Goal: Task Accomplishment & Management: Manage account settings

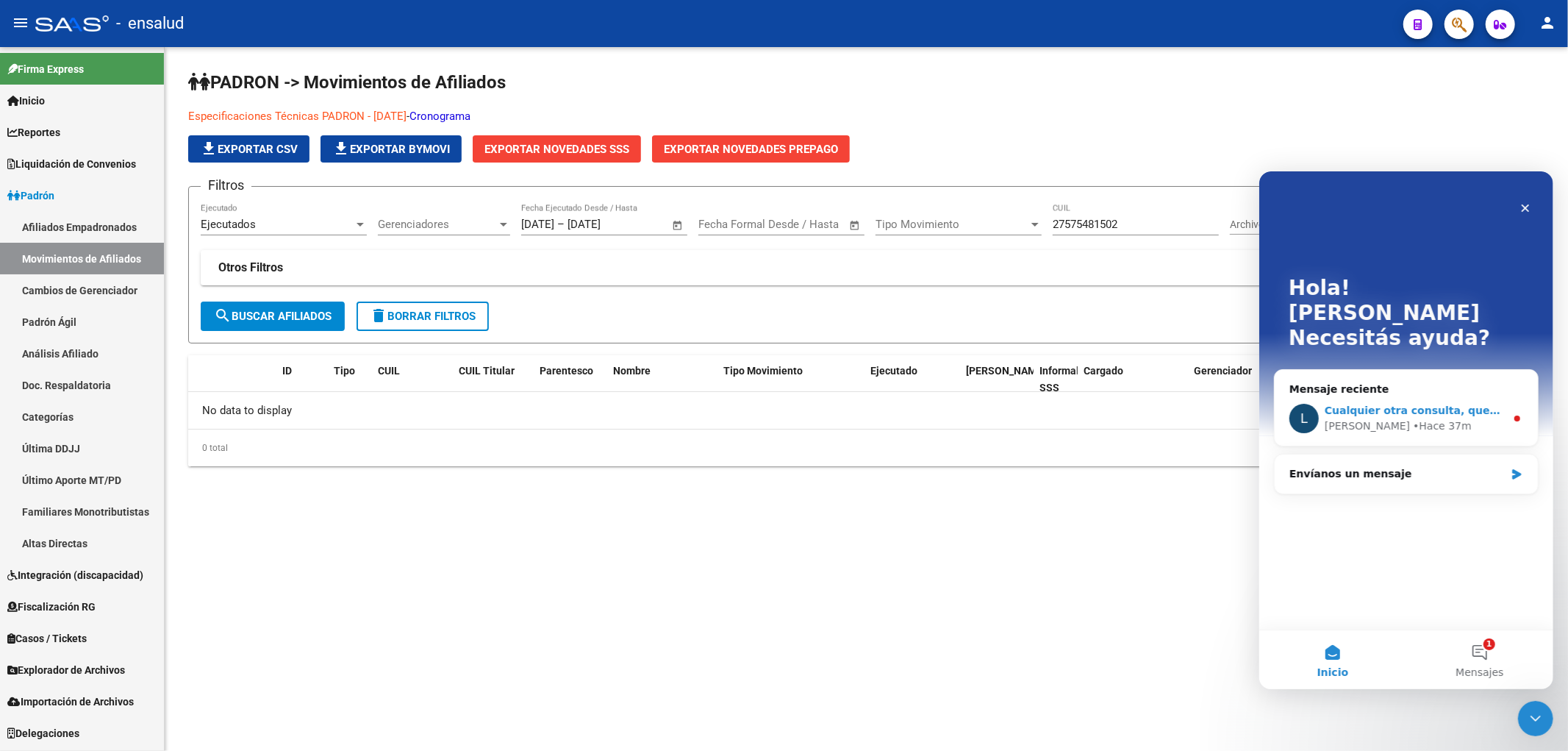
click at [1412, 418] on div "• Hace 37m" at bounding box center [1442, 426] width 59 height 16
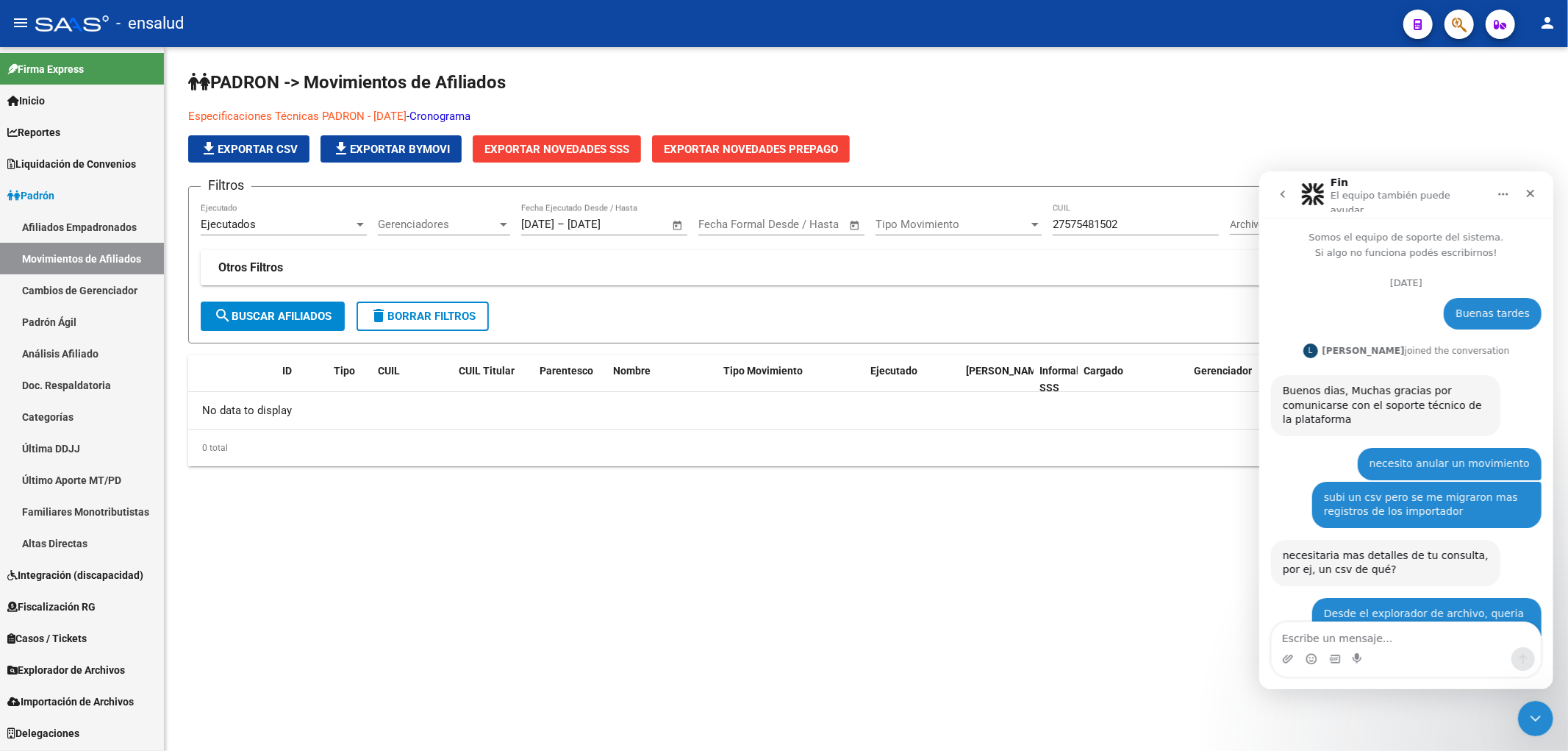
scroll to position [4336, 0]
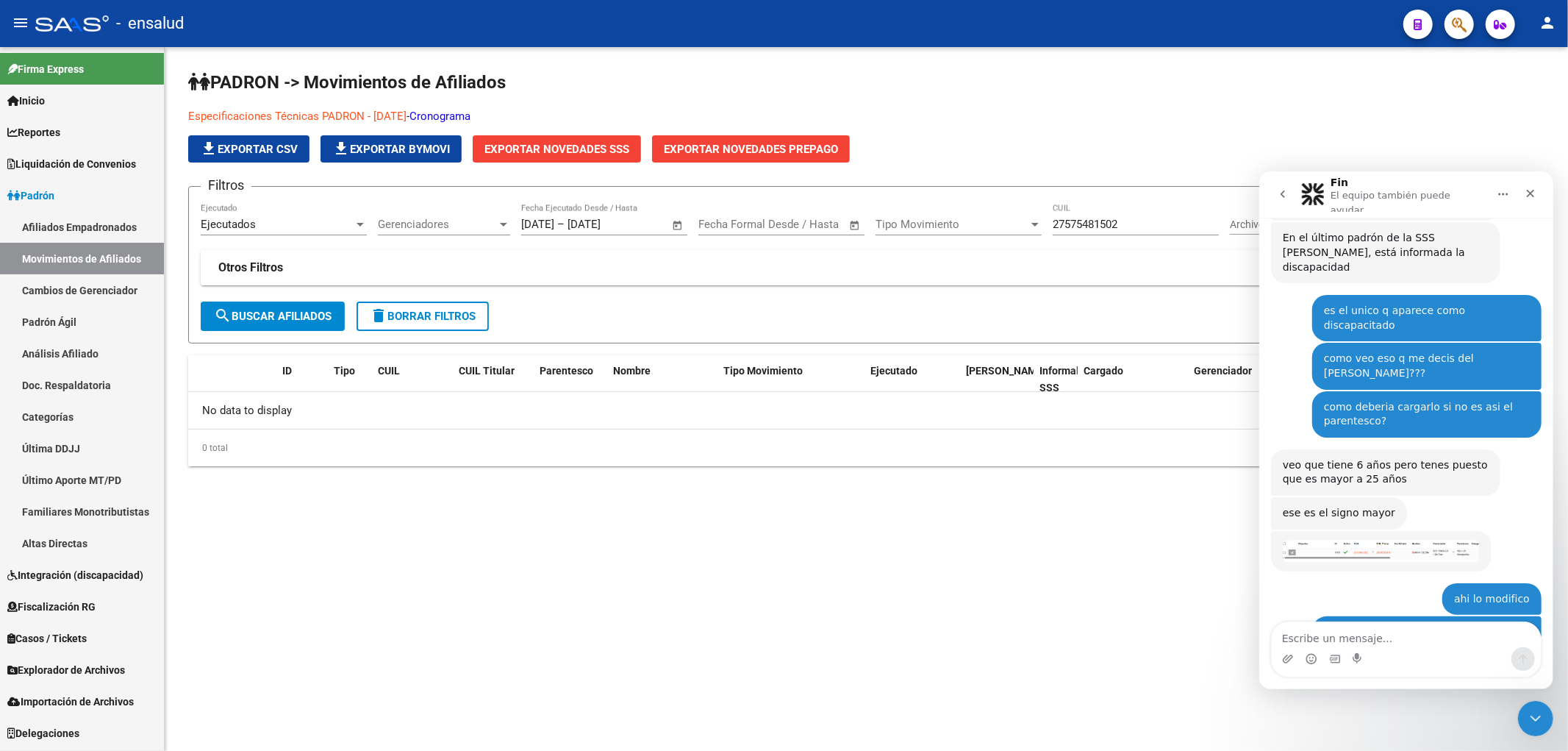
click at [79, 251] on link "Movimientos de Afiliados" at bounding box center [82, 258] width 164 height 31
click at [90, 229] on link "Afiliados Empadronados" at bounding box center [82, 227] width 164 height 31
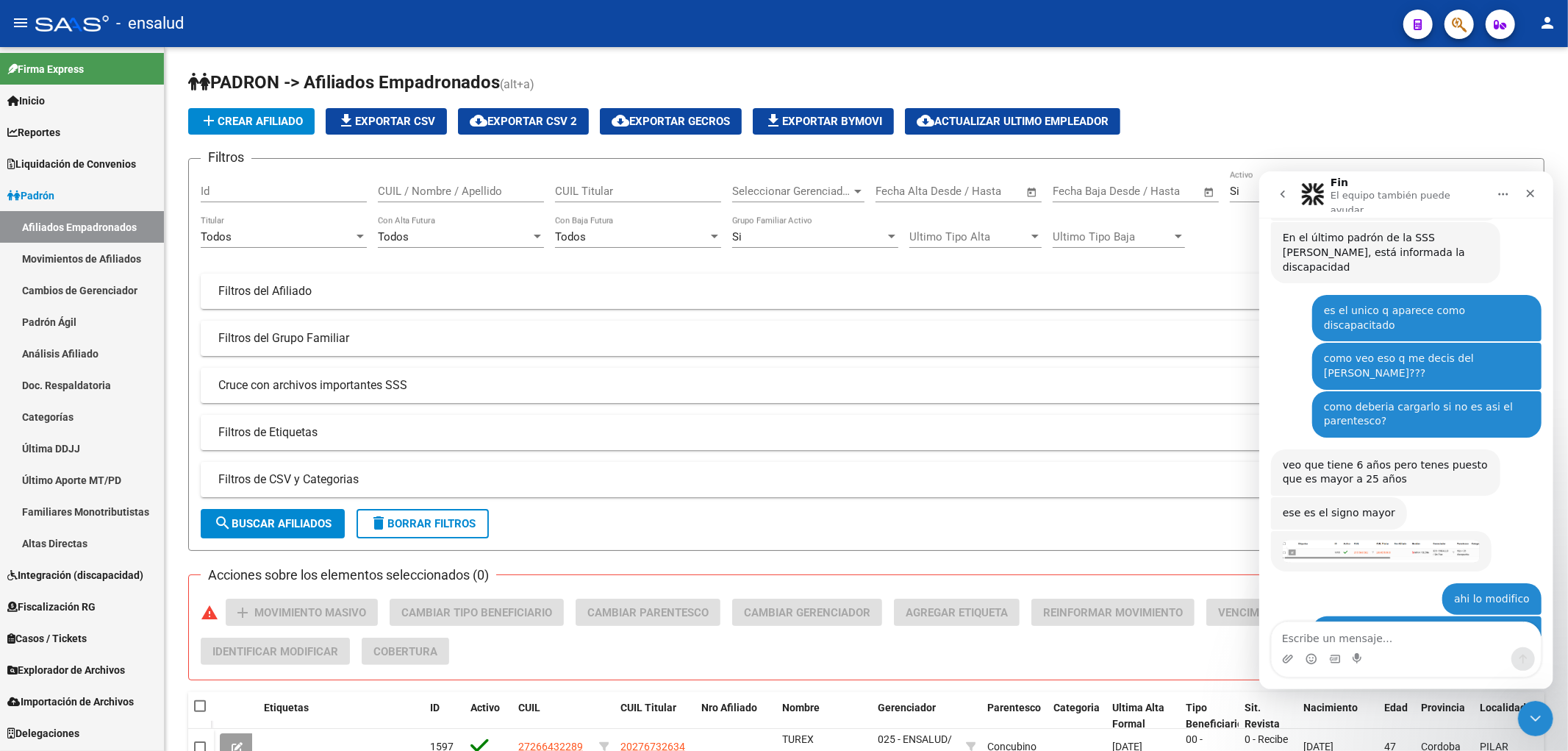
click at [99, 665] on span "Explorador de Archivos" at bounding box center [66, 669] width 118 height 16
click at [96, 700] on span "Importación de Archivos" at bounding box center [70, 702] width 126 height 16
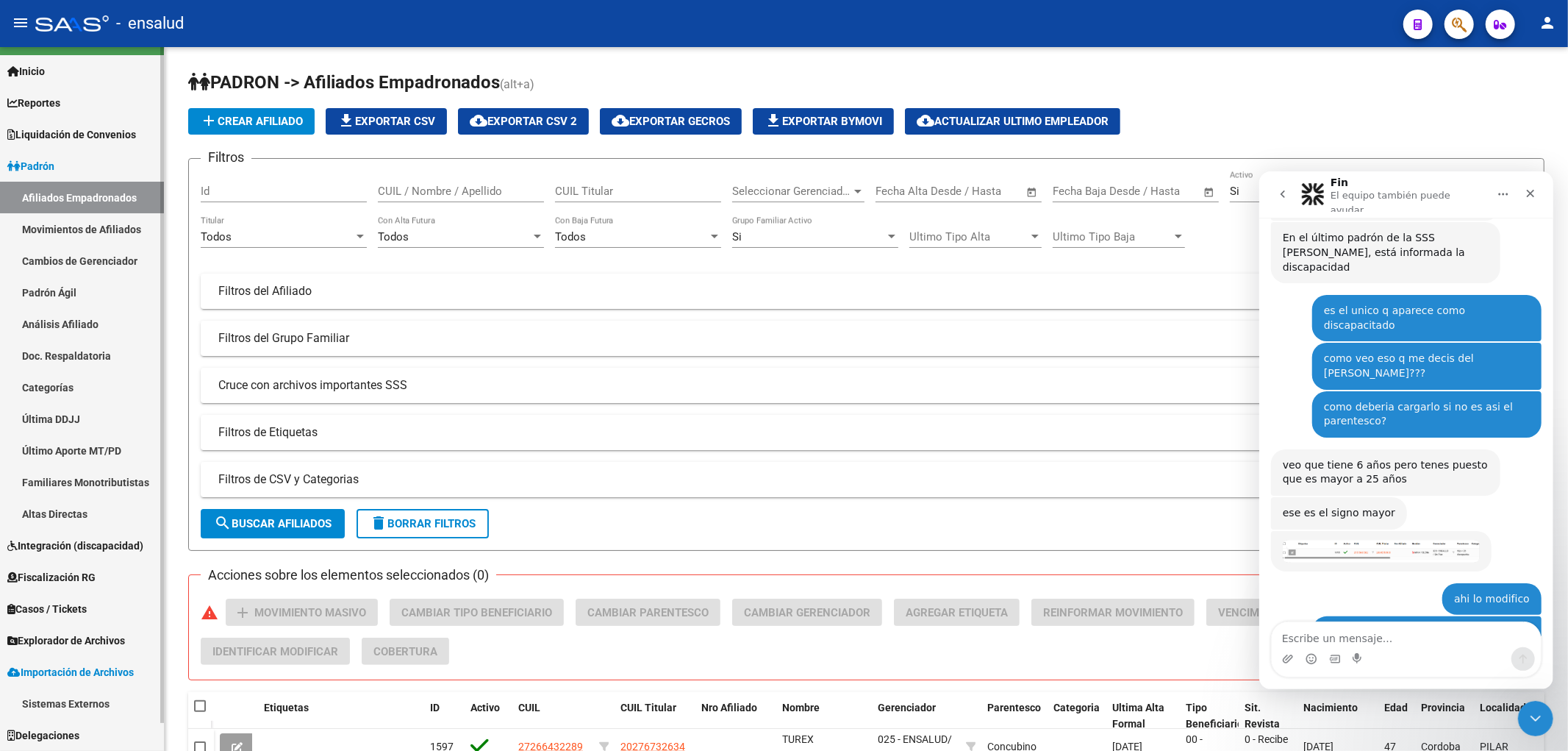
click at [86, 636] on span "Explorador de Archivos" at bounding box center [66, 640] width 118 height 16
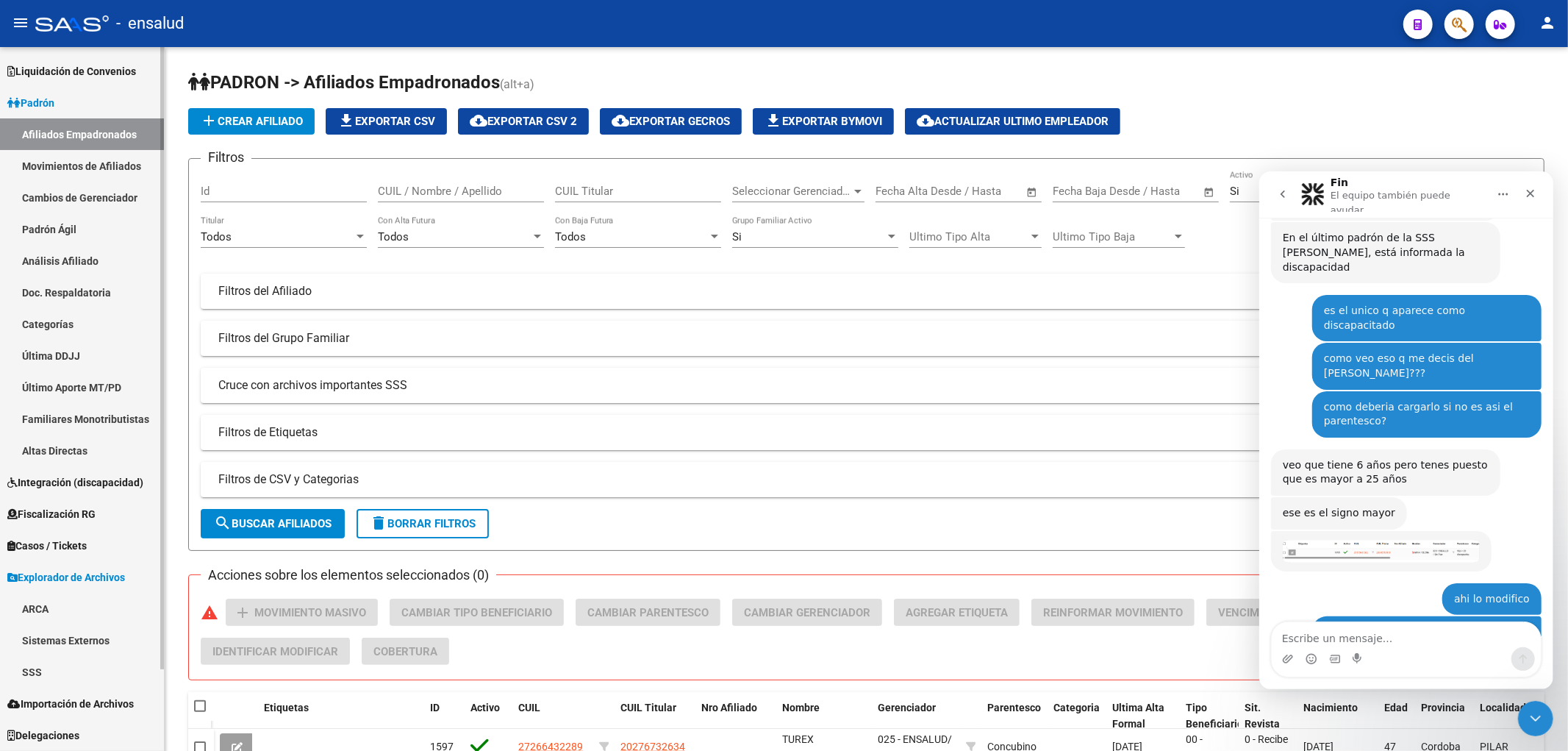
scroll to position [92, 0]
click at [39, 673] on link "SSS" at bounding box center [82, 672] width 164 height 31
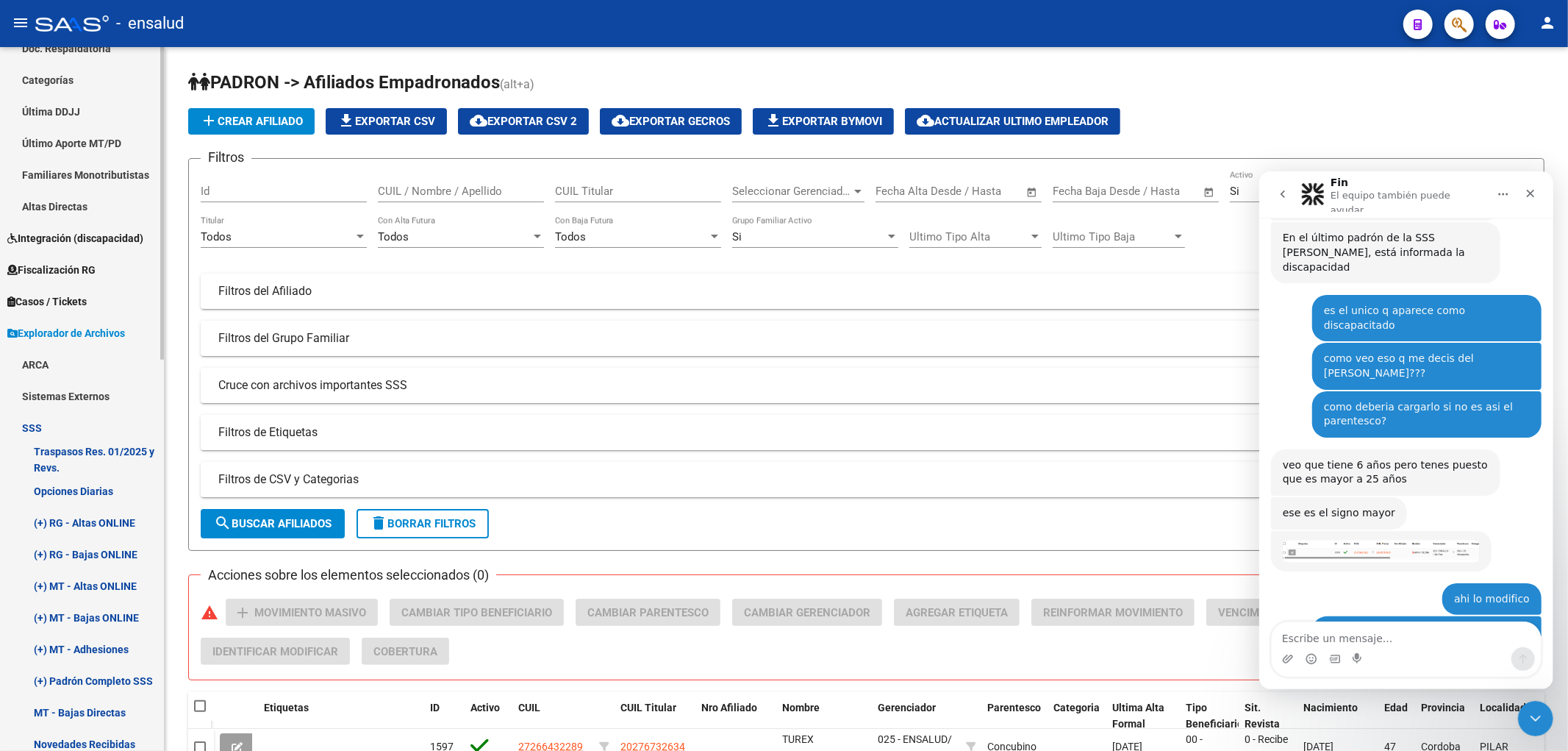
click at [97, 520] on link "(+) RG - Altas ONLINE" at bounding box center [82, 522] width 164 height 31
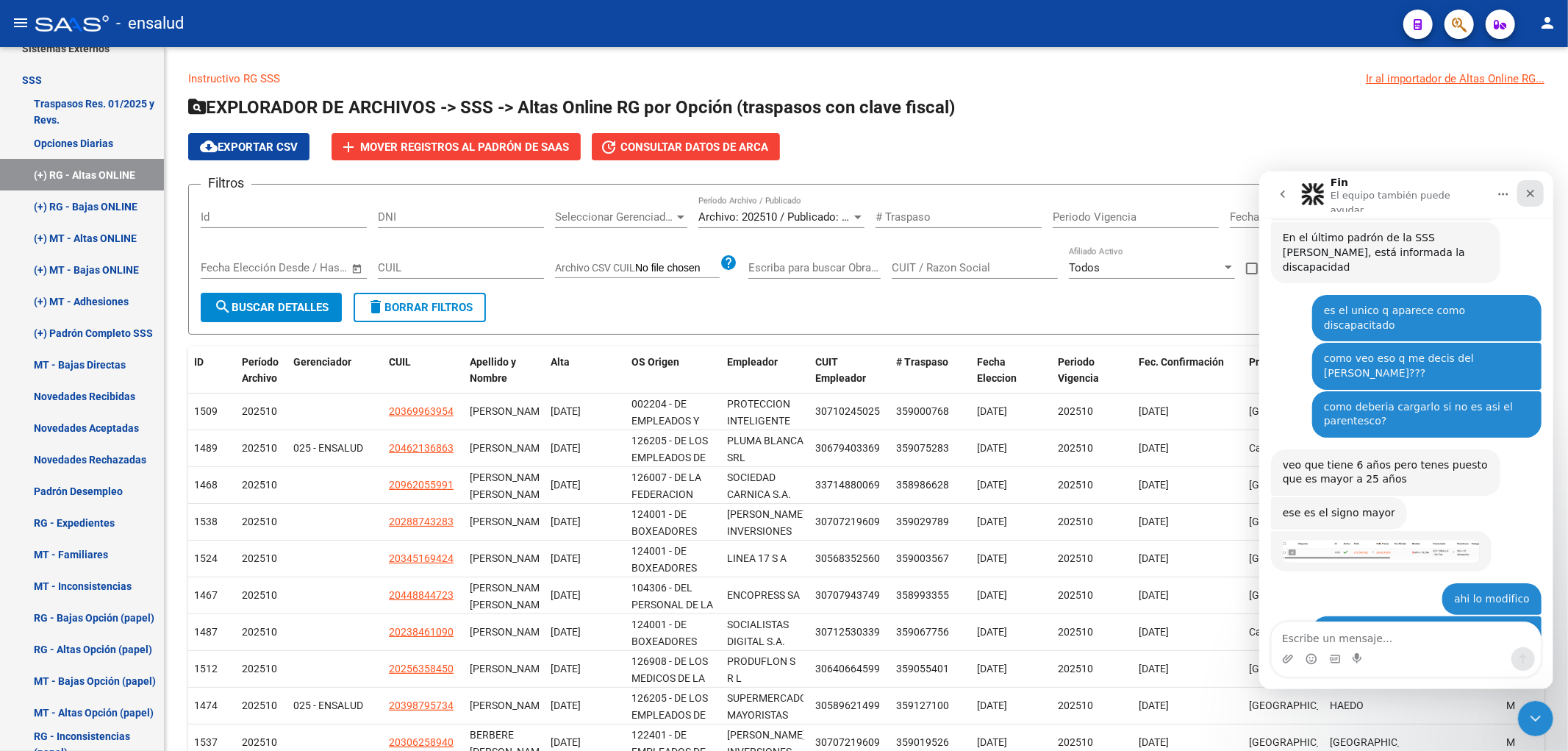
click at [1532, 192] on icon "Cerrar" at bounding box center [1530, 193] width 8 height 8
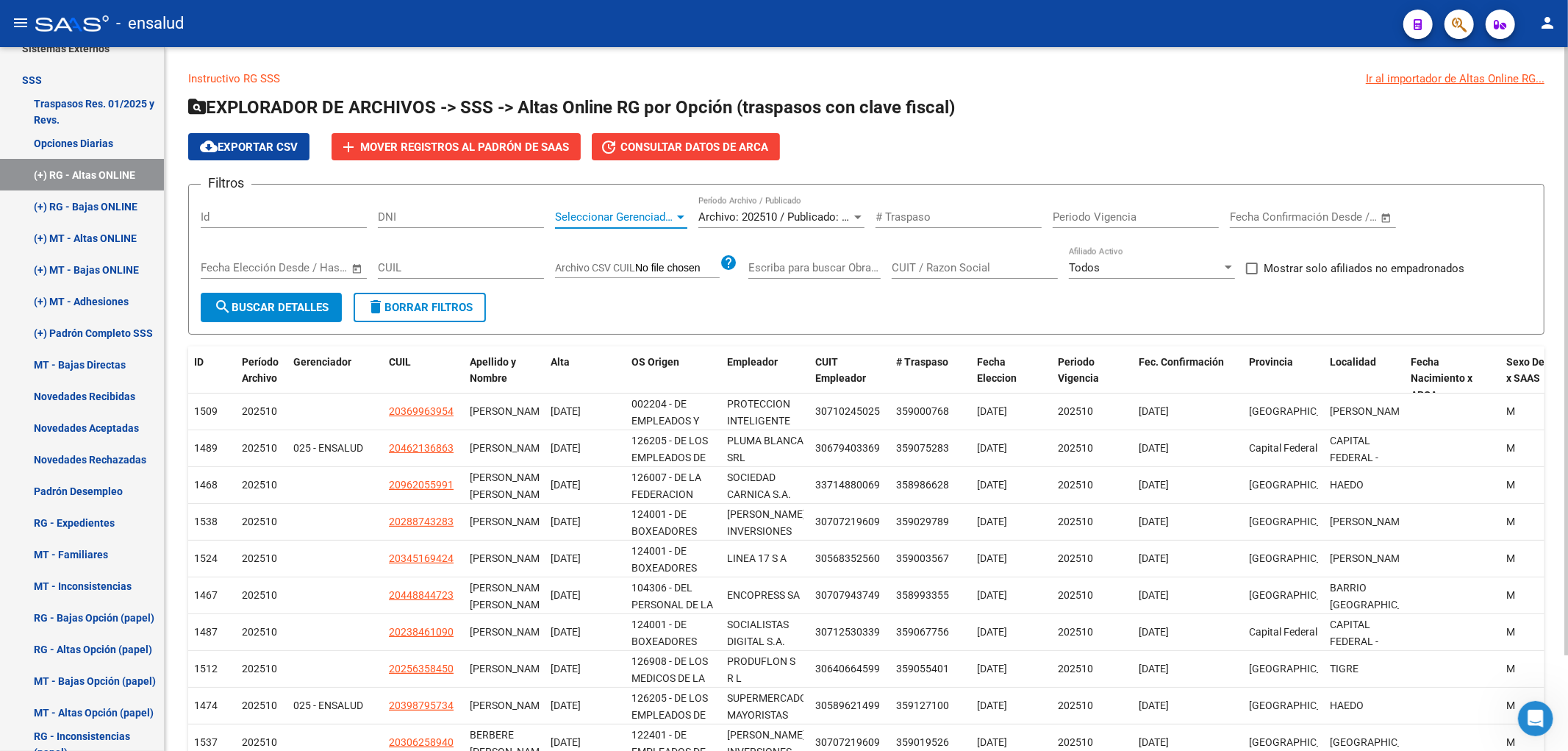
click at [639, 218] on span "Seleccionar Gerenciador" at bounding box center [615, 217] width 119 height 13
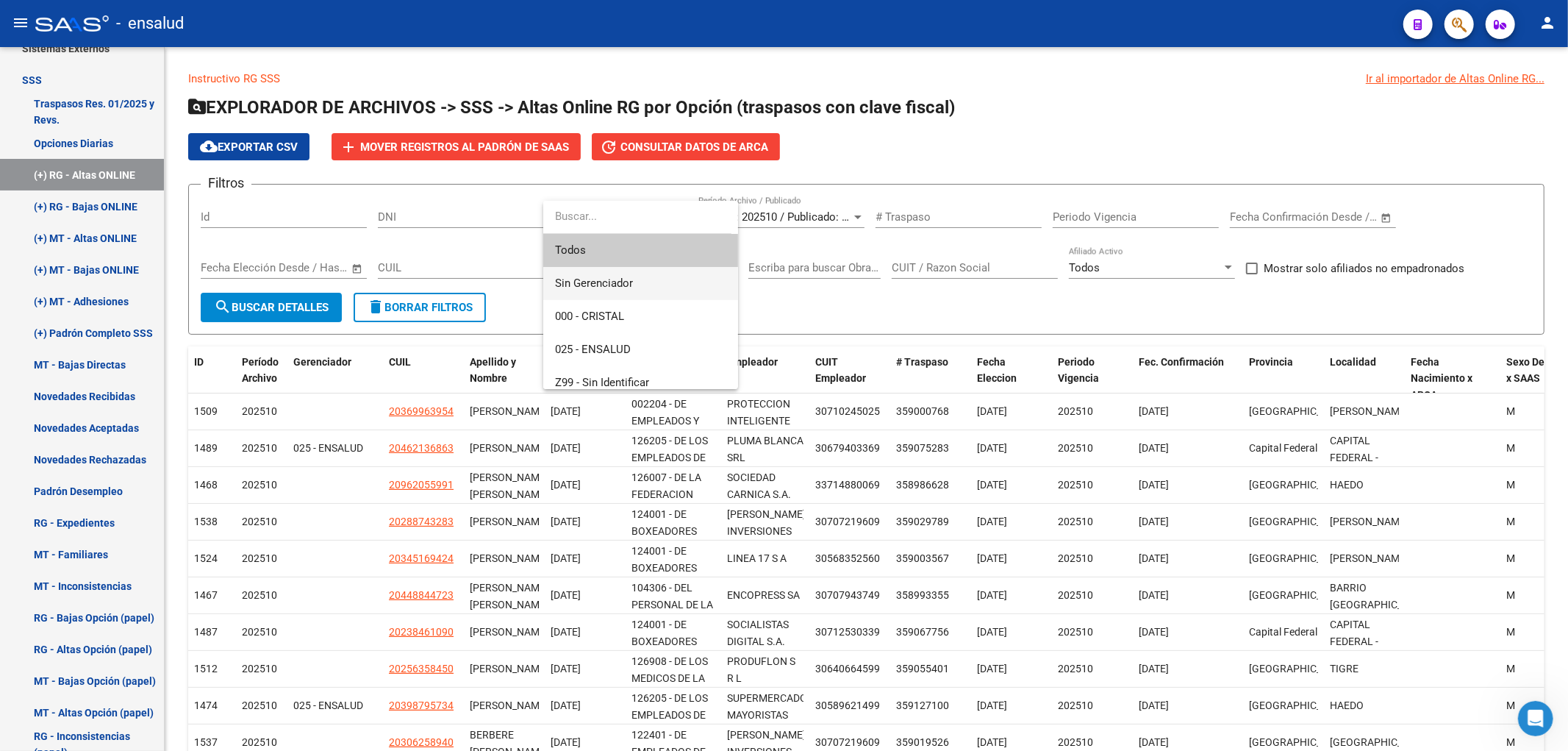
click at [604, 269] on span "Sin Gerenciador" at bounding box center [641, 284] width 171 height 33
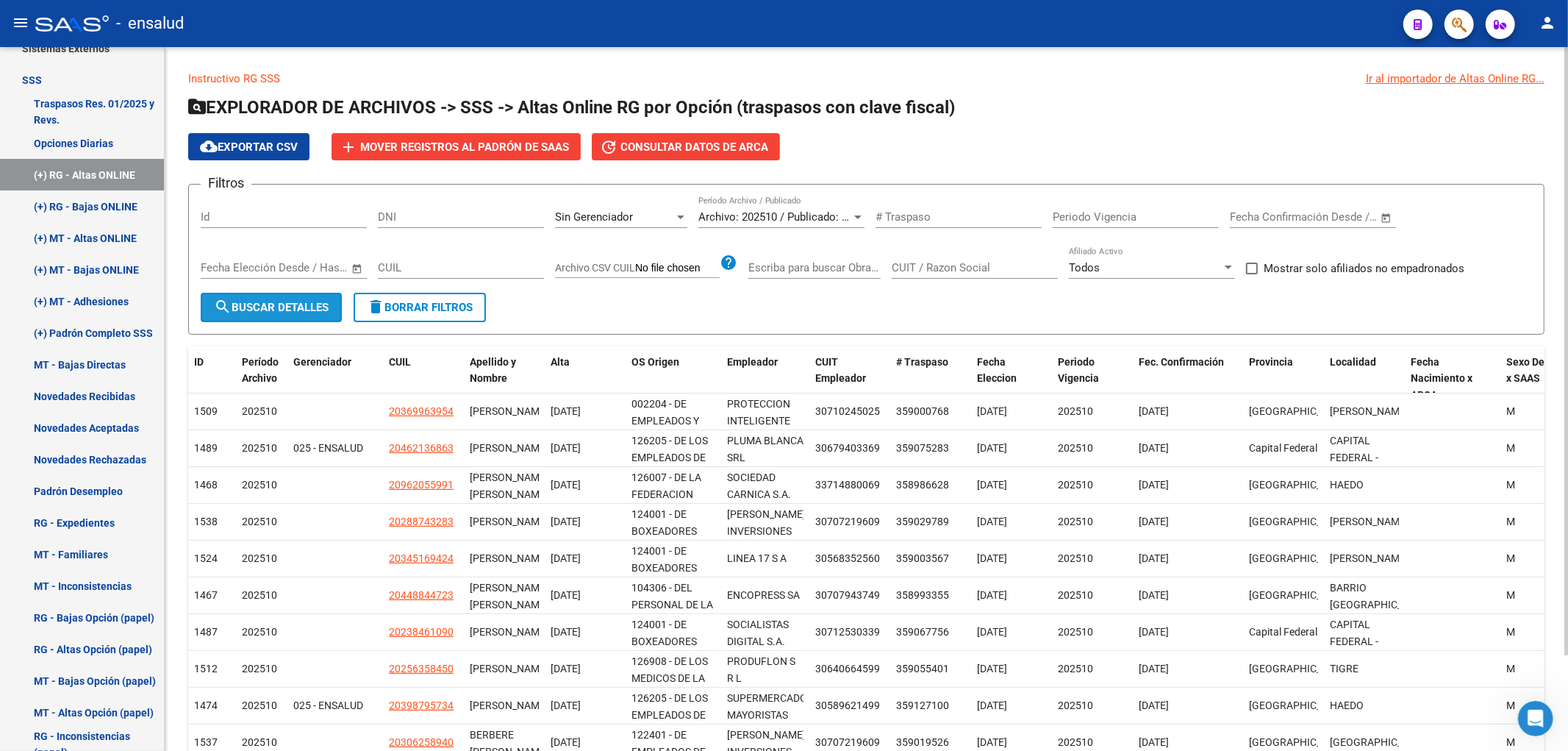
click at [260, 313] on span "search Buscar Detalles" at bounding box center [271, 307] width 115 height 13
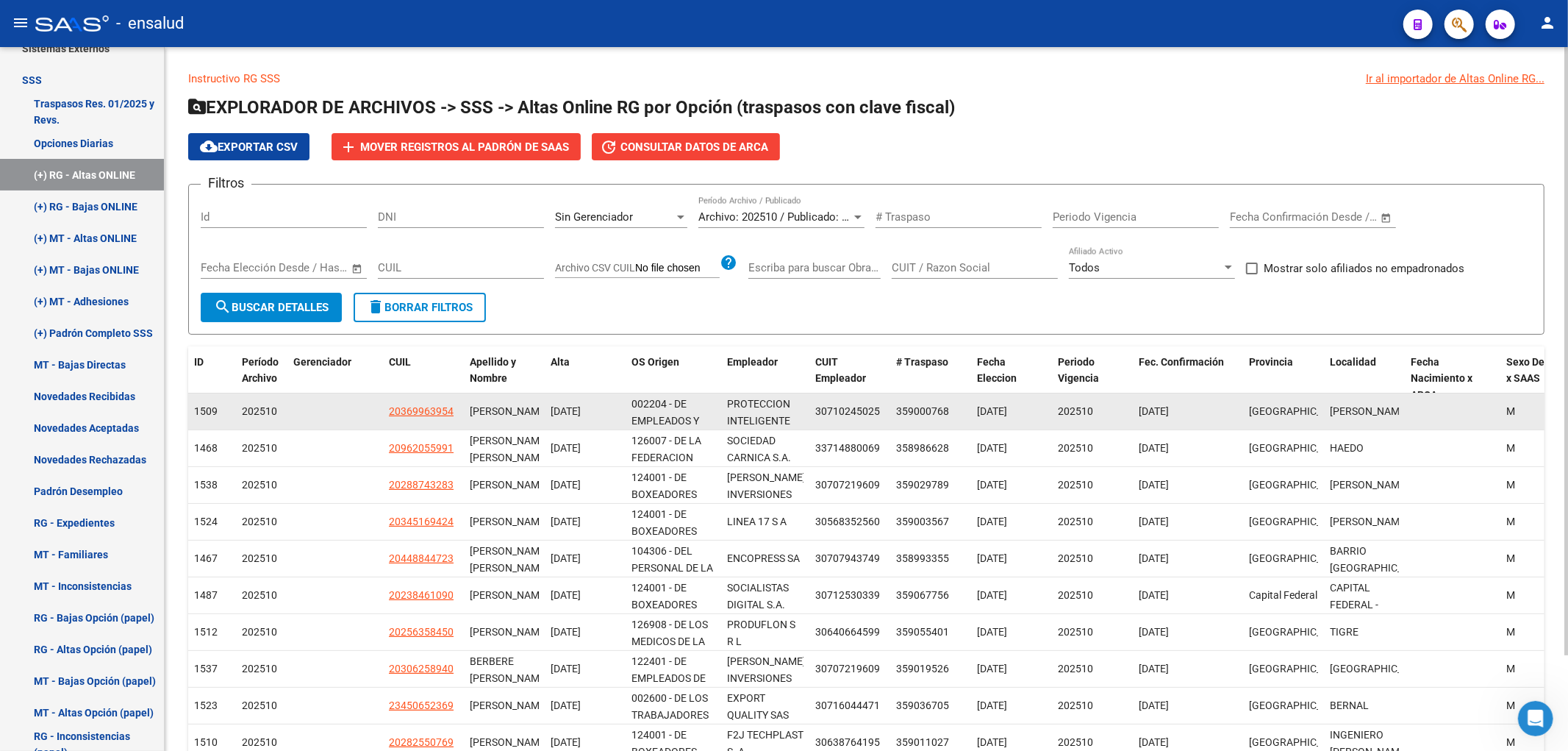
scroll to position [110, 0]
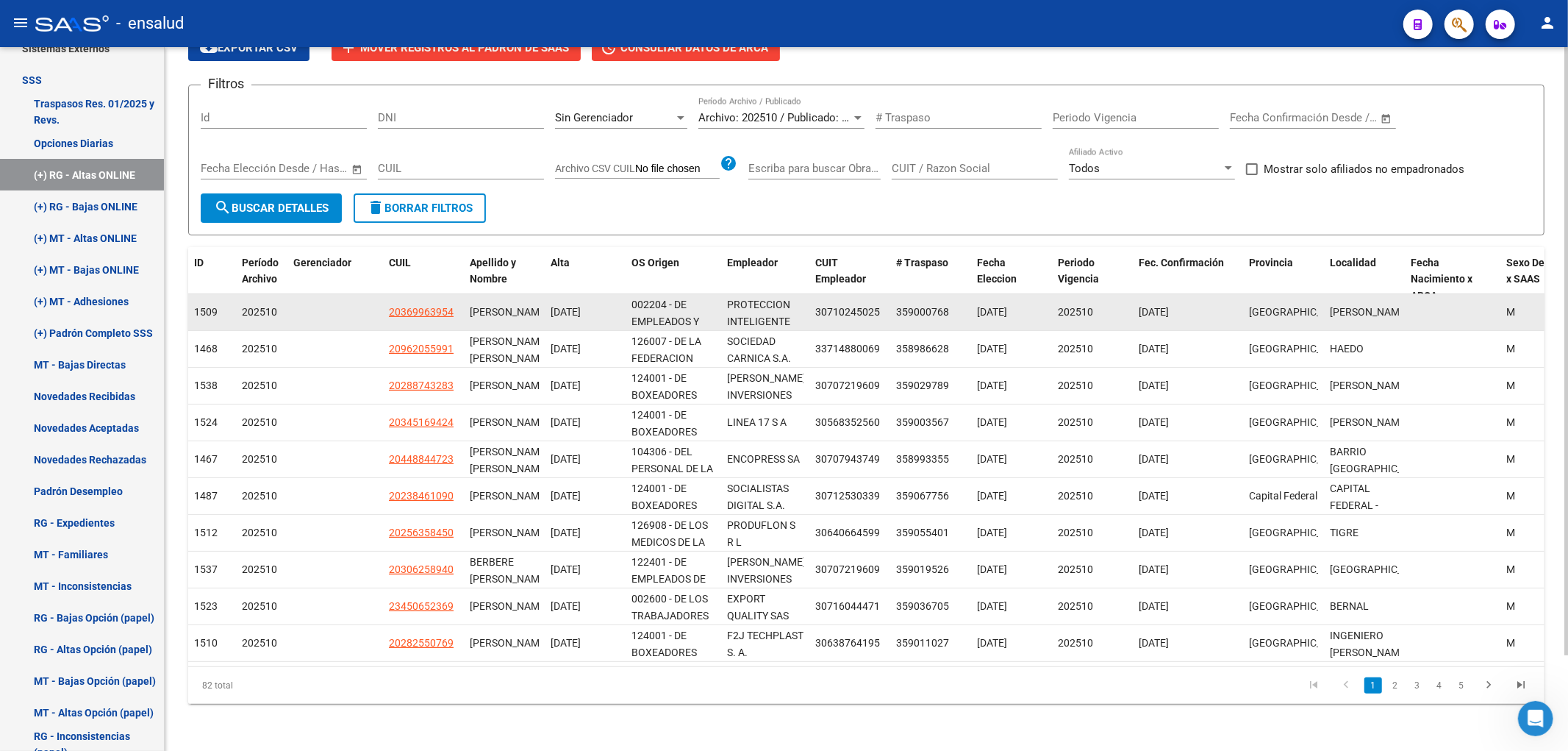
click at [438, 306] on span "20369963954" at bounding box center [421, 311] width 64 height 12
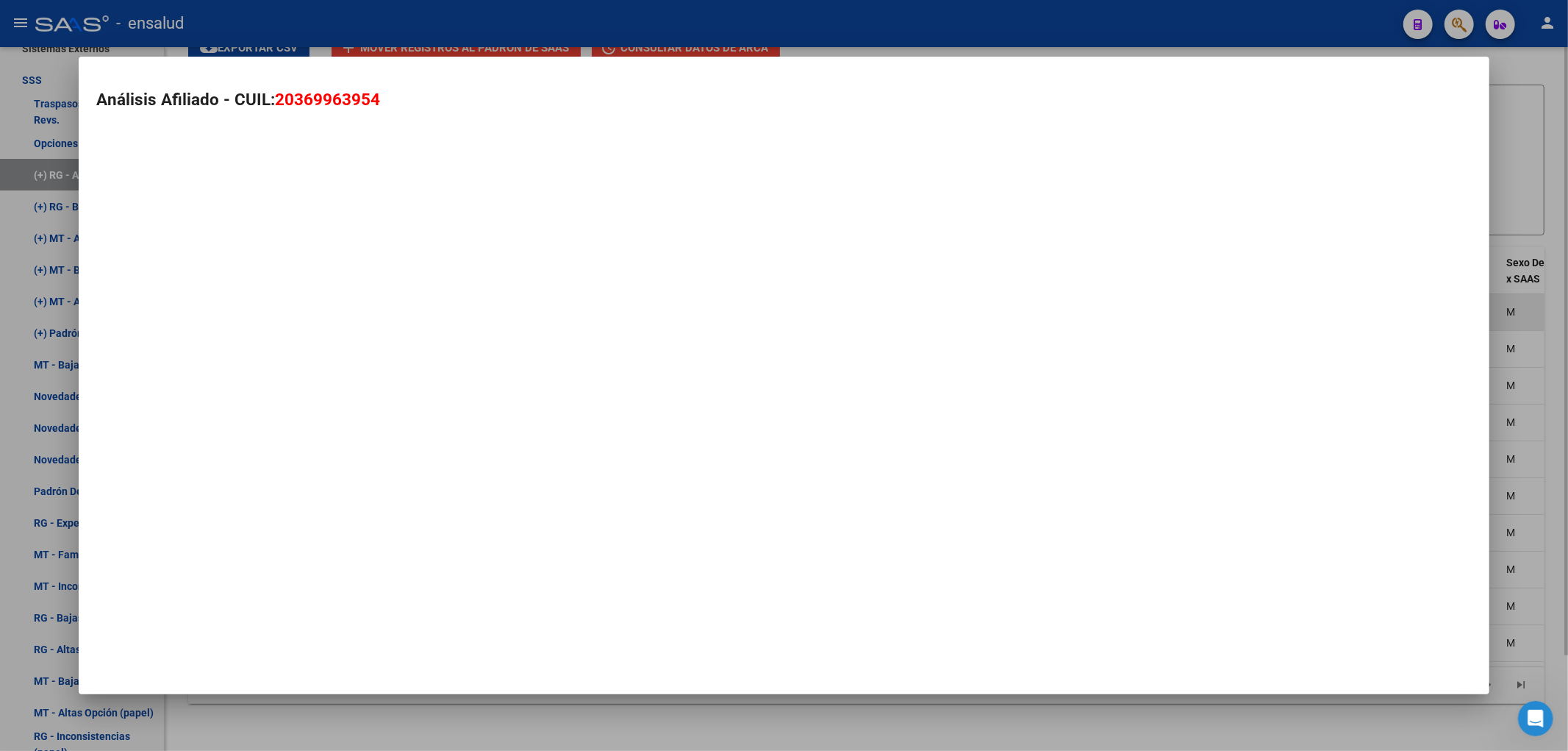
type textarea "20369963954"
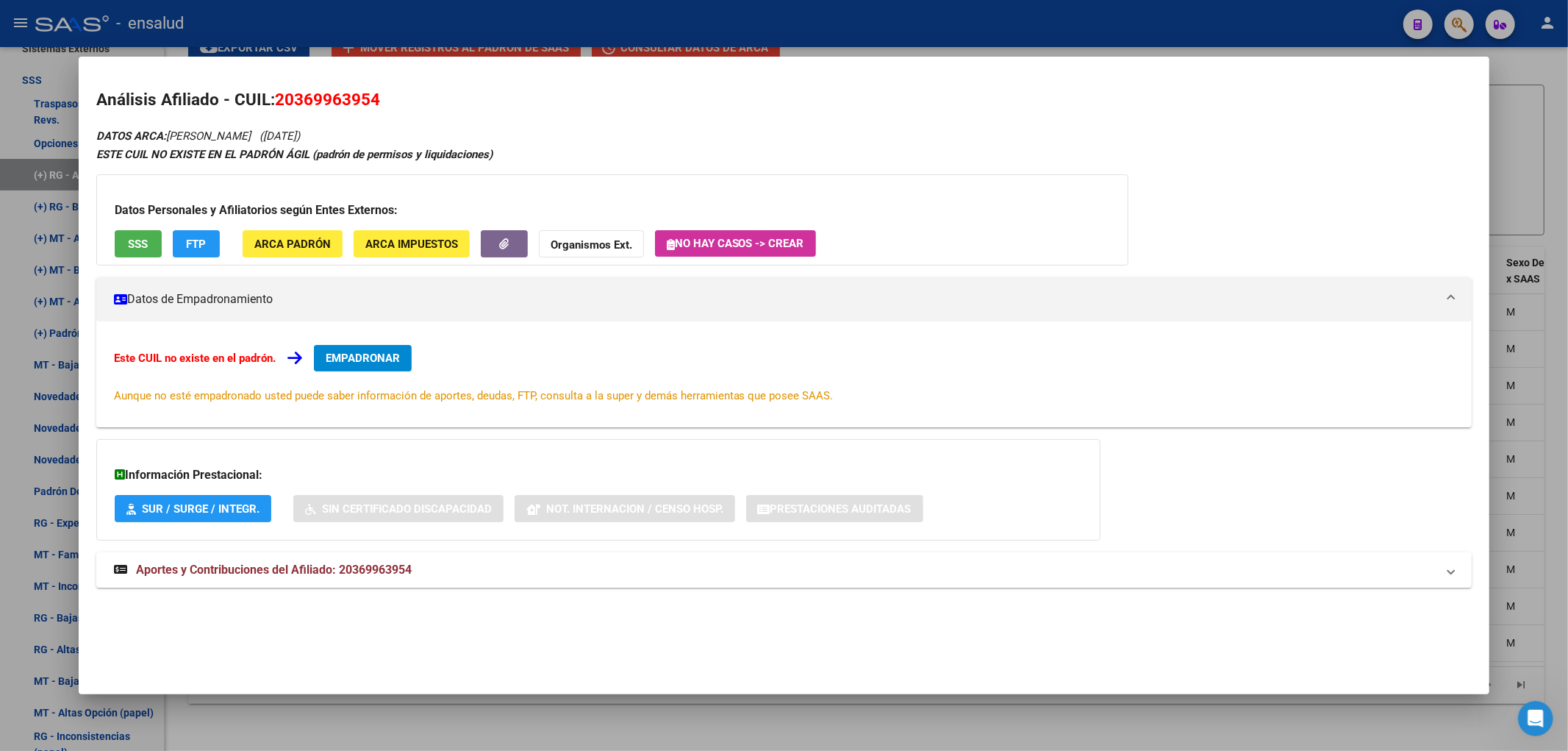
click at [1138, 736] on div at bounding box center [784, 376] width 1568 height 751
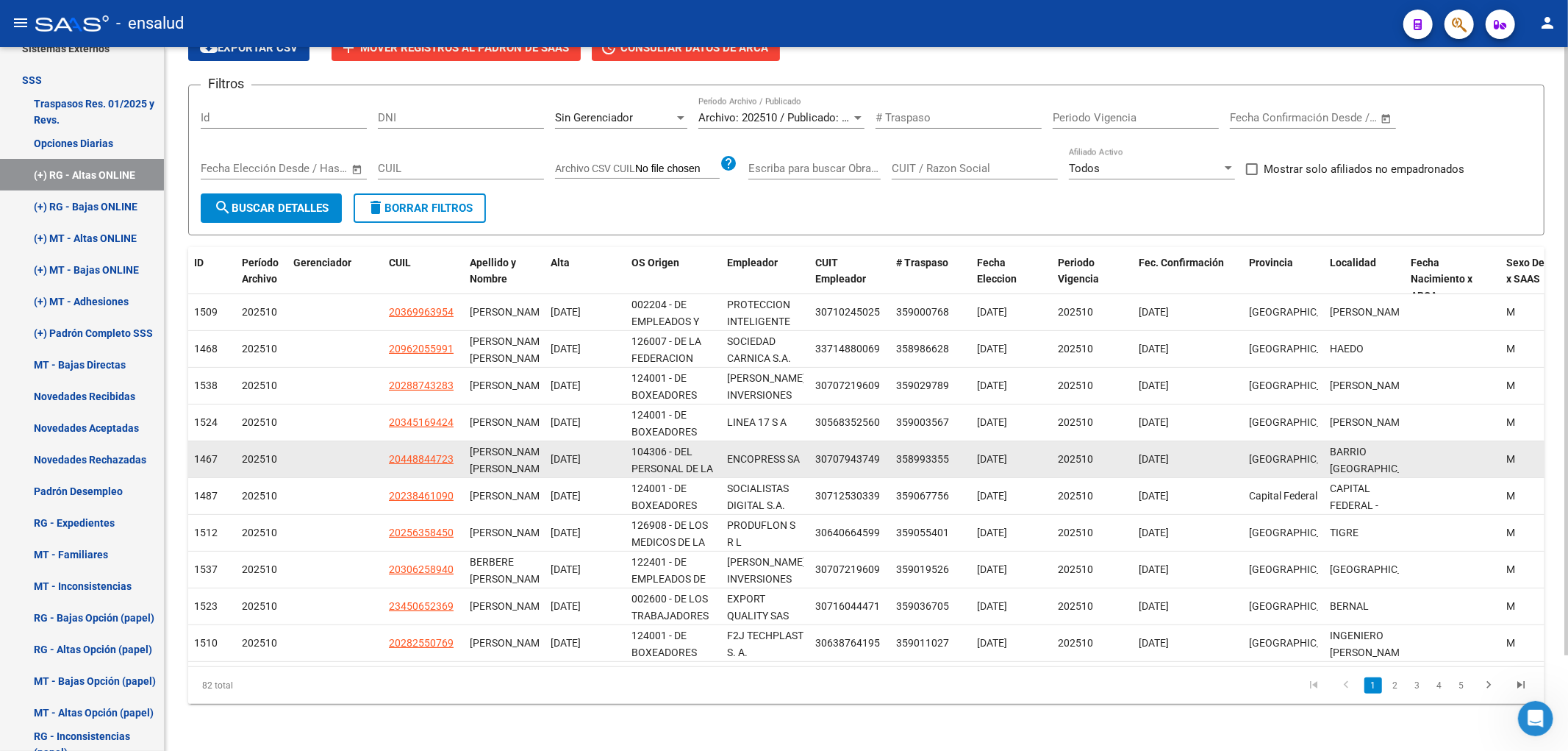
scroll to position [0, 0]
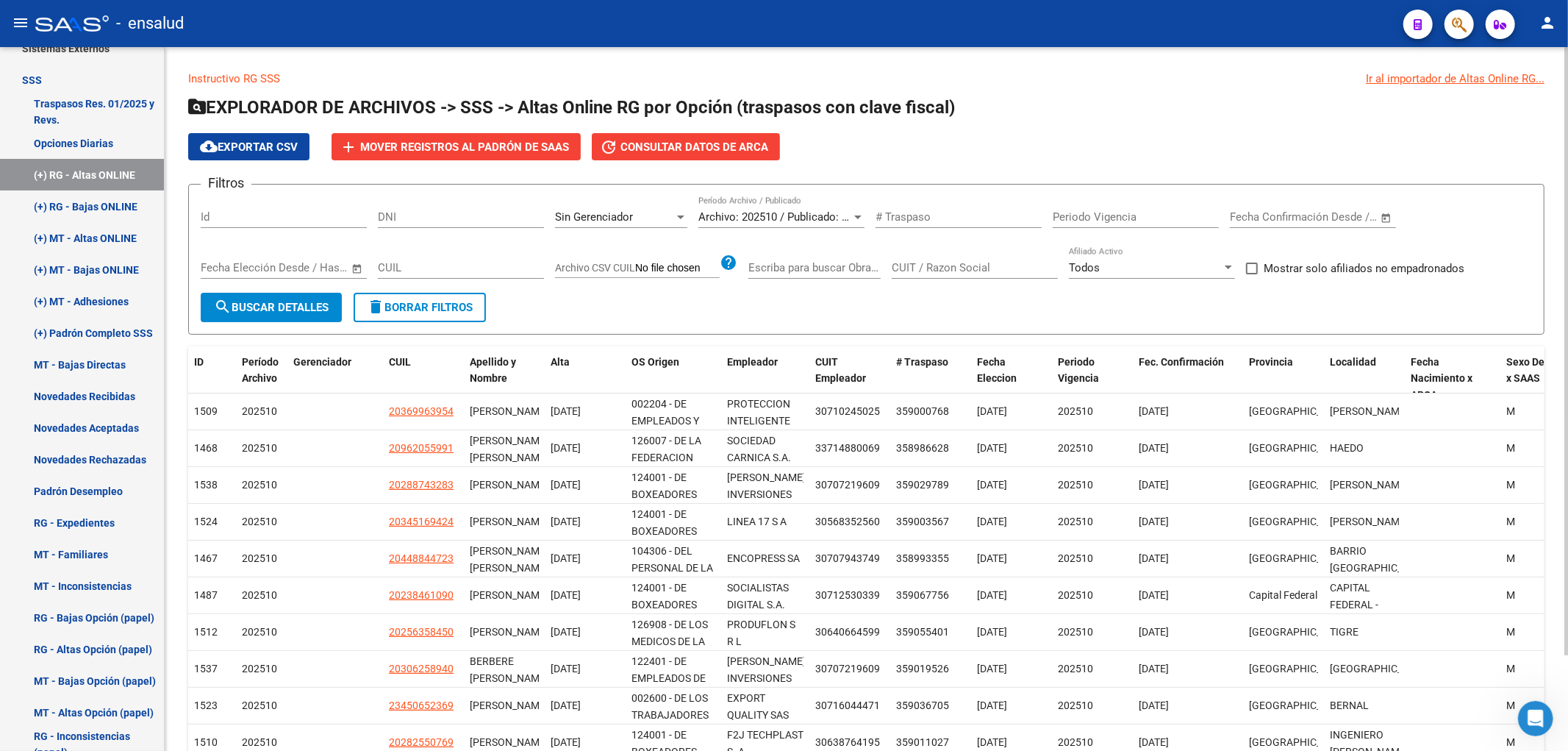
click at [636, 207] on div "Sin Gerenciador Seleccionar Gerenciador" at bounding box center [621, 212] width 132 height 31
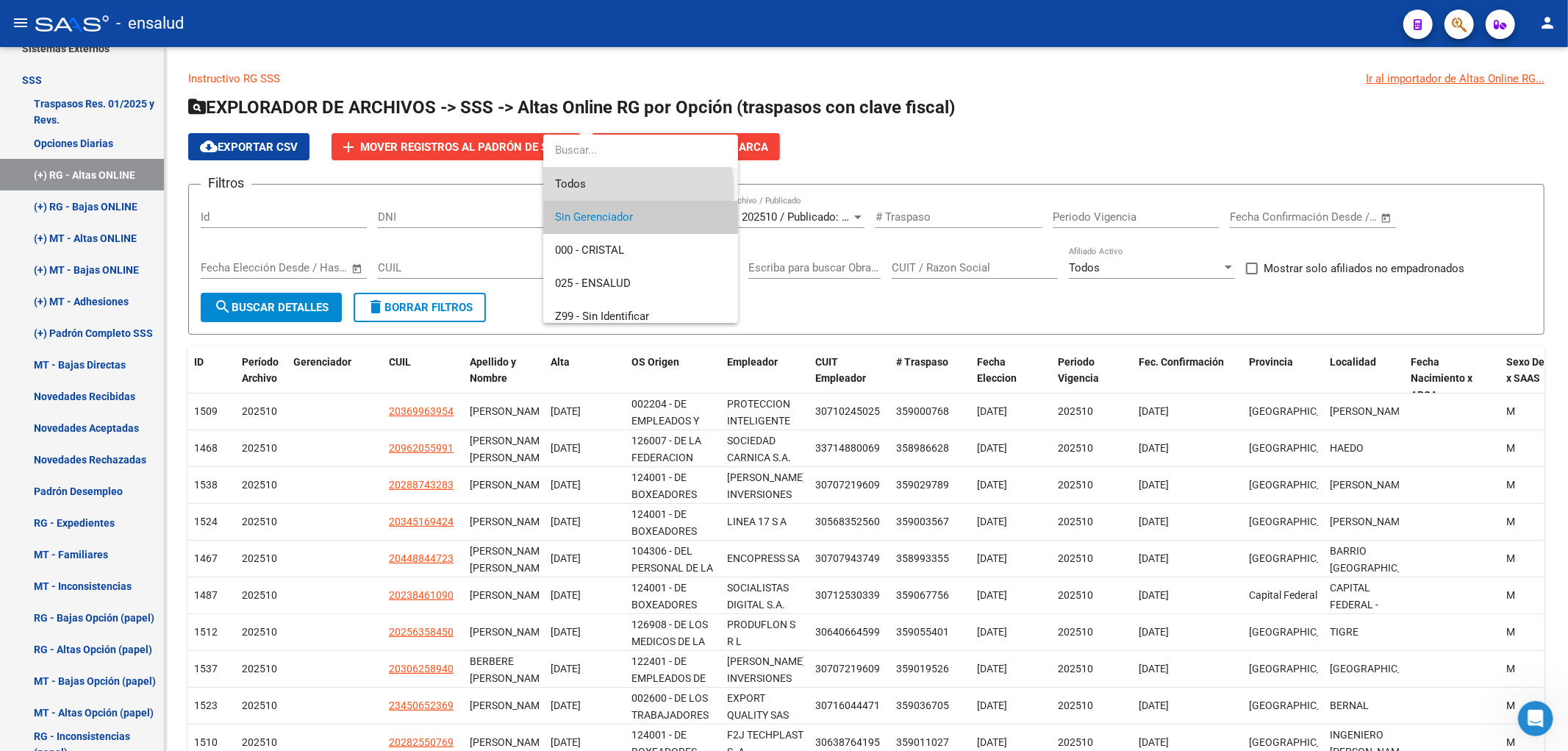
click at [602, 192] on span "Todos" at bounding box center [641, 184] width 171 height 33
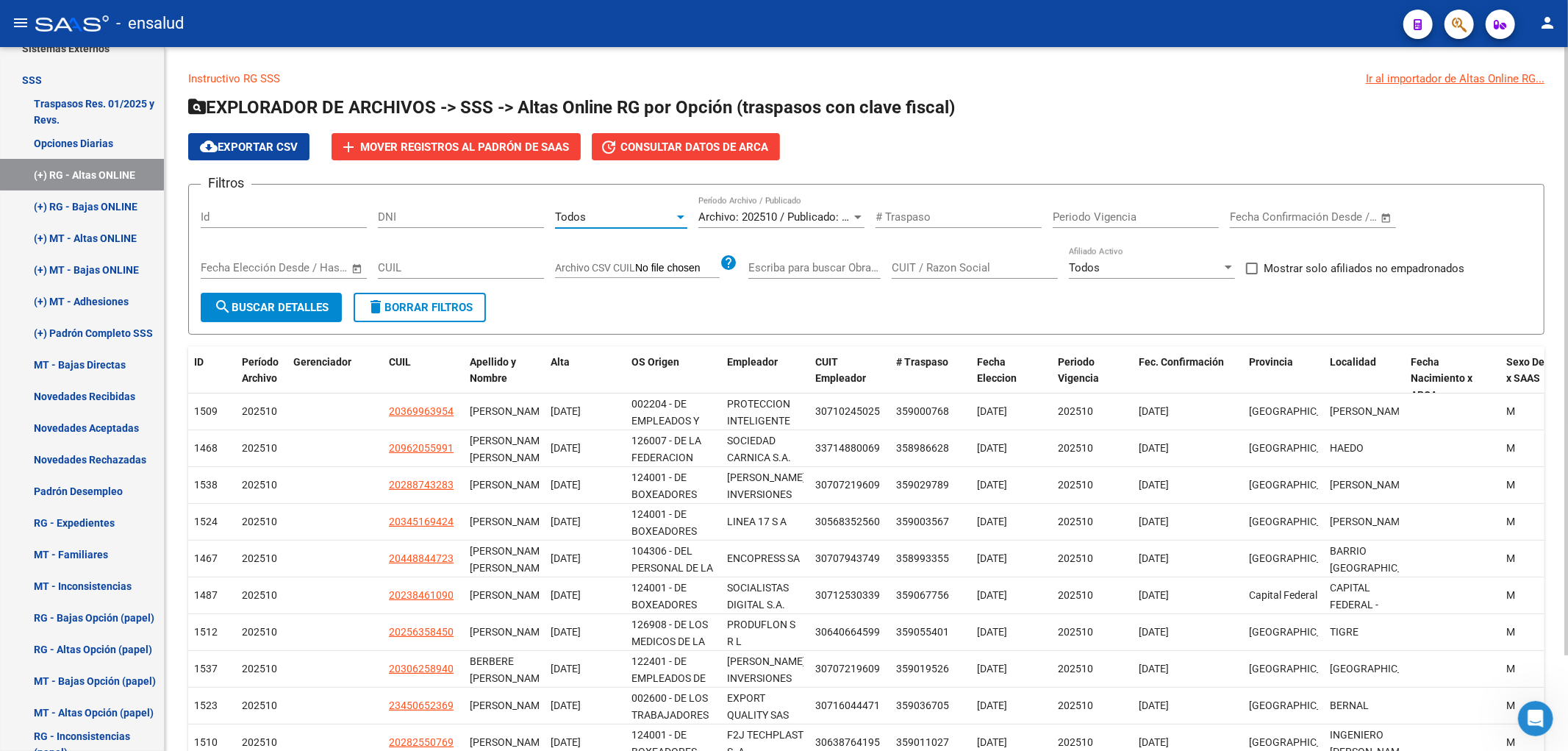
click at [314, 307] on span "search Buscar Detalles" at bounding box center [271, 307] width 115 height 13
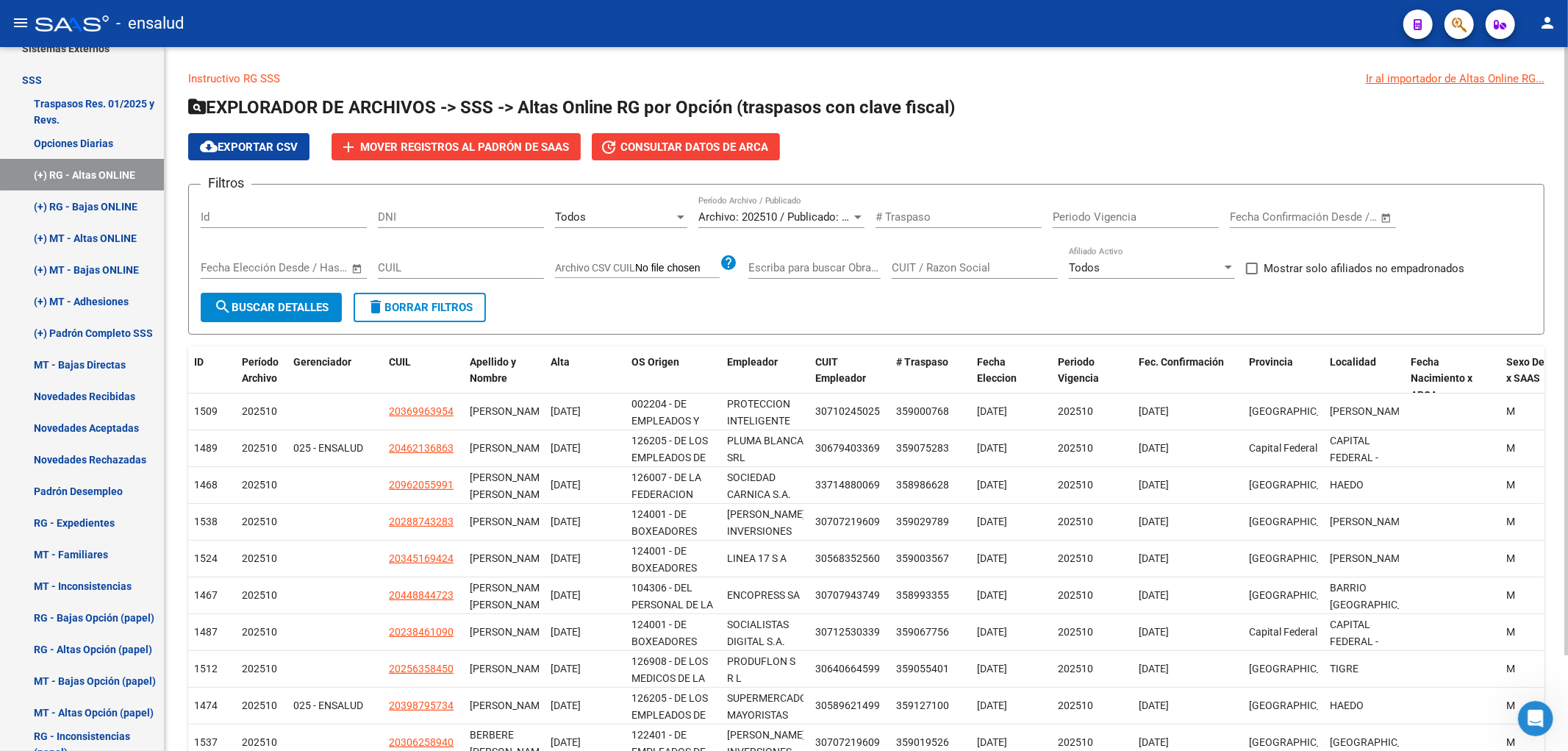
click at [441, 258] on div "CUIL" at bounding box center [461, 262] width 167 height 31
paste input "20-16515242-6"
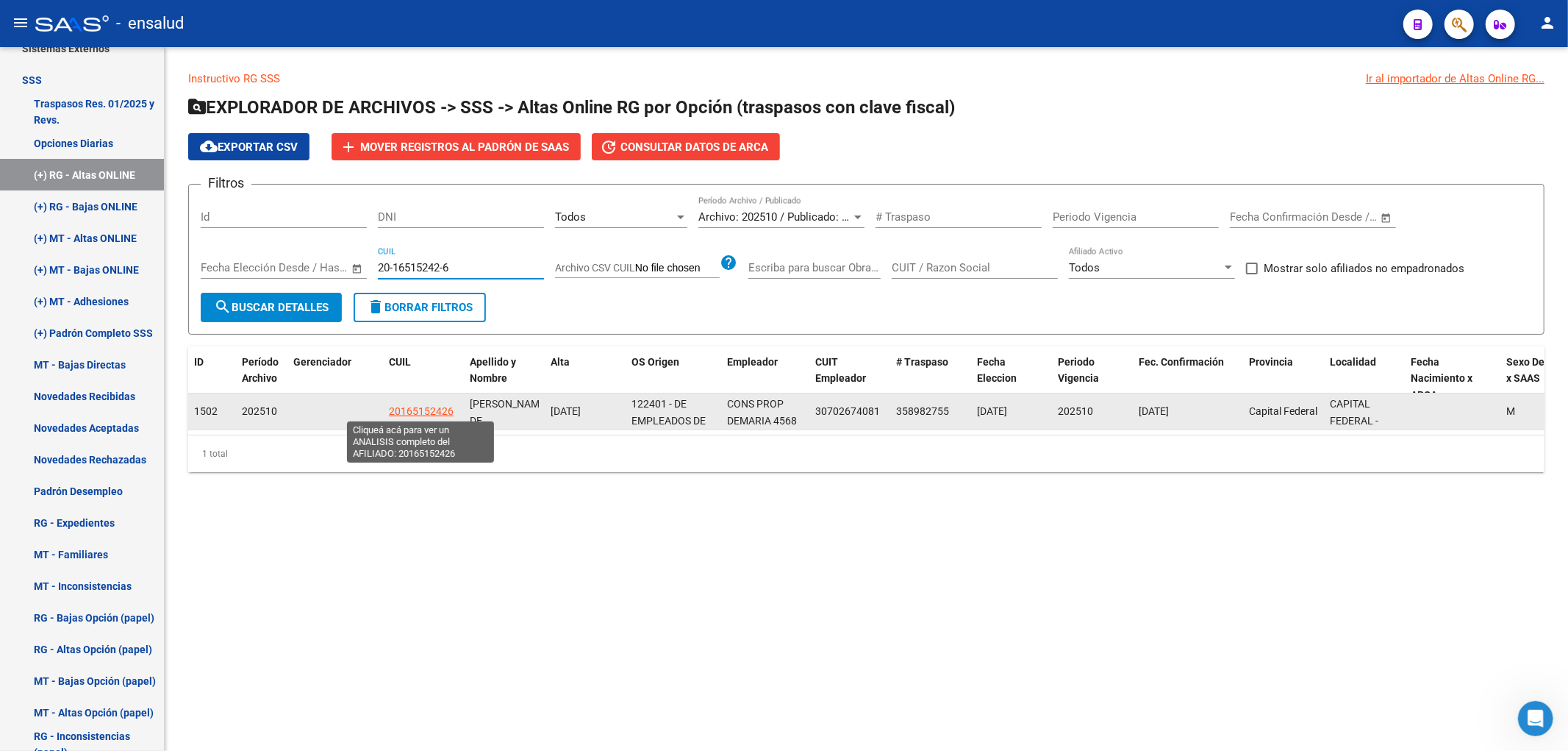
type input "20-16515242-6"
click at [427, 408] on span "20165152426" at bounding box center [421, 411] width 64 height 12
type textarea "20165152426"
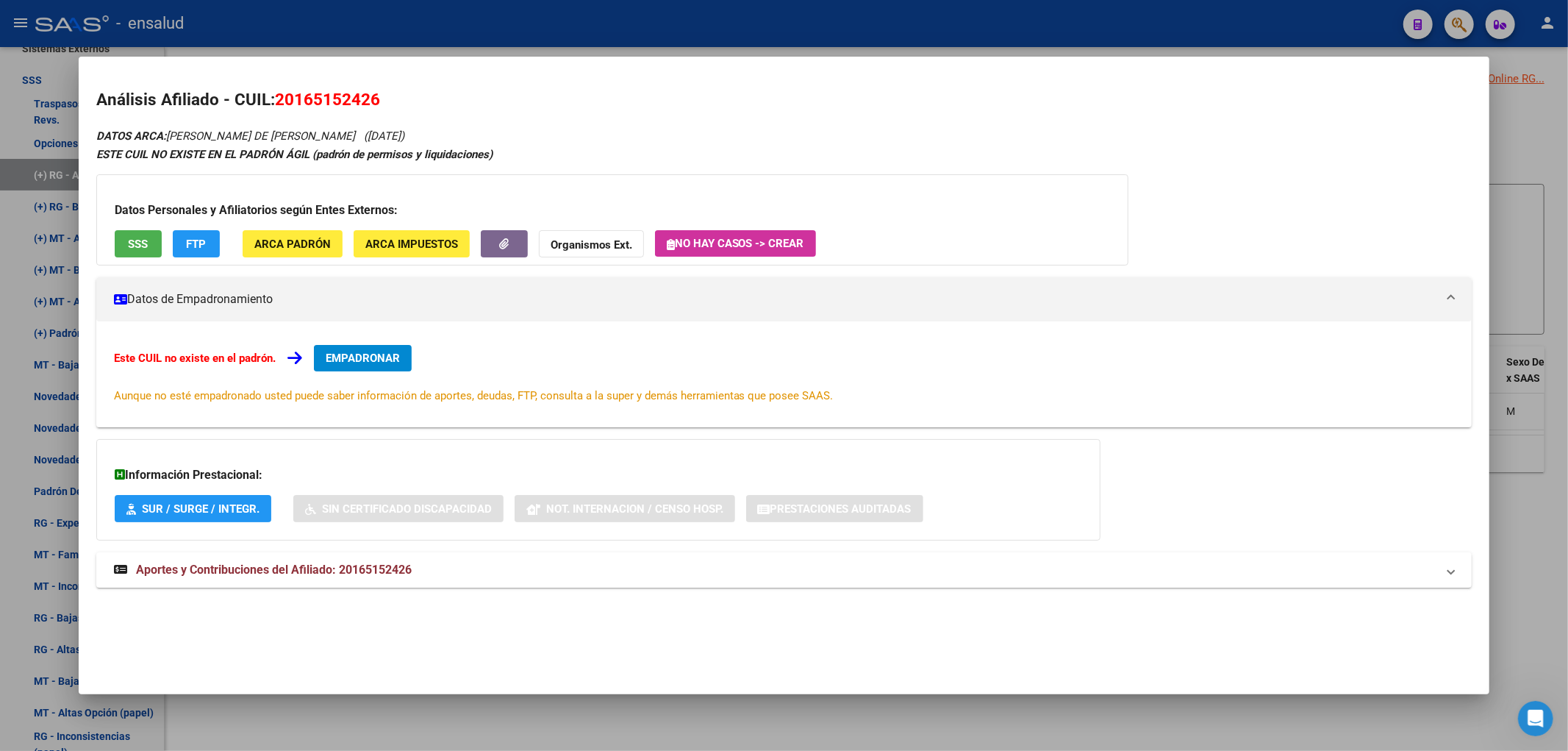
click at [365, 361] on span "EMPADRONAR" at bounding box center [363, 357] width 75 height 13
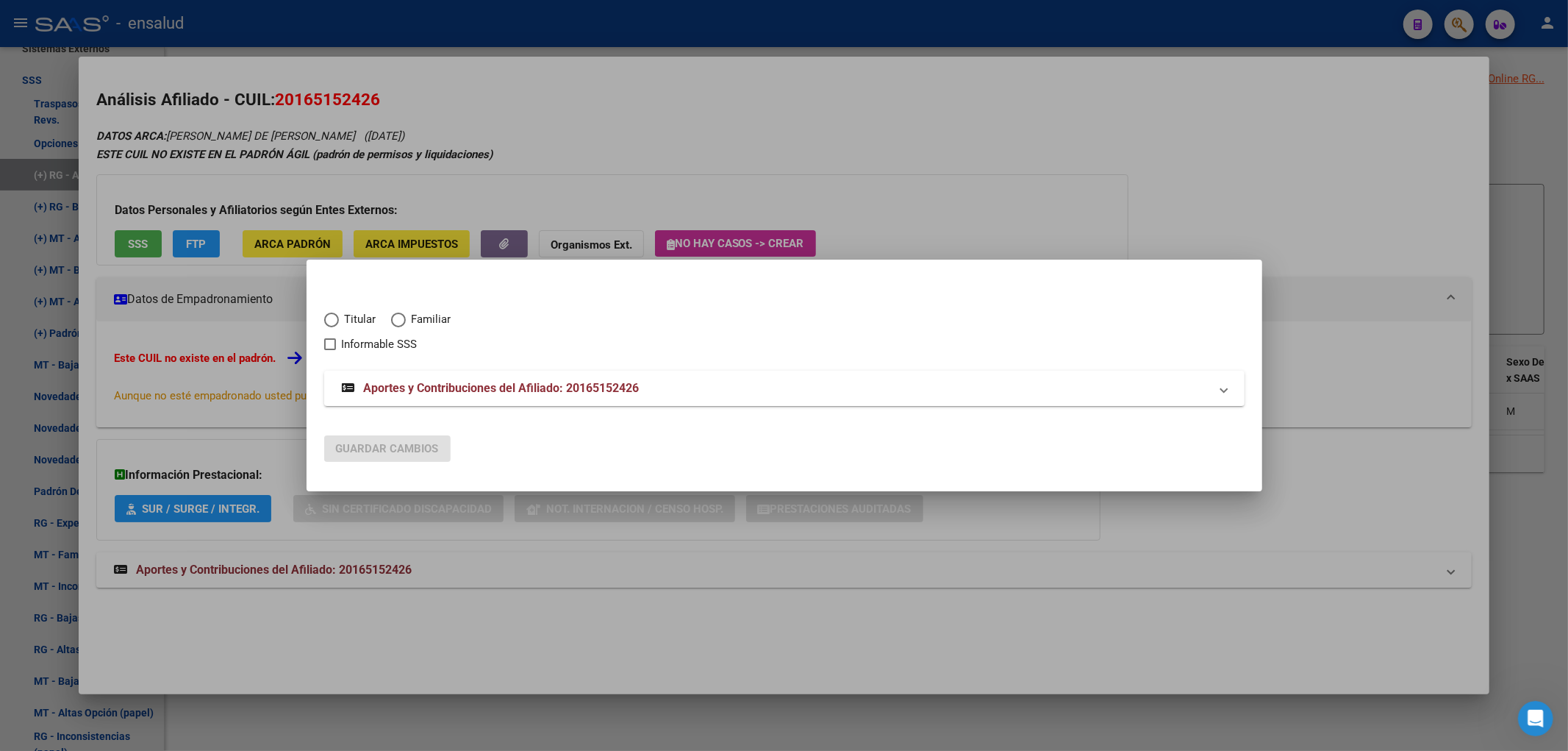
click at [804, 650] on div at bounding box center [784, 376] width 1568 height 751
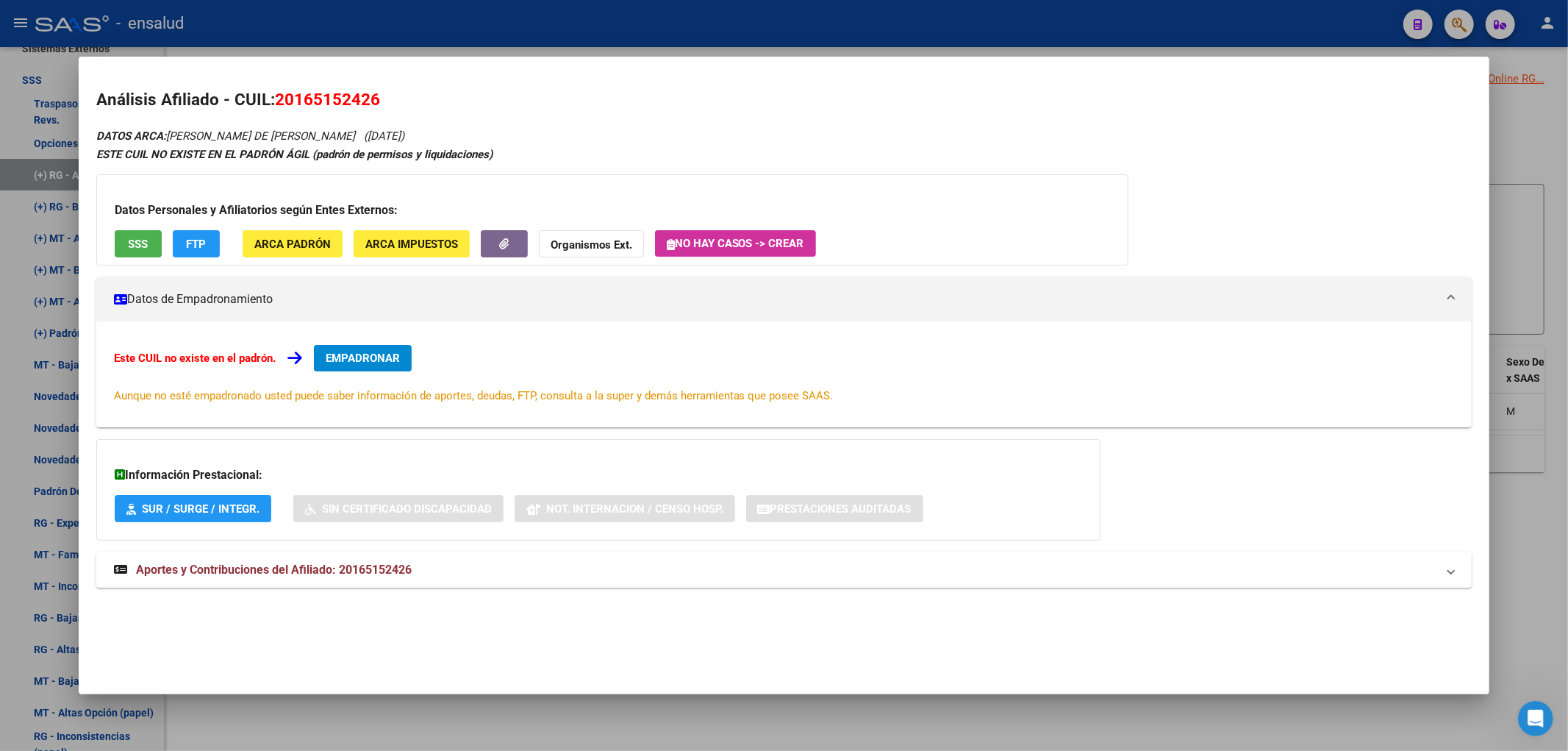
scroll to position [4336, 0]
click at [796, 715] on div at bounding box center [784, 376] width 1568 height 751
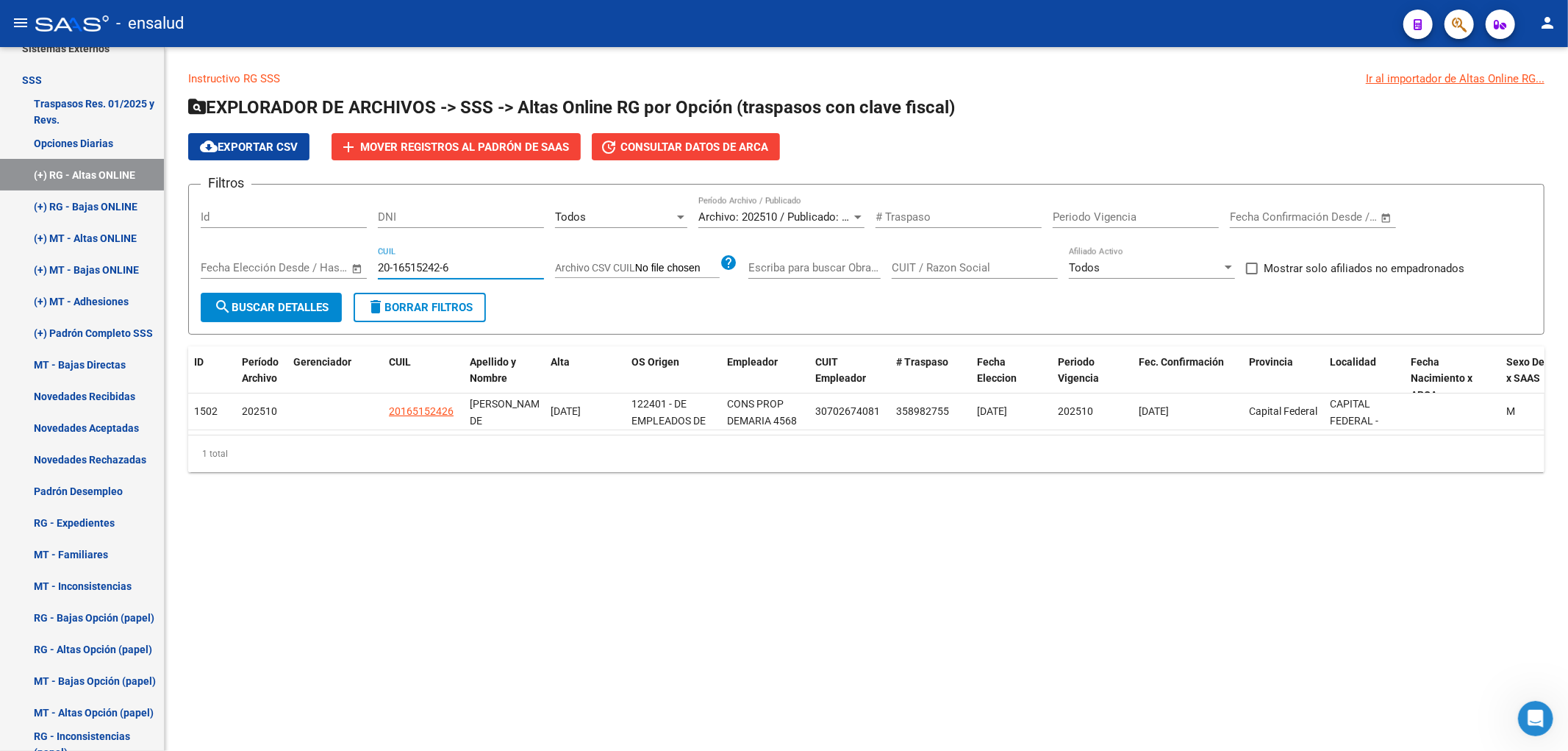
click at [476, 272] on input "20-16515242-6" at bounding box center [461, 267] width 167 height 13
click at [471, 268] on input "20-16515242-6" at bounding box center [461, 267] width 167 height 13
paste input "08577217-2"
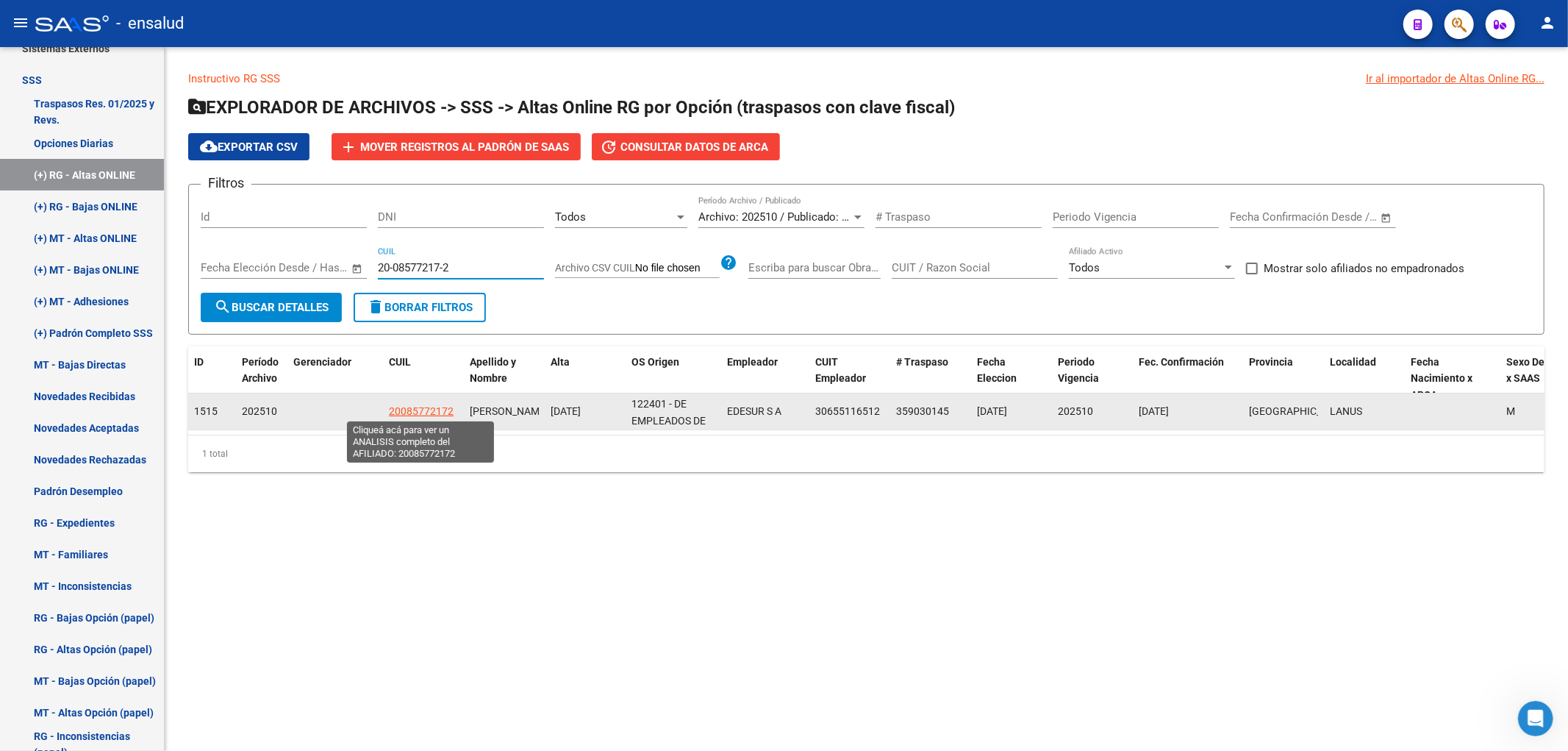
type input "20-08577217-2"
click at [405, 409] on span "20085772172" at bounding box center [421, 411] width 64 height 12
type textarea "20085772172"
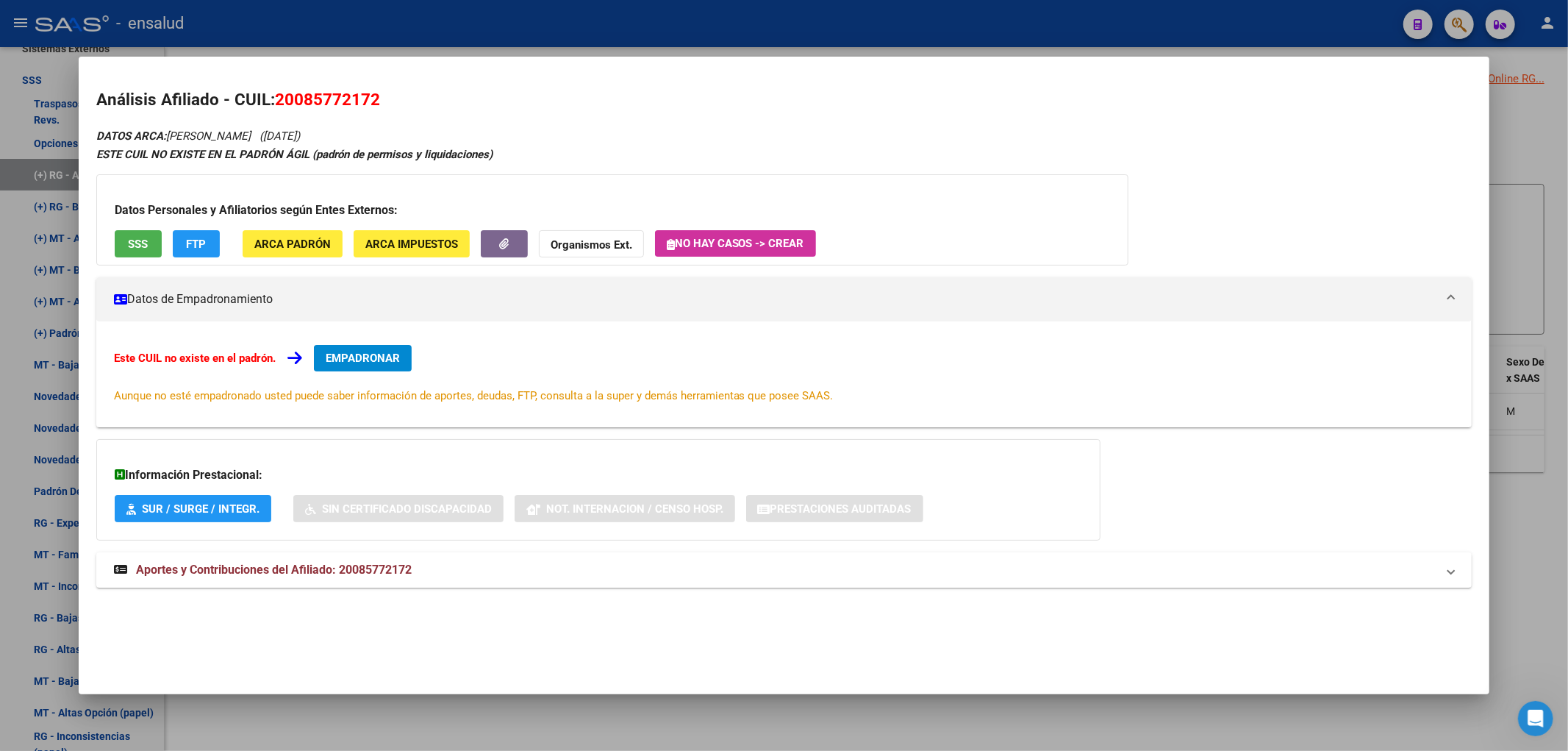
drag, startPoint x: 298, startPoint y: 103, endPoint x: 368, endPoint y: 108, distance: 70.2
click at [368, 108] on span "20085772172" at bounding box center [328, 99] width 105 height 19
copy span "08577217"
click at [1563, 334] on div at bounding box center [784, 376] width 1568 height 751
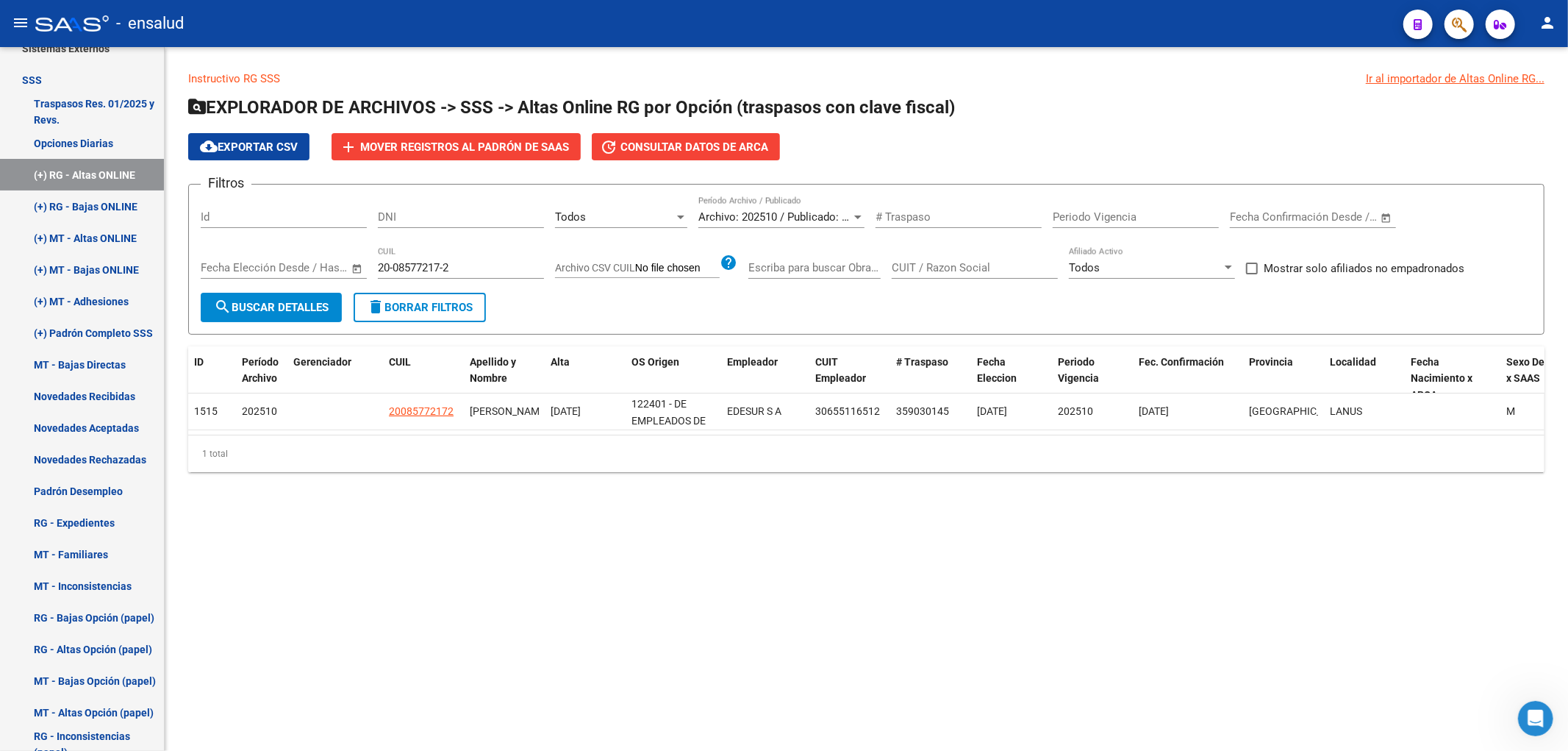
click at [512, 266] on input "20-08577217-2" at bounding box center [461, 267] width 167 height 13
click at [290, 312] on span "search Buscar Detalles" at bounding box center [271, 307] width 115 height 13
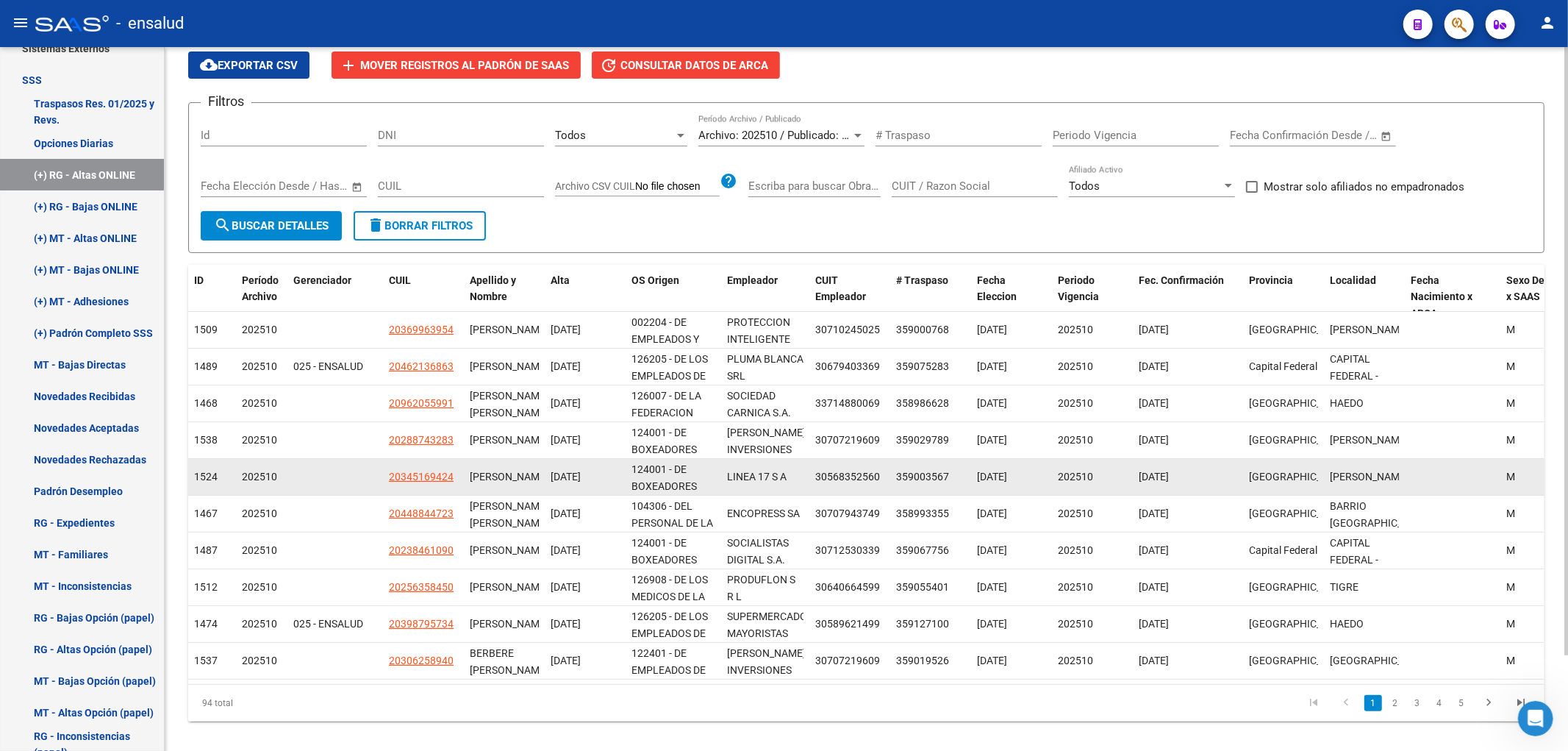
scroll to position [0, 0]
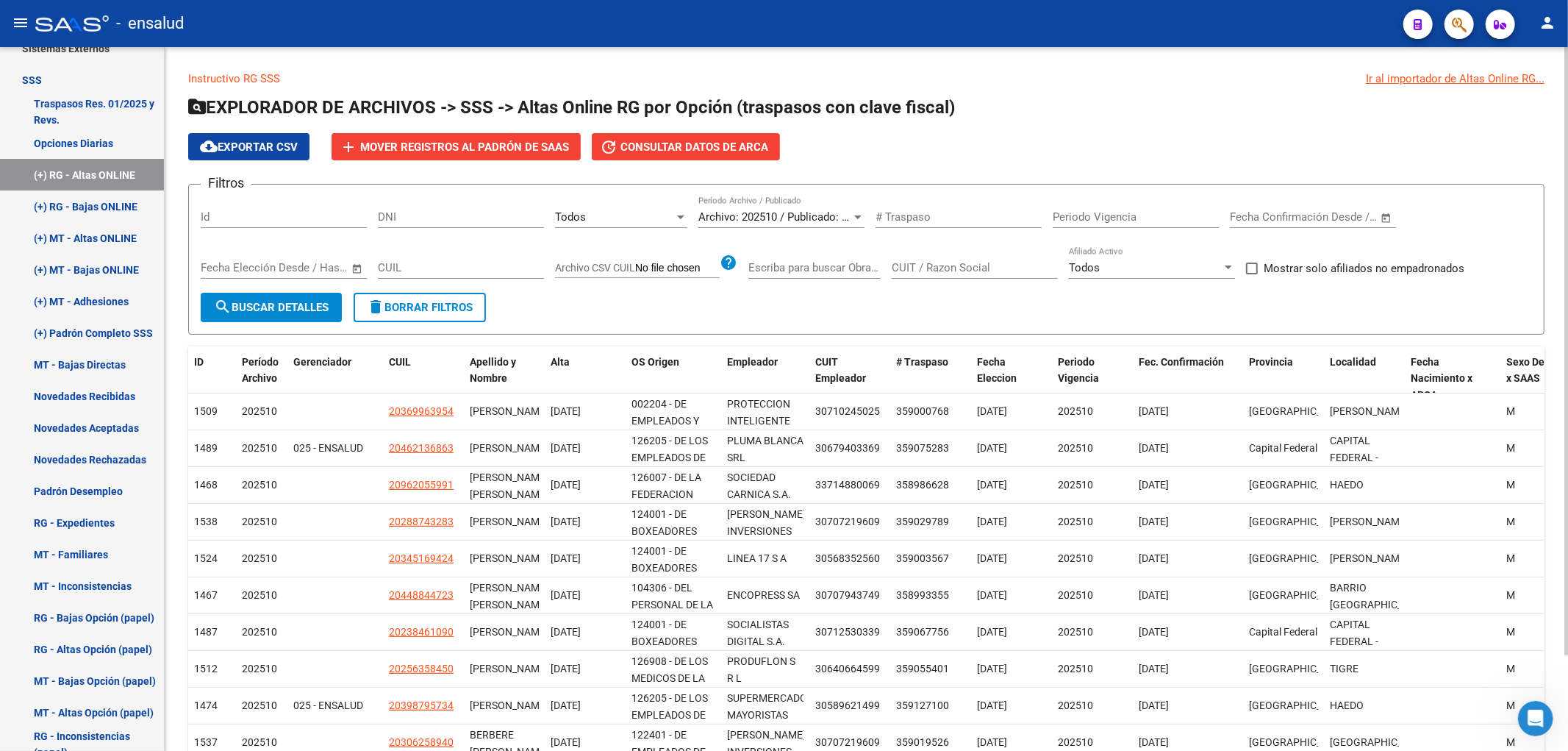
click at [584, 219] on span "Todos" at bounding box center [570, 217] width 31 height 13
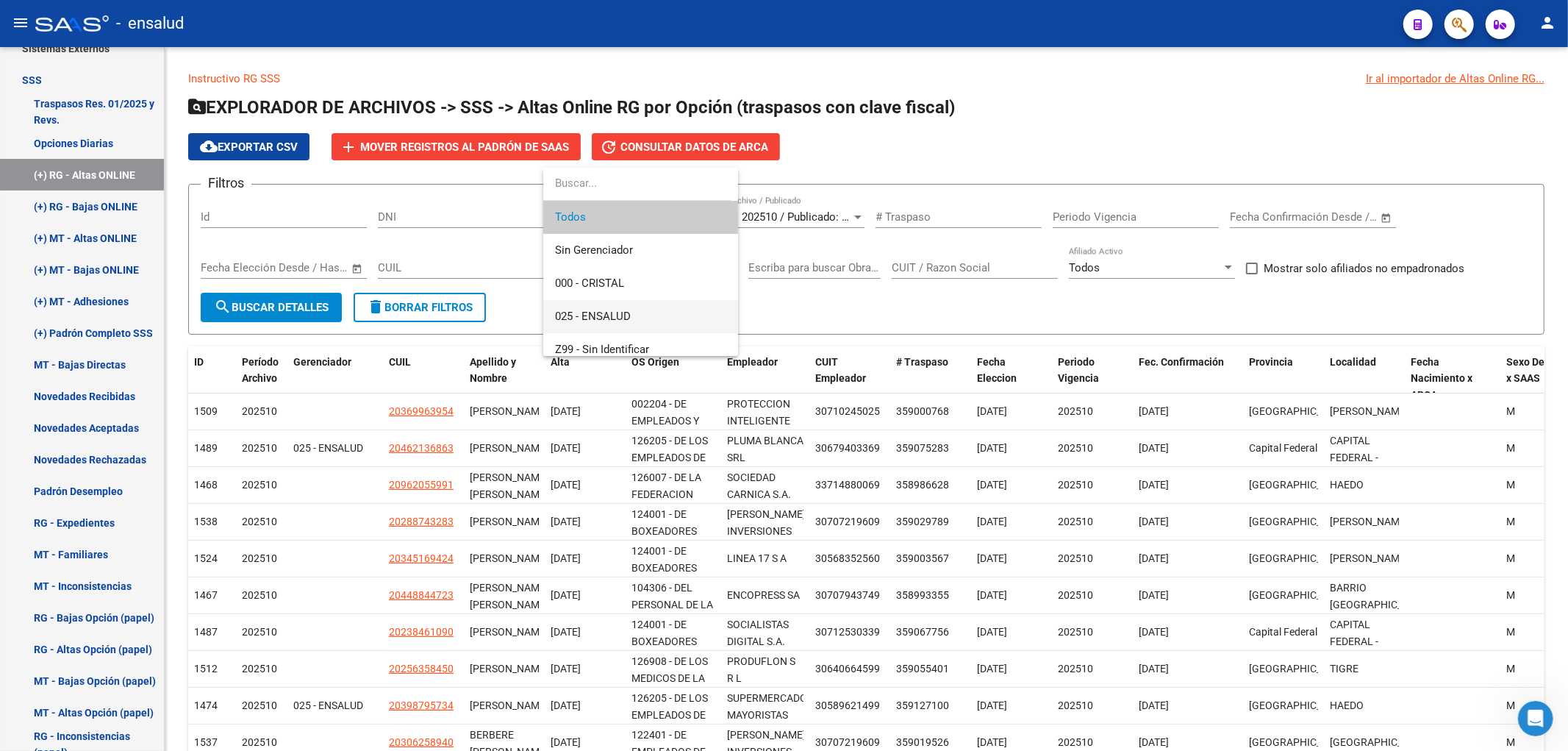
click at [620, 306] on span "025 - ENSALUD" at bounding box center [641, 317] width 171 height 33
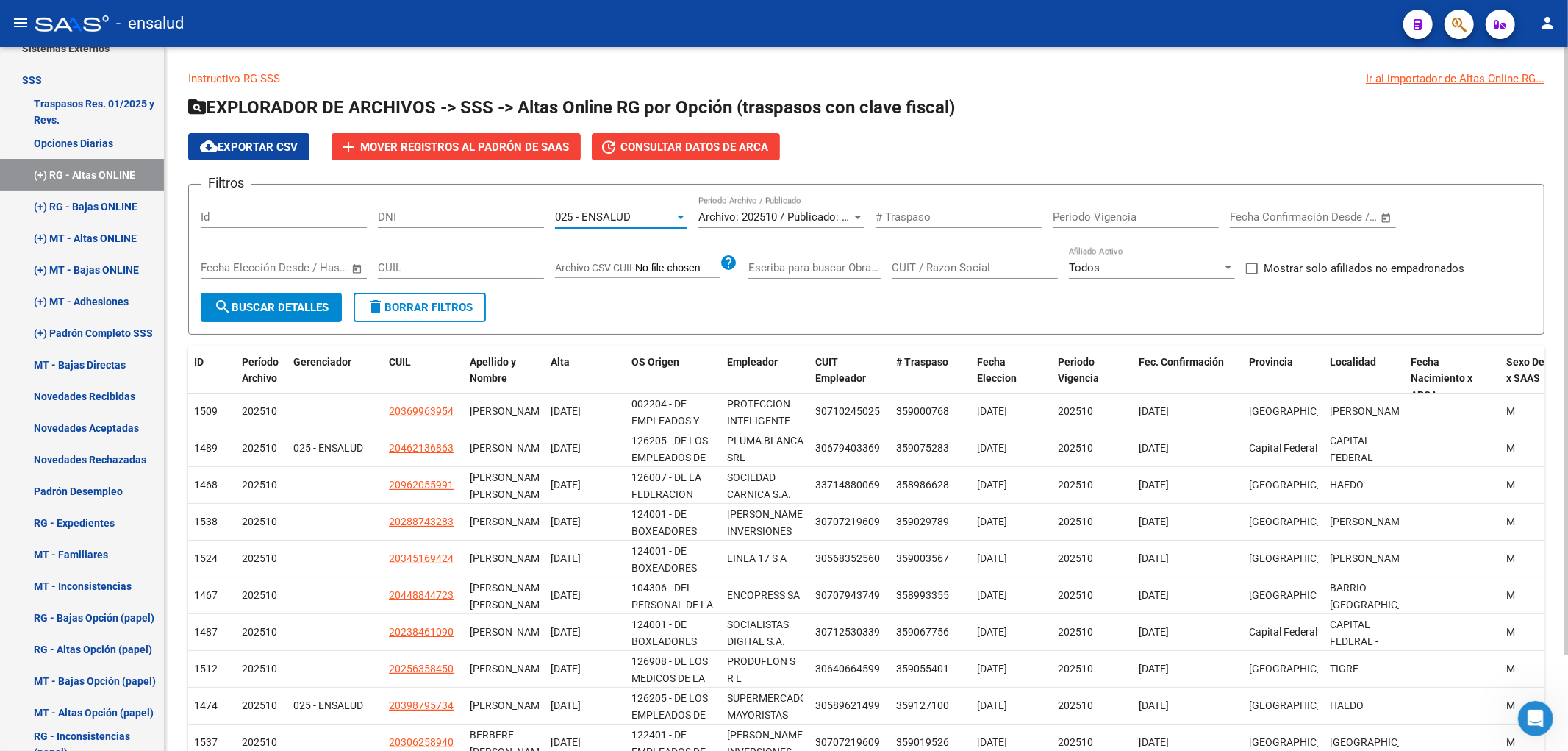
click at [281, 301] on span "search Buscar Detalles" at bounding box center [271, 307] width 115 height 13
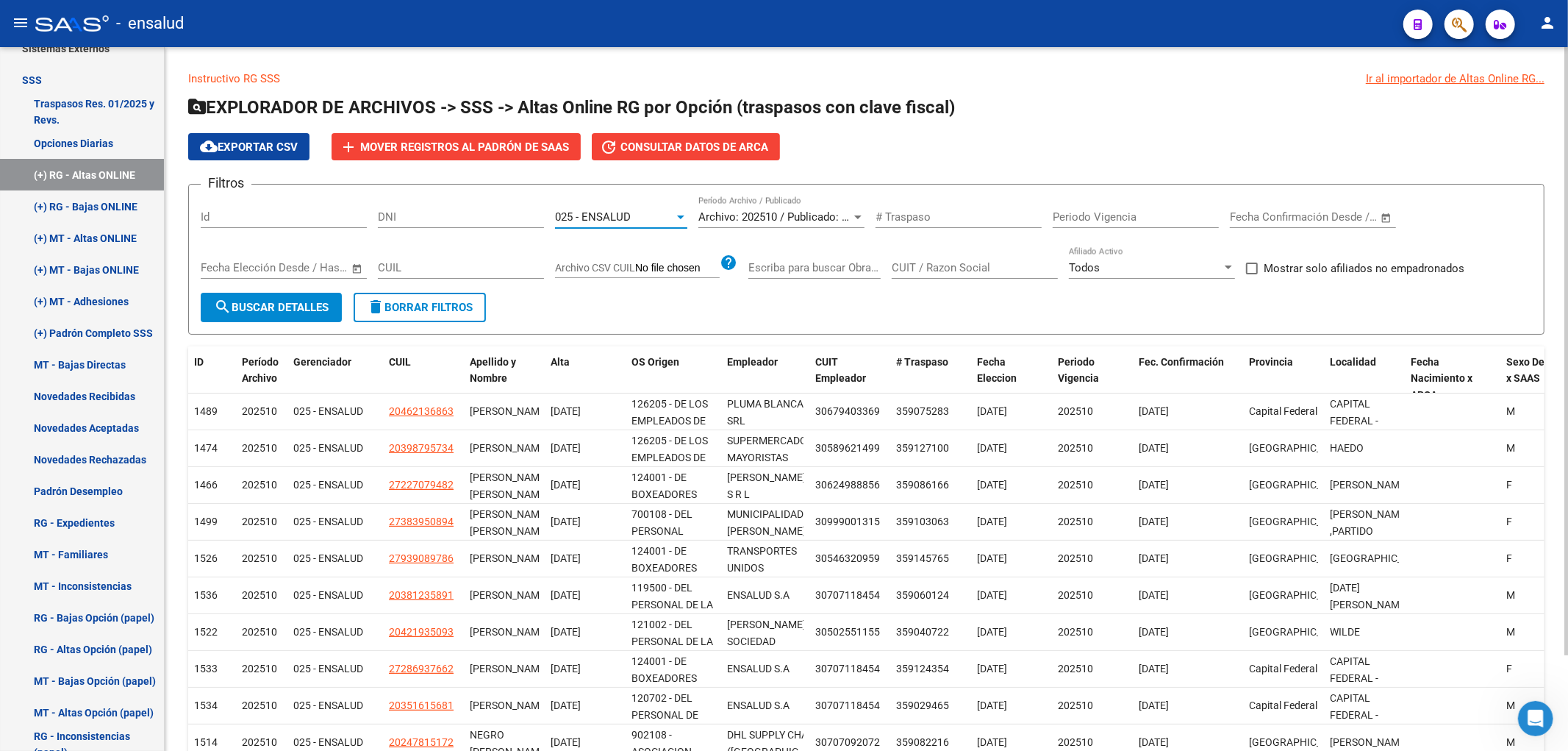
click at [635, 217] on div "025 - ENSALUD" at bounding box center [615, 217] width 119 height 13
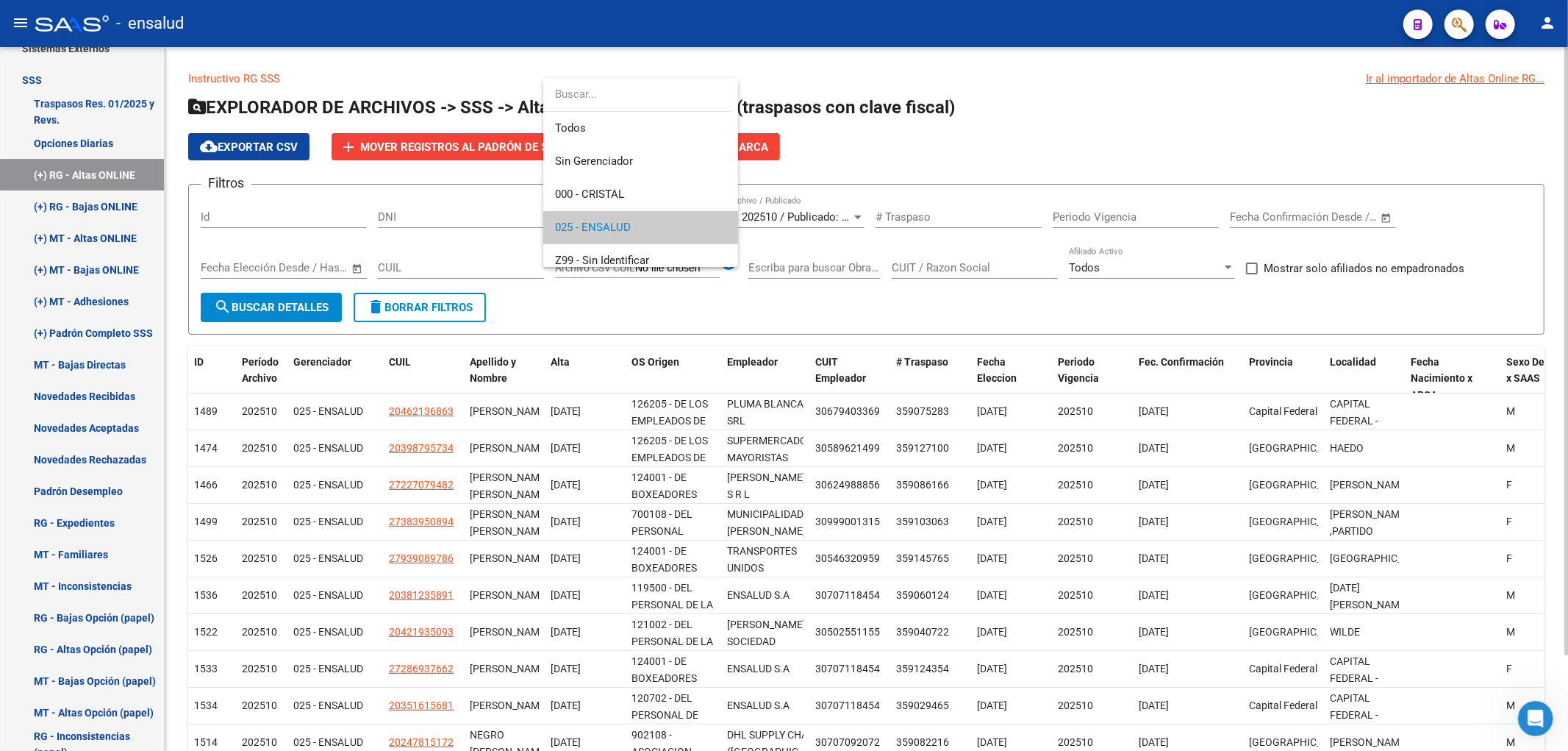
scroll to position [10, 0]
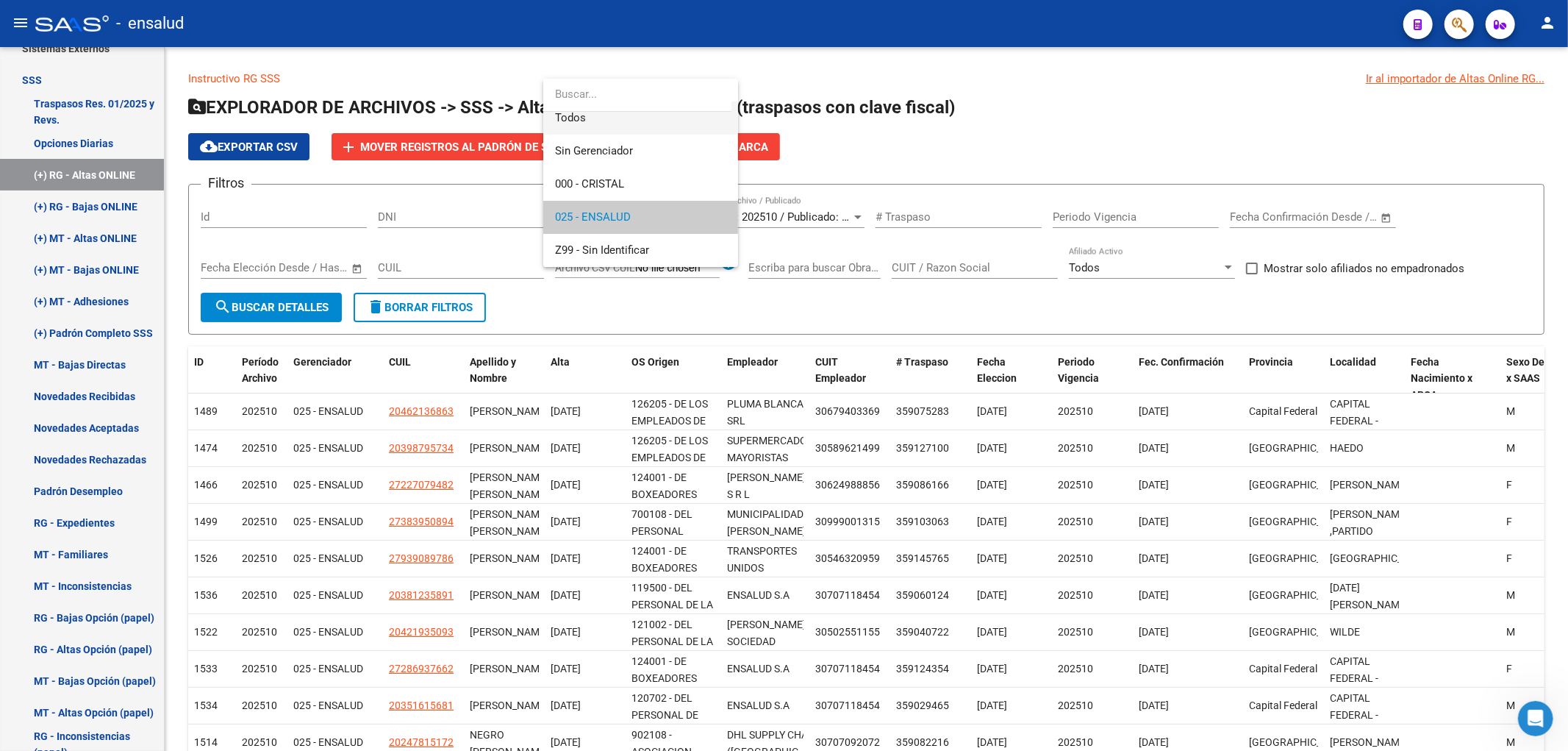
click at [627, 133] on span "Todos" at bounding box center [641, 118] width 171 height 33
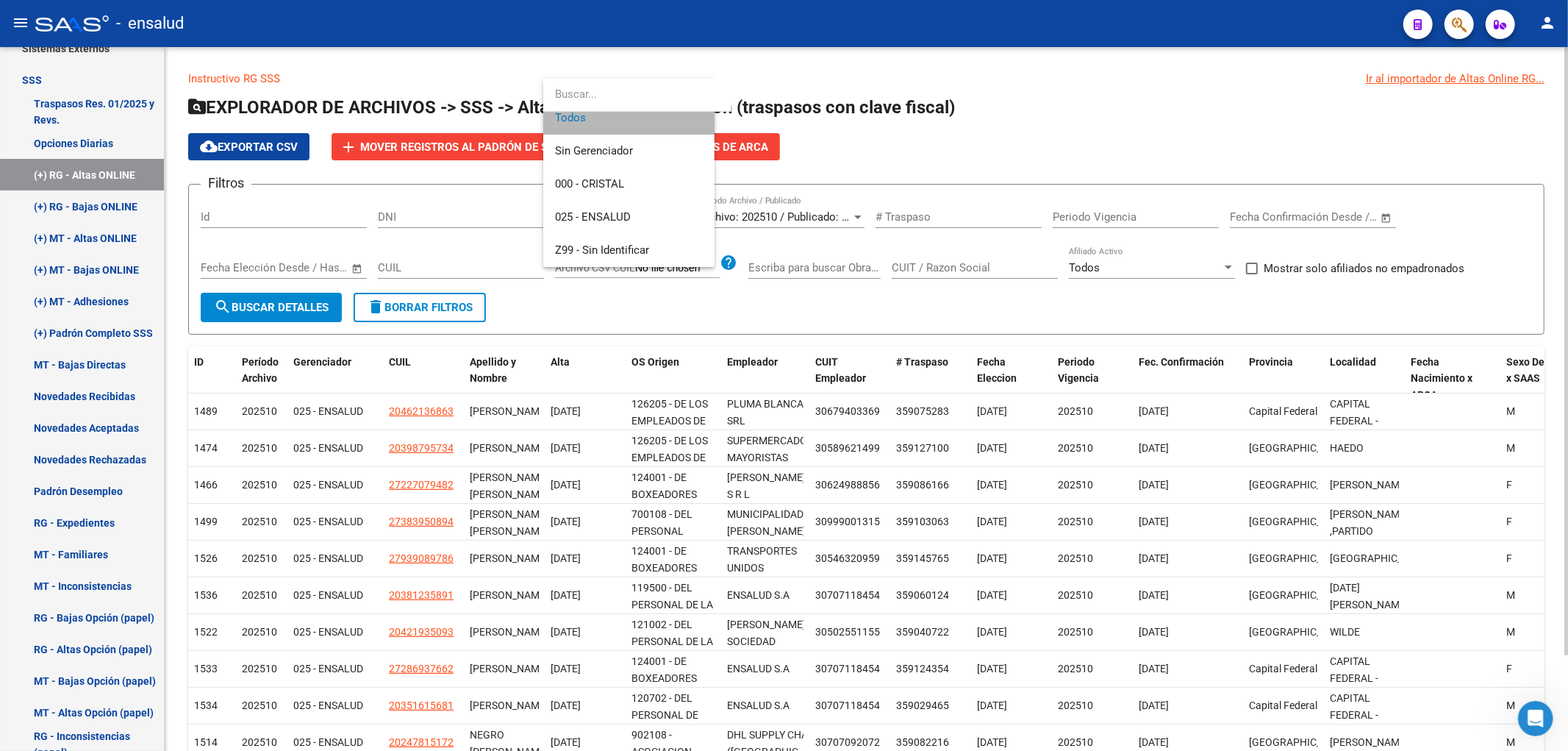
scroll to position [0, 0]
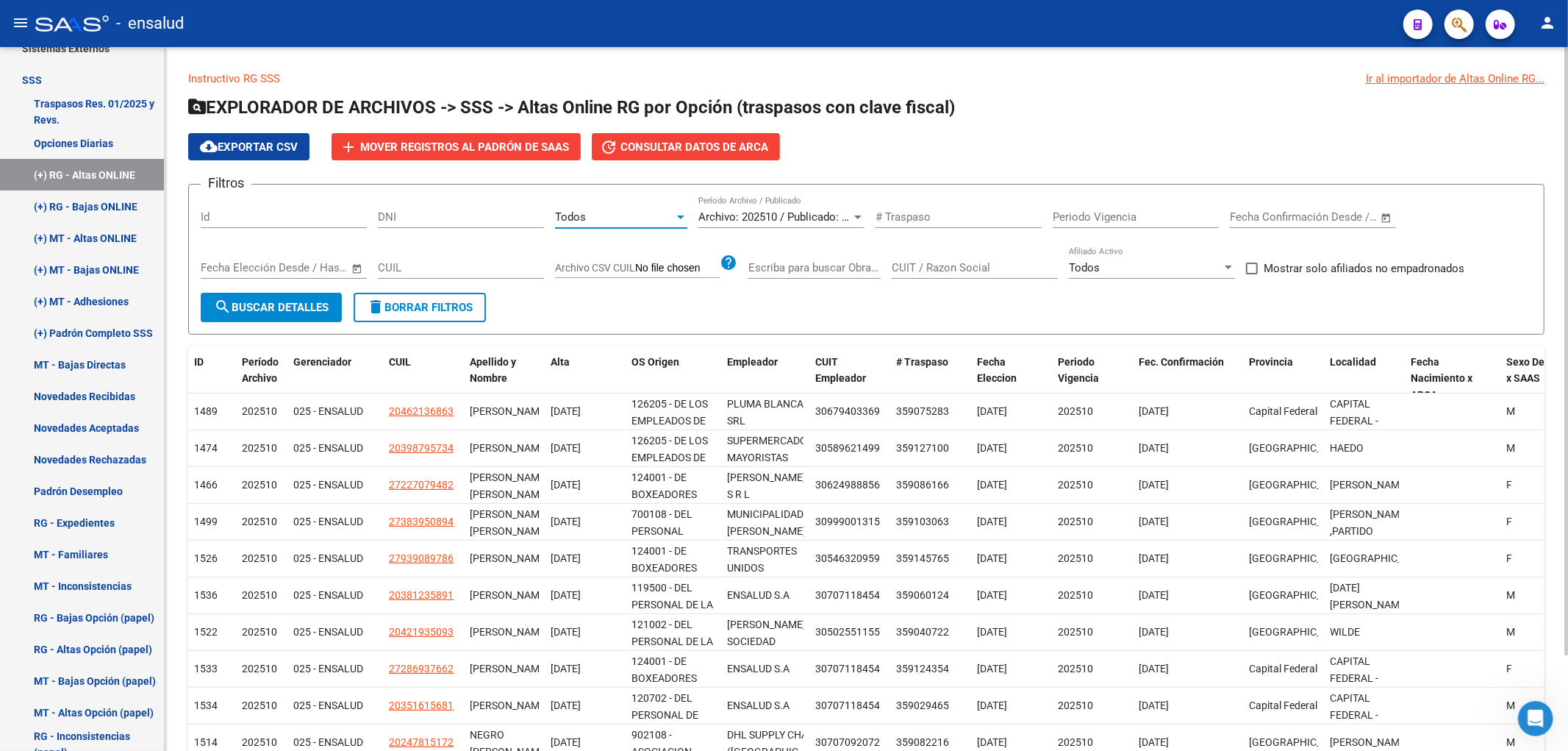
click at [636, 211] on div "Todos" at bounding box center [615, 217] width 119 height 13
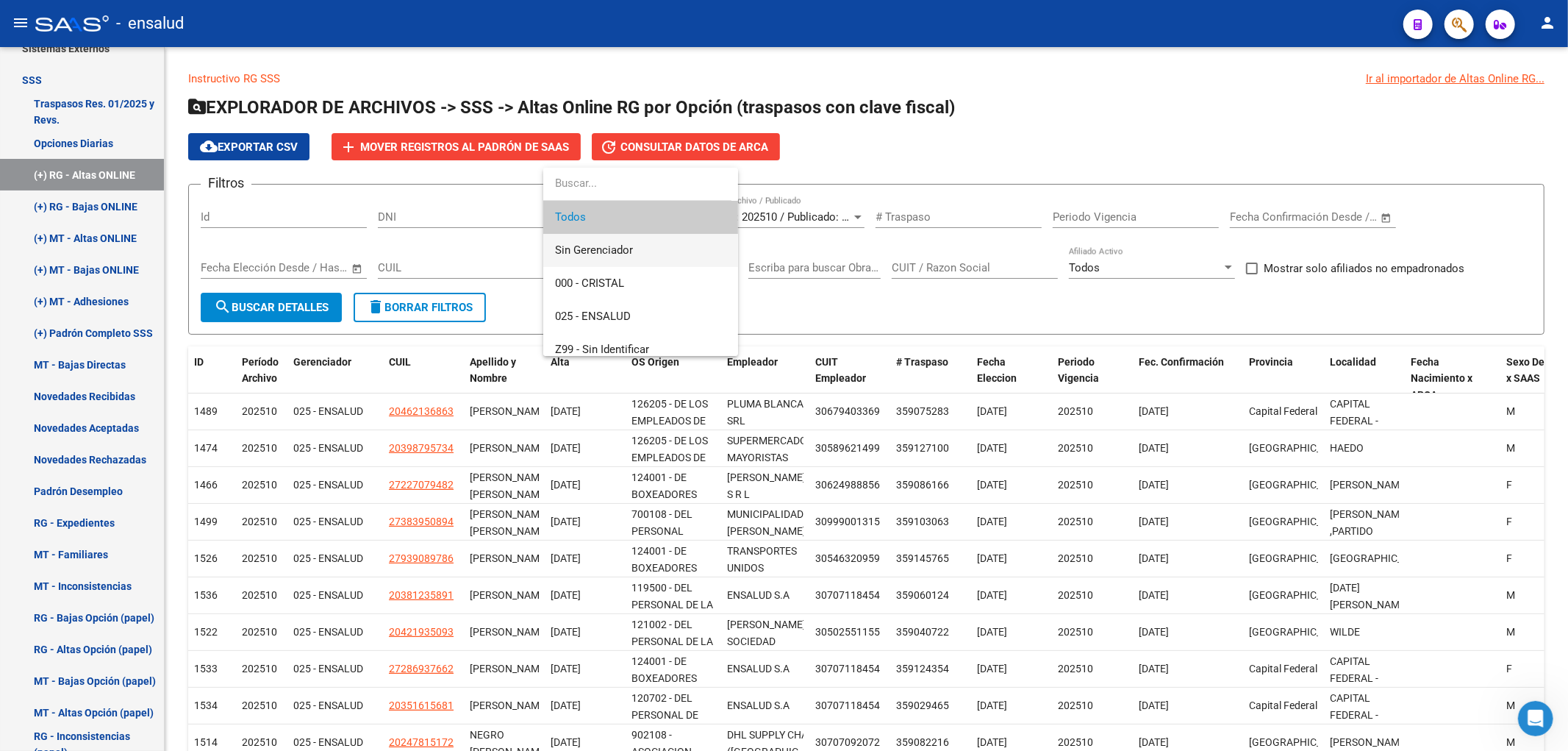
click at [636, 245] on span "Sin Gerenciador" at bounding box center [641, 251] width 171 height 33
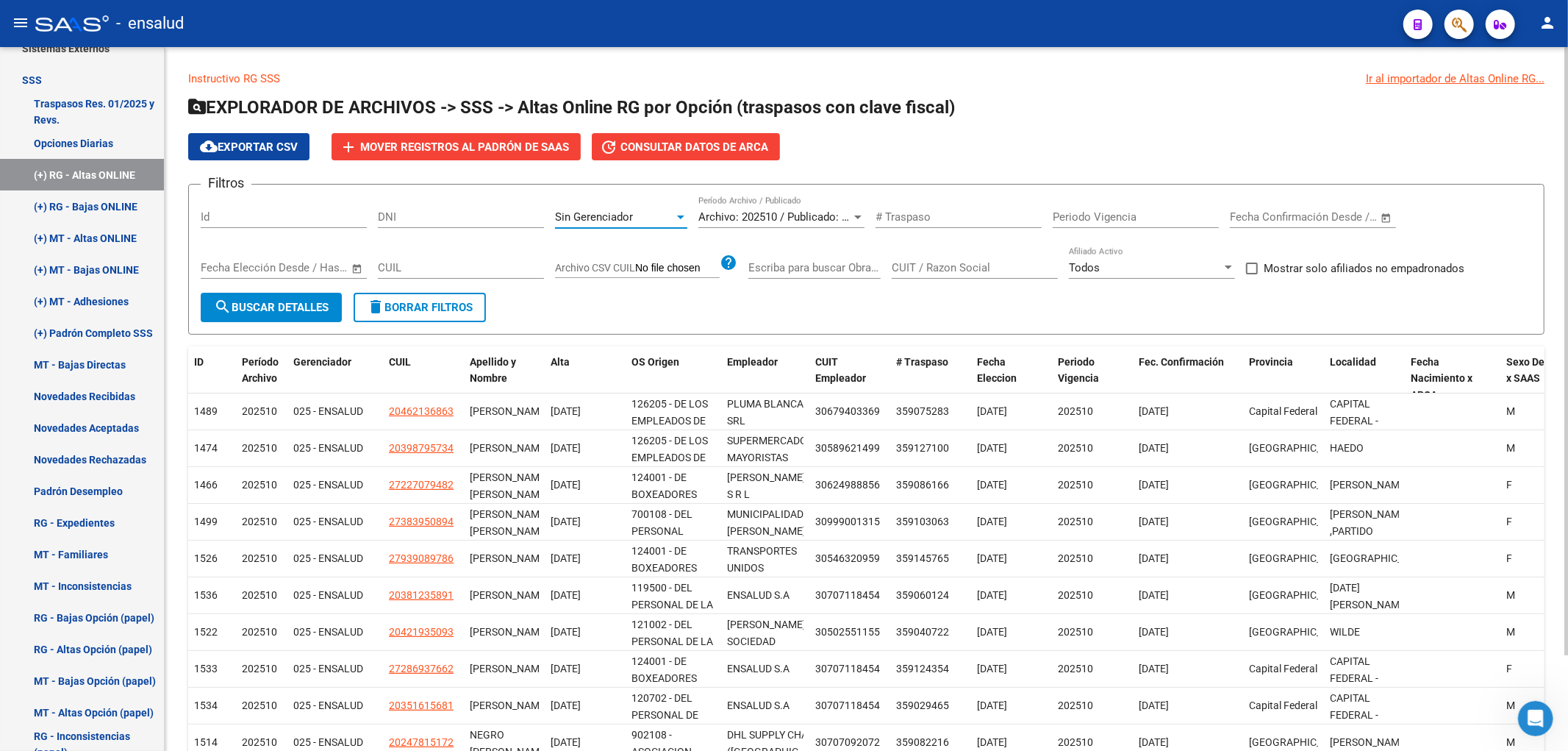
click at [313, 302] on span "search Buscar Detalles" at bounding box center [271, 307] width 115 height 13
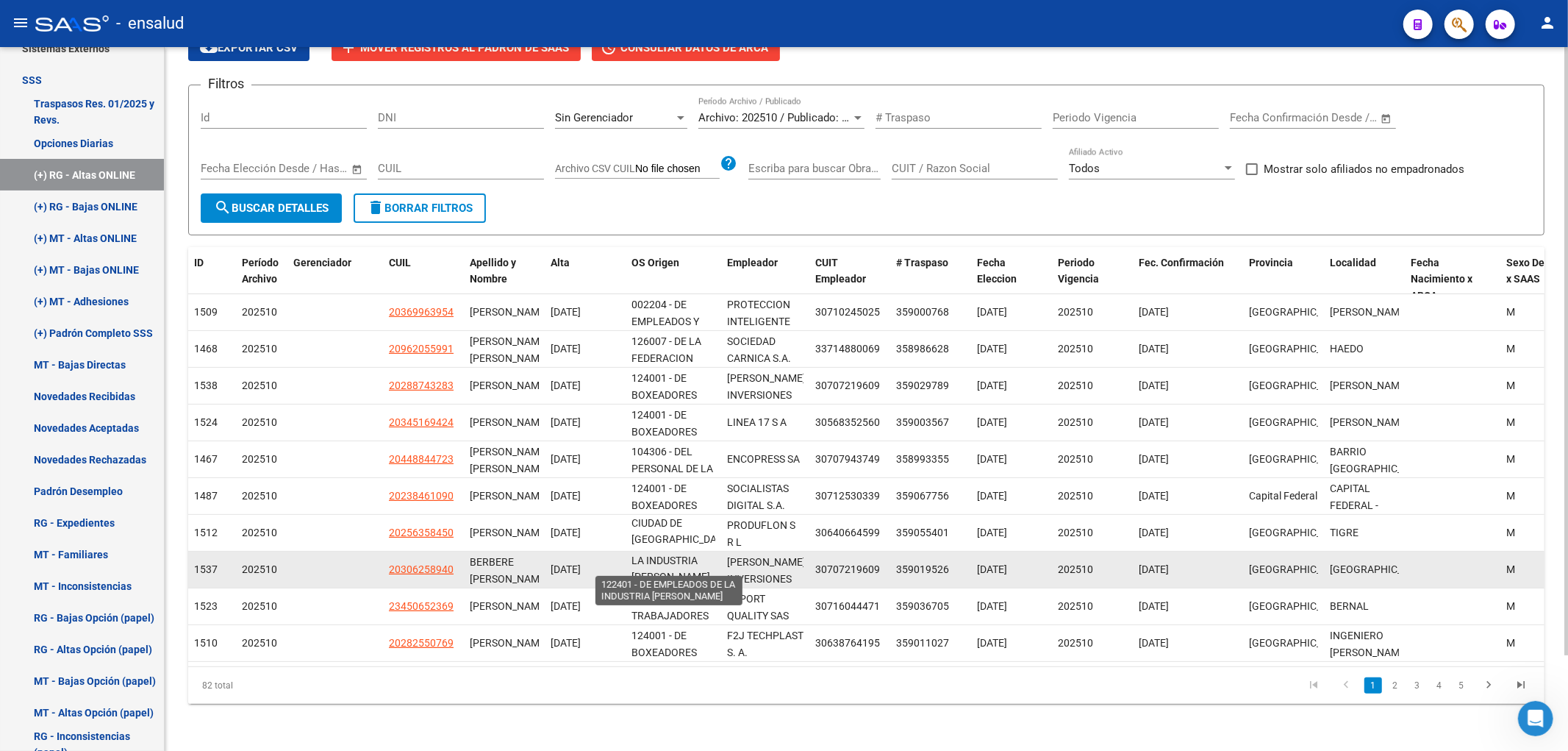
scroll to position [1, 0]
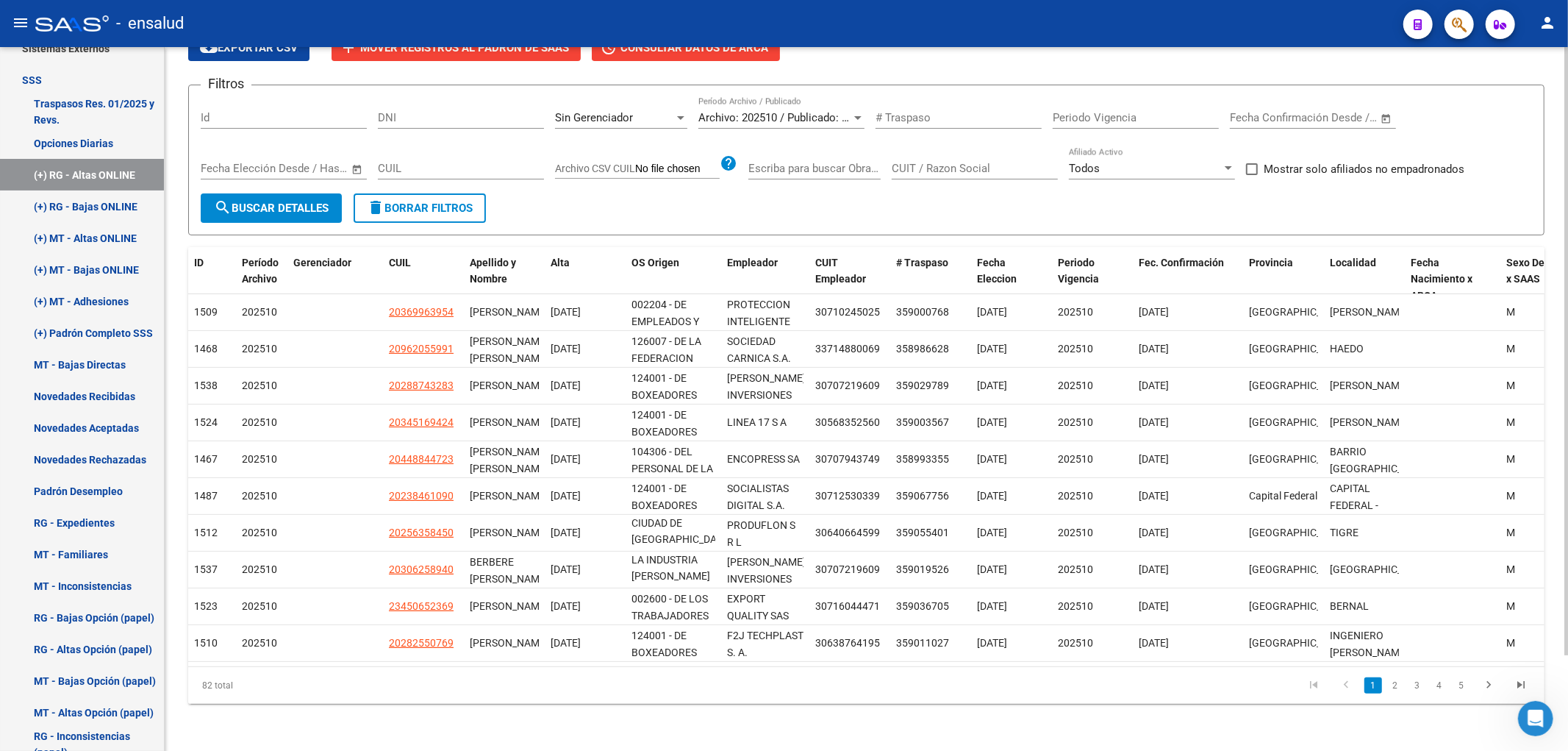
click at [1452, 685] on li "5" at bounding box center [1461, 685] width 22 height 25
click at [1460, 685] on link "5" at bounding box center [1461, 685] width 17 height 16
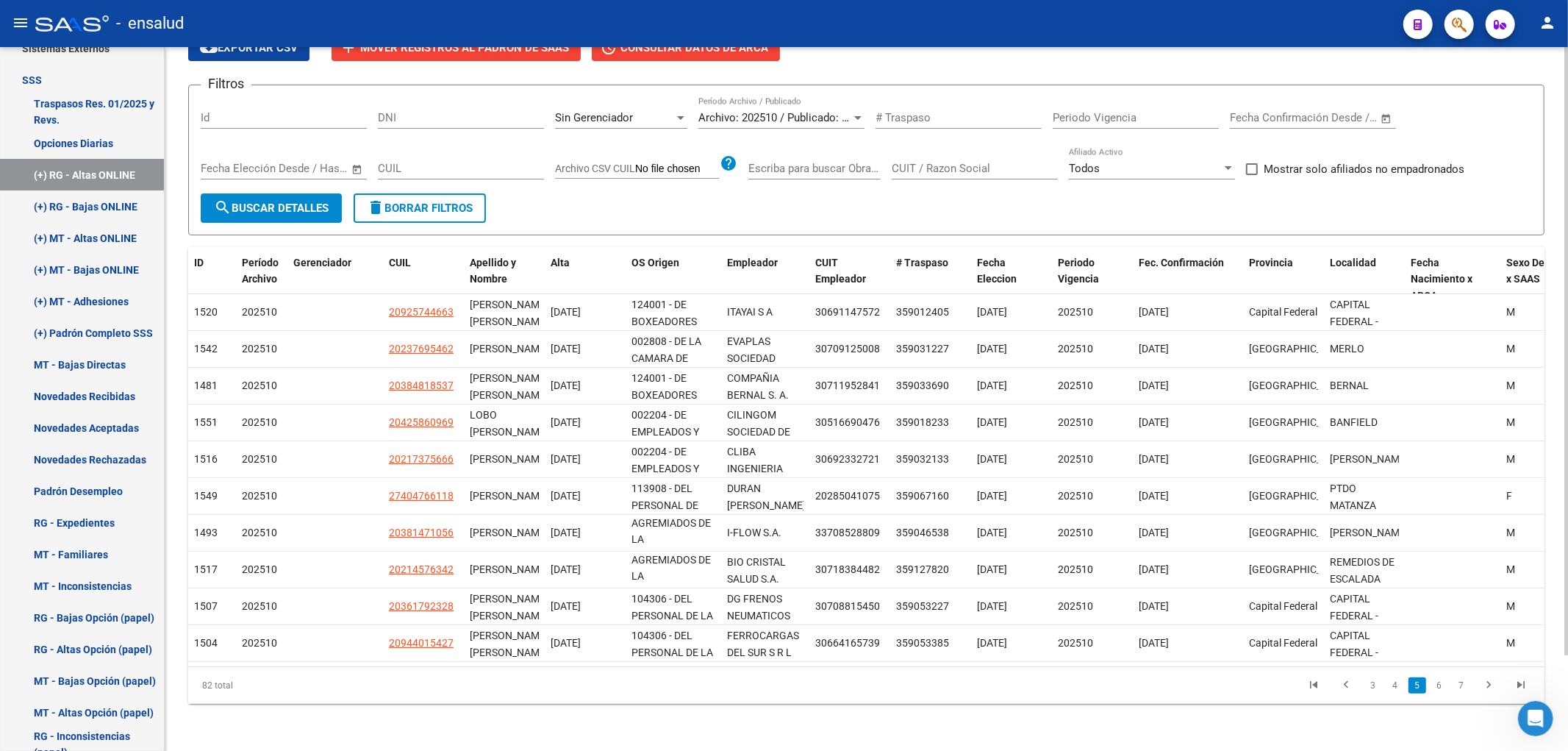
scroll to position [0, 0]
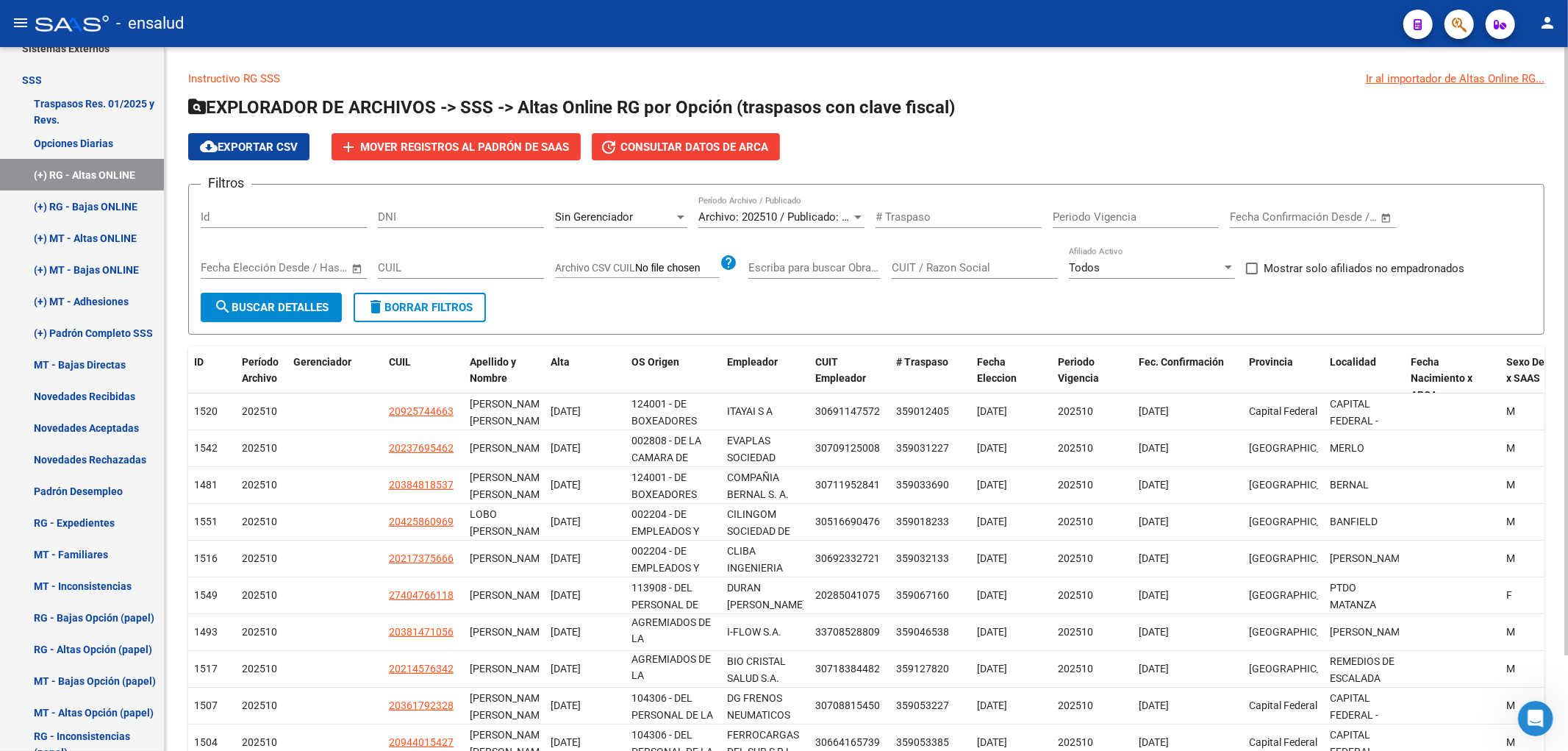
click at [614, 214] on span "Sin Gerenciador" at bounding box center [594, 217] width 78 height 13
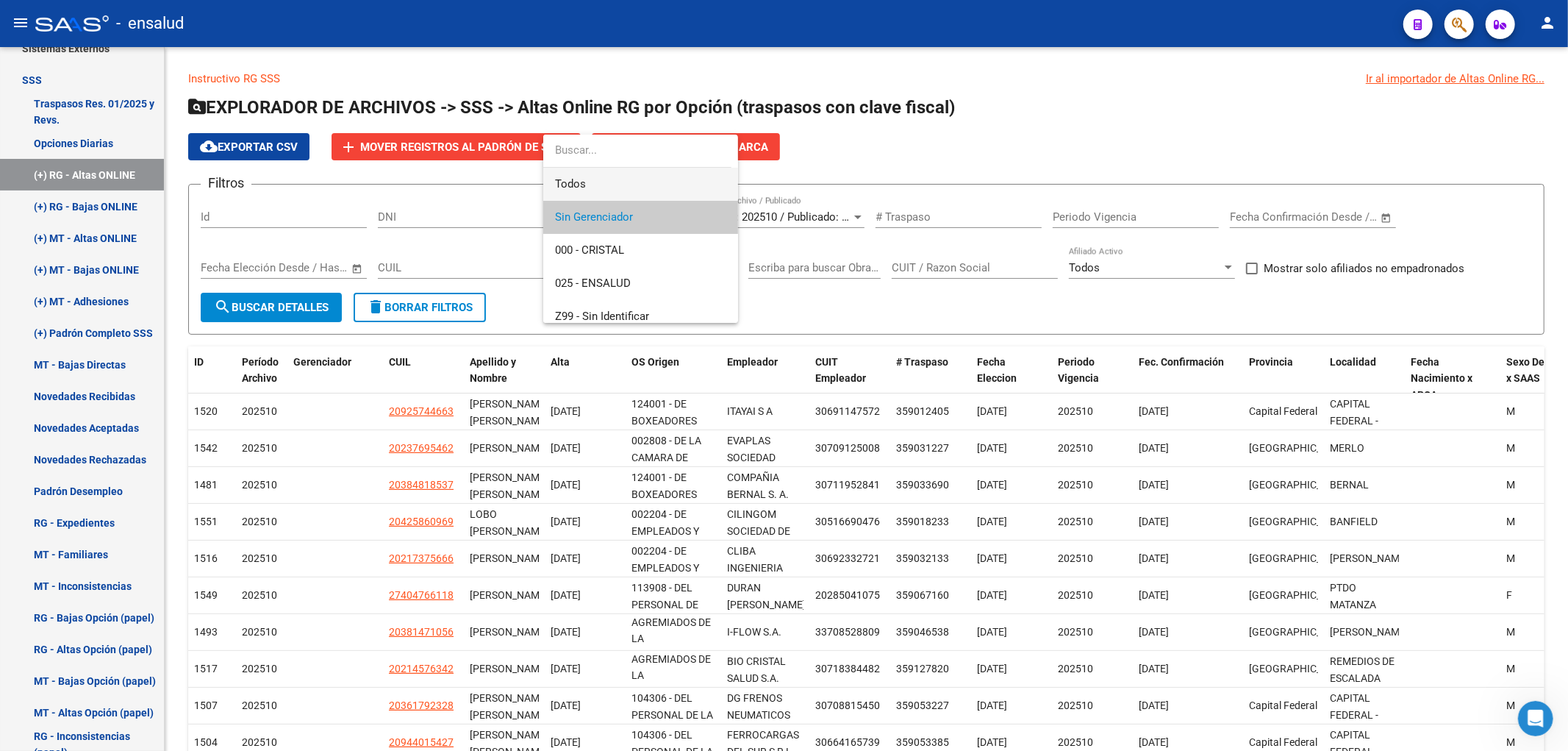
click at [600, 186] on span "Todos" at bounding box center [641, 184] width 171 height 33
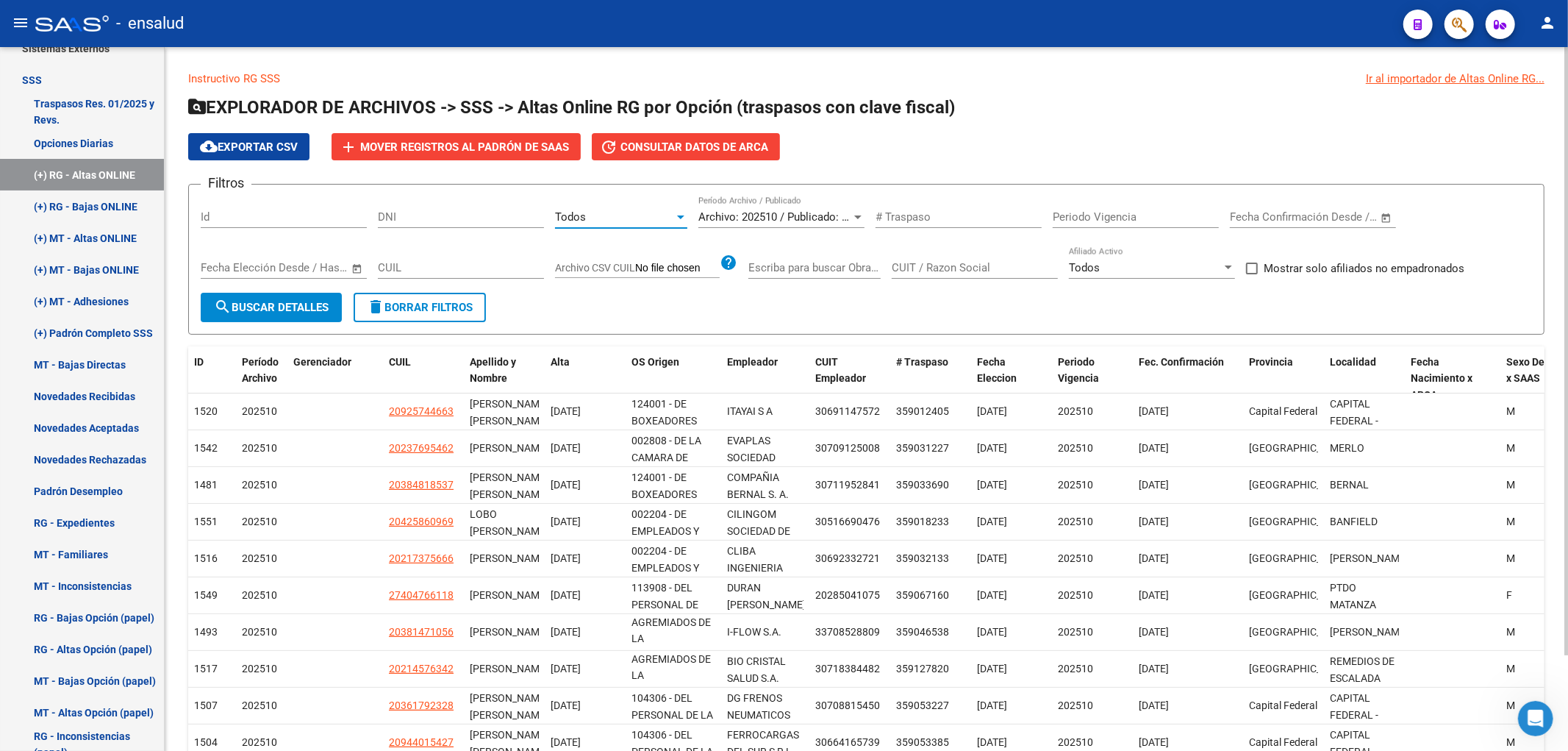
click at [284, 301] on span "search Buscar Detalles" at bounding box center [271, 307] width 115 height 13
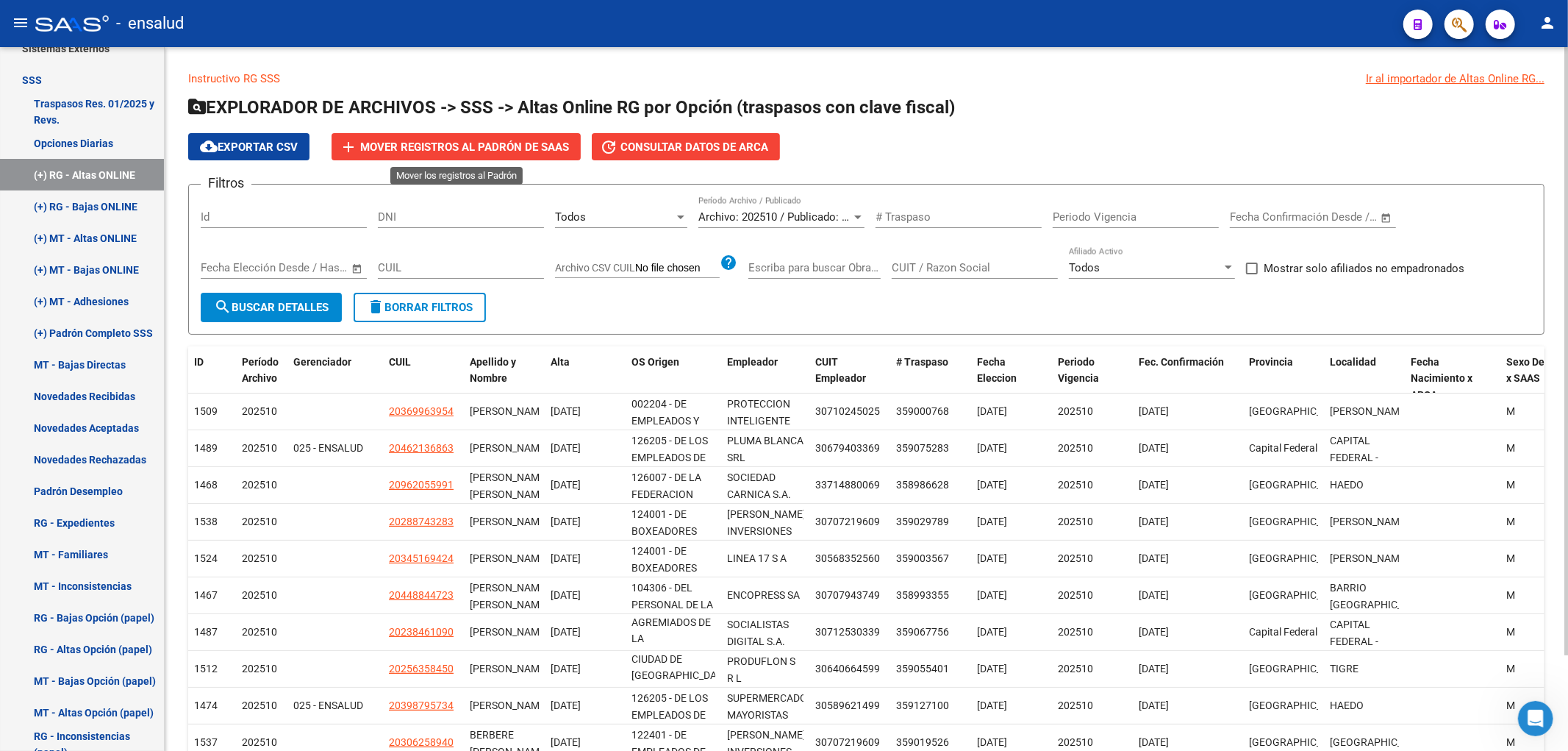
click at [438, 137] on button "add Mover registros al PADRÓN de SAAS" at bounding box center [456, 146] width 249 height 27
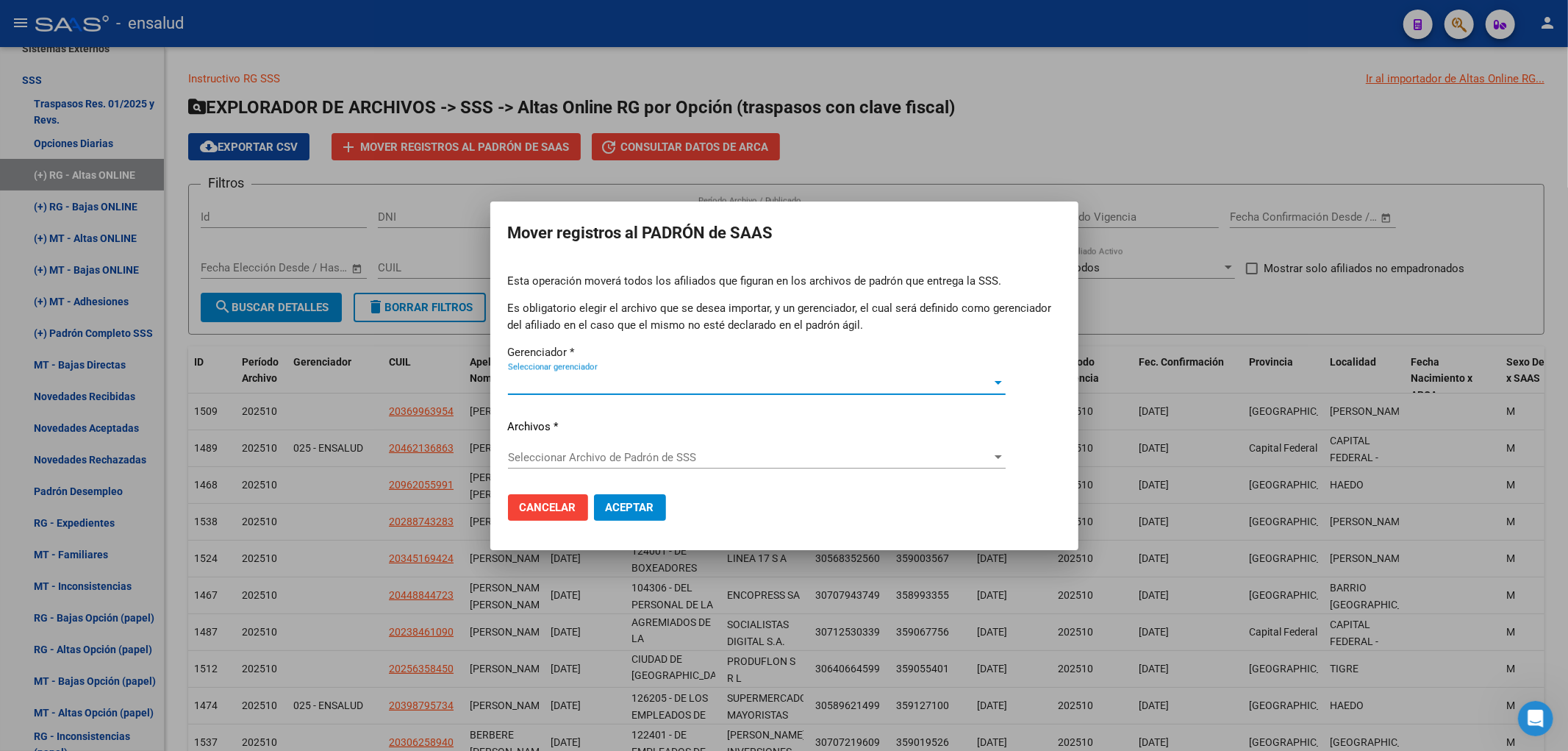
click at [541, 518] on button "Cancelar" at bounding box center [548, 507] width 80 height 27
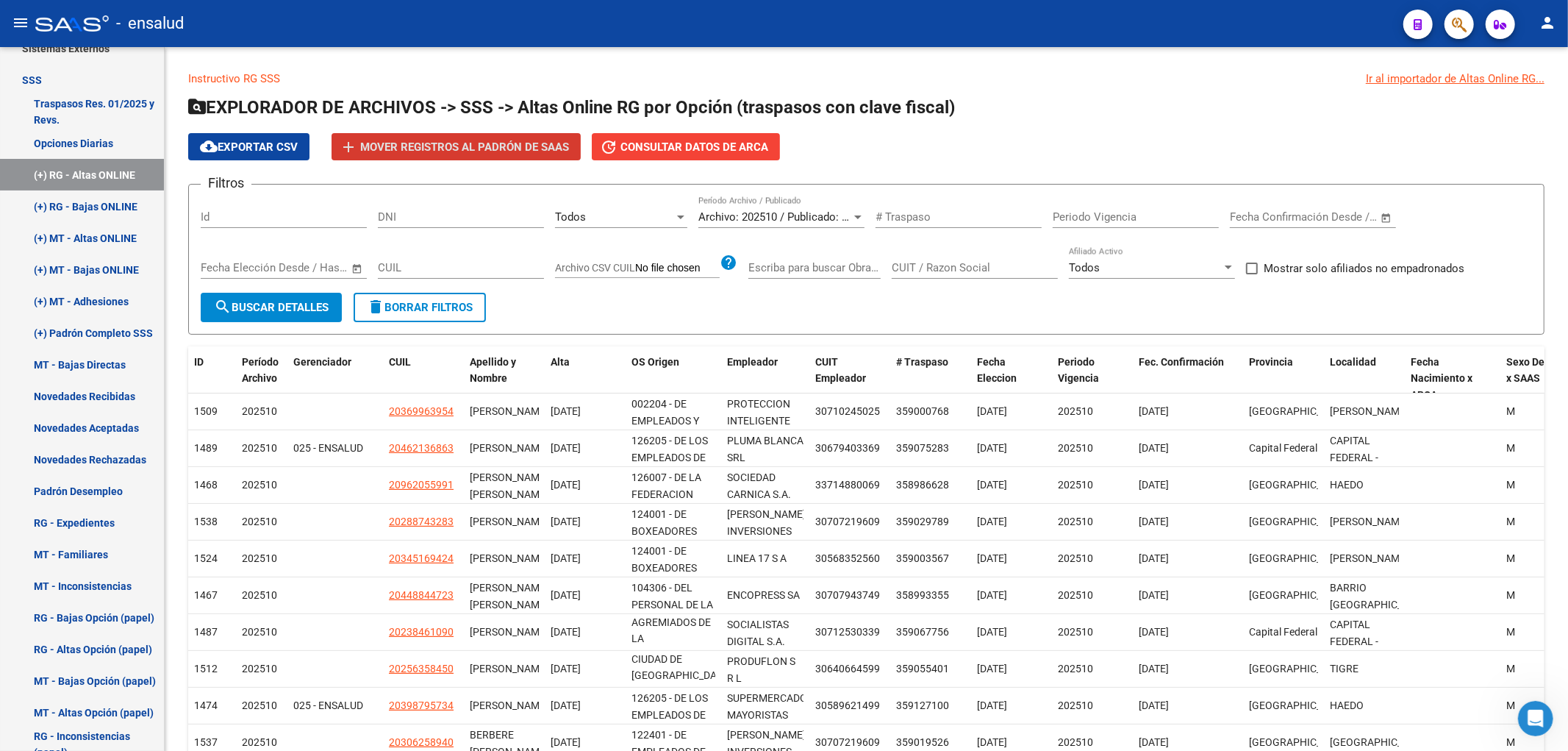
click at [1257, 270] on span at bounding box center [1251, 268] width 12 height 12
click at [1252, 274] on input "Mostrar solo afiliados no empadronados" at bounding box center [1251, 274] width 1 height 1
checkbox input "true"
click at [284, 306] on span "search Buscar Detalles" at bounding box center [271, 307] width 115 height 13
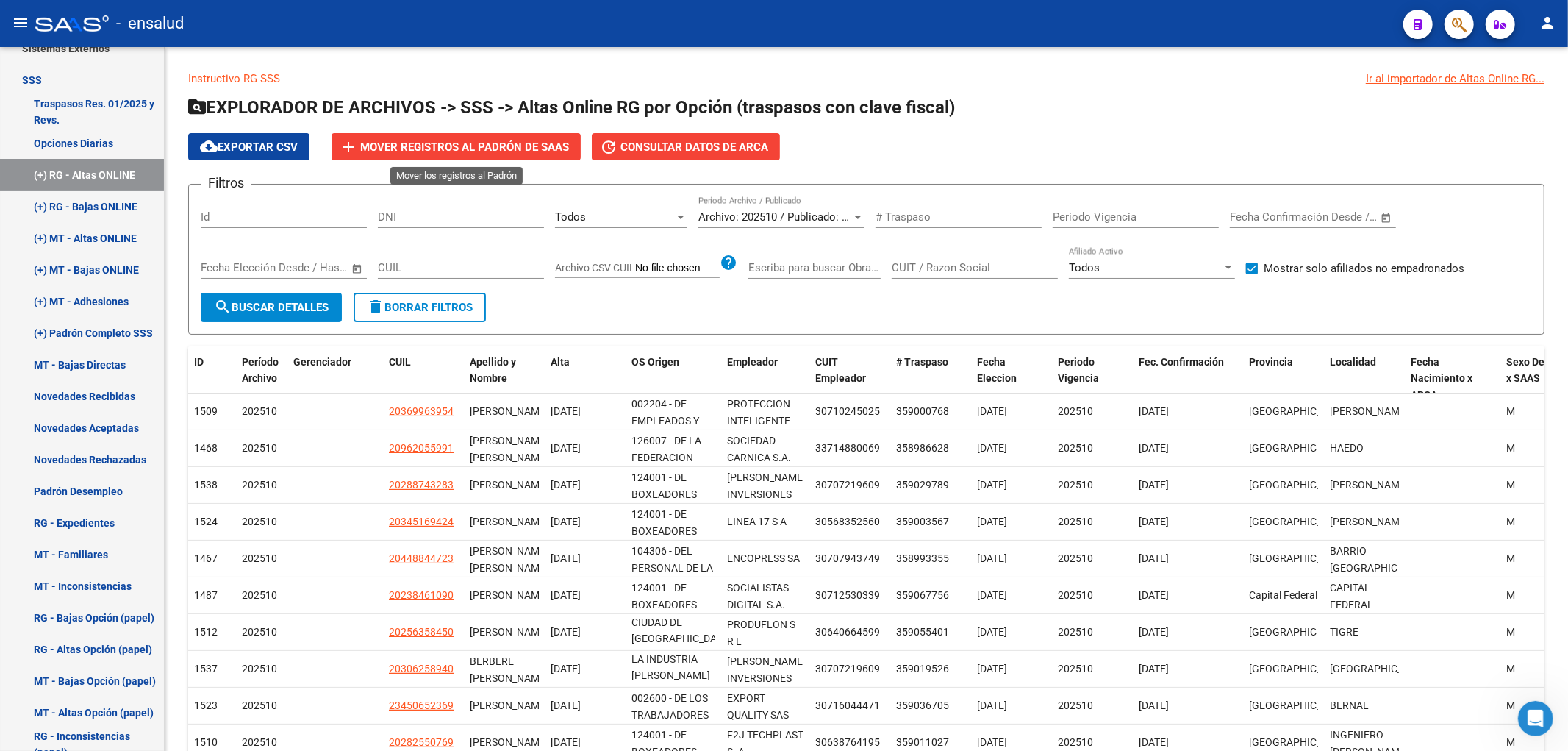
click at [539, 136] on button "add Mover registros al PADRÓN de SAAS" at bounding box center [456, 146] width 249 height 27
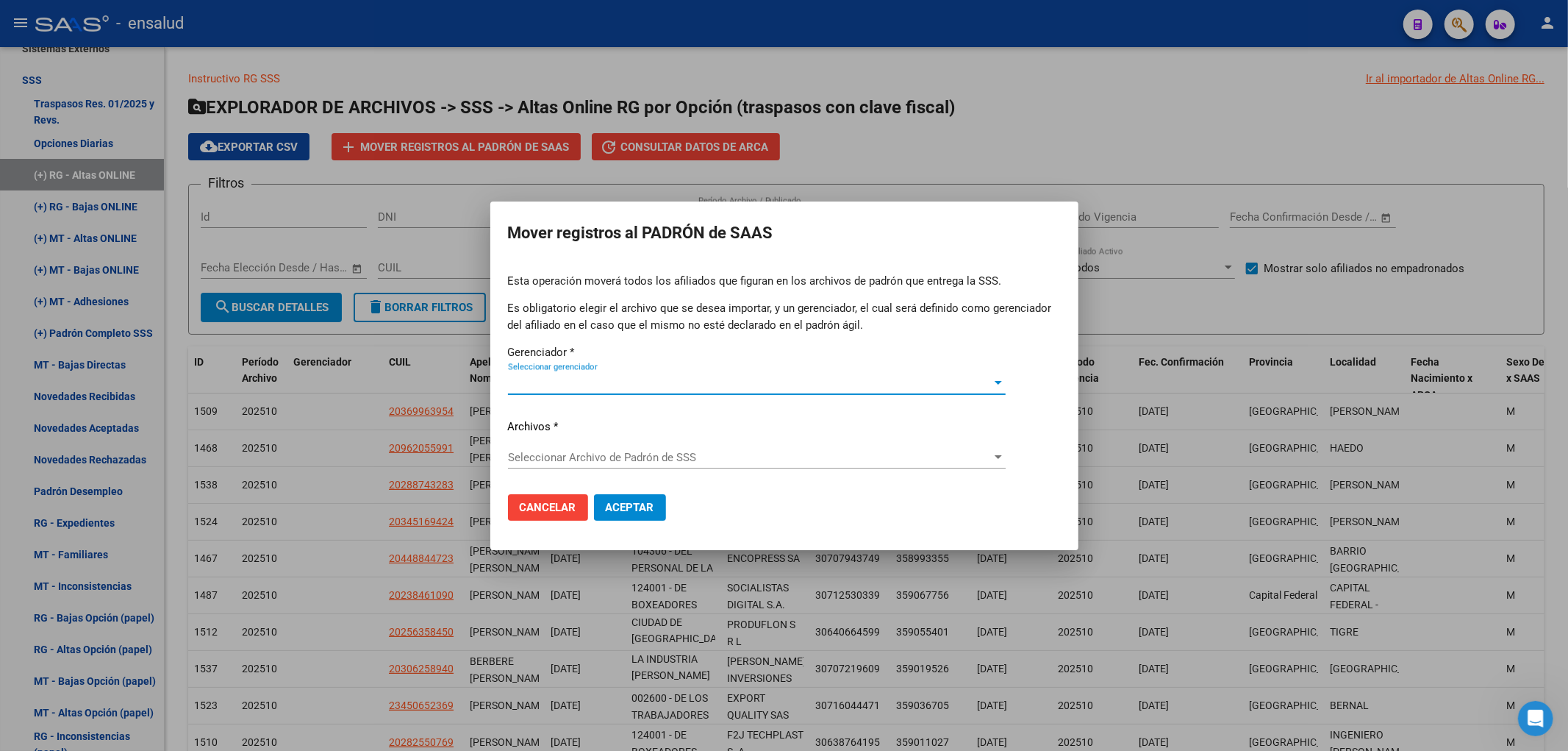
click at [656, 383] on span "Seleccionar gerenciador" at bounding box center [750, 383] width 485 height 13
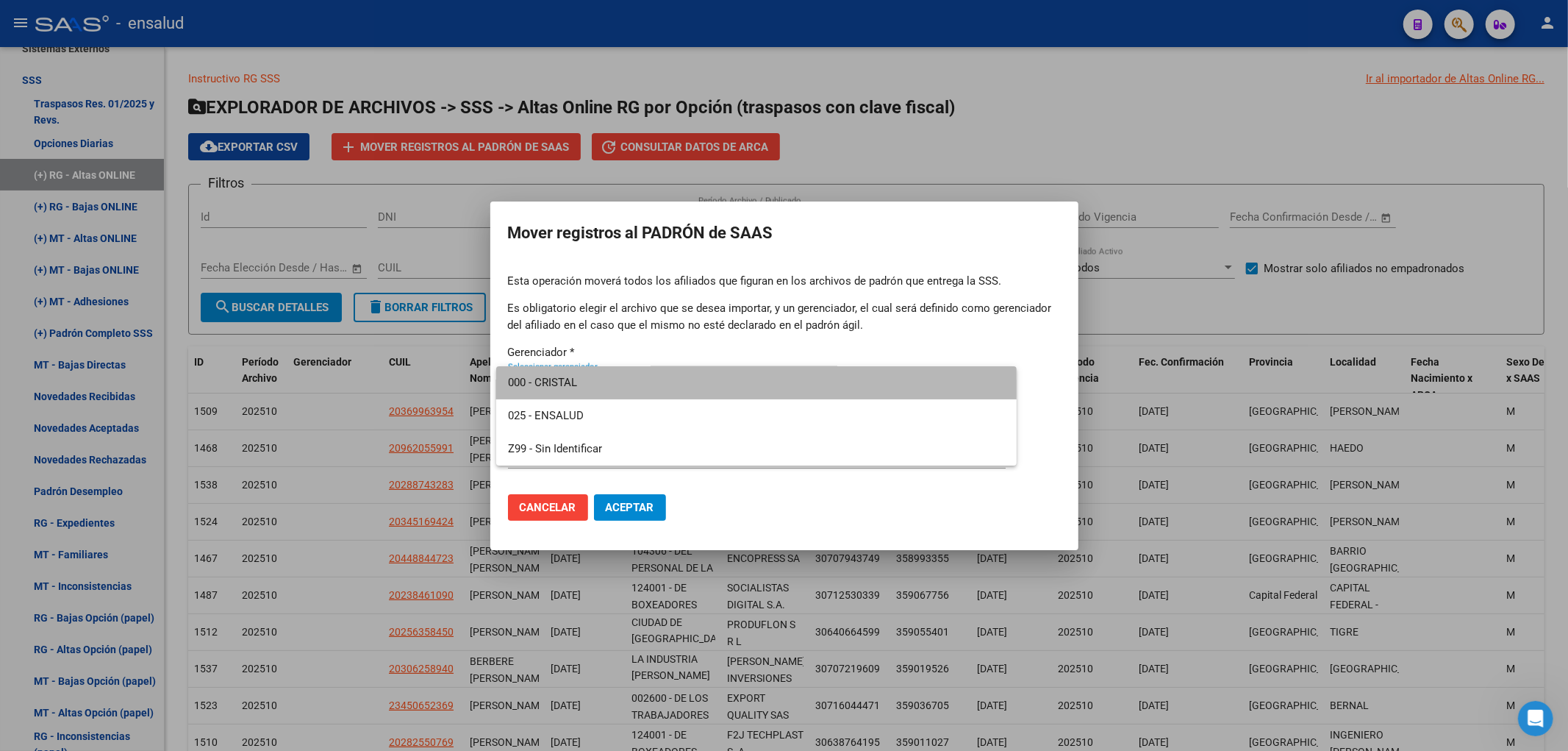
click at [647, 376] on span "000 - CRISTAL" at bounding box center [757, 383] width 498 height 33
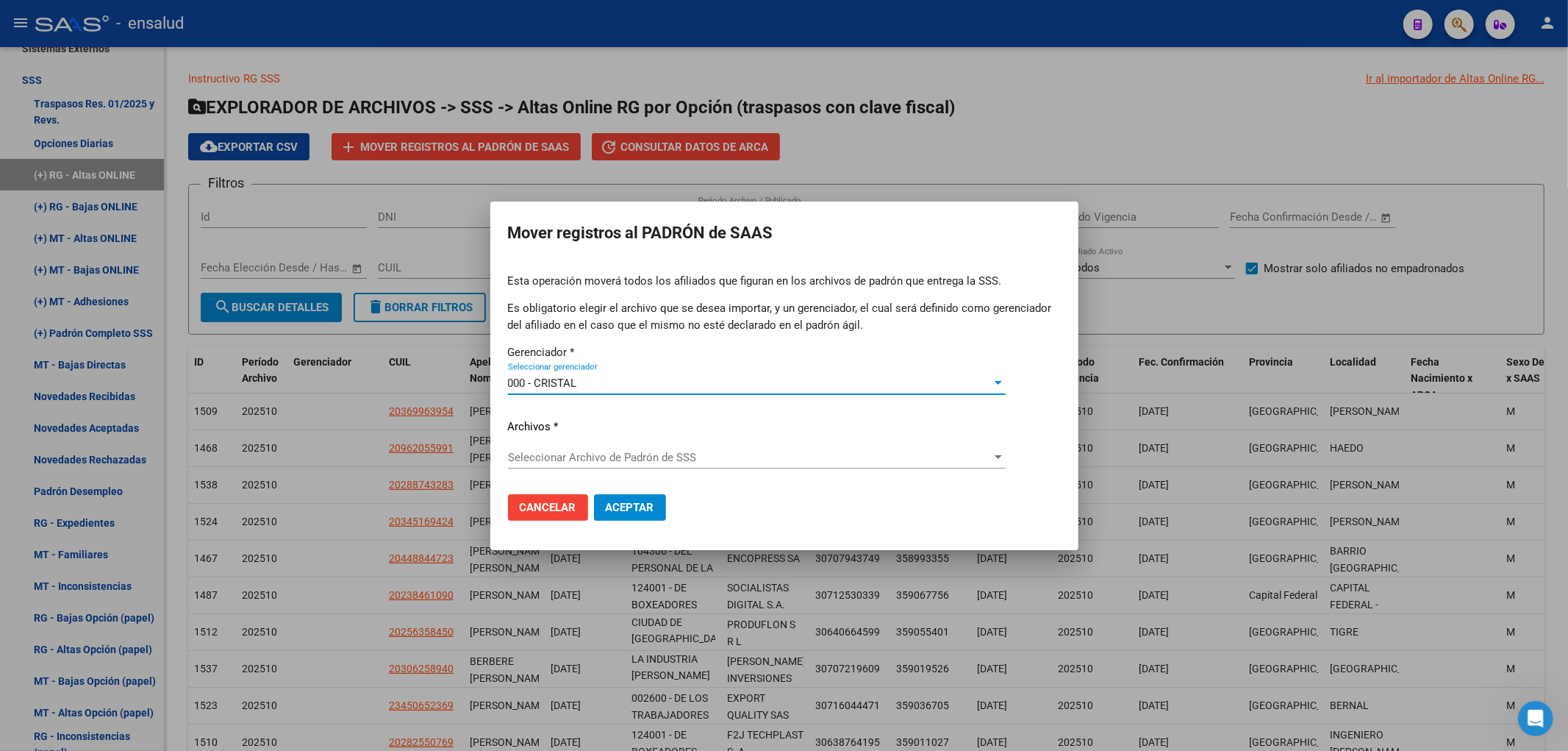
click at [621, 461] on span "Seleccionar Archivo de Padrón de SSS" at bounding box center [750, 457] width 485 height 13
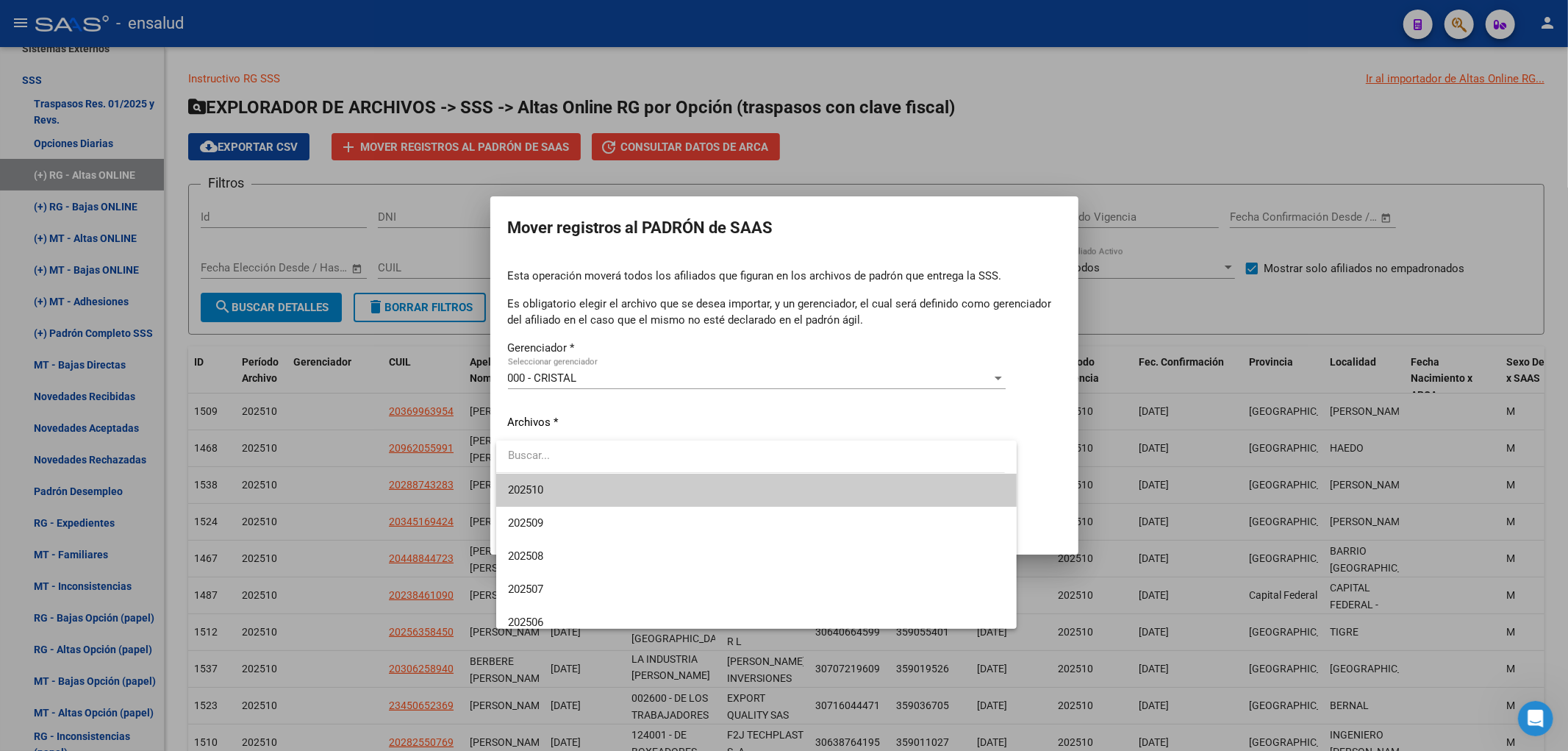
click at [624, 493] on span "202510" at bounding box center [757, 490] width 498 height 33
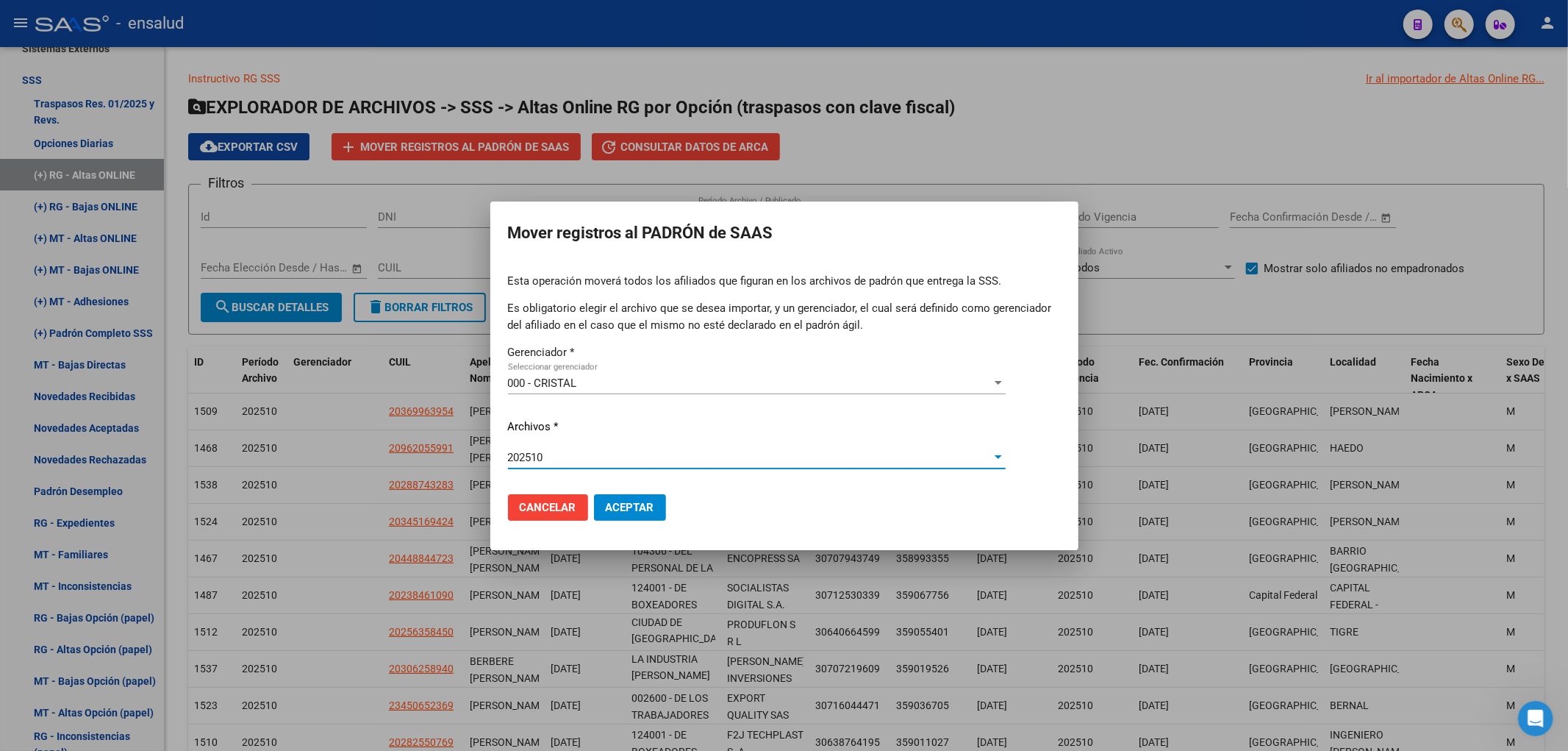
click at [624, 507] on span "Aceptar" at bounding box center [630, 507] width 49 height 13
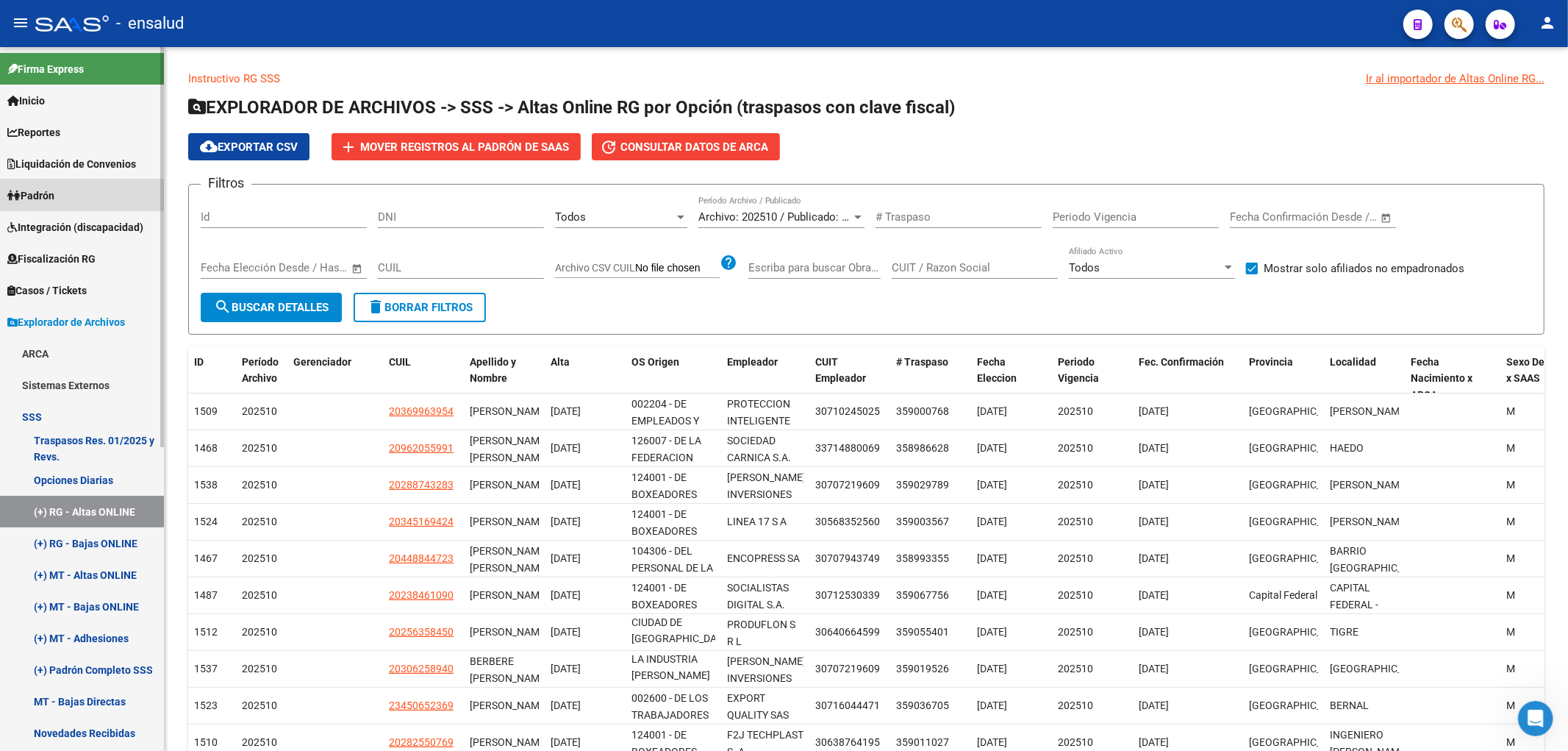
click at [39, 182] on link "Padrón" at bounding box center [82, 195] width 164 height 31
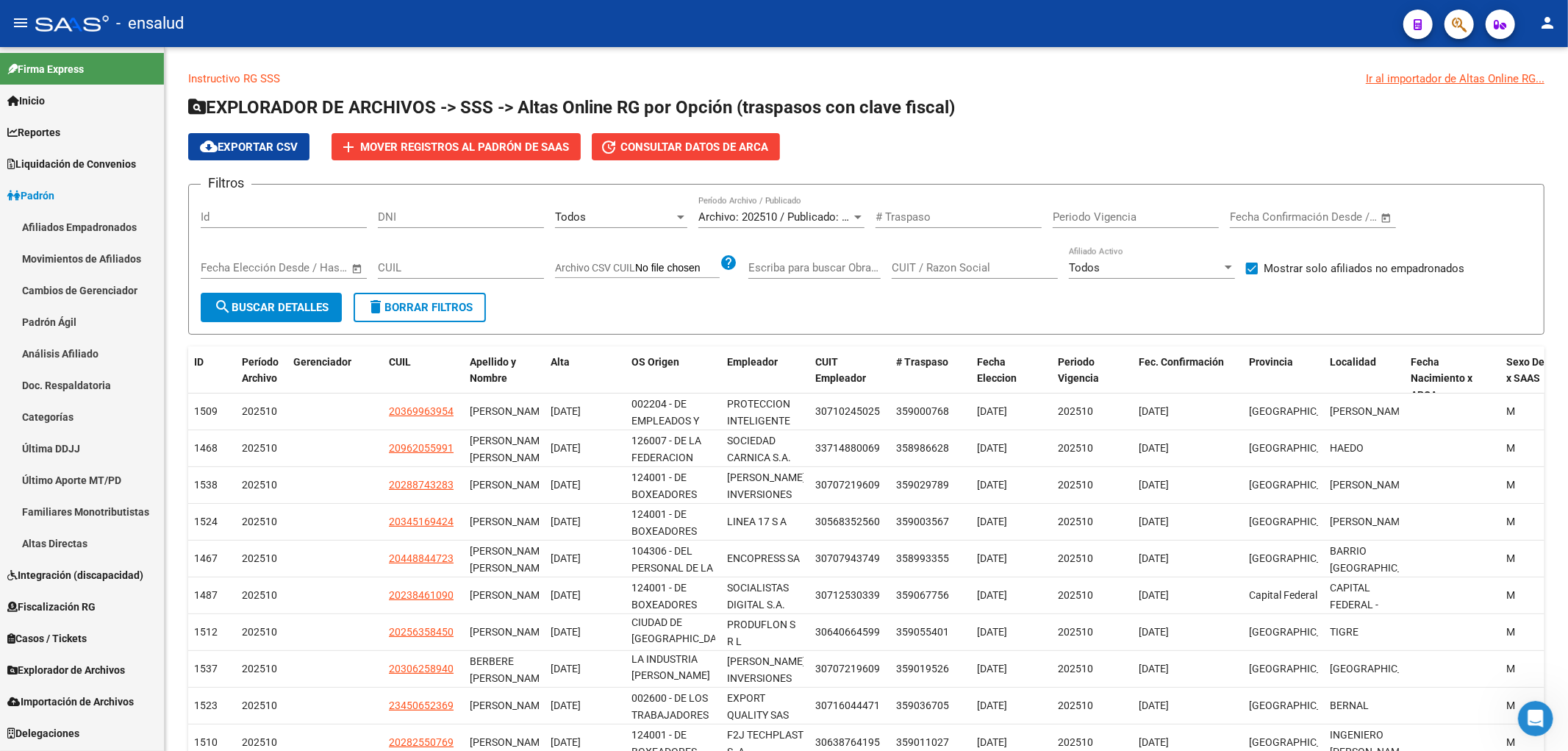
click at [57, 219] on link "Afiliados Empadronados" at bounding box center [82, 227] width 164 height 31
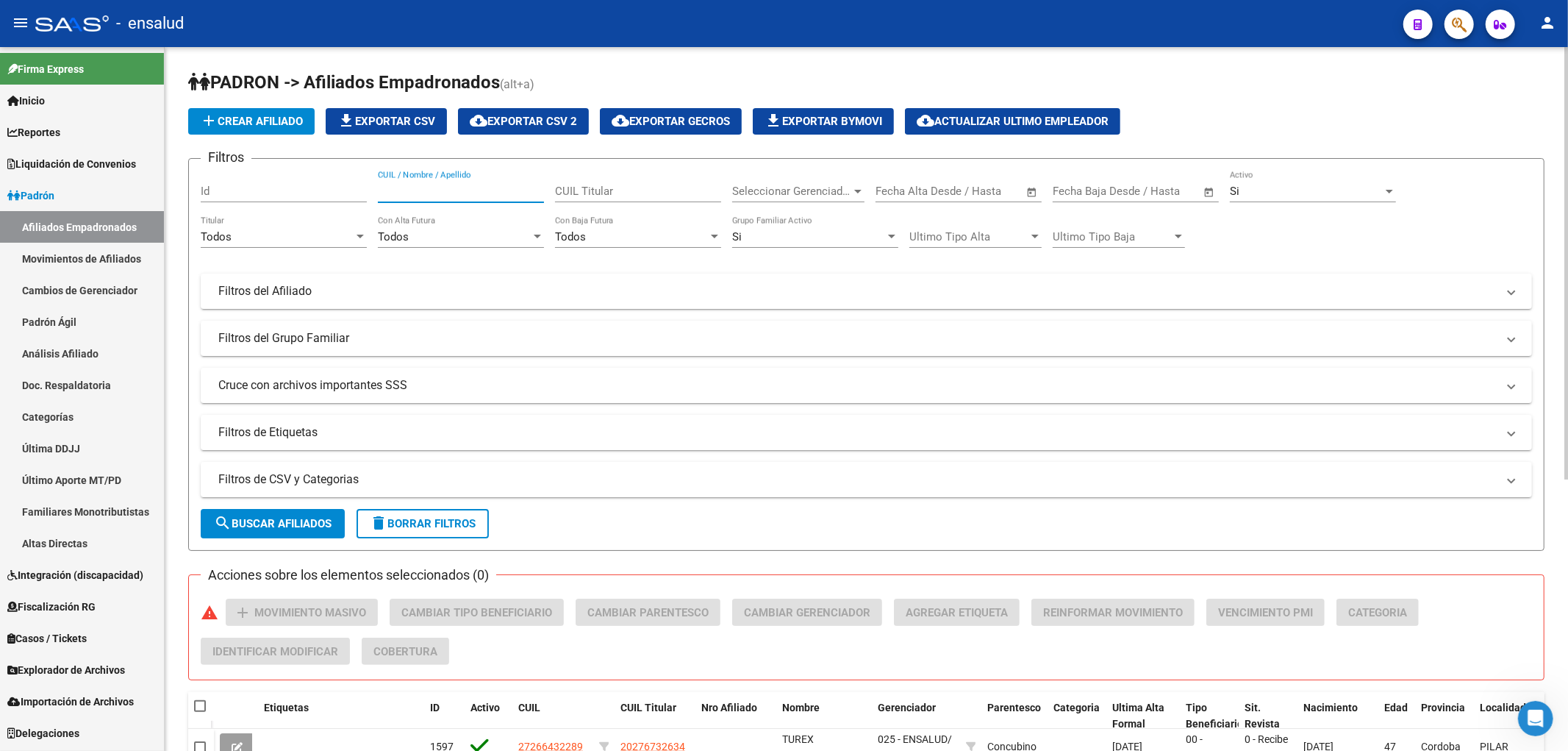
click at [482, 196] on input "CUIL / Nombre / Apellido" at bounding box center [461, 191] width 167 height 13
click at [614, 193] on input "CUIL Titular" at bounding box center [639, 191] width 167 height 13
paste input "20326376680"
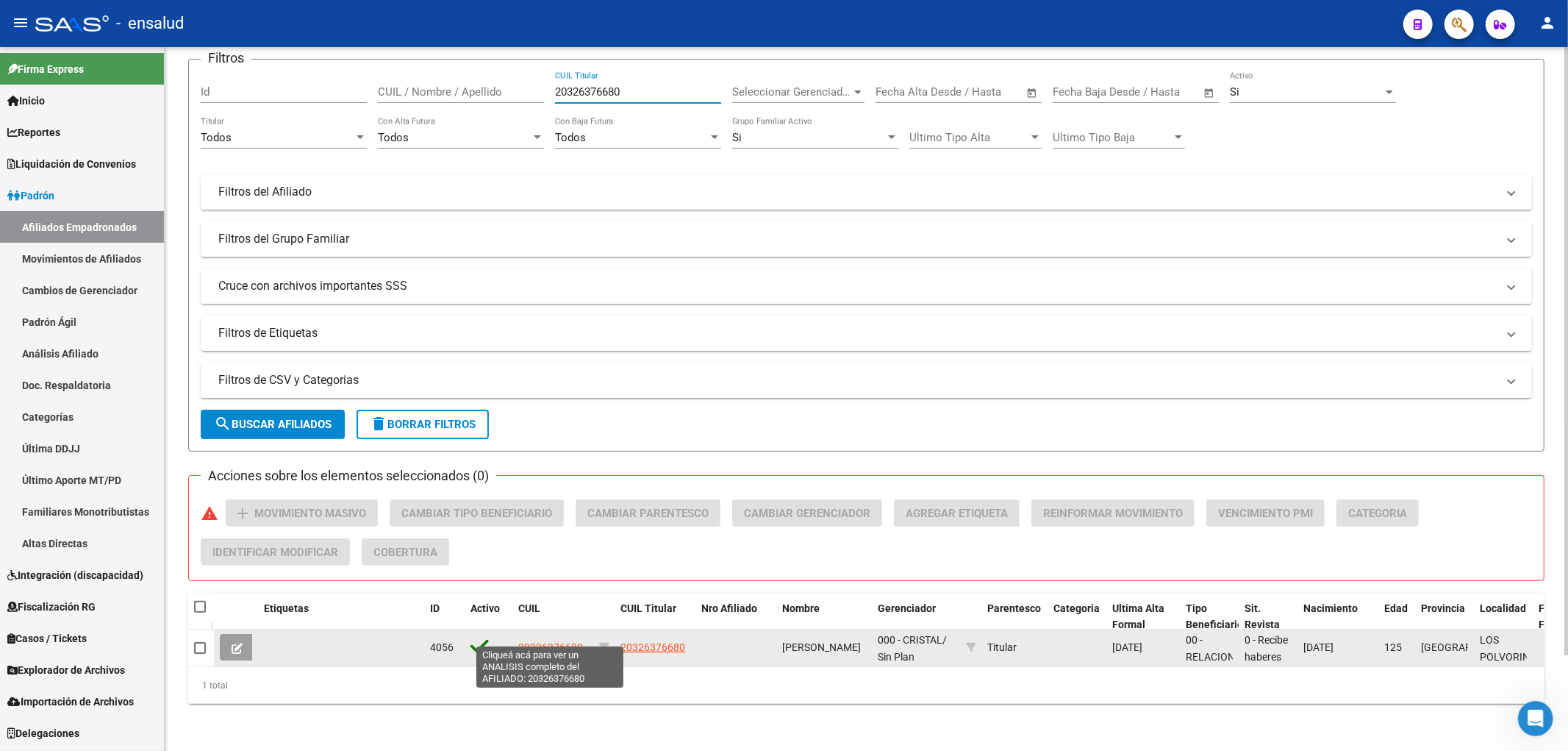
type input "20326376680"
click at [538, 641] on span "20326376680" at bounding box center [551, 647] width 64 height 12
type textarea "20326376680"
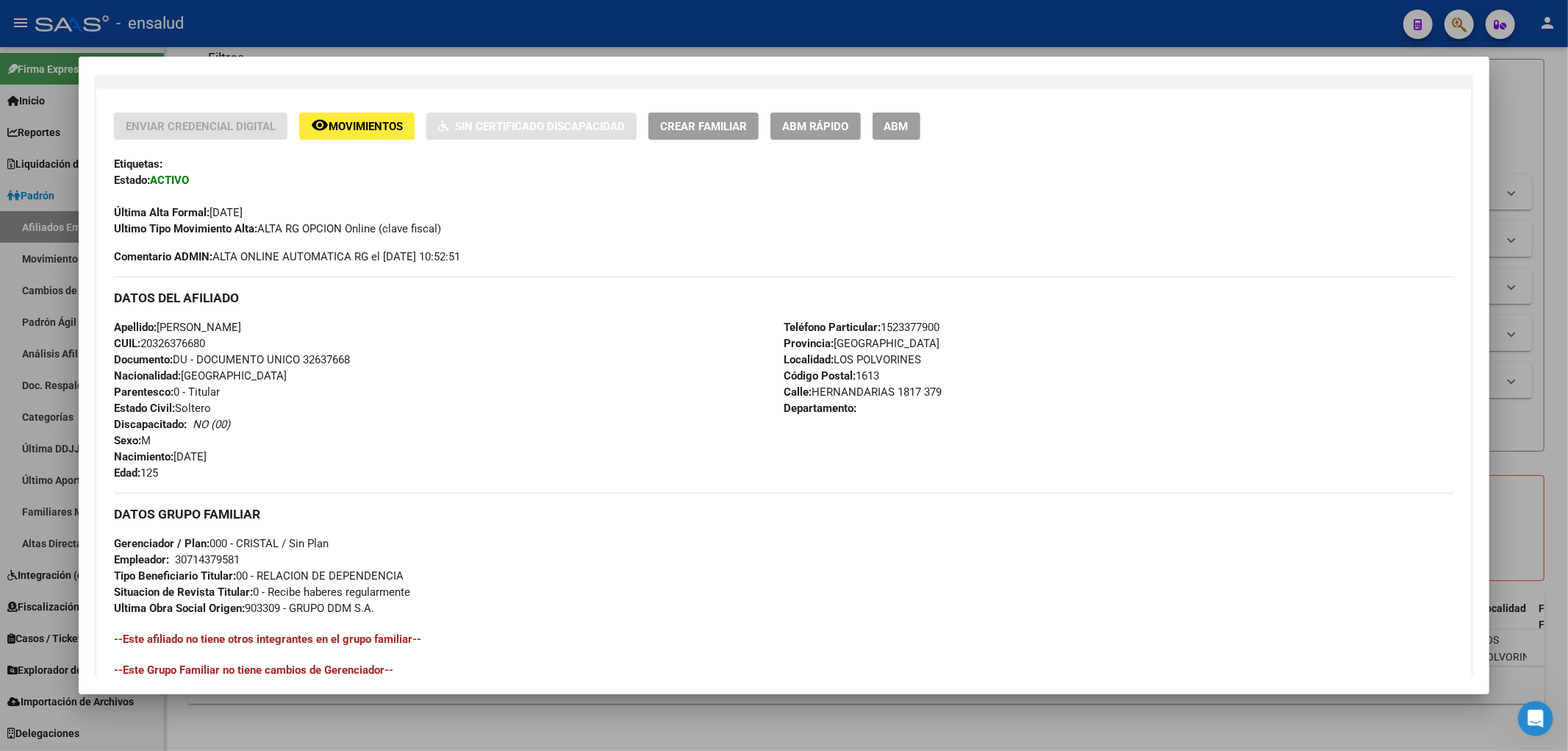
scroll to position [0, 0]
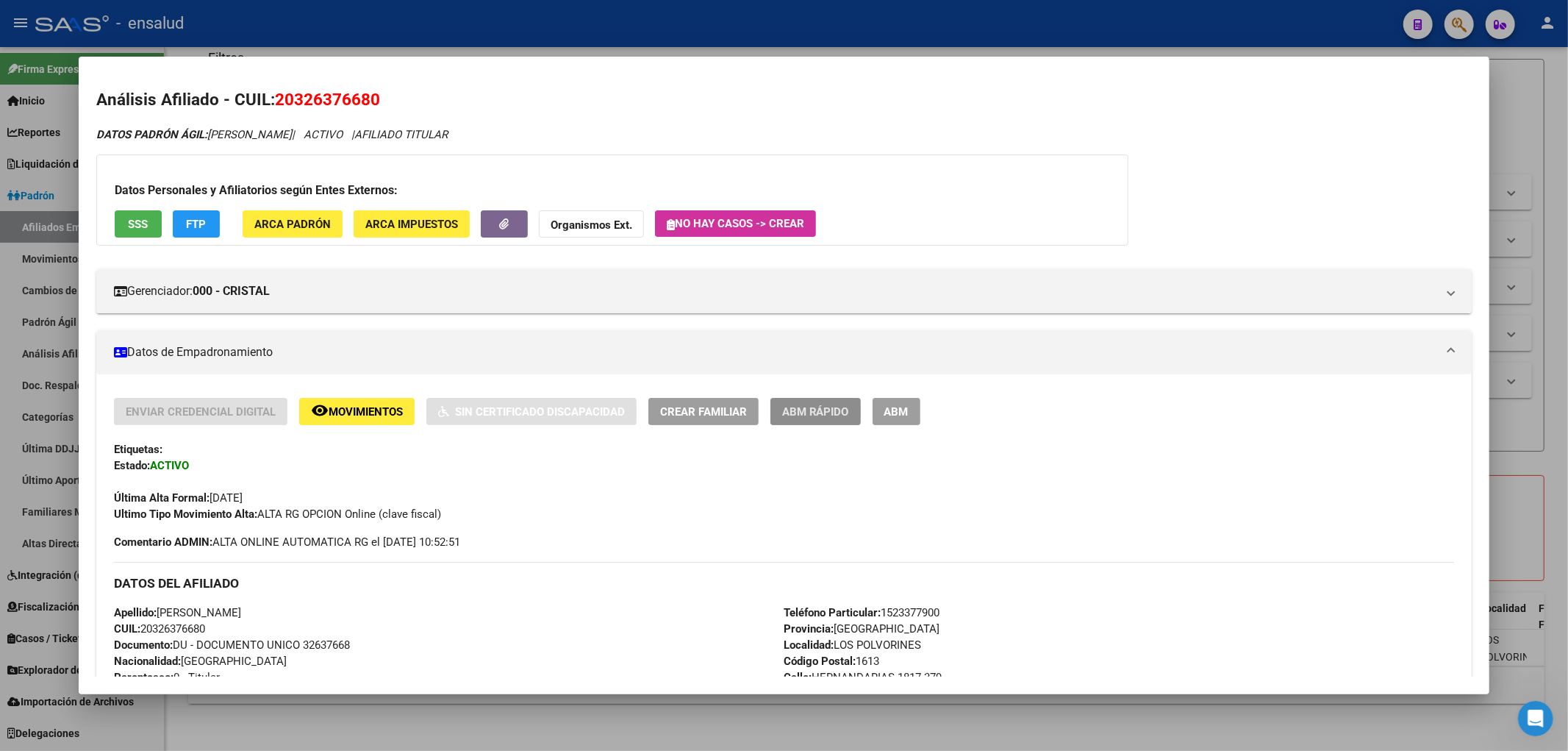
click at [834, 415] on span "ABM Rápido" at bounding box center [815, 412] width 67 height 13
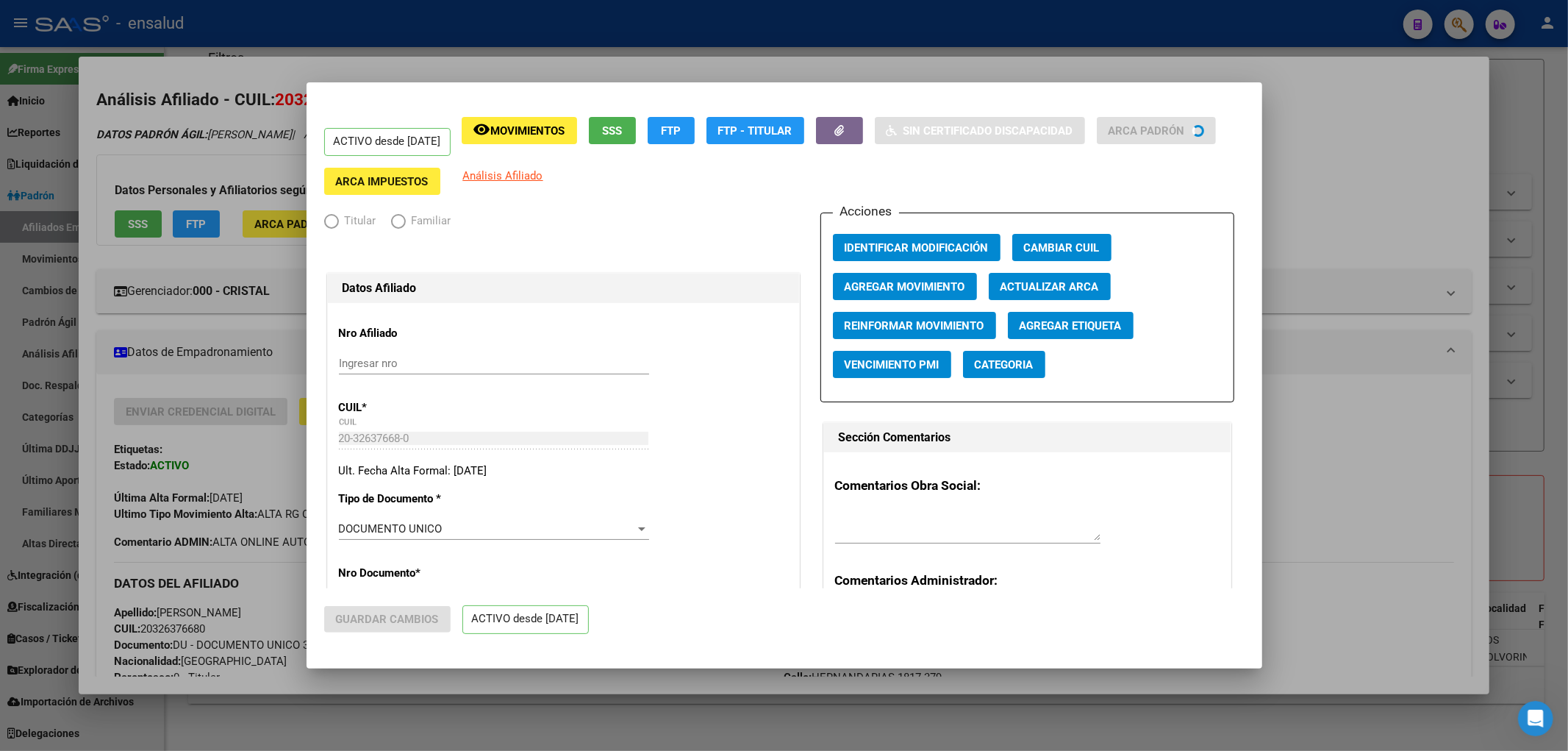
radio input "true"
type input "30-71437958-1"
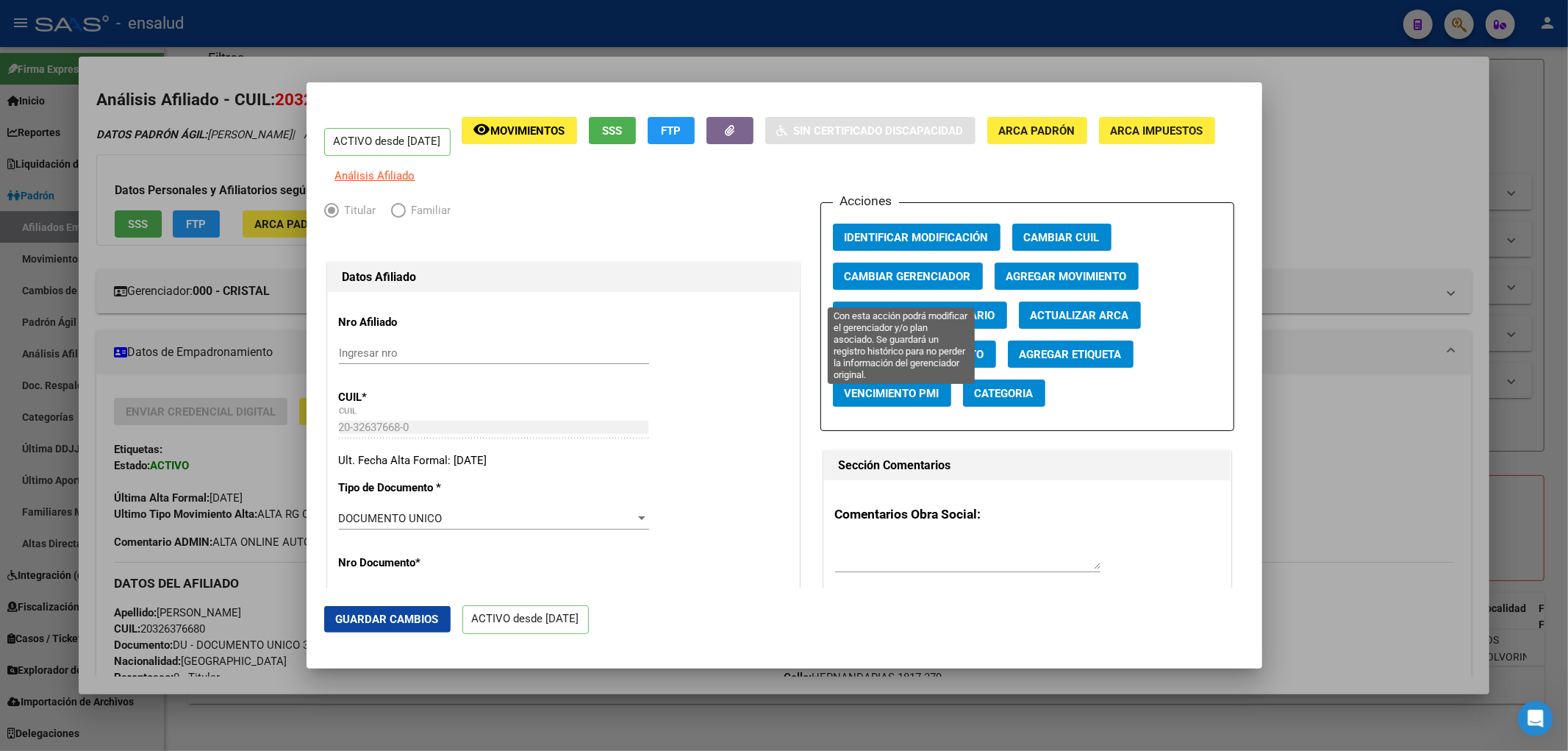
click at [951, 283] on span "Cambiar Gerenciador" at bounding box center [907, 276] width 126 height 13
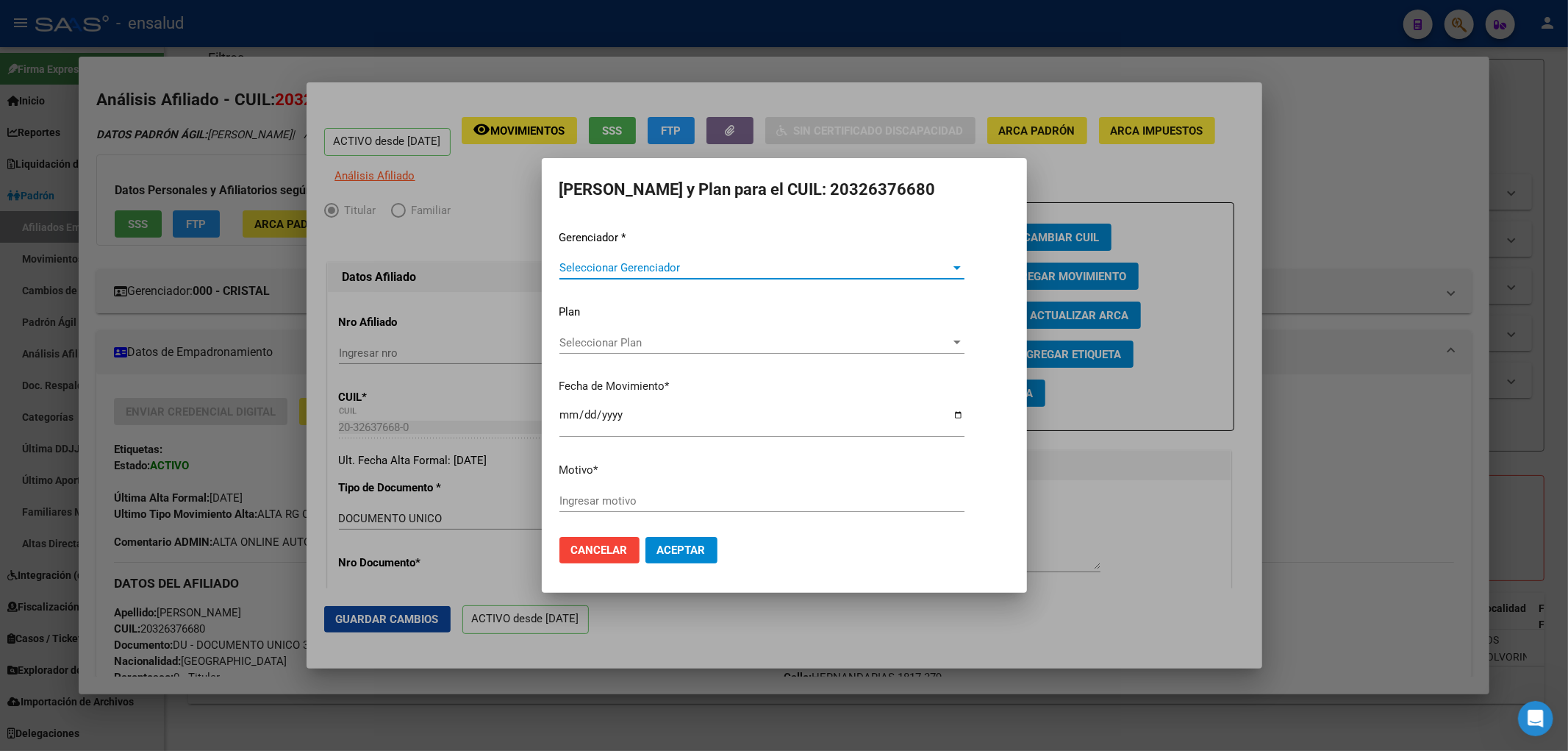
click at [613, 263] on span "Seleccionar Gerenciador" at bounding box center [755, 267] width 392 height 13
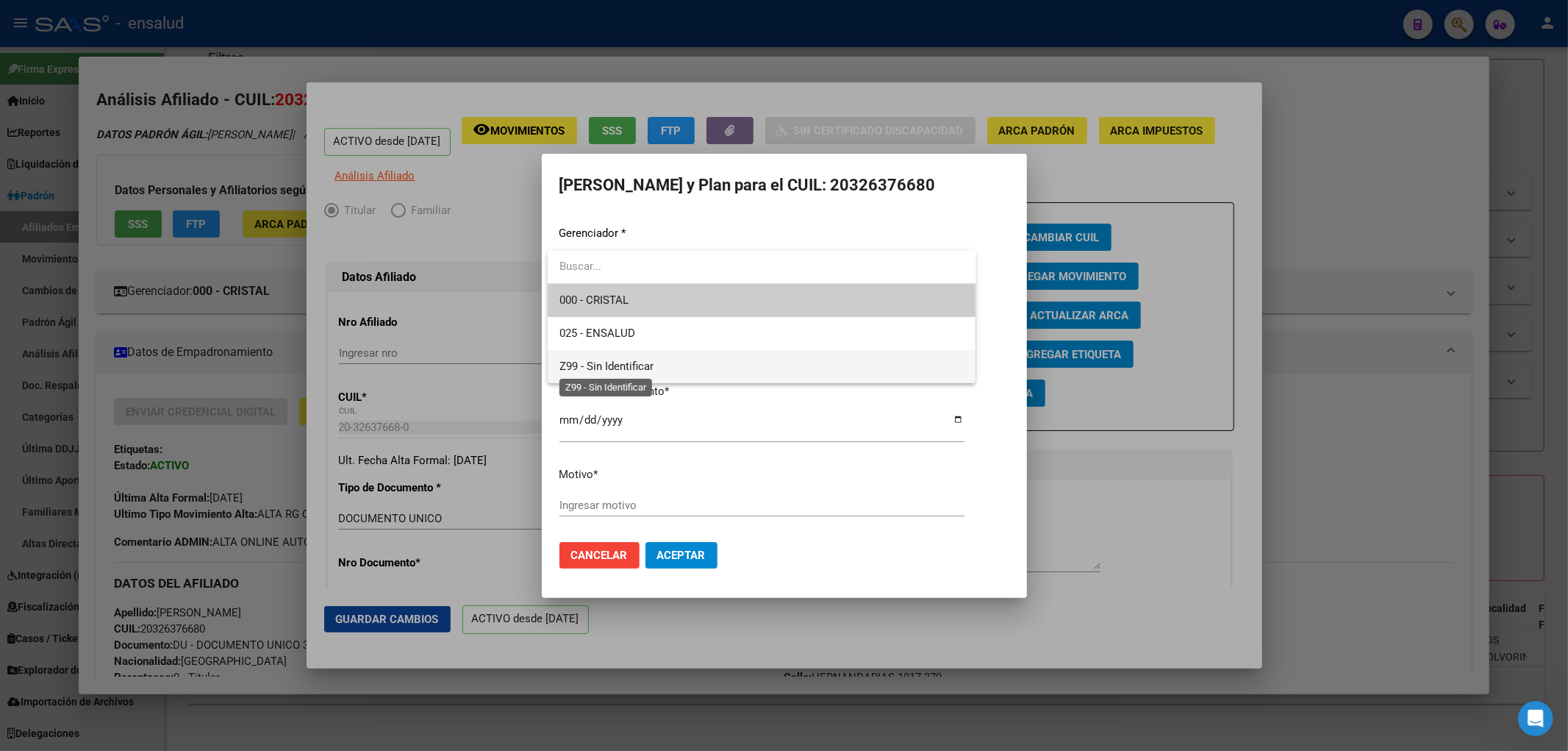
click at [639, 361] on span "Z99 - Sin Identificar" at bounding box center [606, 366] width 94 height 13
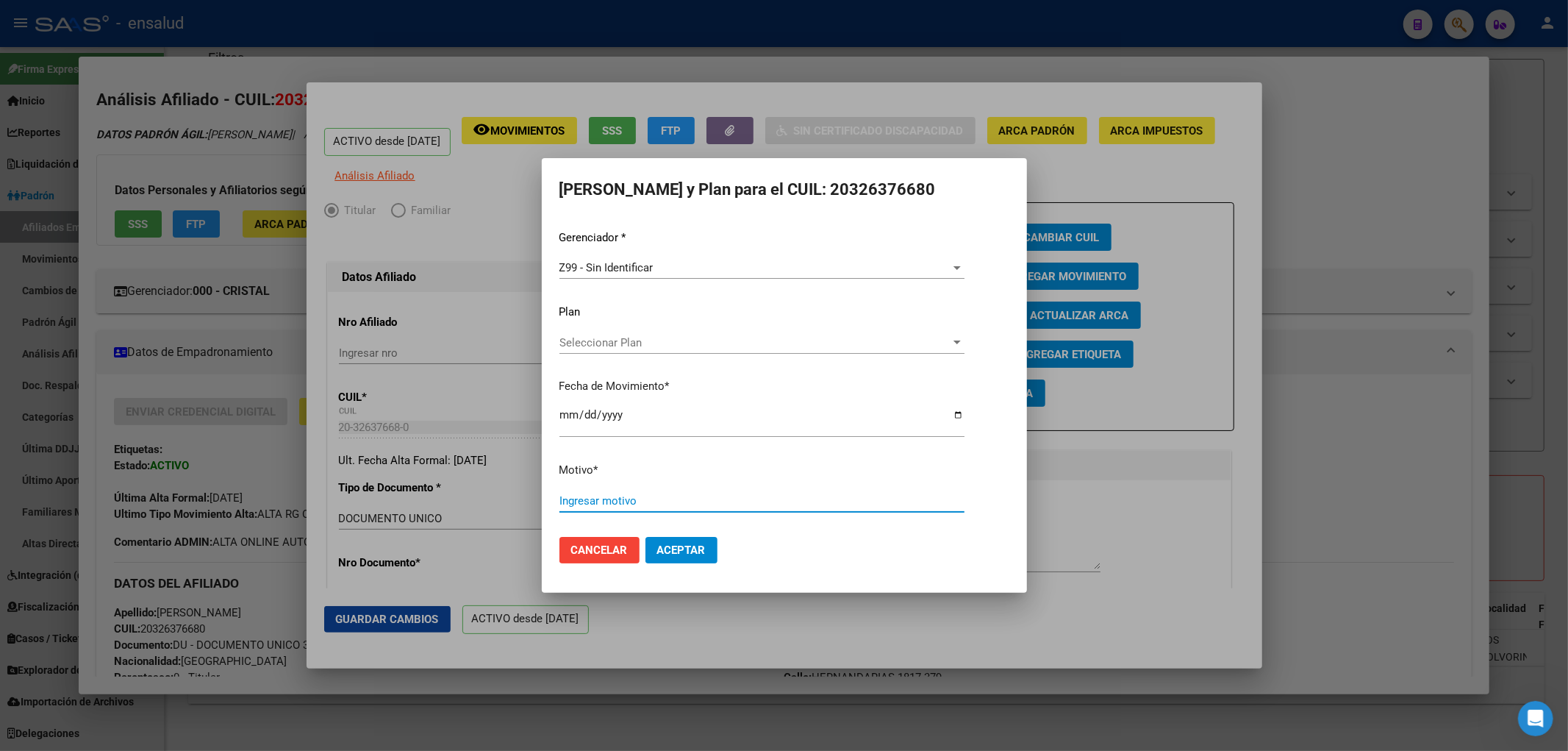
click at [680, 498] on input "Ingresar motivo" at bounding box center [762, 500] width 405 height 13
type input "N"
click at [682, 496] on input "NO INFORMADO POR CRISTAL" at bounding box center [762, 500] width 405 height 13
click at [682, 495] on input "NO INFORMADO POR CRISTAL" at bounding box center [762, 500] width 405 height 13
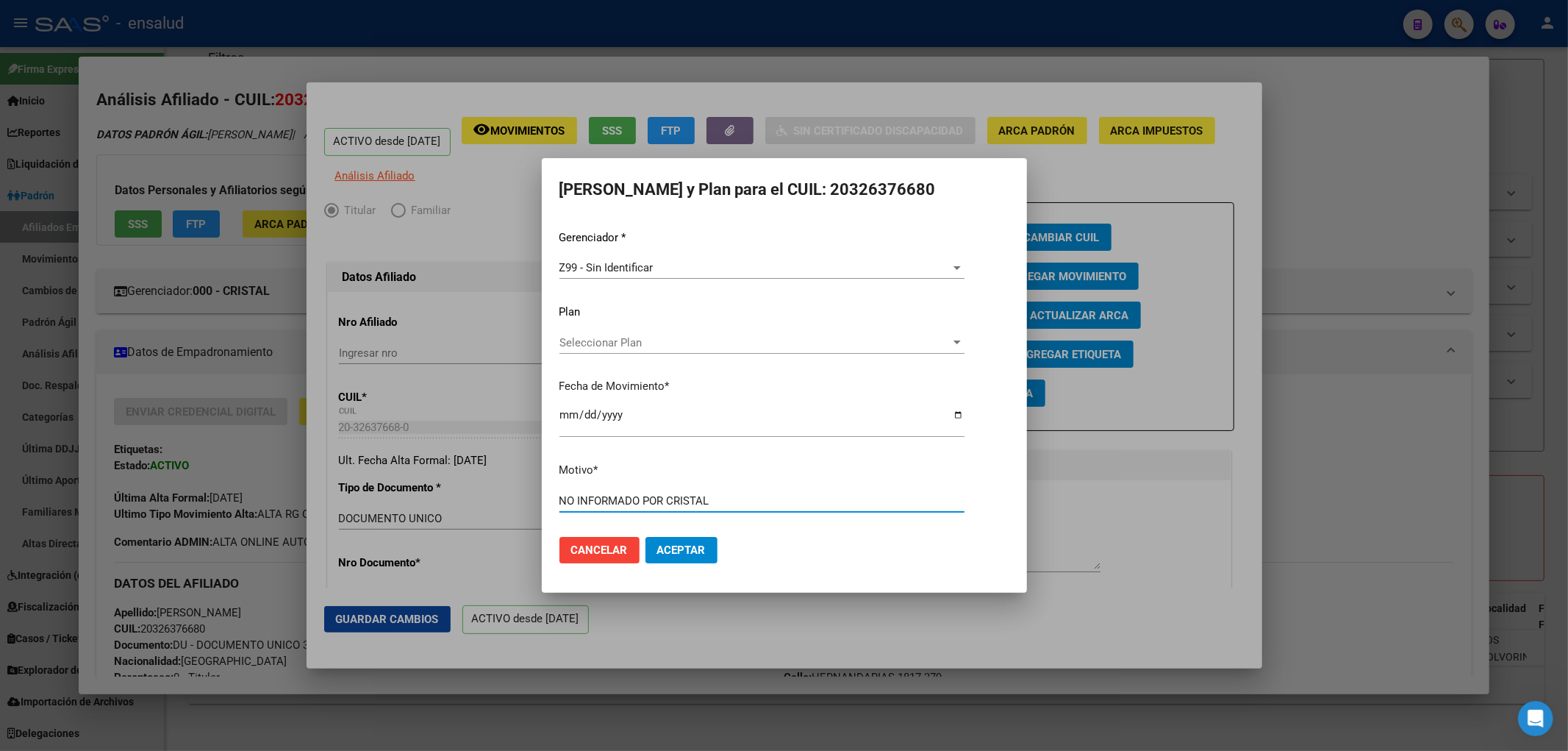
type input "NO INFORMADO POR CRISTAL"
click at [696, 555] on span "Aceptar" at bounding box center [682, 550] width 49 height 13
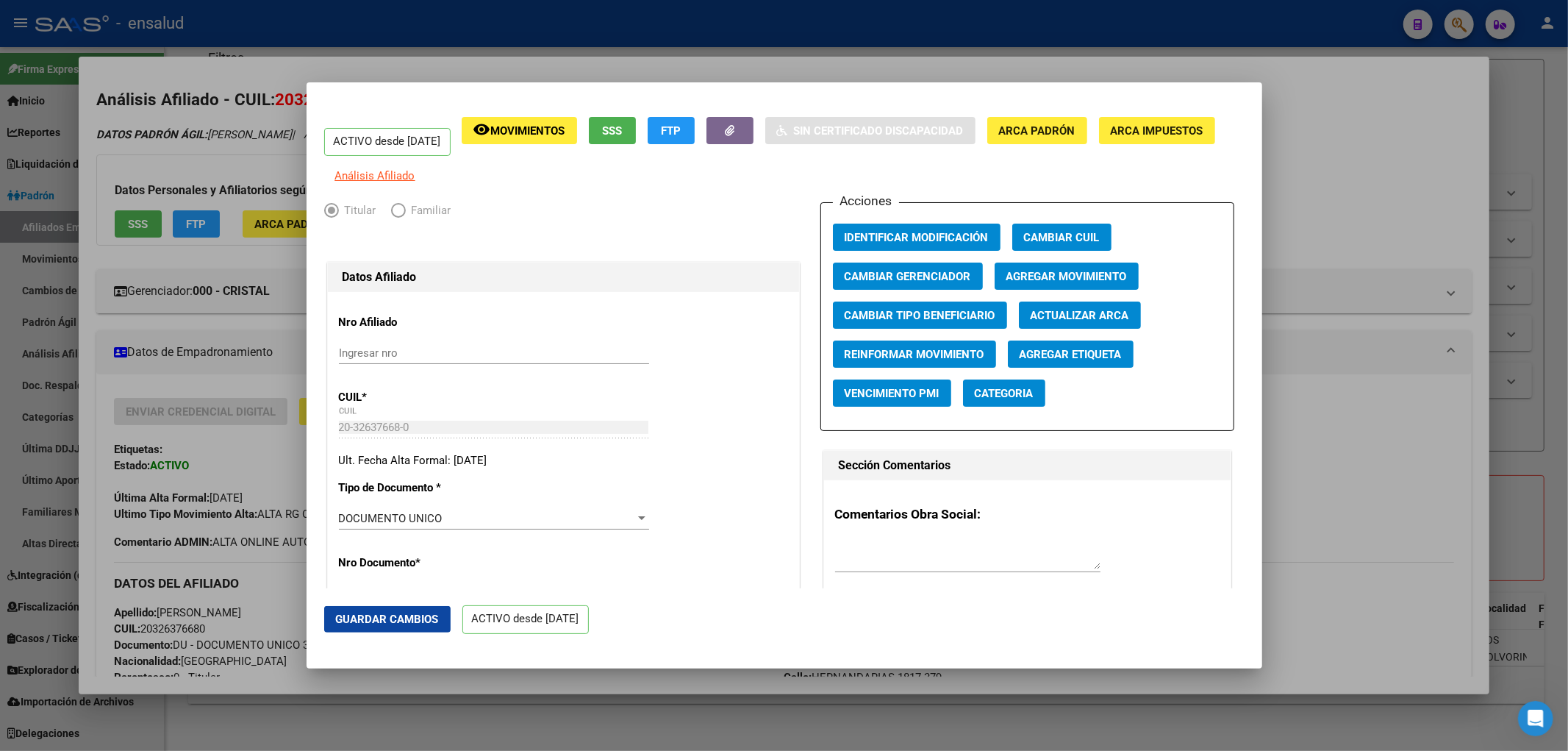
click at [684, 621] on mat-dialog-actions "Guardar Cambios ACTIVO desde [DATE]" at bounding box center [785, 620] width 921 height 63
click at [1336, 160] on div at bounding box center [784, 376] width 1568 height 751
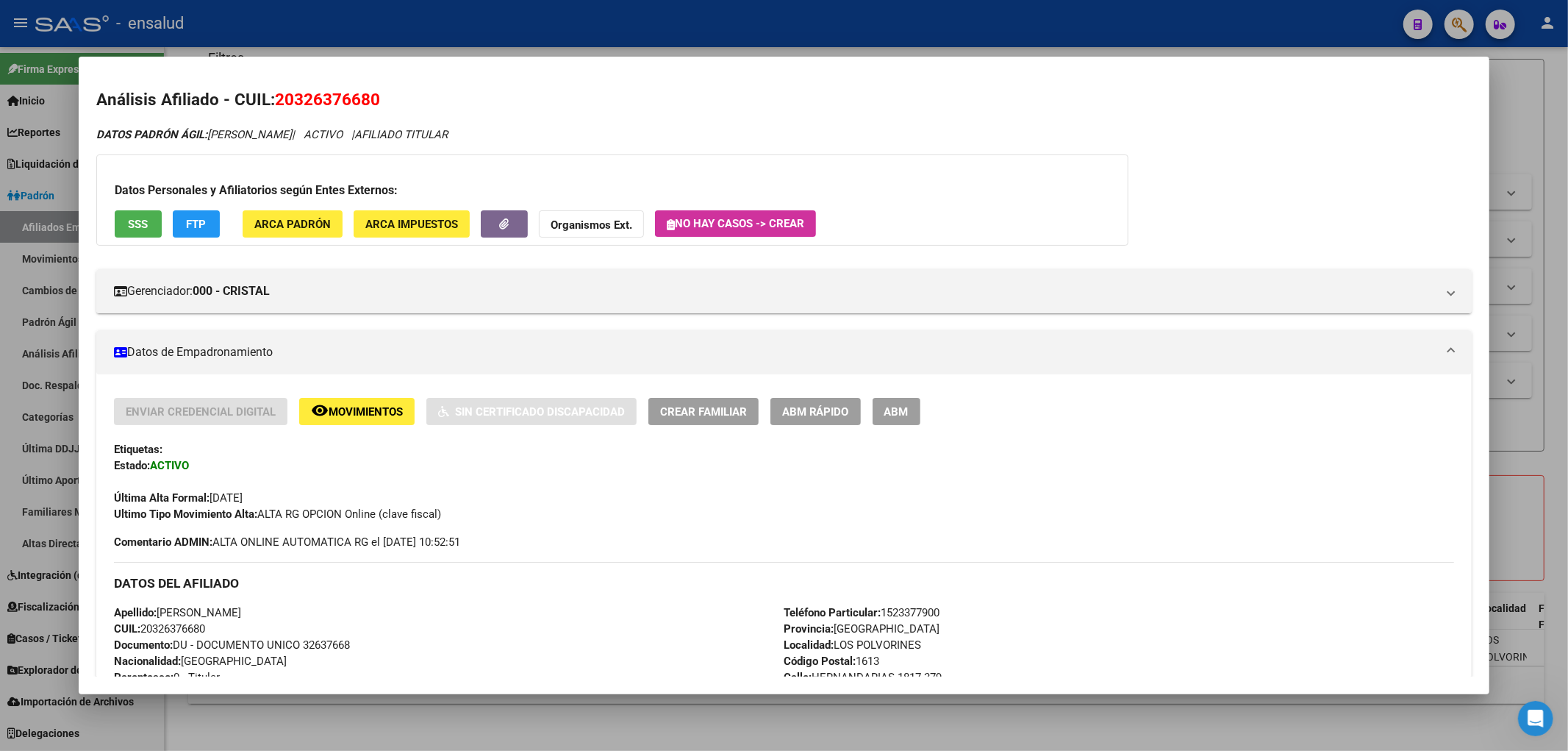
click at [576, 737] on div at bounding box center [784, 376] width 1568 height 751
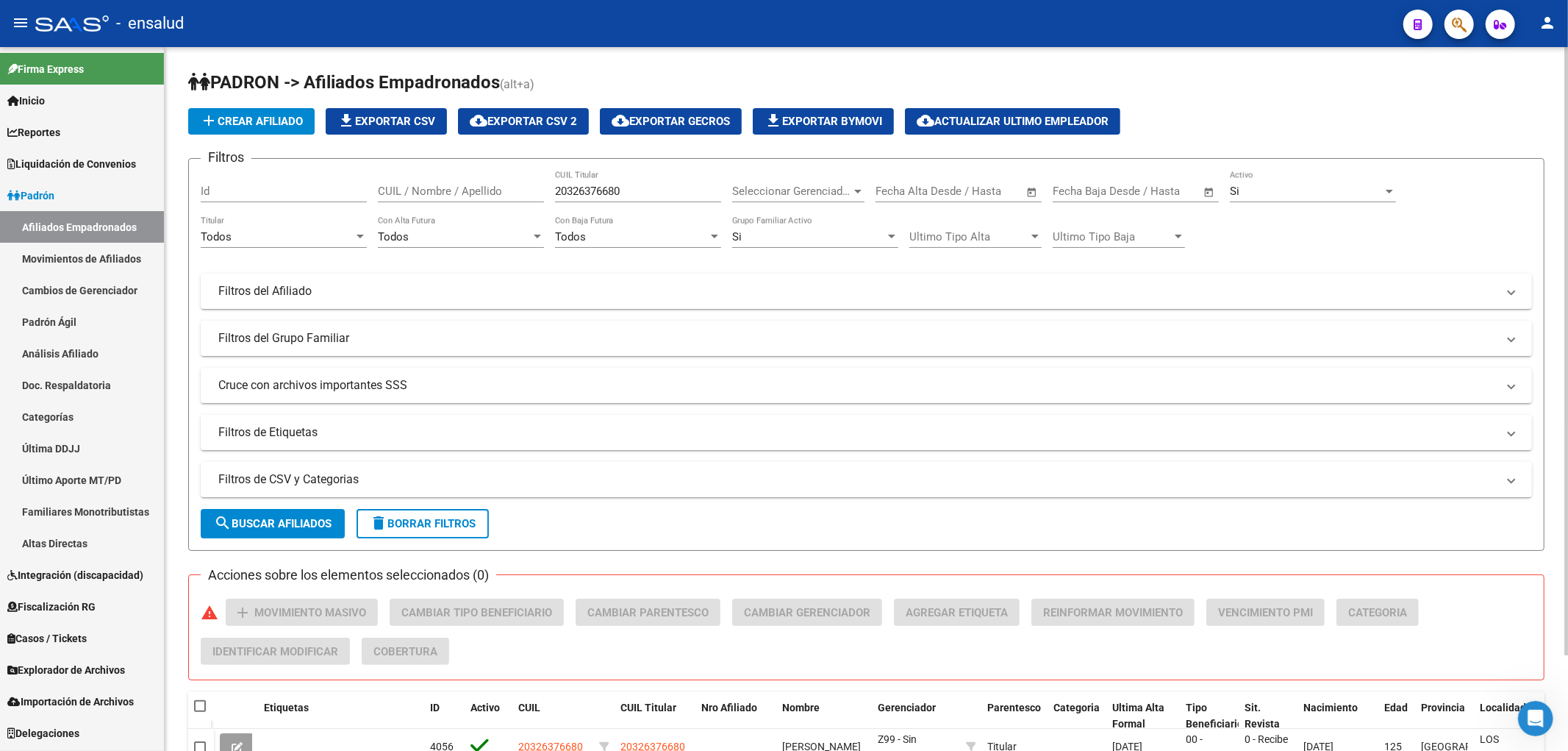
click at [612, 194] on input "20326376680" at bounding box center [639, 191] width 167 height 13
paste input "447559421"
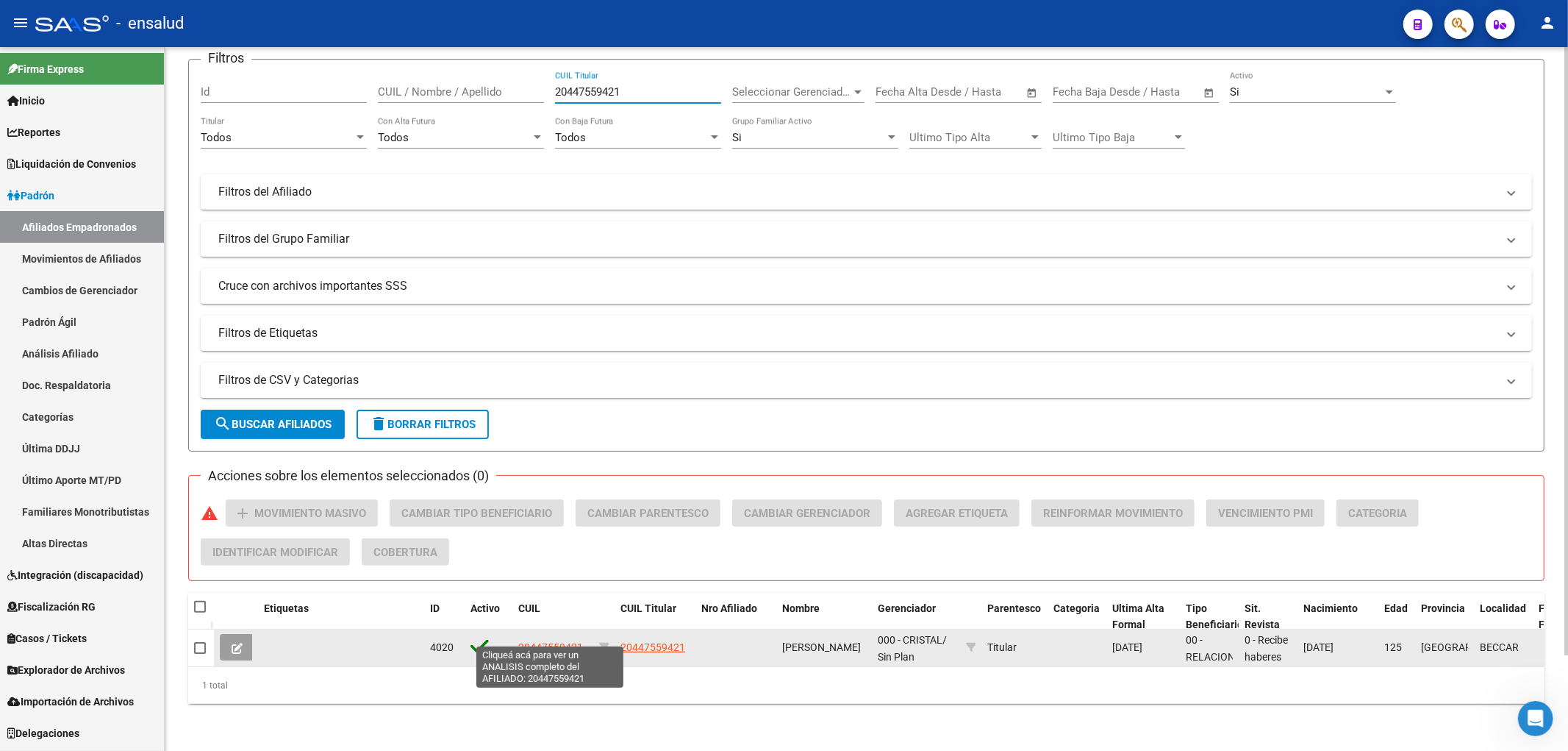
type input "20447559421"
click at [543, 641] on span "20447559421" at bounding box center [551, 647] width 64 height 12
type textarea "20447559421"
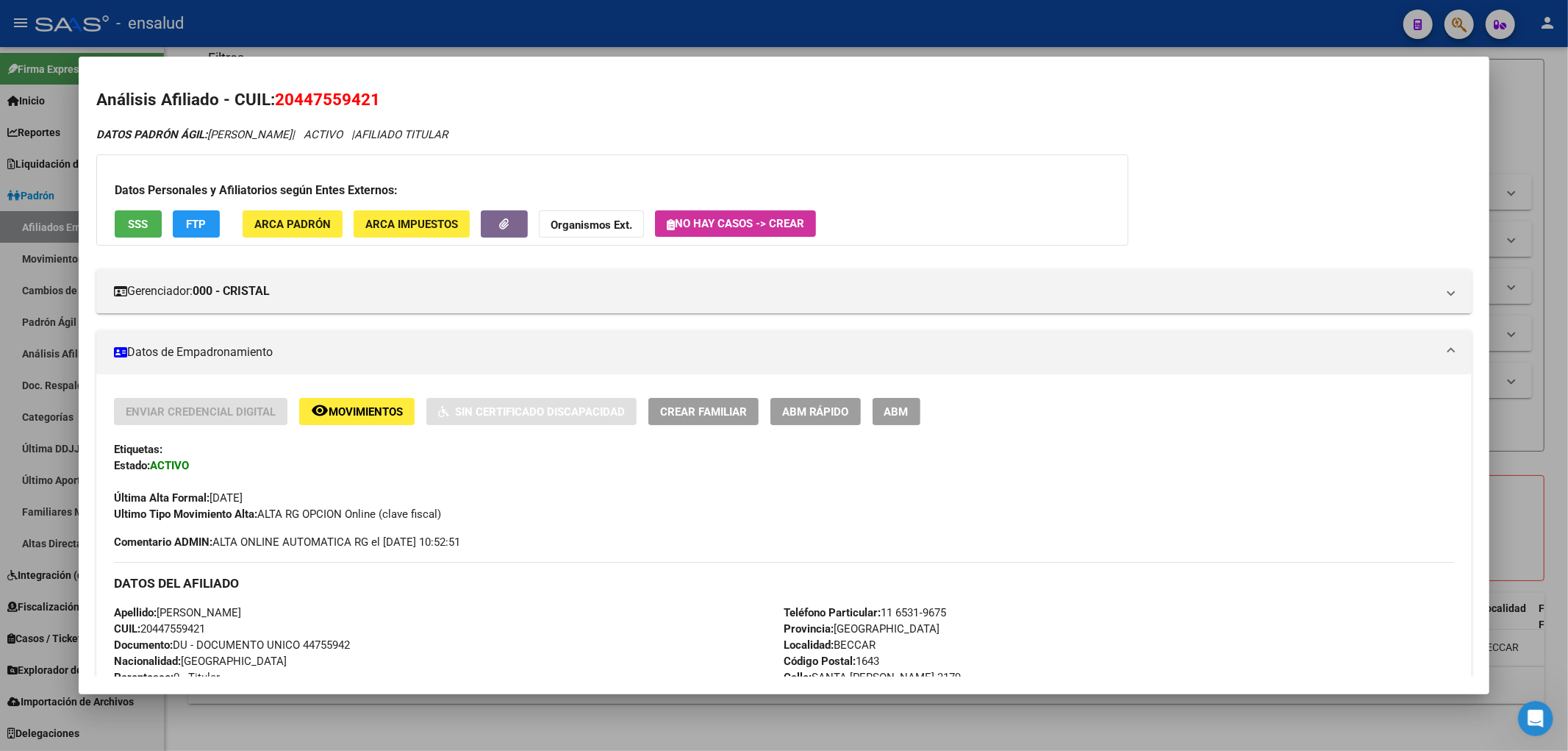
scroll to position [163, 0]
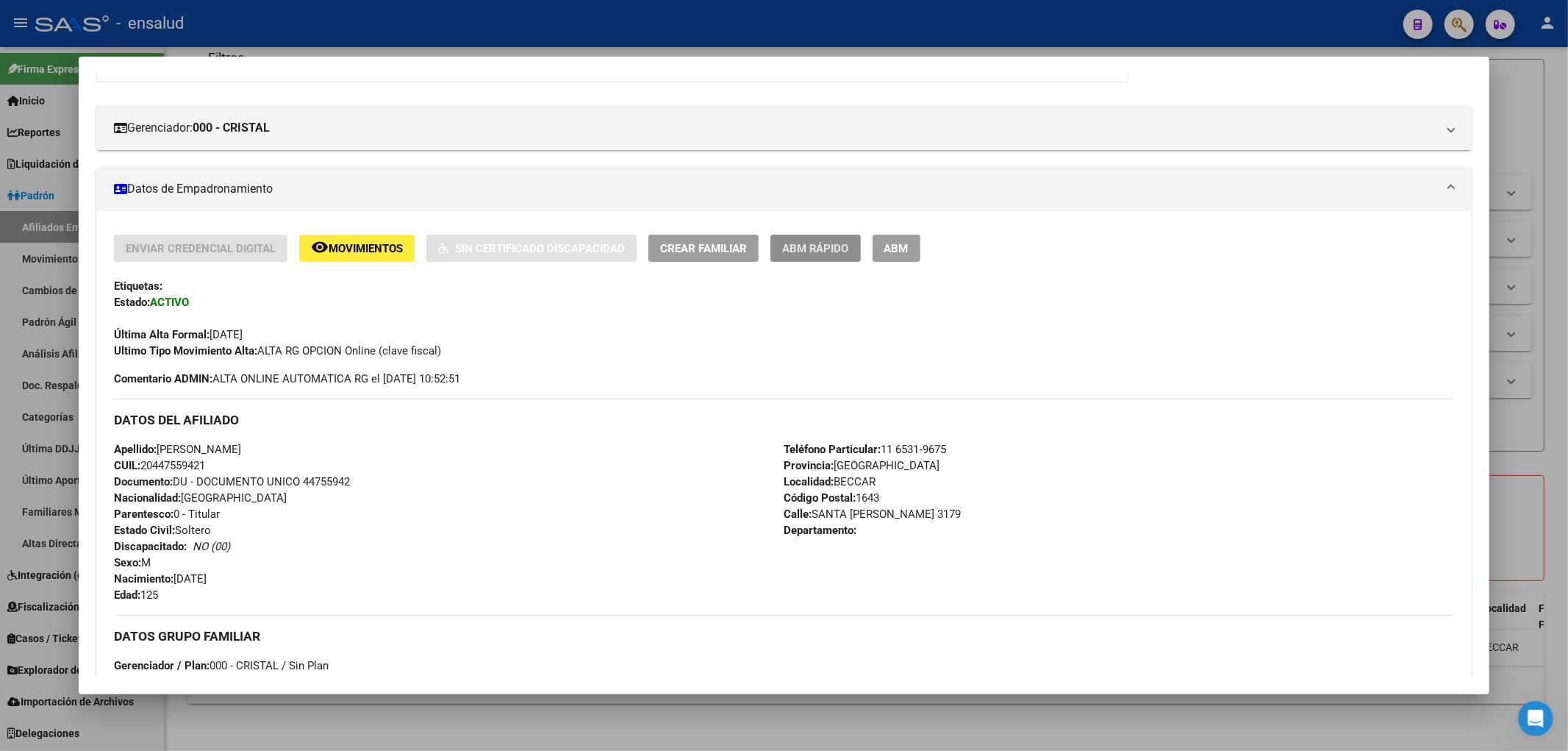
click at [801, 242] on span "ABM Rápido" at bounding box center [815, 248] width 67 height 13
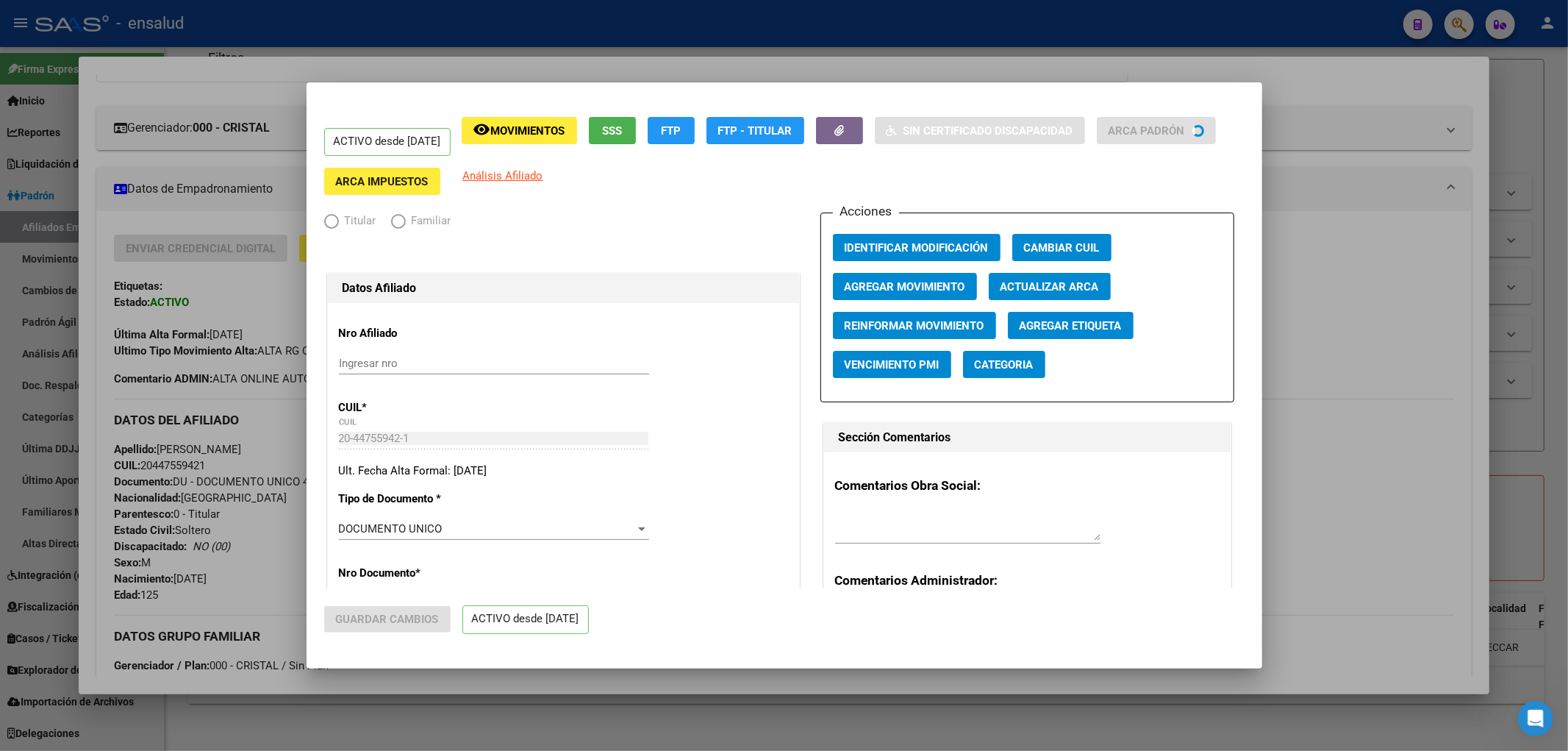
radio input "true"
type input "30-51982650-6"
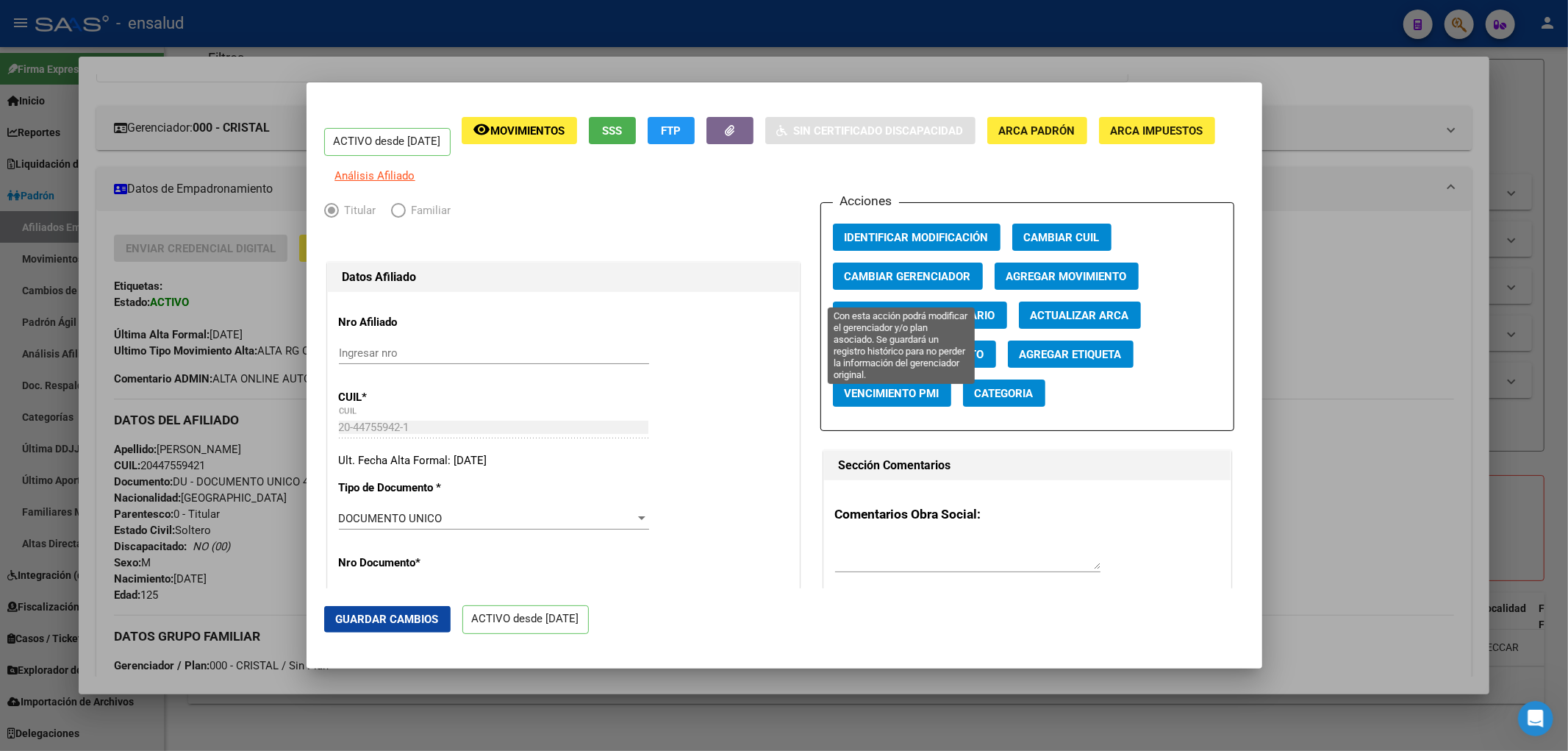
click at [923, 283] on span "Cambiar Gerenciador" at bounding box center [907, 276] width 126 height 13
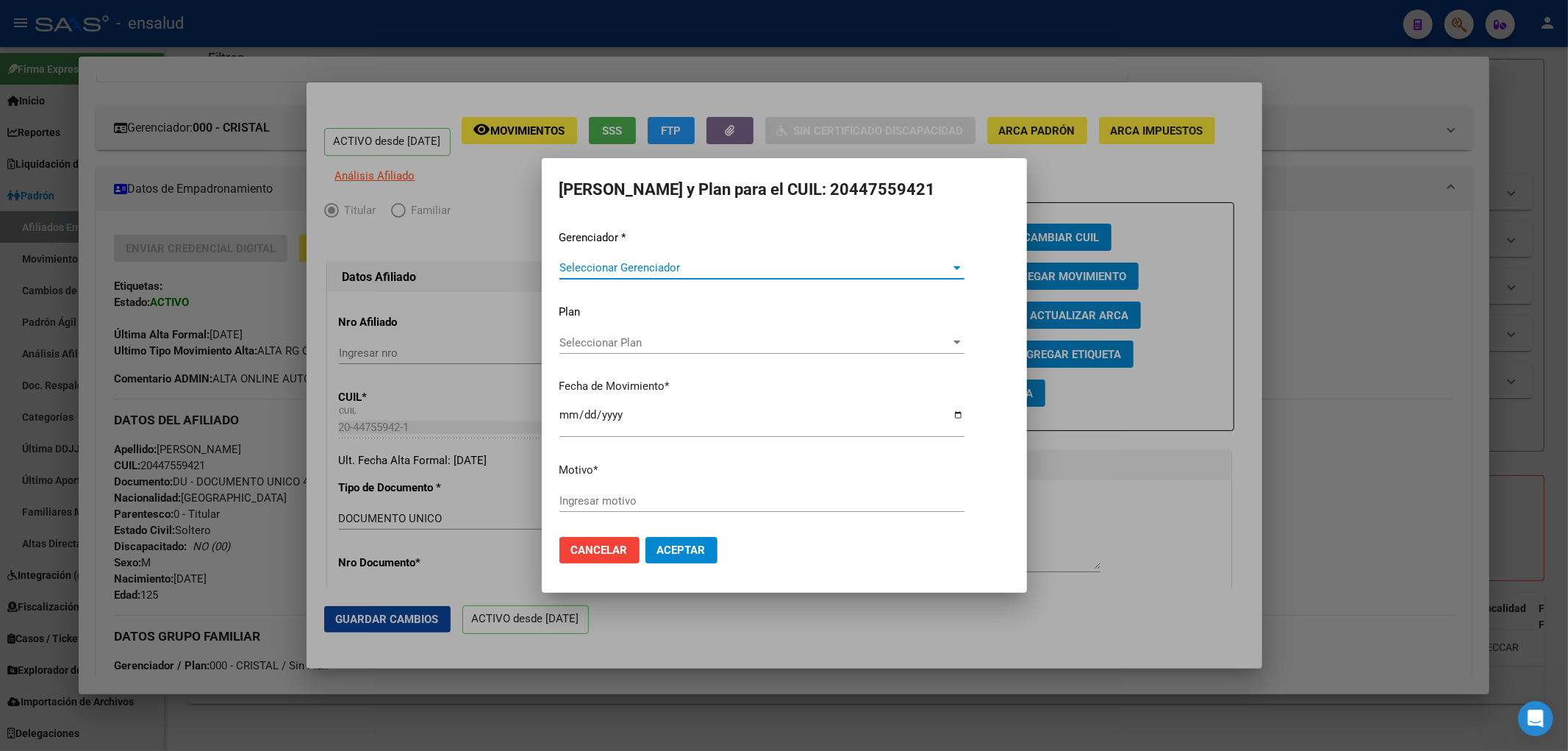
click at [724, 269] on span "Seleccionar Gerenciador" at bounding box center [755, 267] width 392 height 13
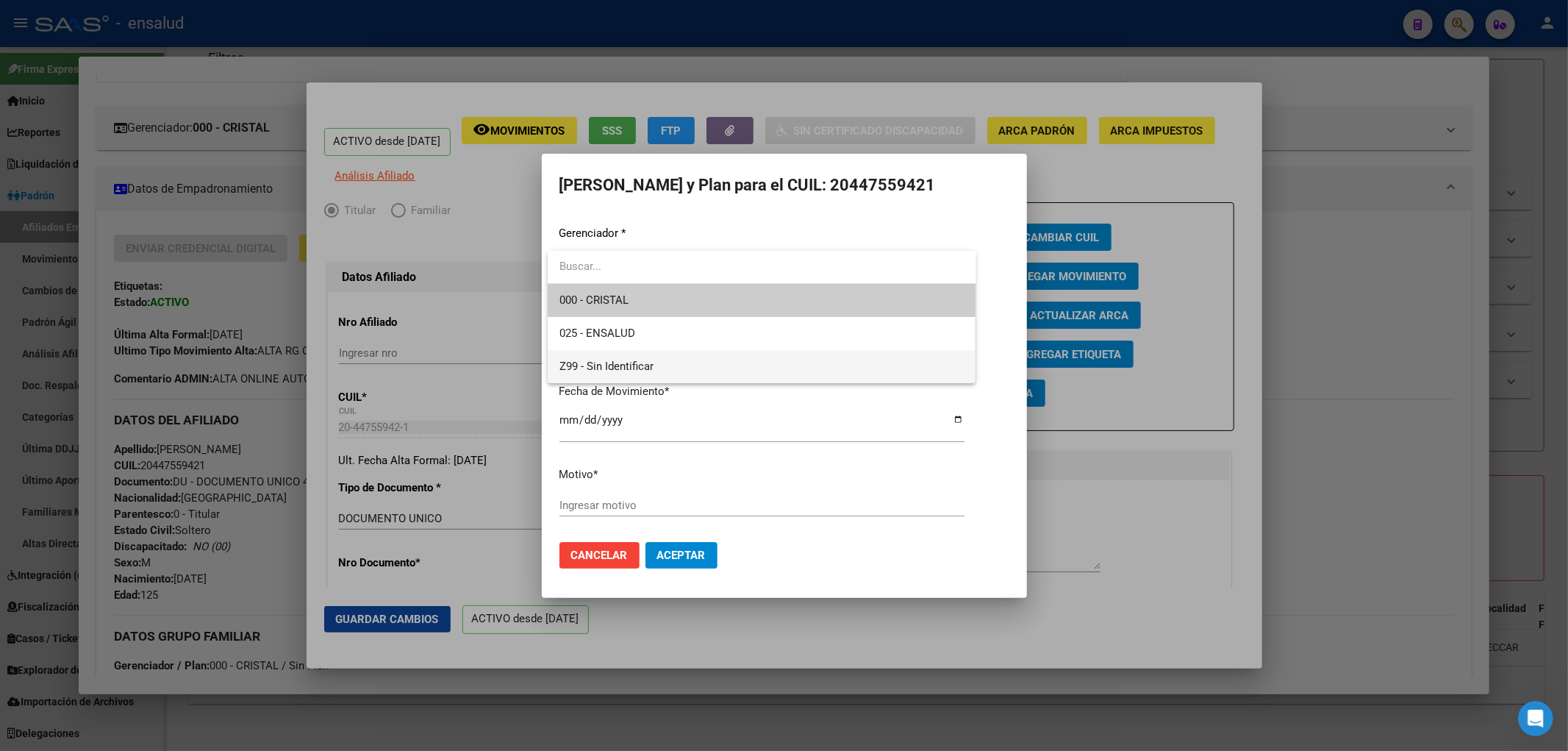
click at [675, 364] on span "Z99 - Sin Identificar" at bounding box center [762, 366] width 405 height 33
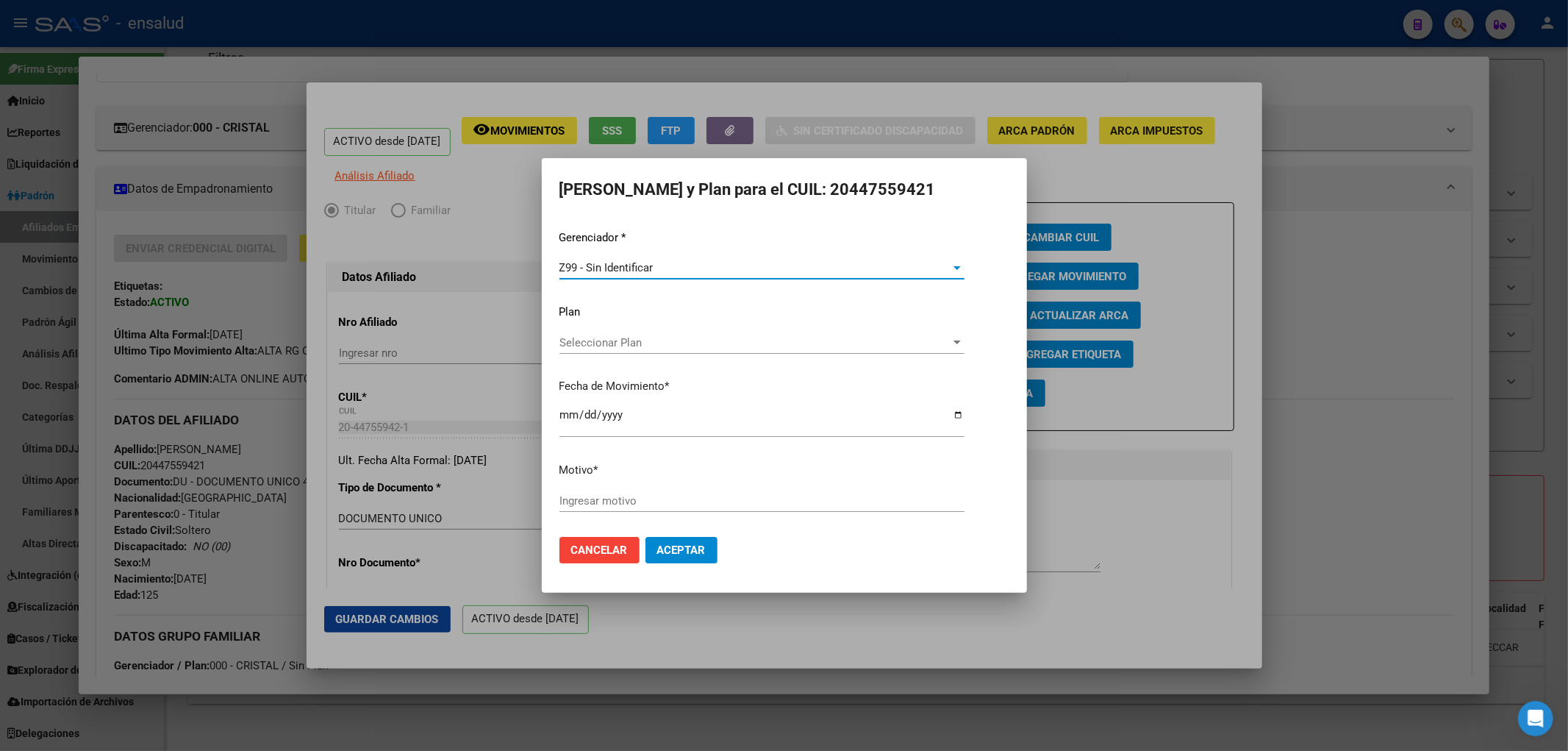
click at [638, 500] on input "Ingresar motivo" at bounding box center [762, 500] width 405 height 13
paste input "20447559421"
click at [676, 510] on div "20447559421 Ingresar motivo" at bounding box center [762, 500] width 405 height 22
click at [684, 502] on input "20447559421" at bounding box center [762, 500] width 405 height 13
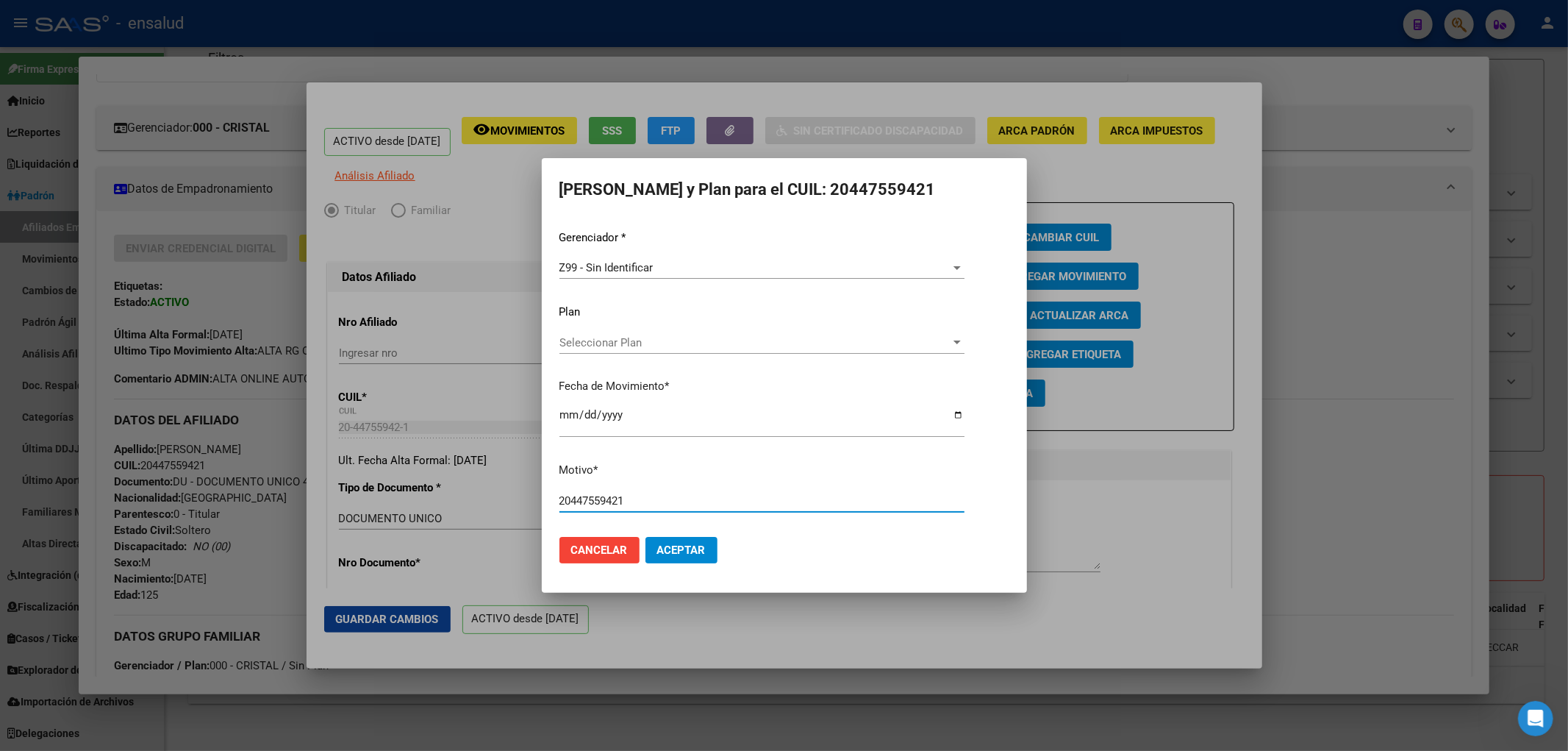
click at [684, 502] on input "20447559421" at bounding box center [762, 500] width 405 height 13
paste input "NO INFORMADO POR CRISTAL"
type input "NO INFORMADO POR CRISTAL"
click at [682, 537] on button "Aceptar" at bounding box center [682, 550] width 72 height 27
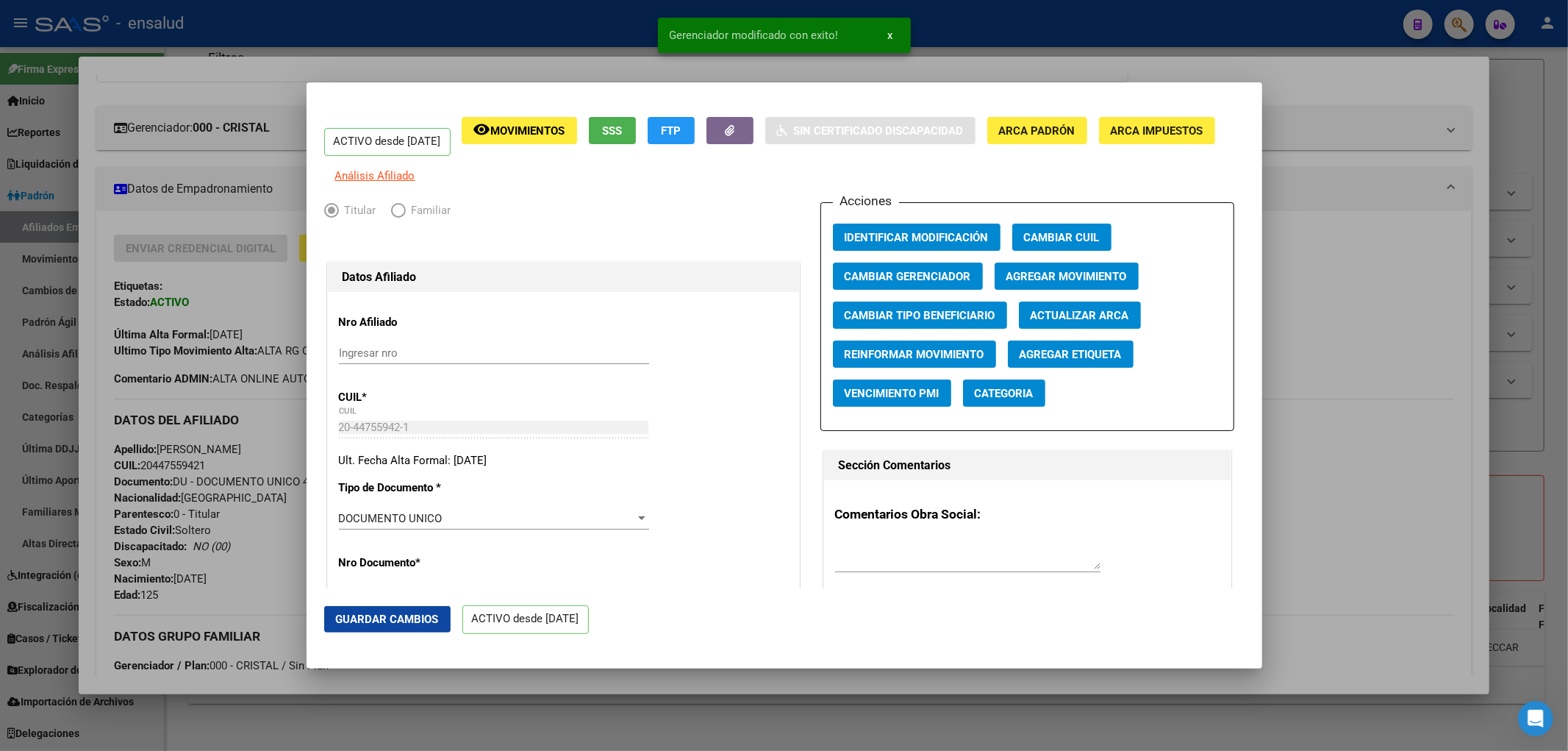
click at [385, 689] on div at bounding box center [784, 376] width 1568 height 751
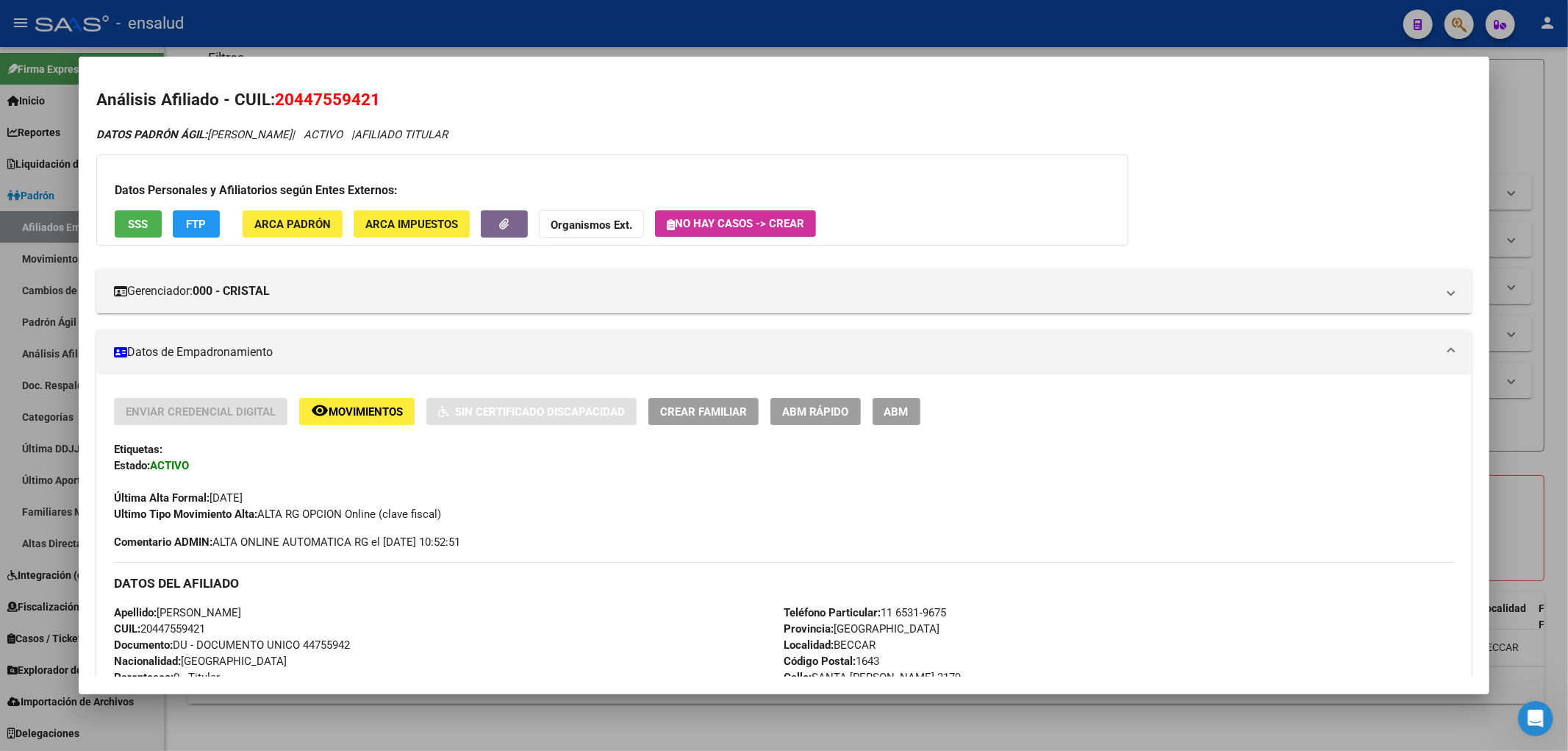
click at [1518, 553] on div at bounding box center [784, 376] width 1568 height 751
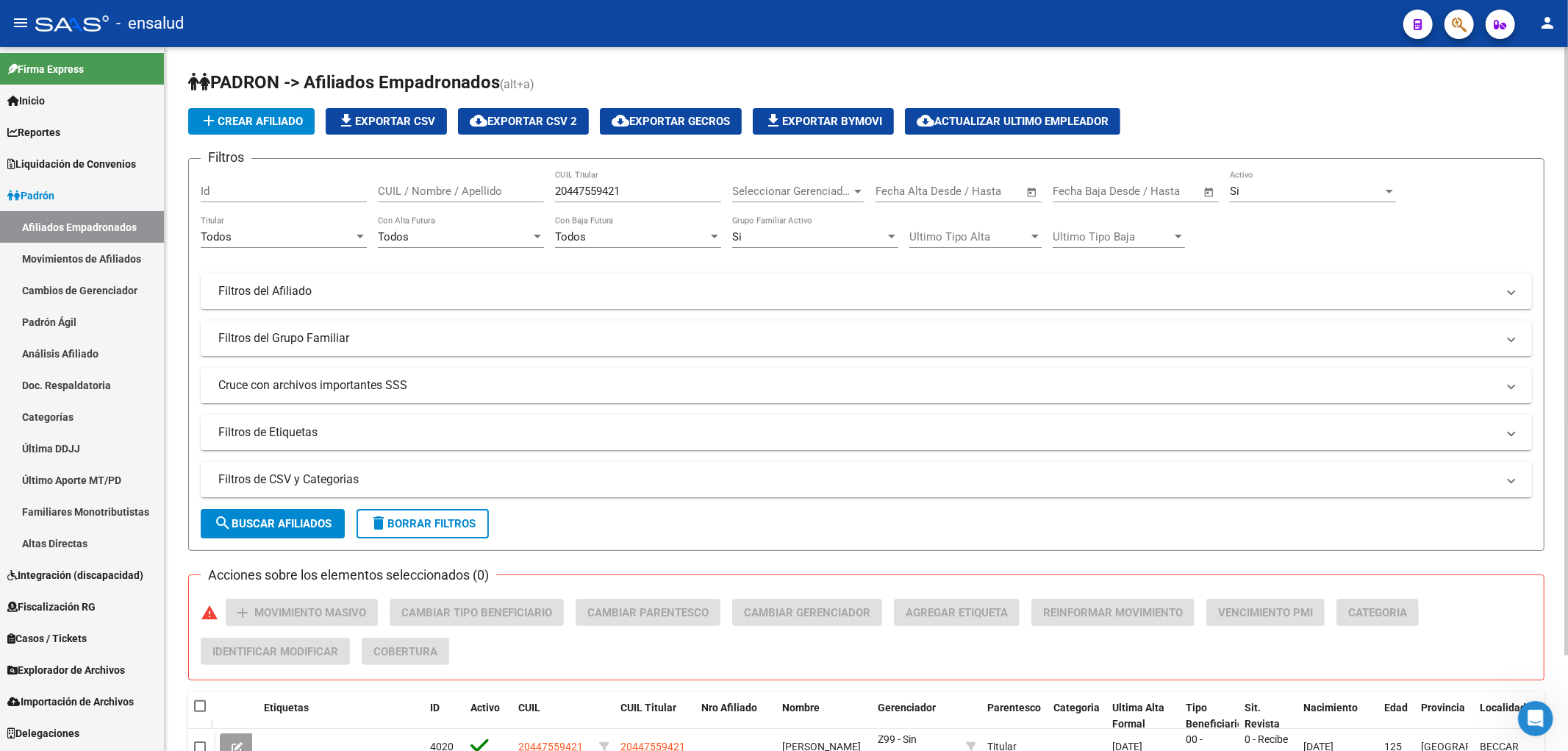
click at [637, 191] on input "20447559421" at bounding box center [639, 191] width 167 height 13
paste input "256358450"
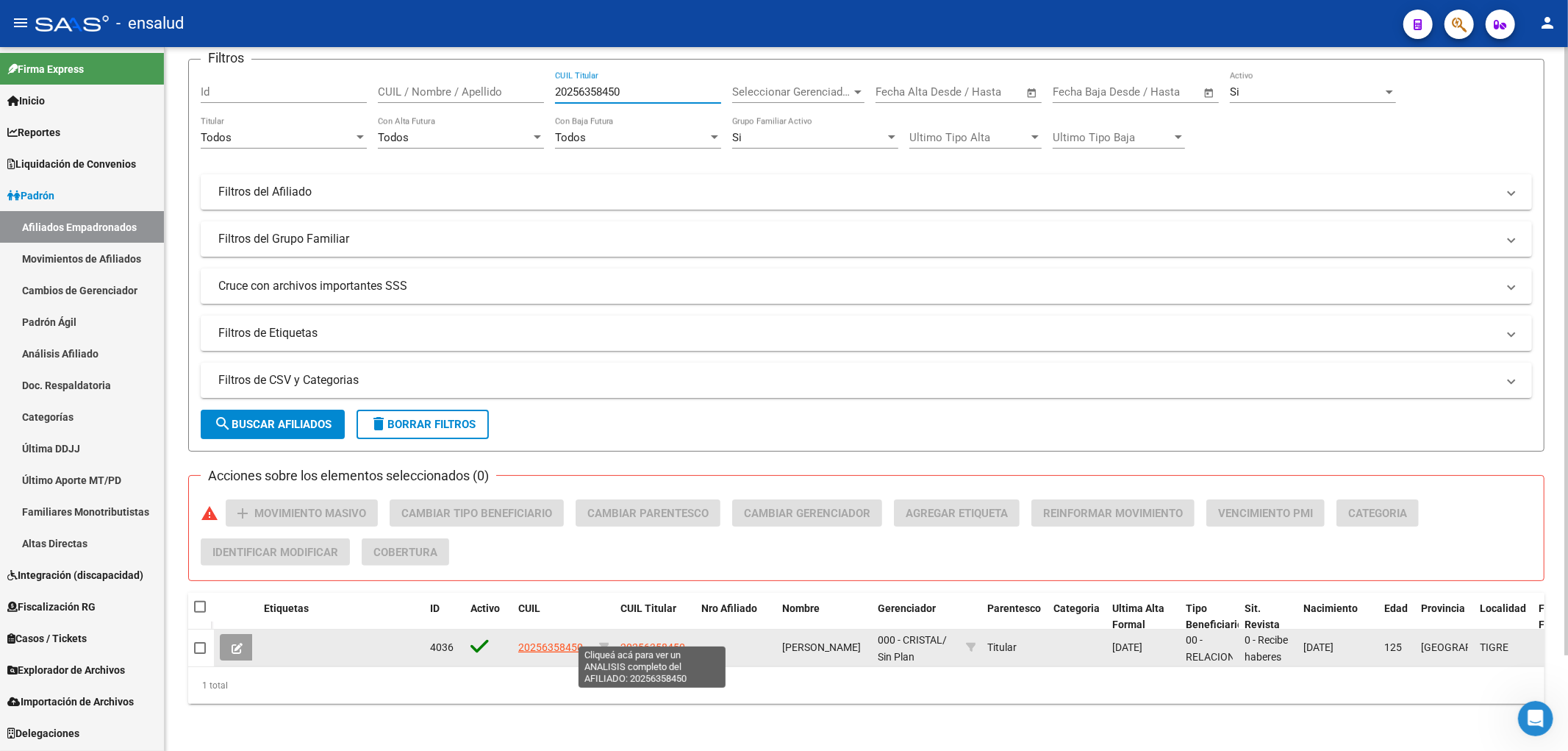
type input "20256358450"
click at [653, 641] on span "20256358450" at bounding box center [653, 647] width 64 height 12
type textarea "20256358450"
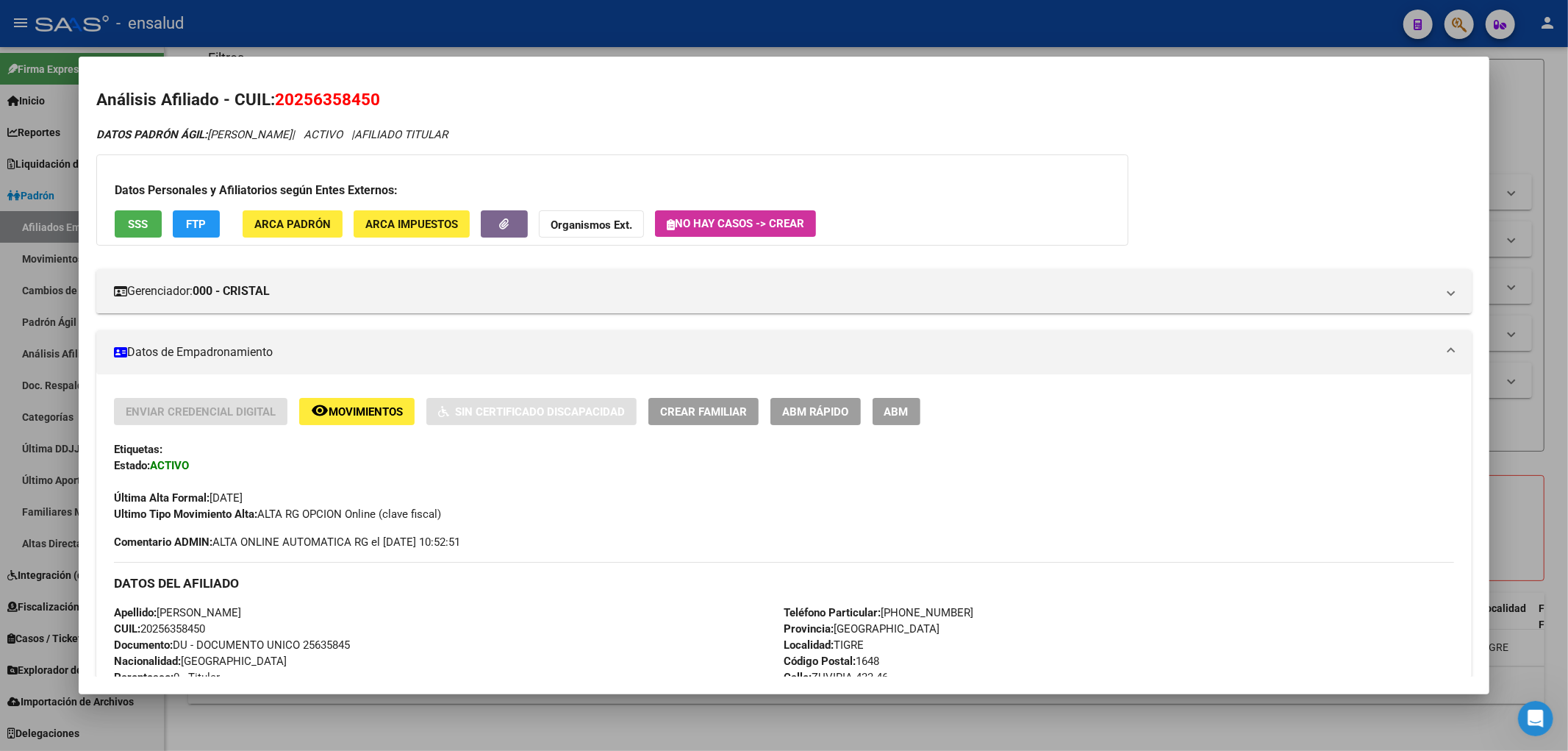
click at [804, 408] on span "ABM Rápido" at bounding box center [815, 412] width 67 height 13
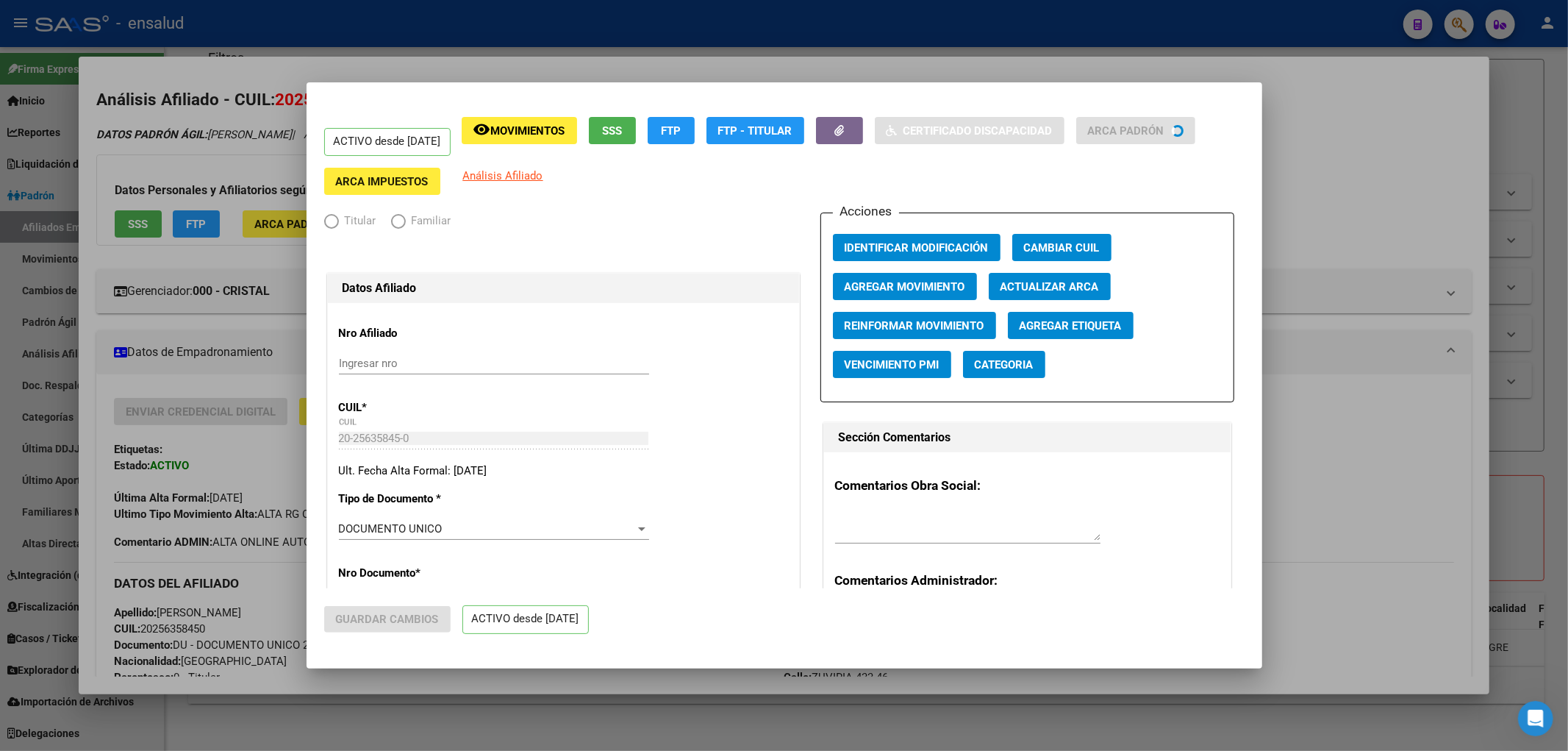
radio input "true"
type input "30-64066459-9"
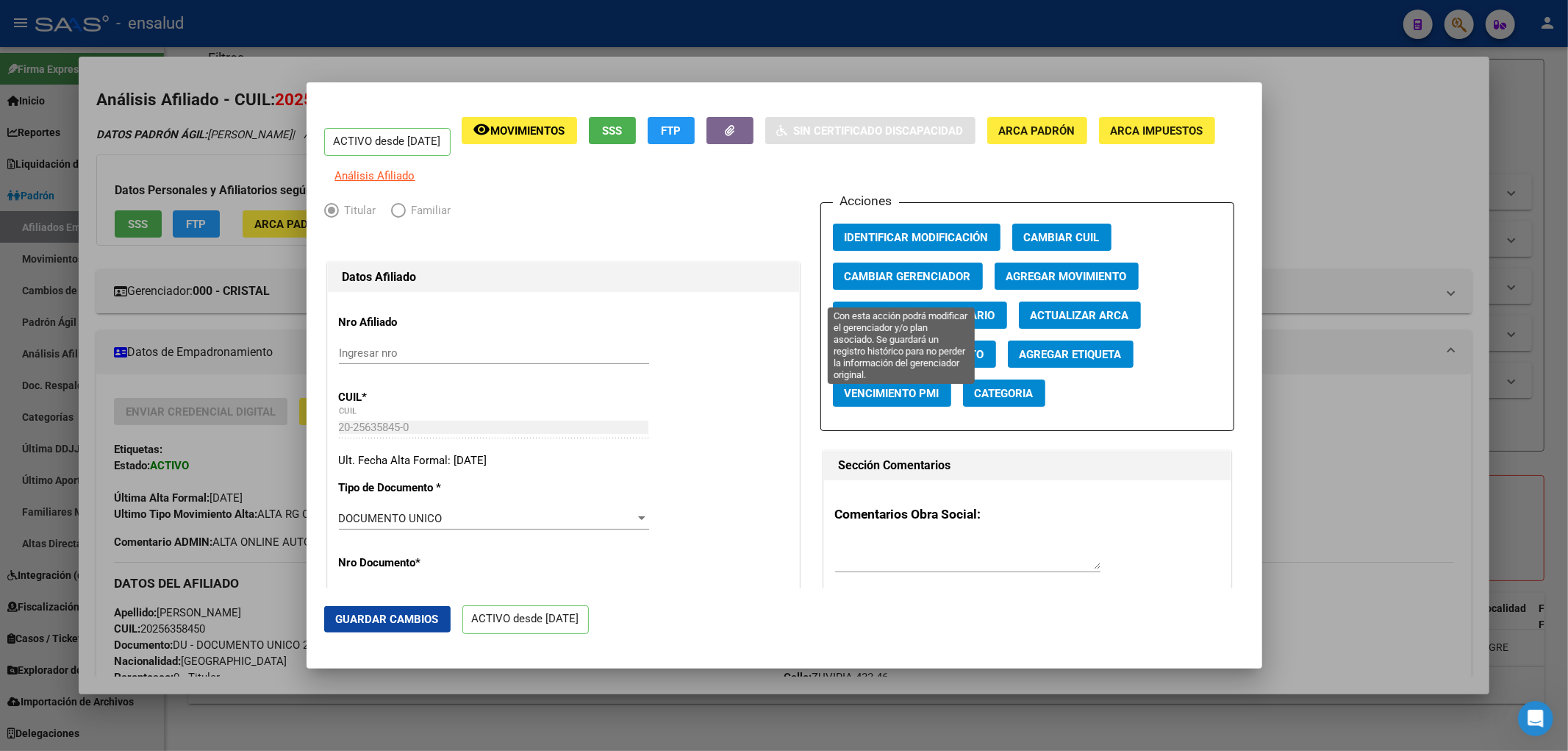
click at [938, 283] on span "Cambiar Gerenciador" at bounding box center [907, 276] width 126 height 13
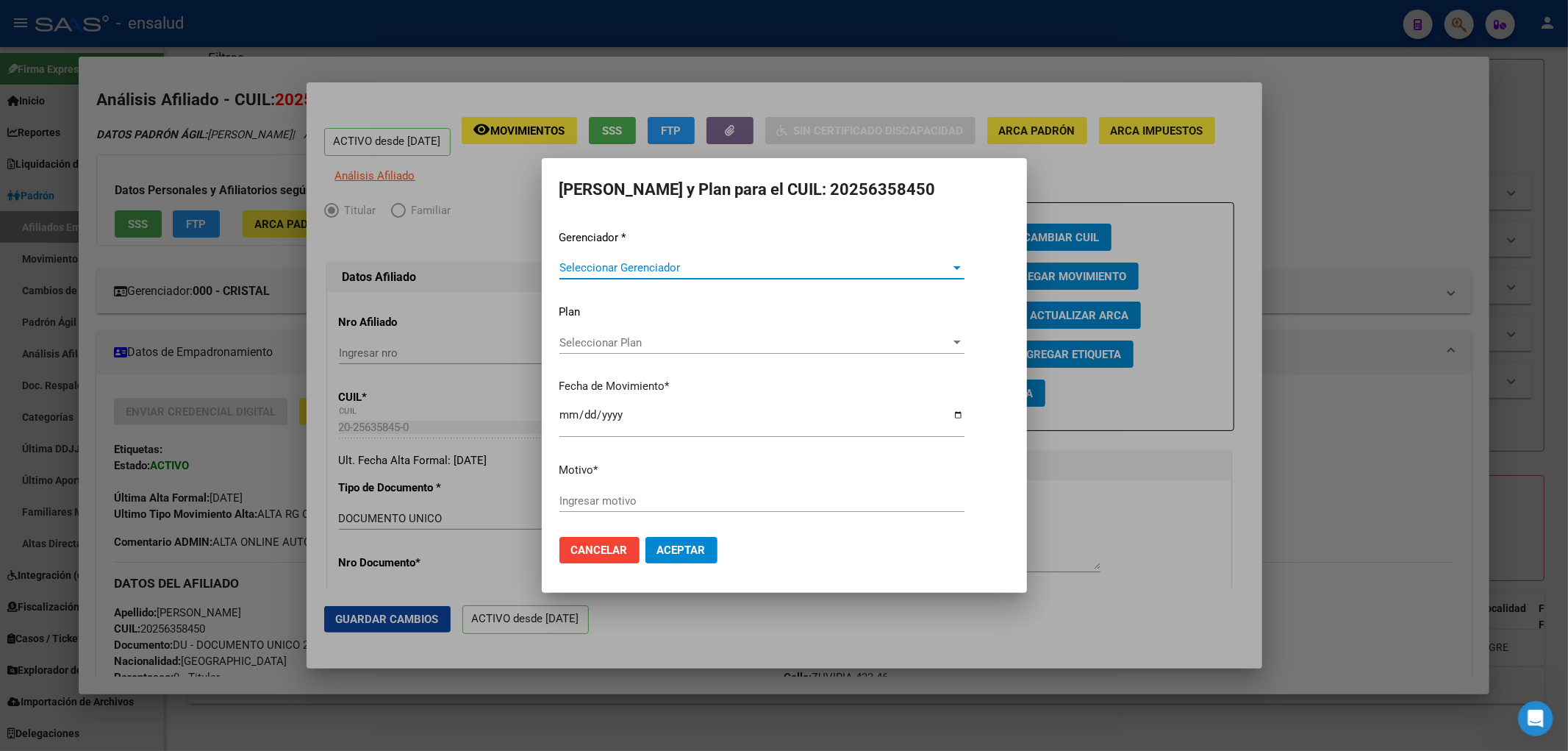
click at [717, 270] on span "Seleccionar Gerenciador" at bounding box center [755, 267] width 392 height 13
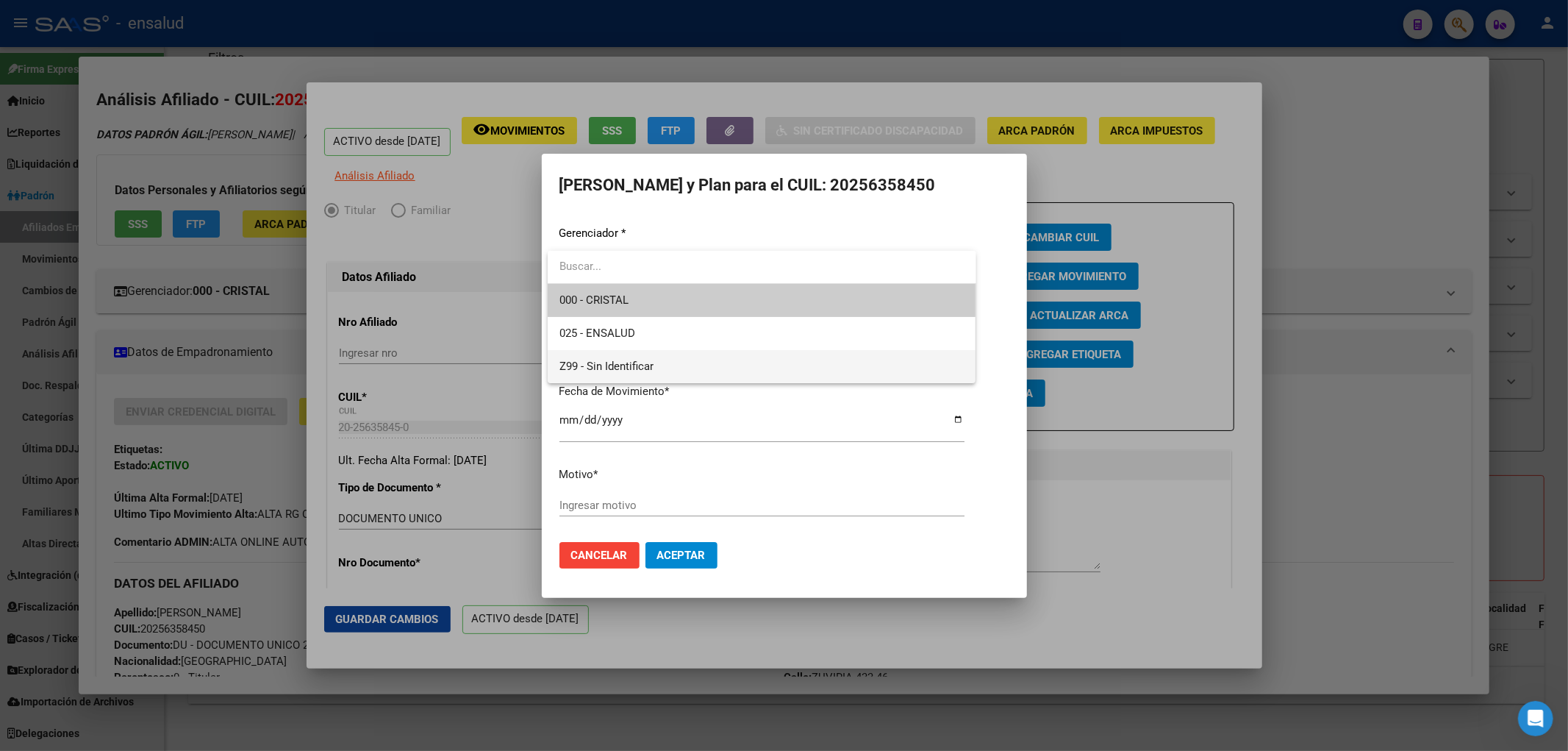
click at [662, 362] on span "Z99 - Sin Identificar" at bounding box center [762, 366] width 405 height 33
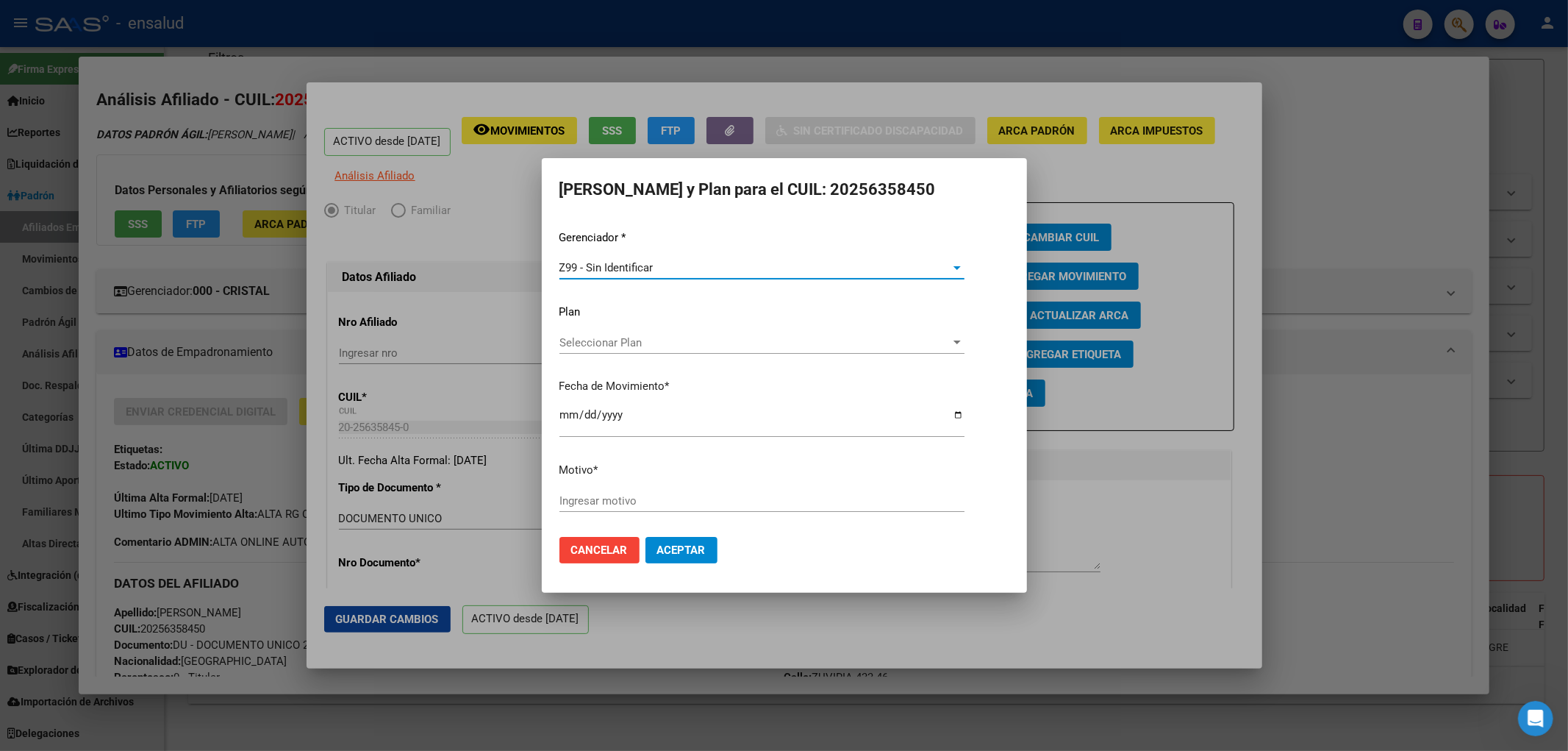
click at [631, 503] on input "Ingresar motivo" at bounding box center [762, 500] width 405 height 13
paste input "NO INFORMADO POR CRISTAL"
type input "NO INFORMADO POR CRISTAL"
click at [680, 548] on span "Aceptar" at bounding box center [682, 550] width 49 height 13
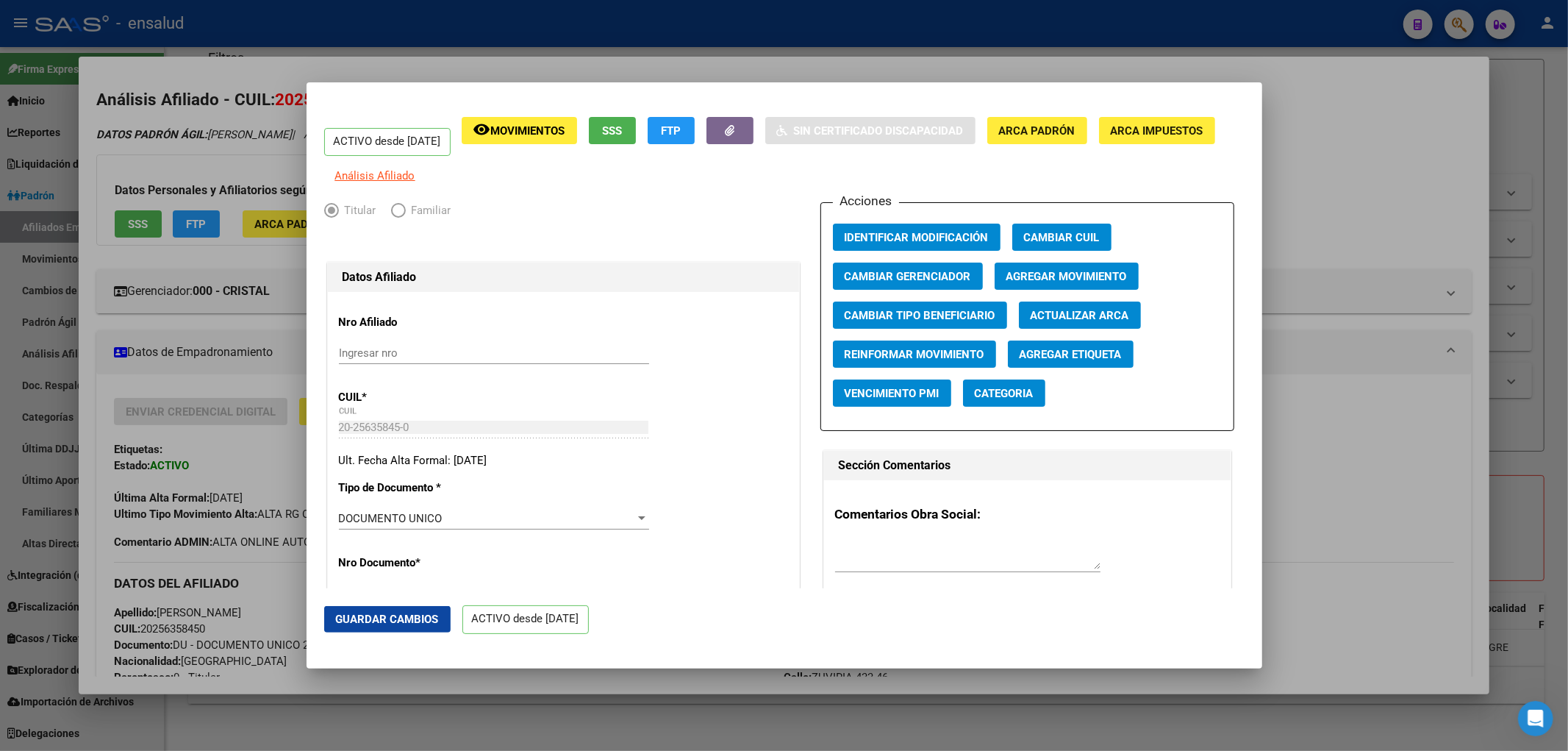
click at [1311, 695] on div at bounding box center [784, 376] width 1568 height 751
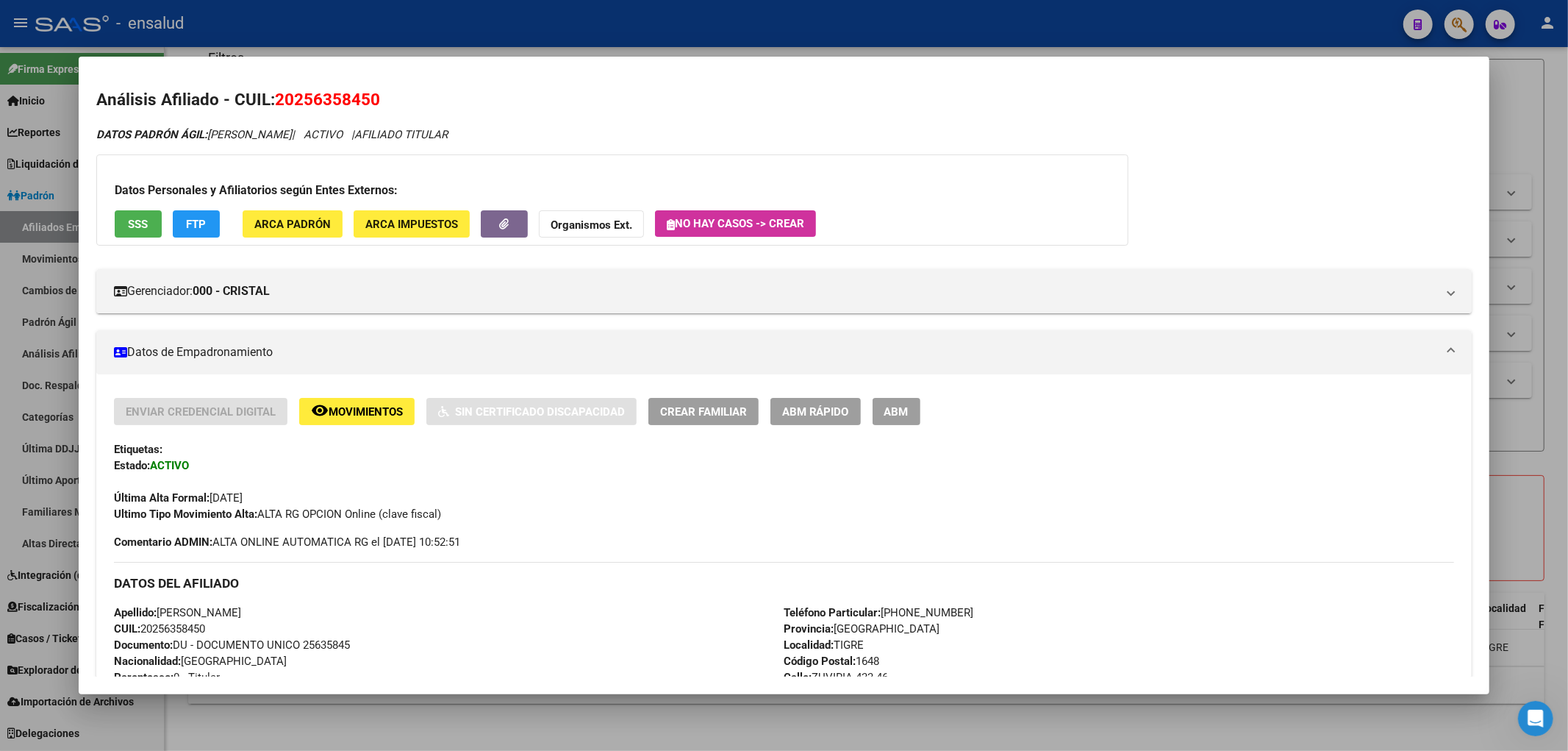
click at [980, 736] on div at bounding box center [784, 376] width 1568 height 751
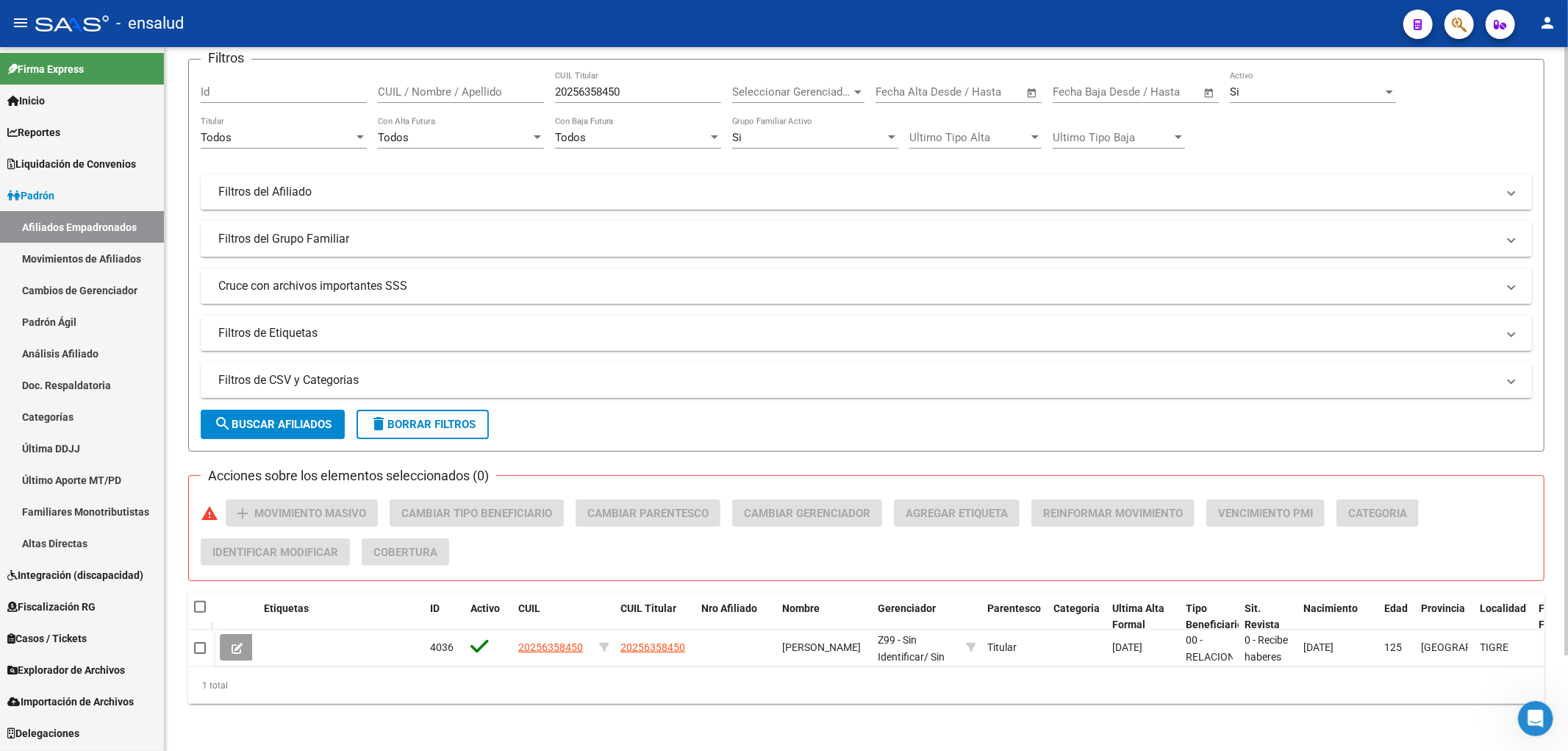
scroll to position [0, 0]
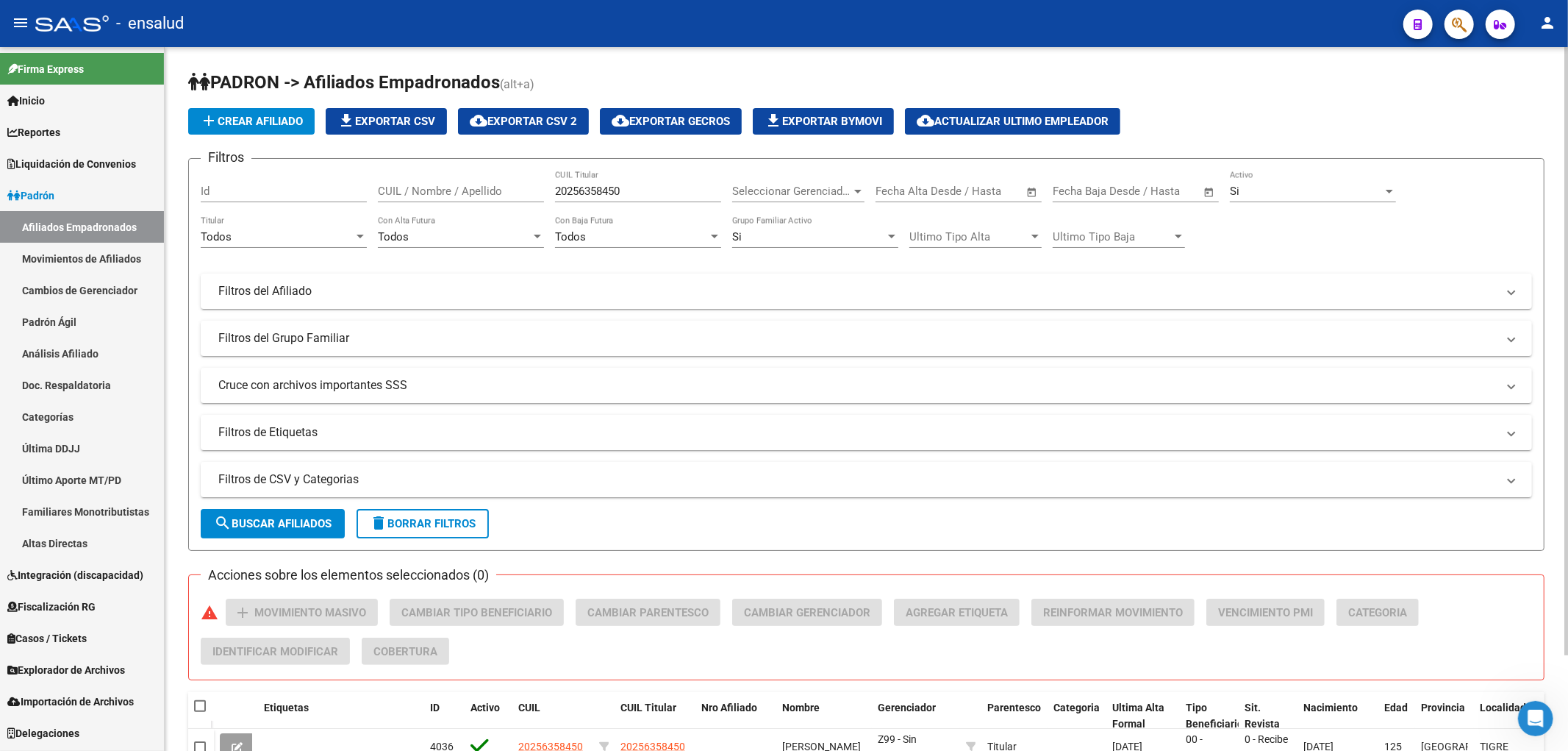
click at [652, 193] on input "20256358450" at bounding box center [639, 191] width 167 height 13
paste input "7436716554"
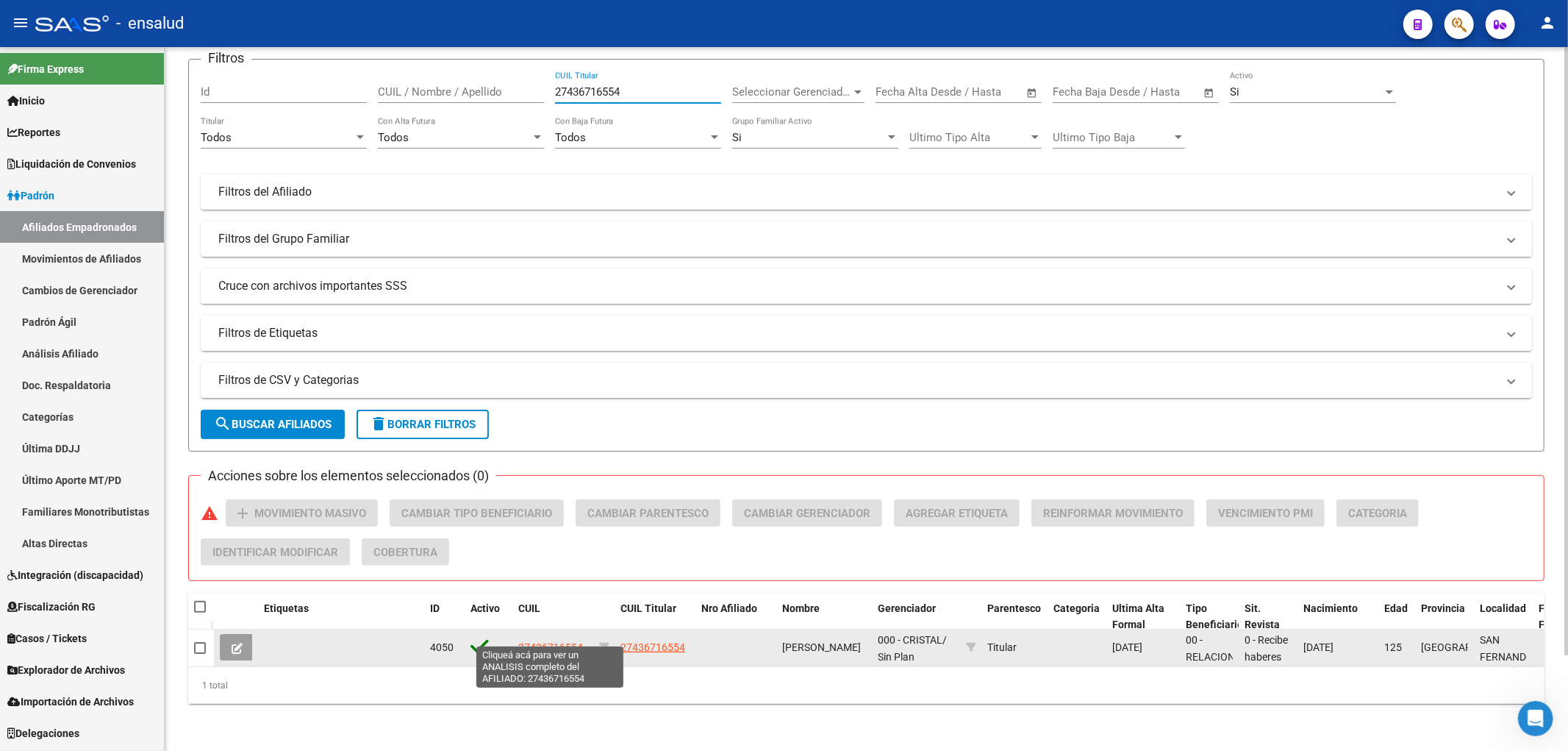
type input "27436716554"
click at [540, 641] on span "27436716554" at bounding box center [551, 647] width 64 height 12
type textarea "27436716554"
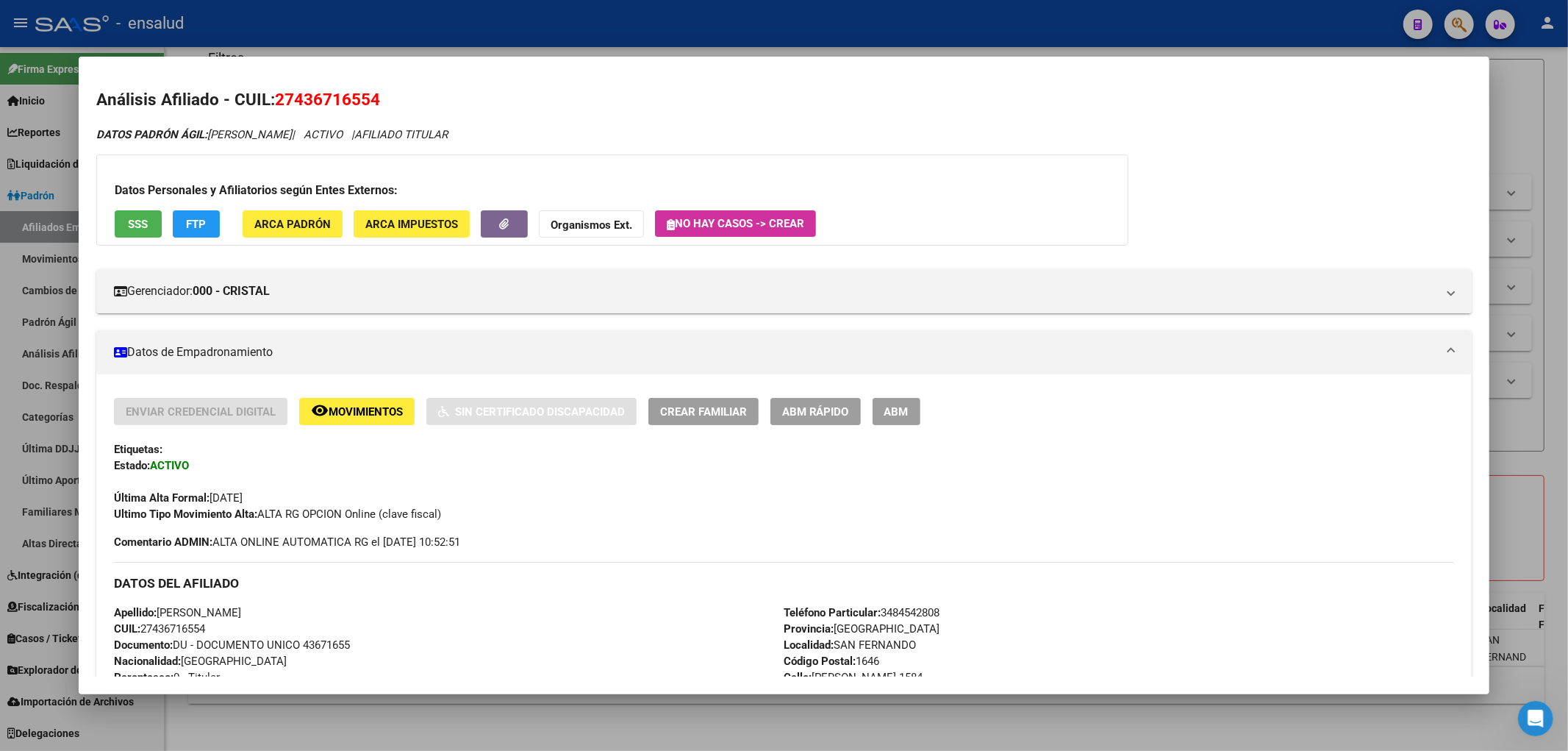
click at [801, 407] on span "ABM Rápido" at bounding box center [815, 412] width 67 height 13
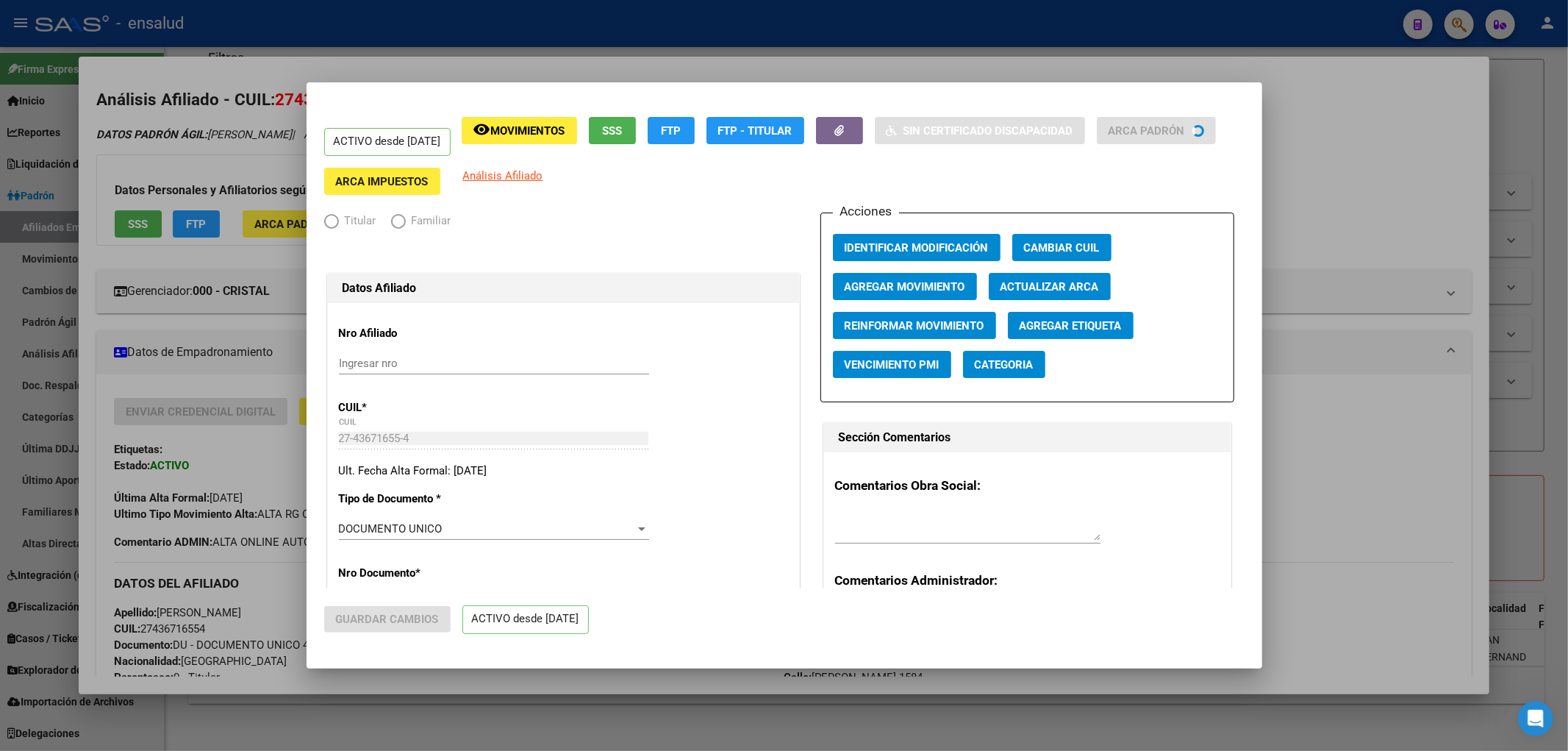
radio input "true"
type input "27-25872037-2"
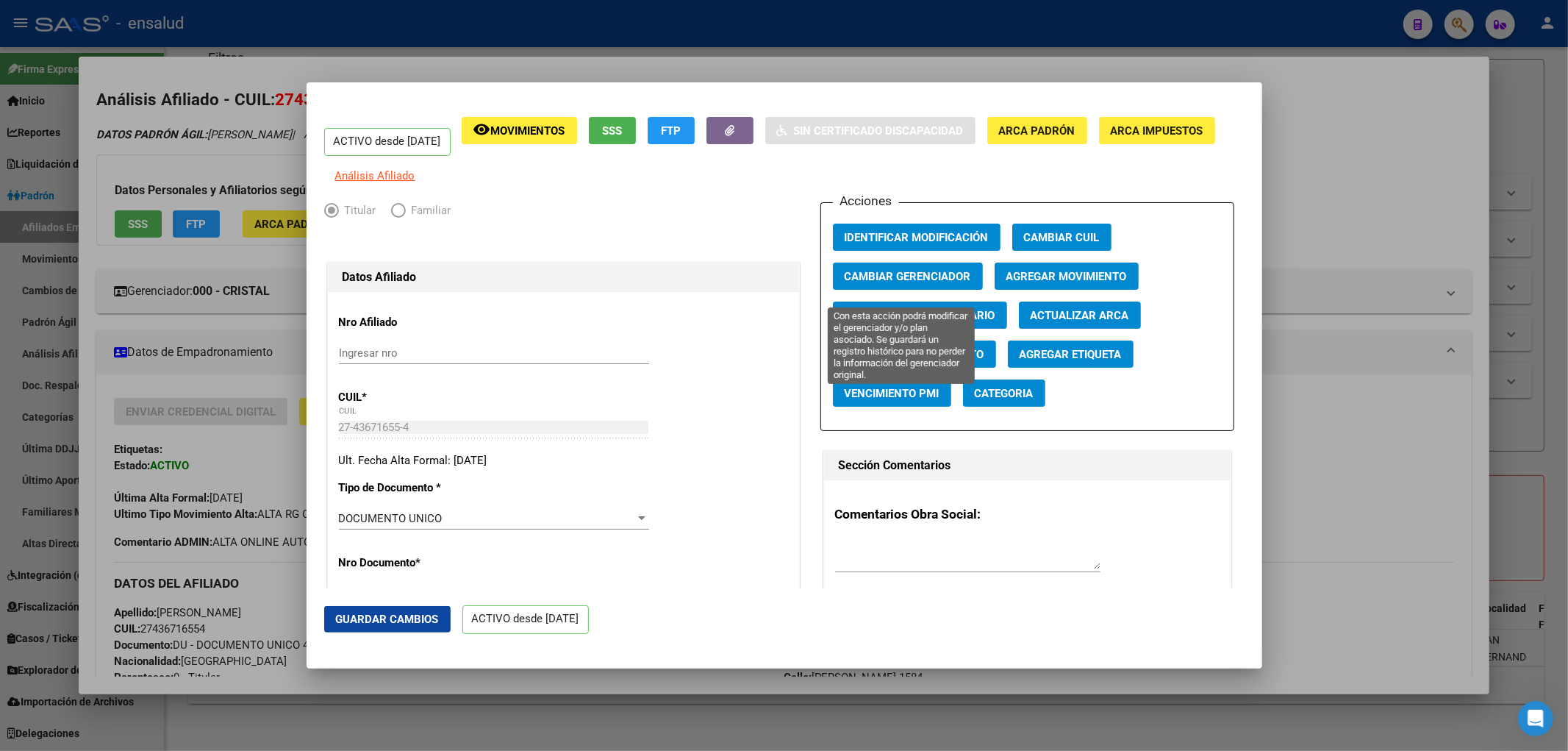
click at [921, 283] on span "Cambiar Gerenciador" at bounding box center [907, 276] width 126 height 13
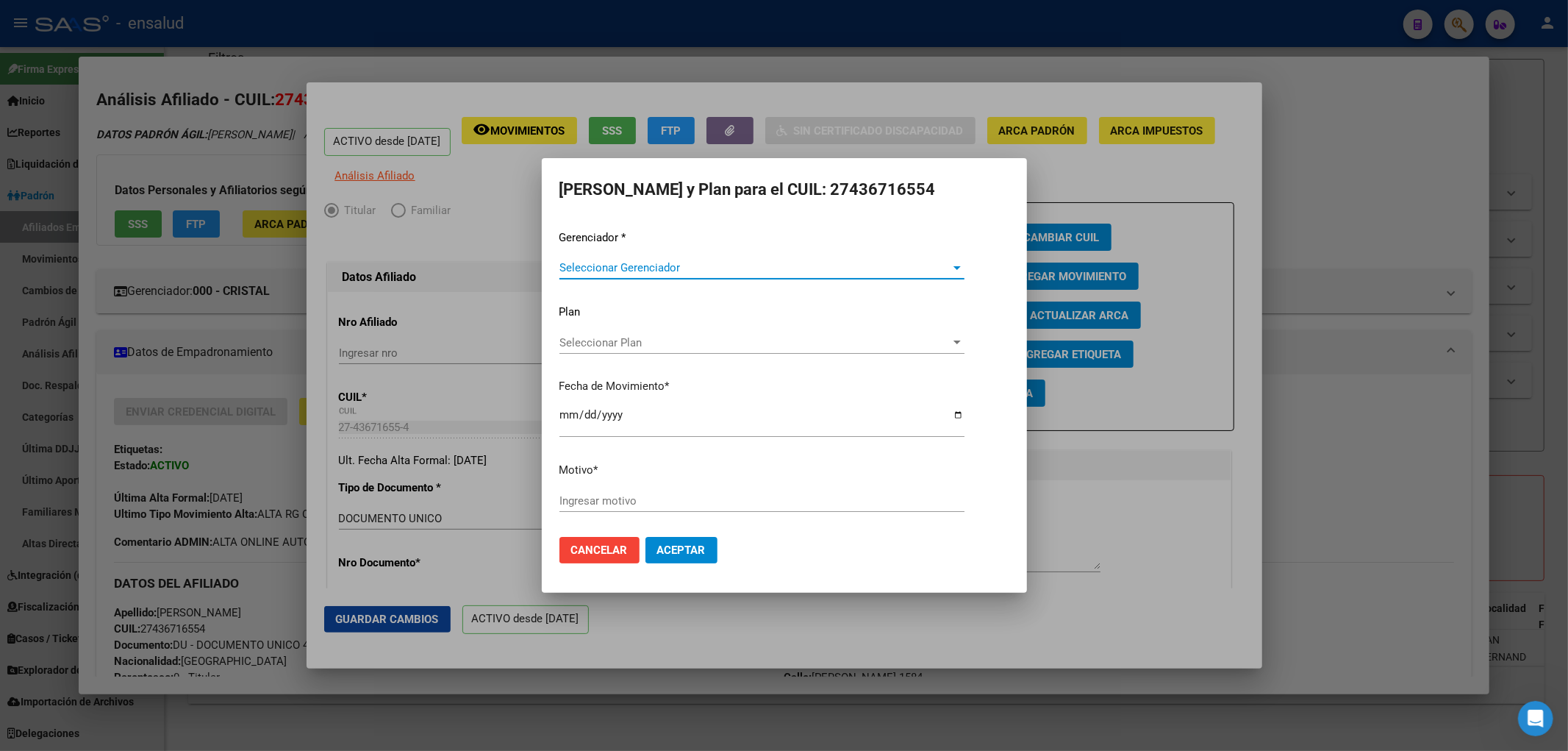
click at [777, 266] on span "Seleccionar Gerenciador" at bounding box center [755, 267] width 392 height 13
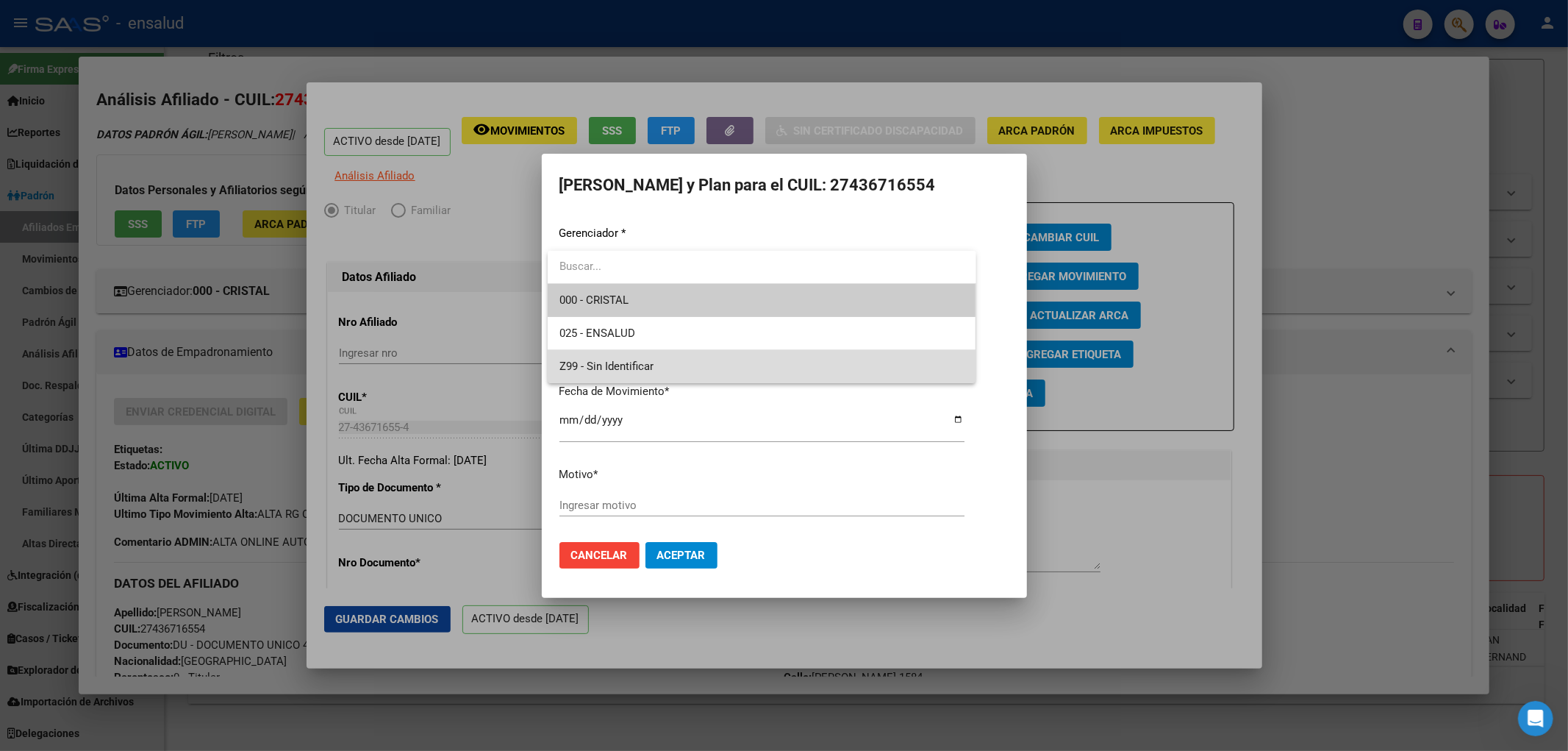
click at [669, 365] on span "Z99 - Sin Identificar" at bounding box center [762, 366] width 405 height 33
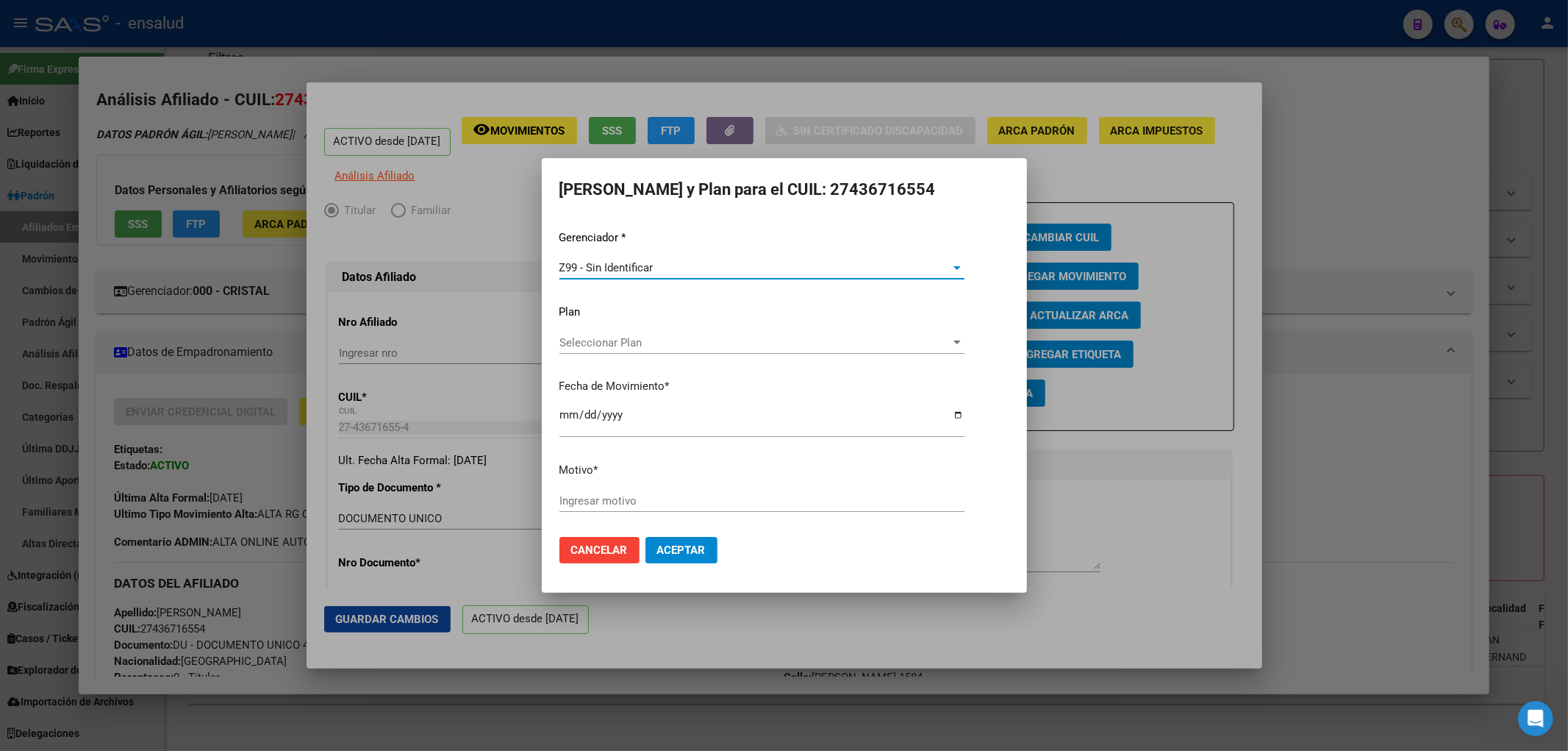
click at [672, 501] on input "Ingresar motivo" at bounding box center [762, 500] width 405 height 13
click at [635, 486] on div "Gerenciador * Z99 - Sin Identificar Seleccionar Gerenciador Plan Seleccionar Pl…" at bounding box center [784, 377] width 450 height 296
click at [638, 497] on input "Ingresar motivo" at bounding box center [762, 500] width 405 height 13
paste input "NO INFORMADO POR CRISTAL"
type input "NO INFORMADO POR CRISTAL"
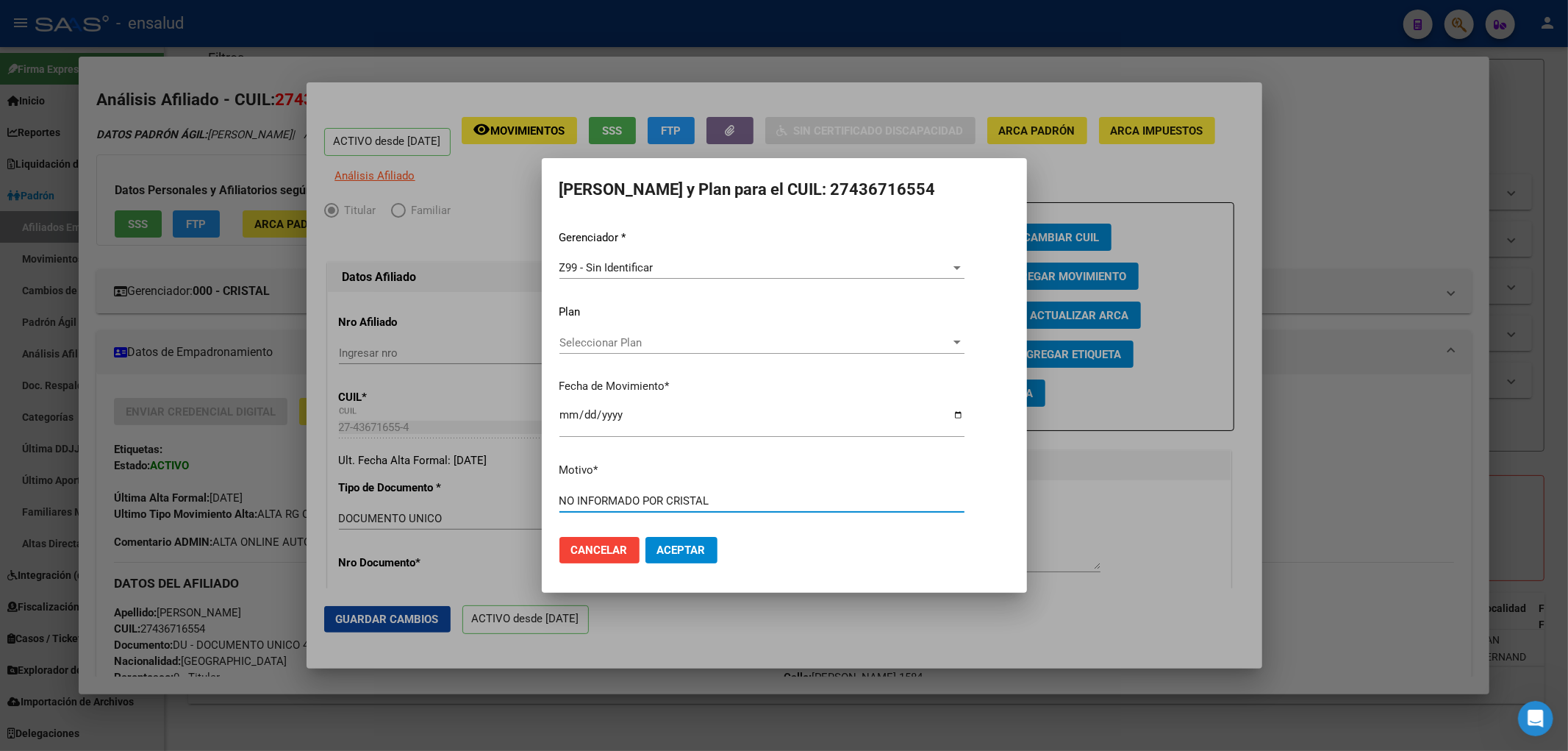
click at [673, 548] on span "Aceptar" at bounding box center [682, 550] width 49 height 13
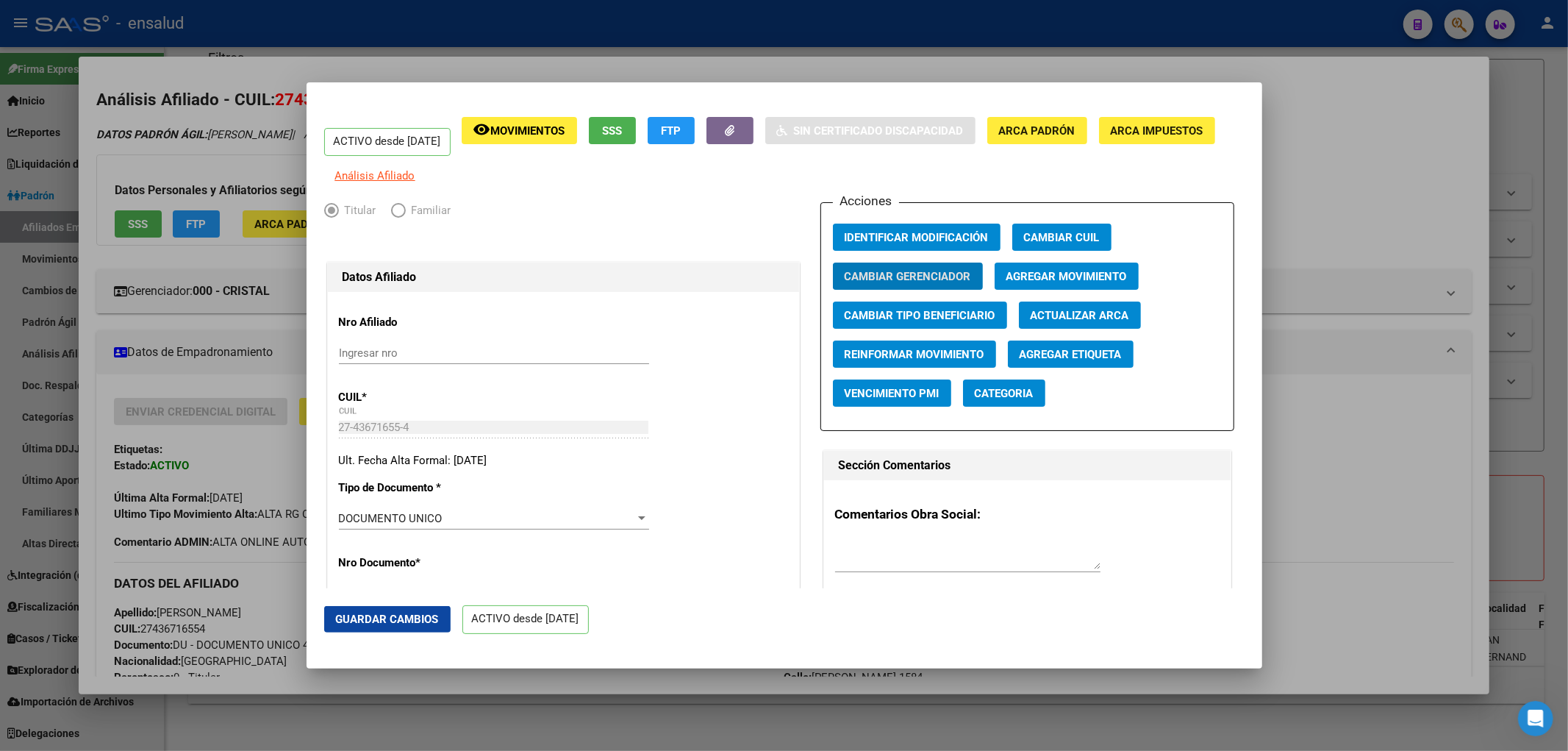
click at [564, 726] on div at bounding box center [784, 376] width 1568 height 751
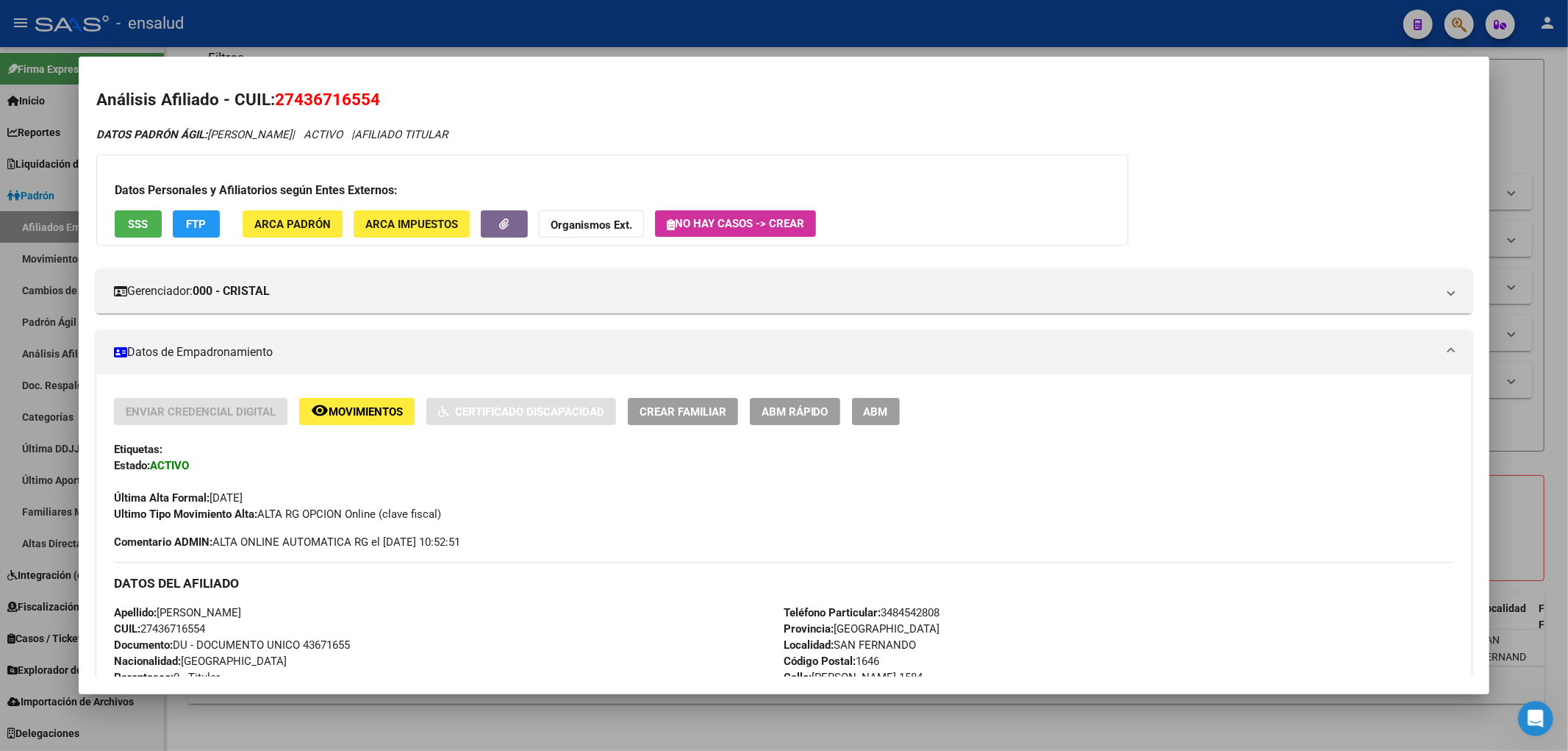
click at [564, 726] on div at bounding box center [784, 376] width 1568 height 751
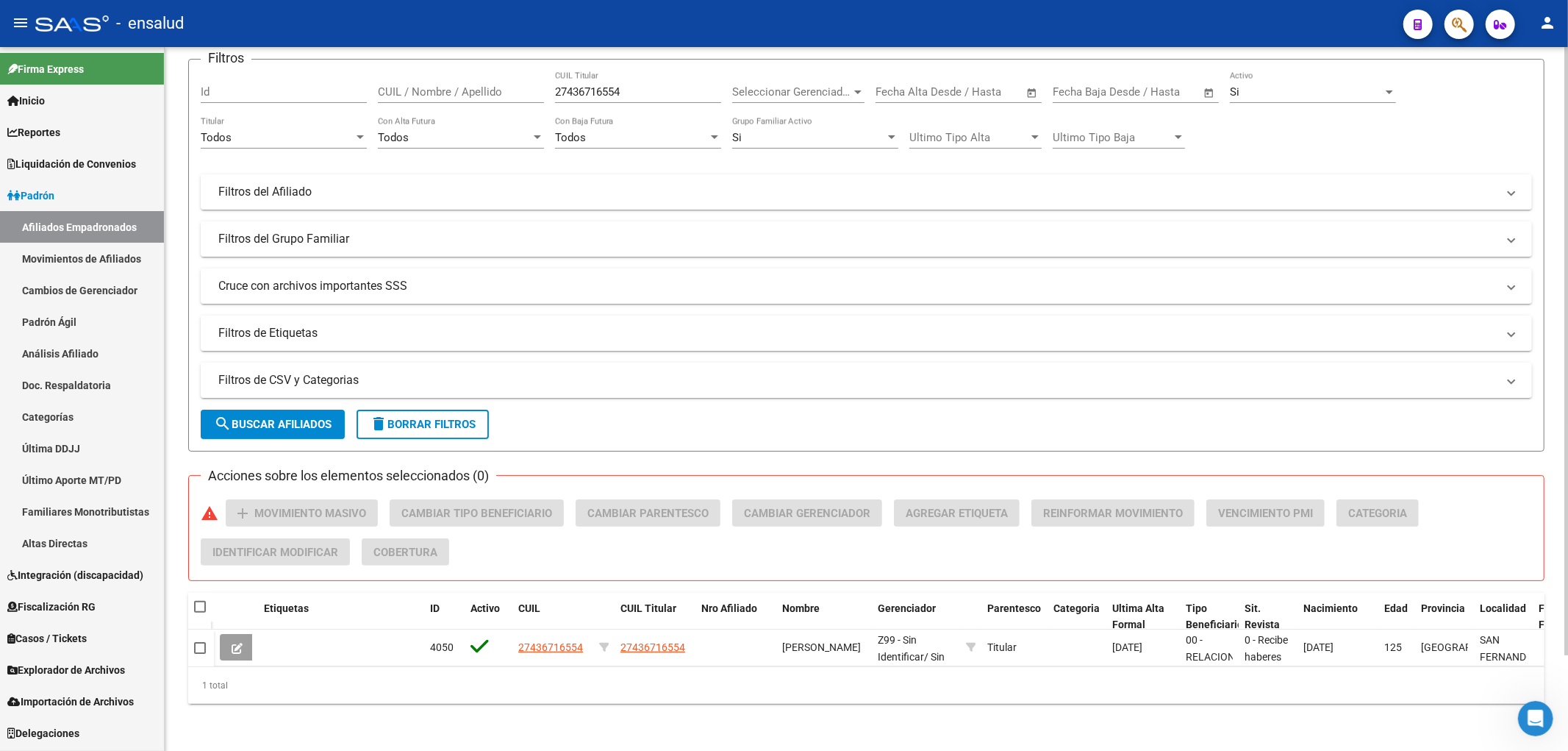
scroll to position [0, 0]
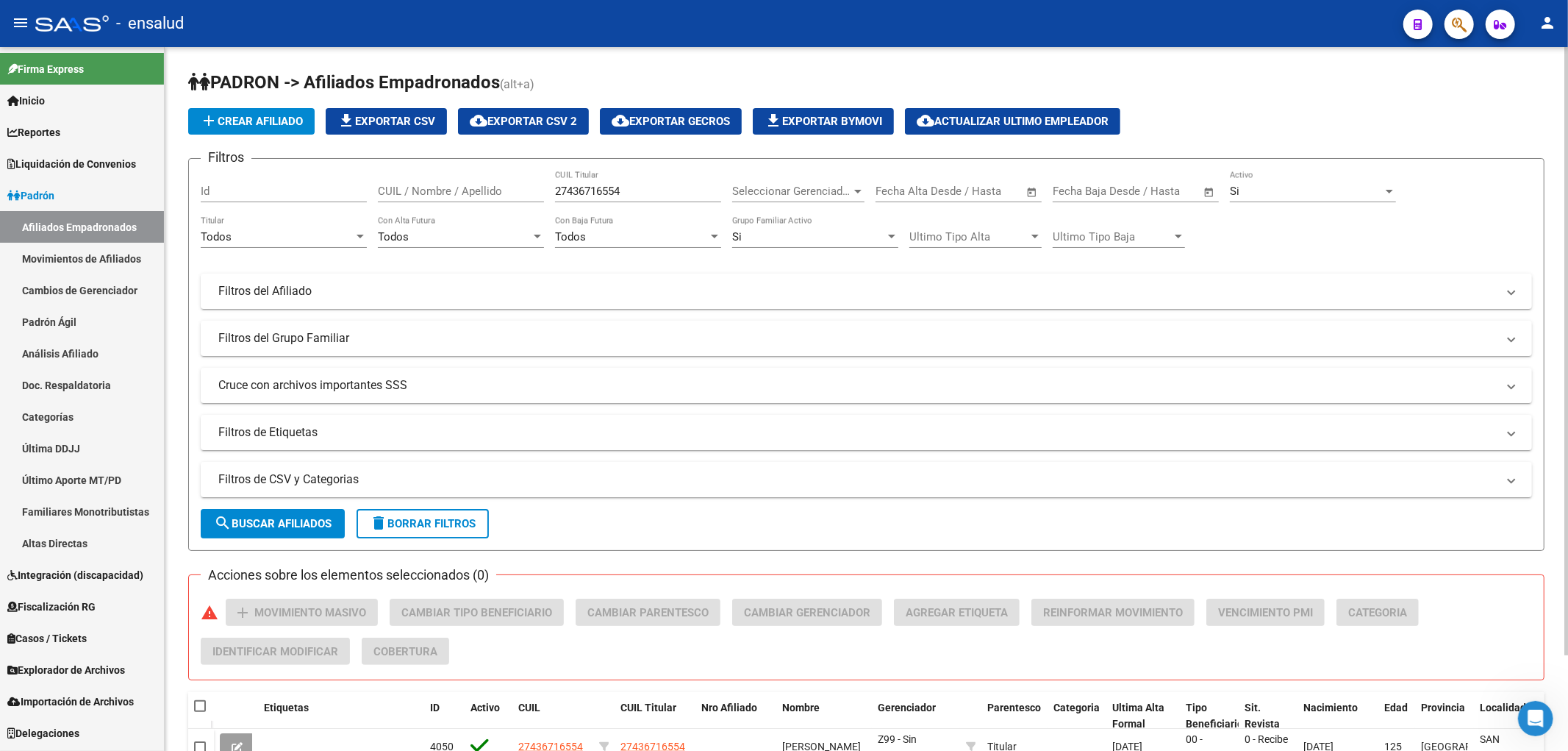
click at [640, 185] on input "27436716554" at bounding box center [639, 191] width 167 height 13
paste input "0964029491"
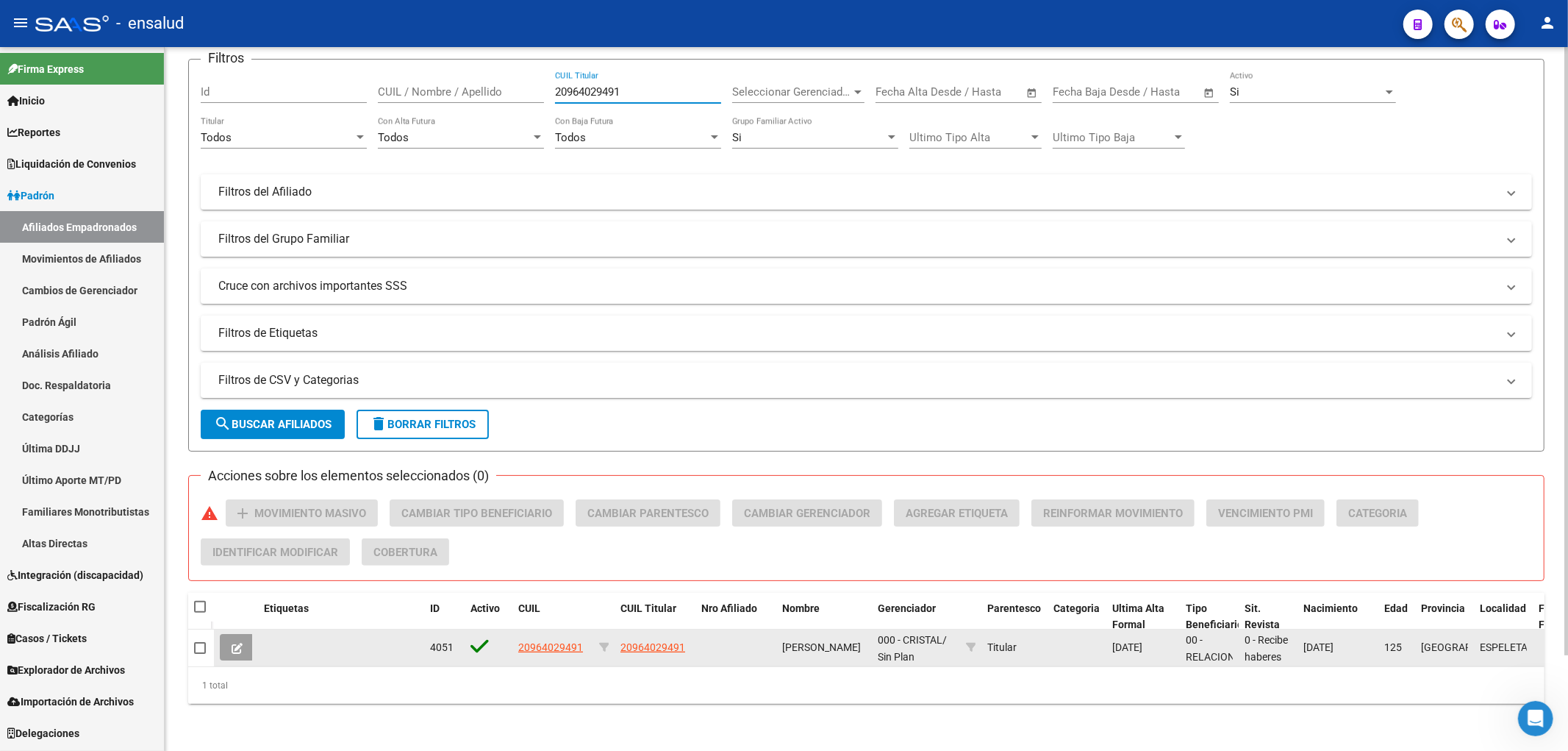
type input "20964029491"
click at [540, 641] on span "20964029491" at bounding box center [551, 647] width 64 height 12
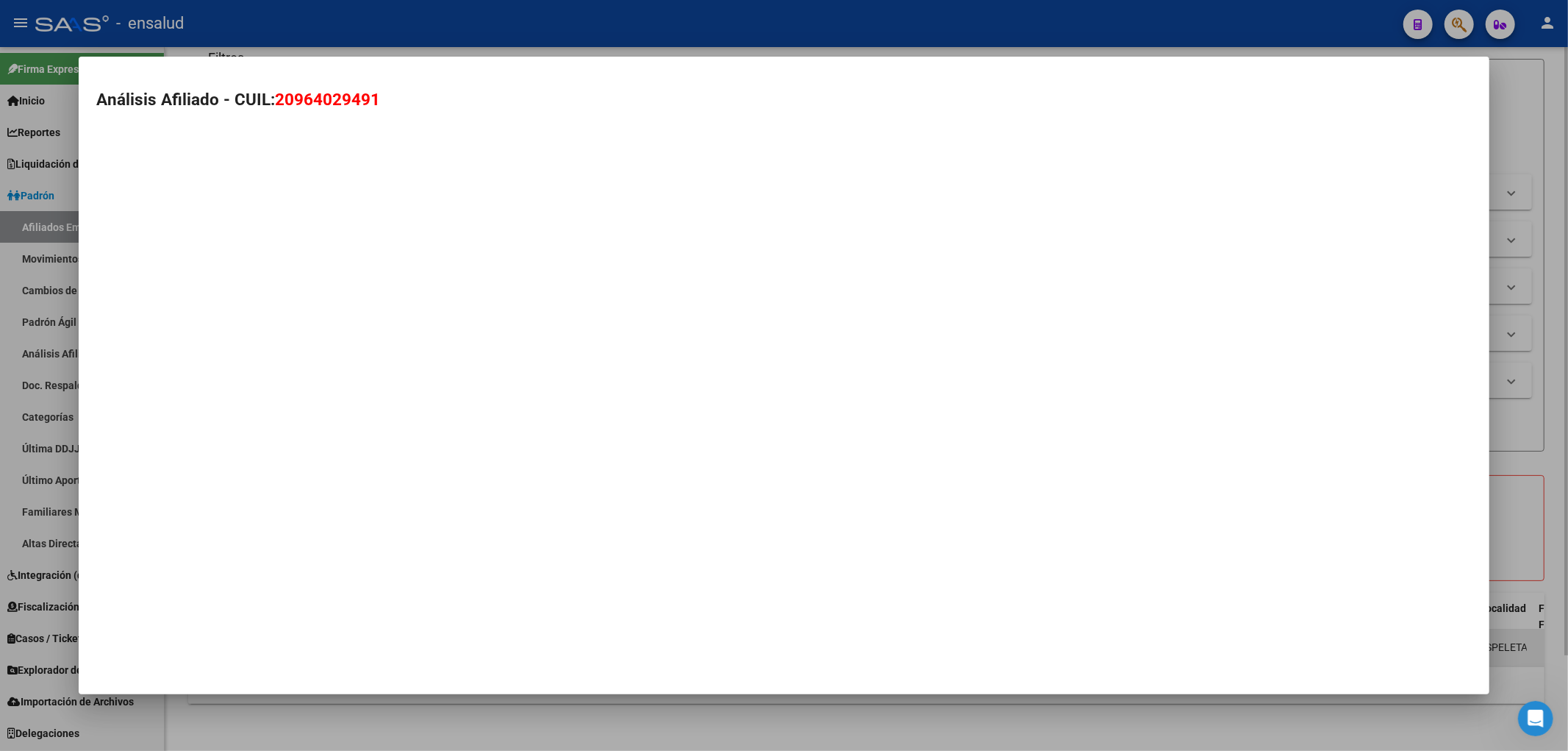
type textarea "20964029491"
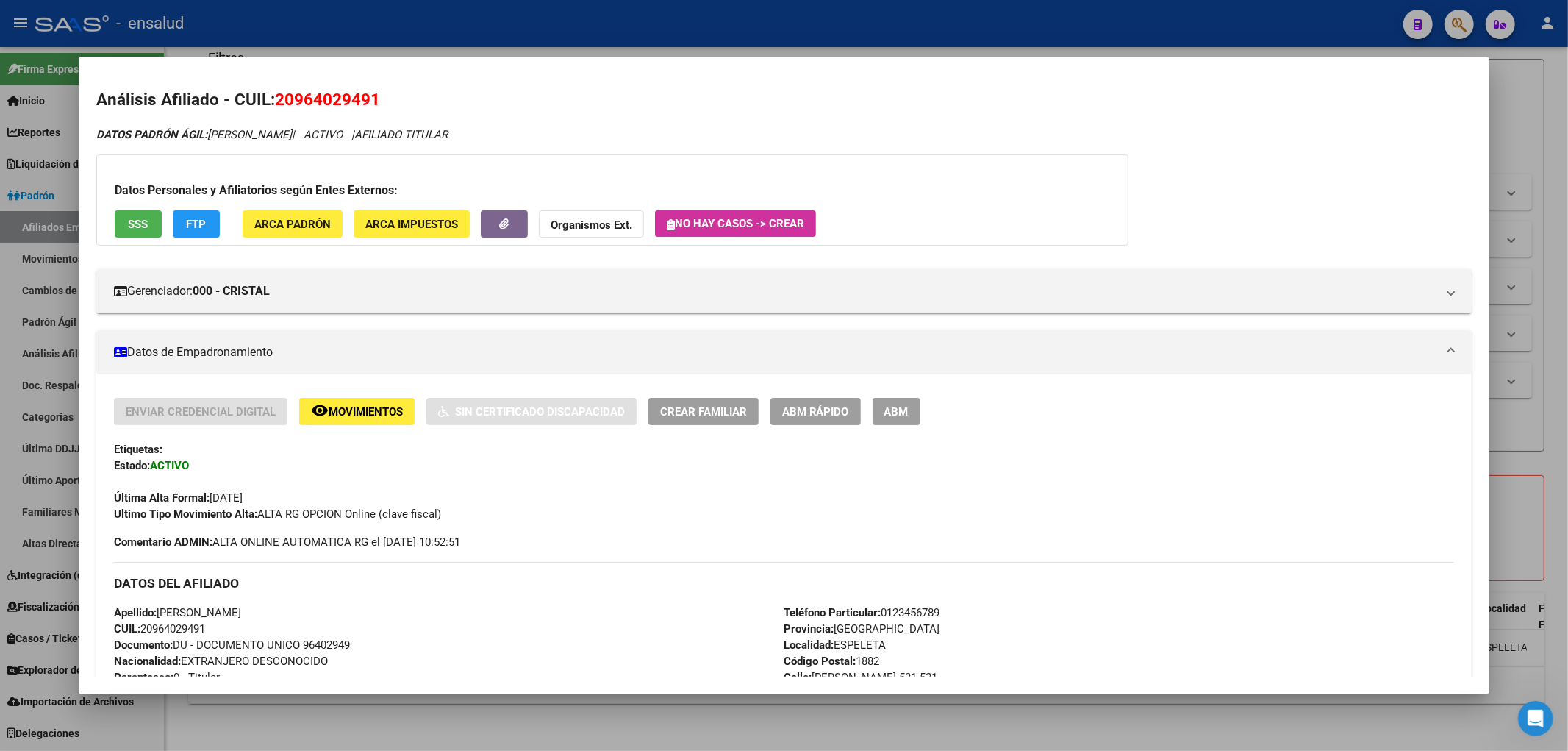
click at [843, 413] on span "ABM Rápido" at bounding box center [815, 412] width 67 height 13
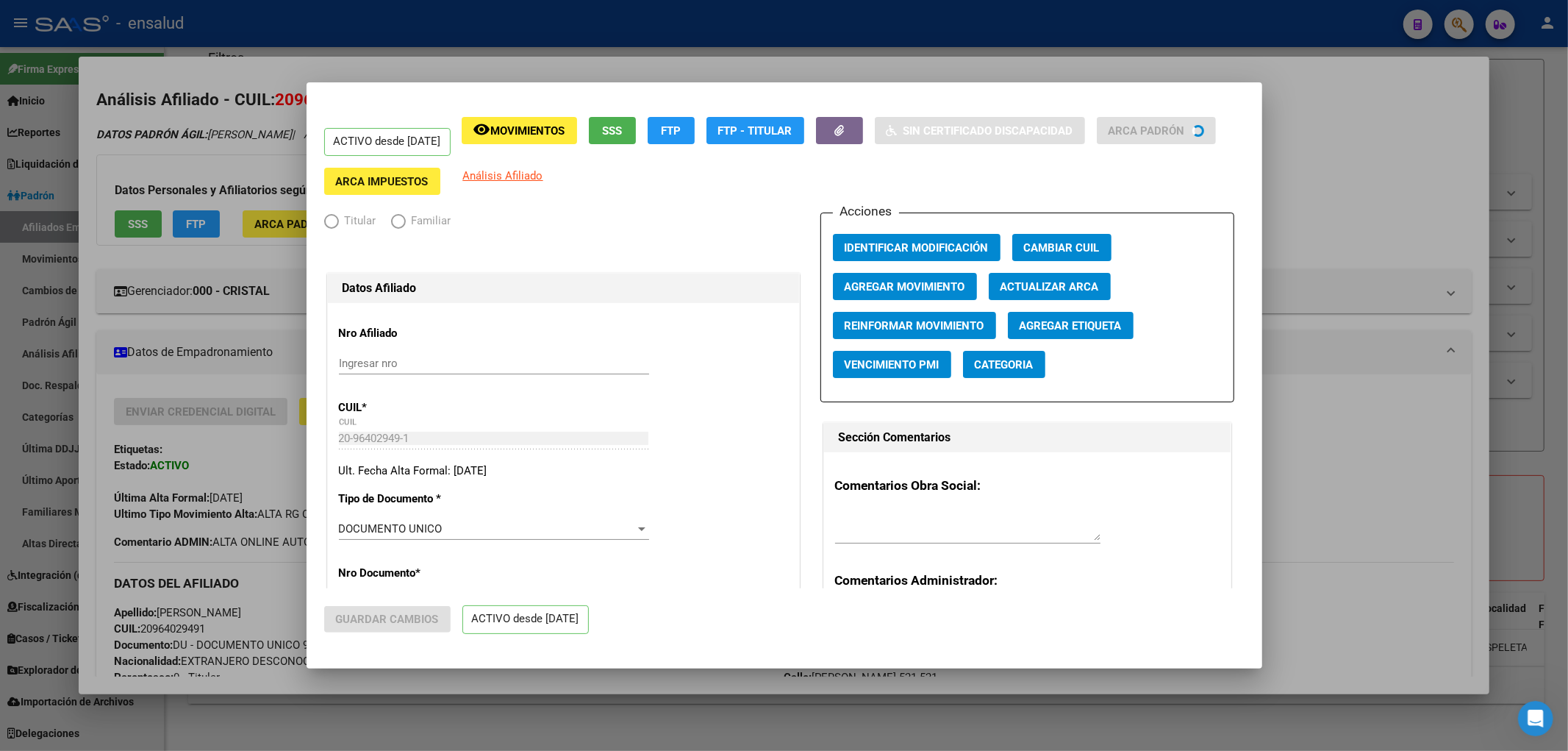
radio input "true"
type input "30-71779403-2"
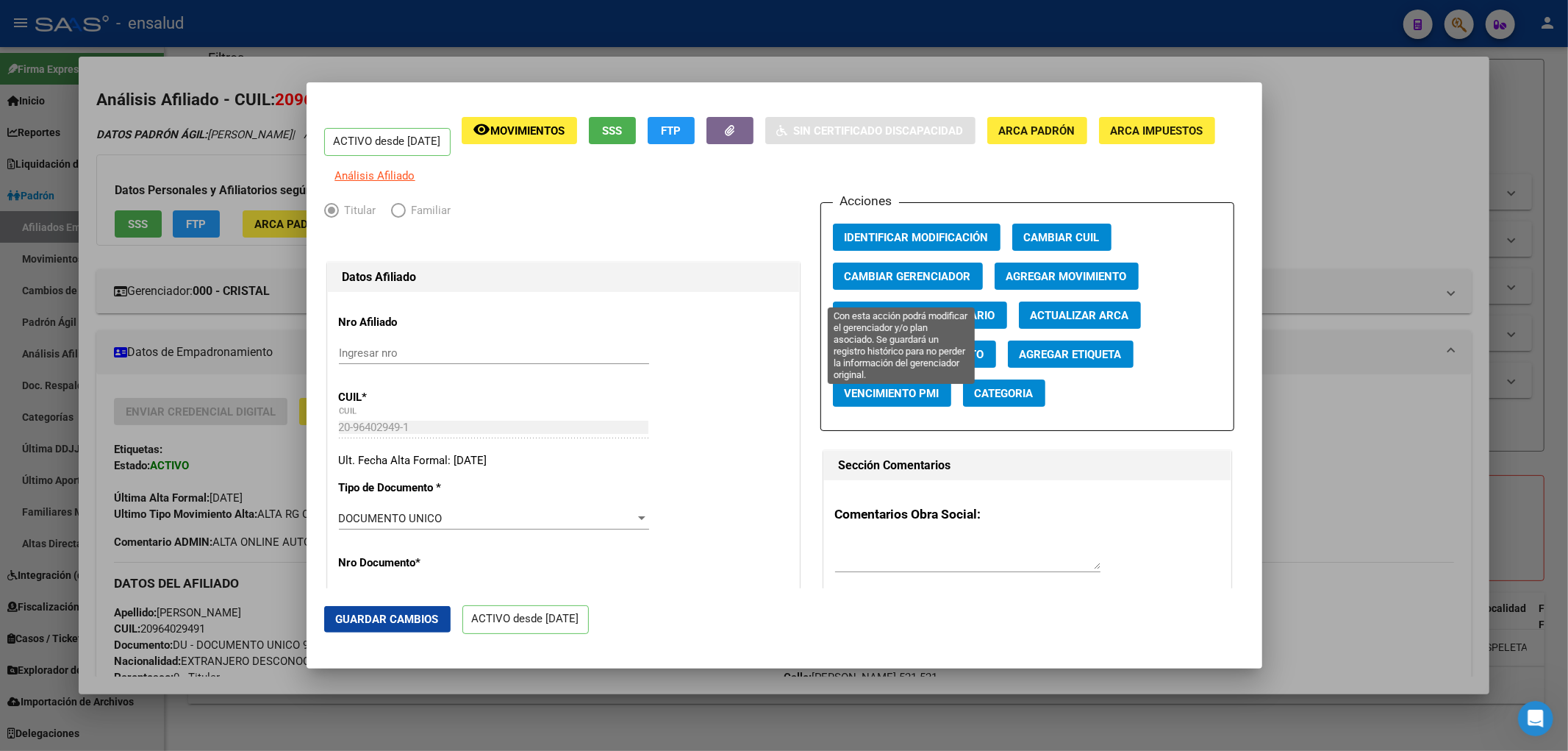
click at [912, 282] on span "Cambiar Gerenciador" at bounding box center [907, 276] width 126 height 13
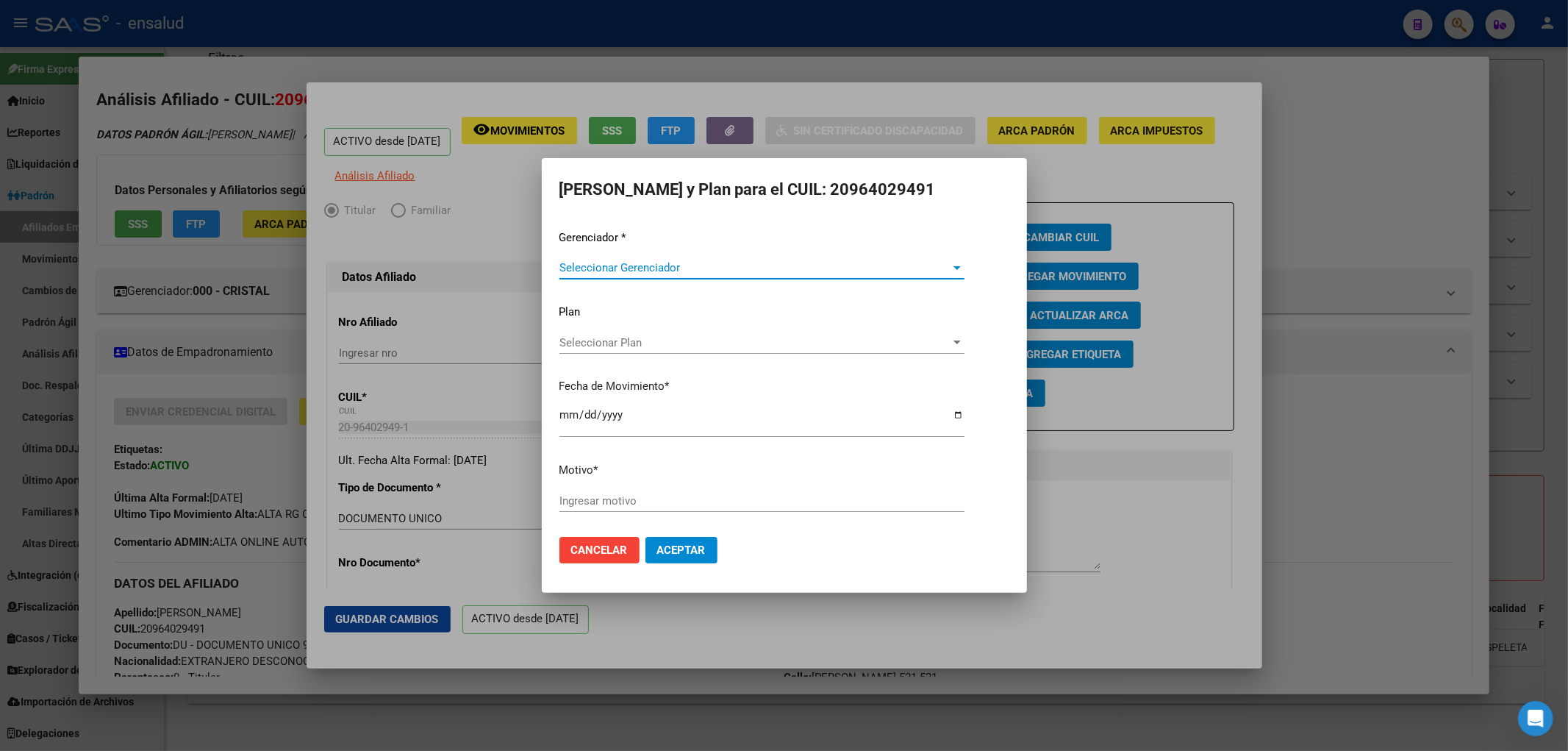
click at [640, 261] on span "Seleccionar Gerenciador" at bounding box center [755, 267] width 392 height 13
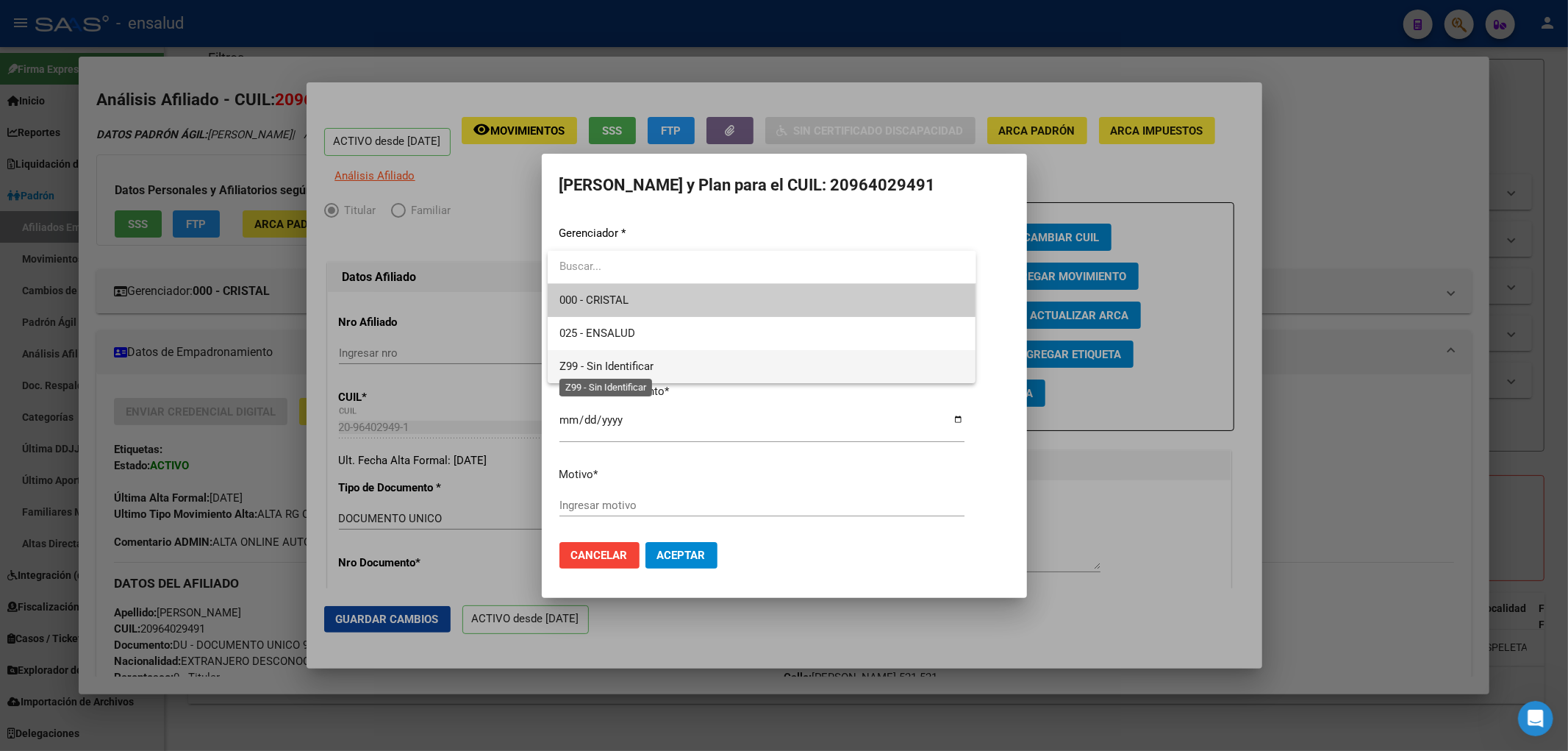
click at [646, 361] on span "Z99 - Sin Identificar" at bounding box center [606, 366] width 94 height 13
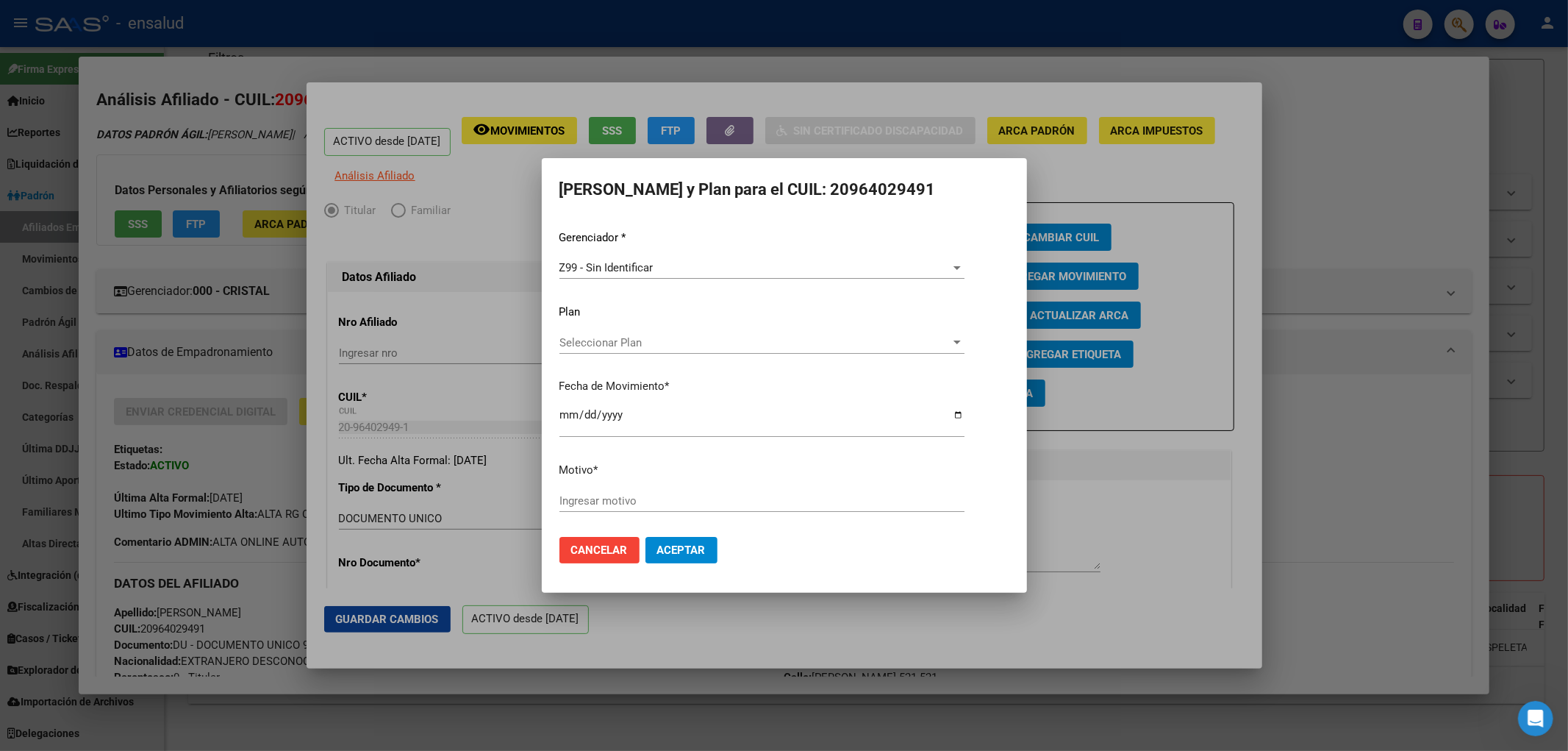
click at [635, 494] on input "Ingresar motivo" at bounding box center [762, 500] width 405 height 13
paste input "NO INFORMADO POR CRISTAL"
type input "NO INFORMADO POR CRISTAL"
click at [697, 539] on button "Aceptar" at bounding box center [682, 550] width 72 height 27
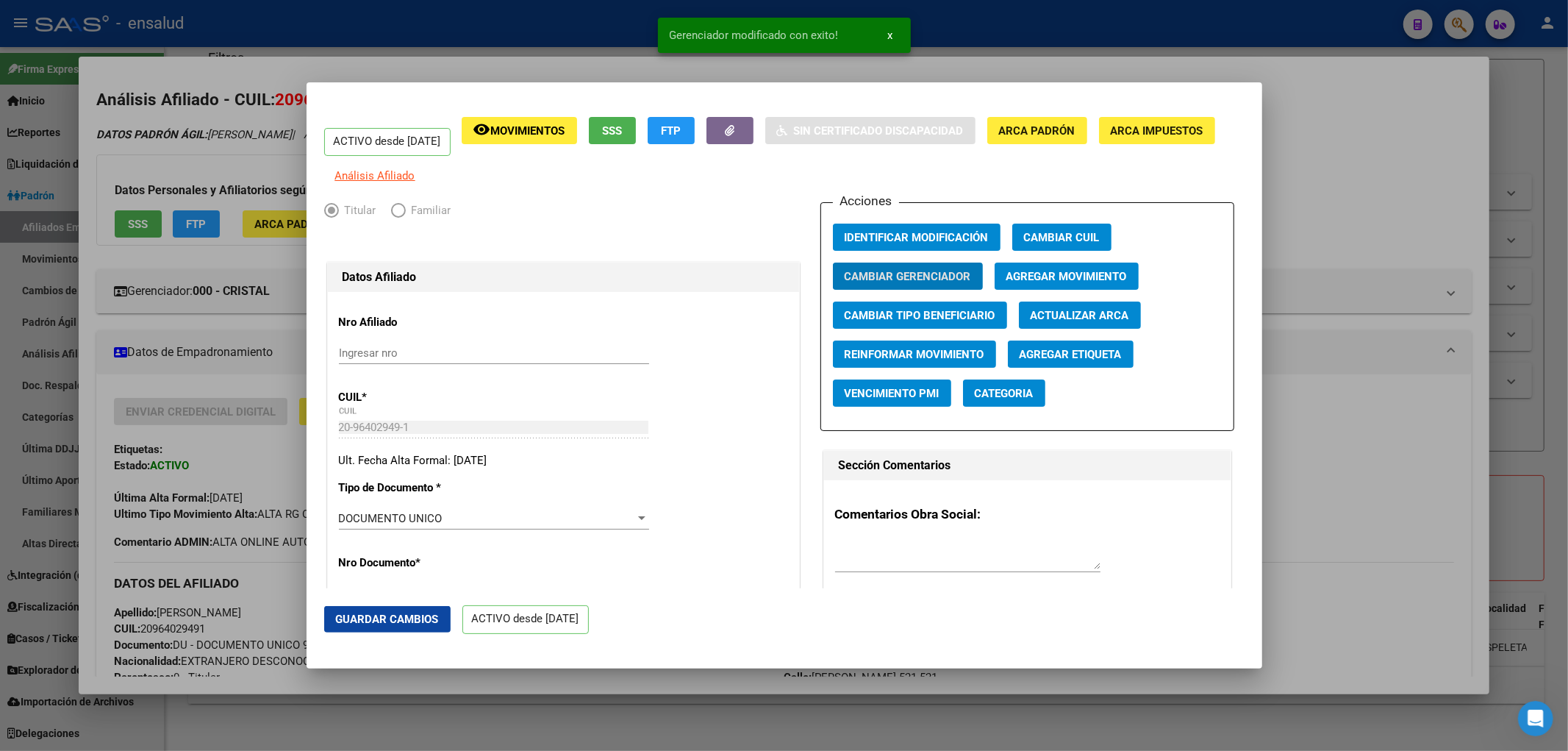
click at [689, 689] on div at bounding box center [784, 376] width 1568 height 751
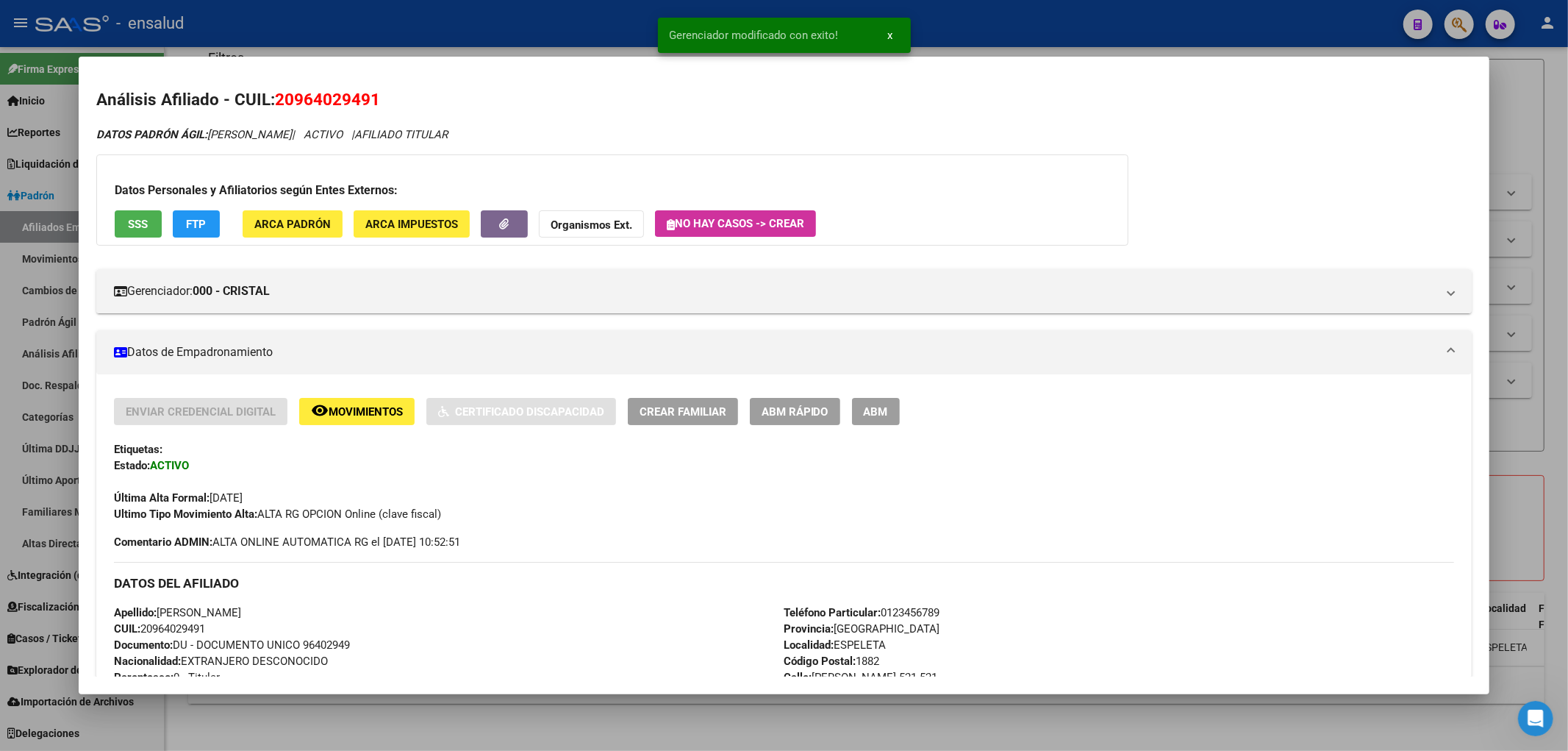
click at [675, 731] on div at bounding box center [784, 376] width 1568 height 751
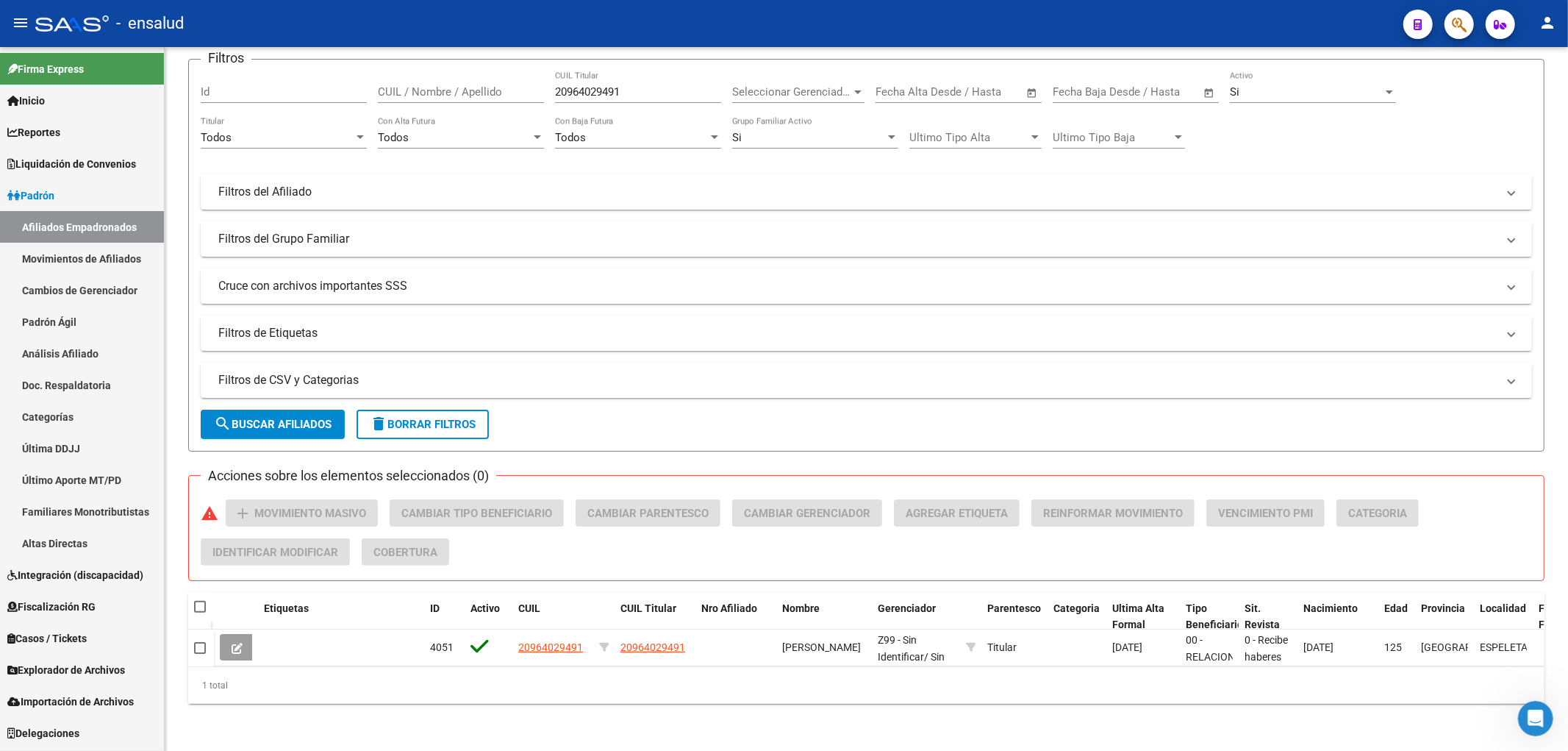
click at [70, 223] on link "Afiliados Empadronados" at bounding box center [82, 227] width 164 height 31
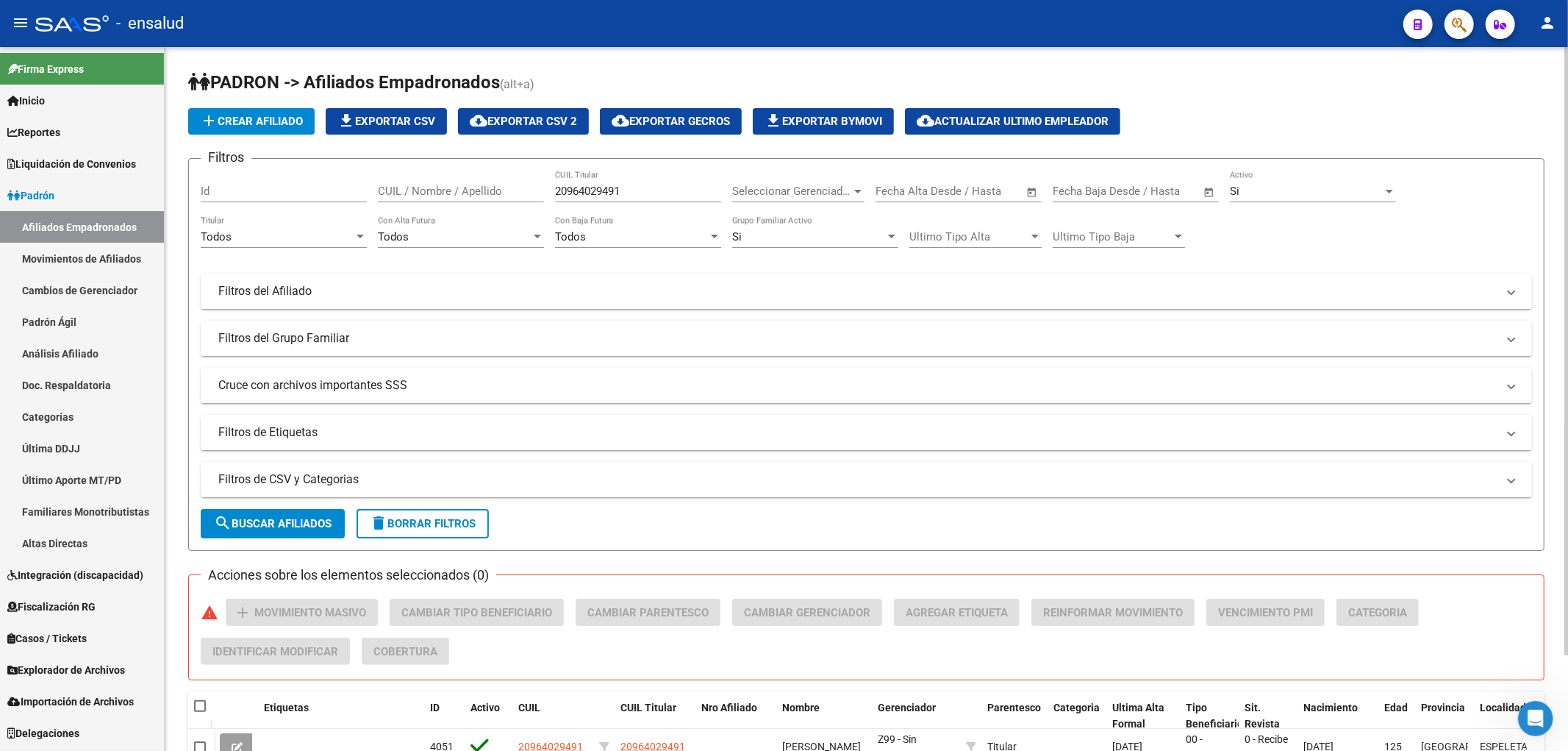
click at [616, 189] on input "20964029491" at bounding box center [639, 191] width 167 height 13
click at [262, 530] on button "search Buscar Afiliados" at bounding box center [272, 523] width 144 height 29
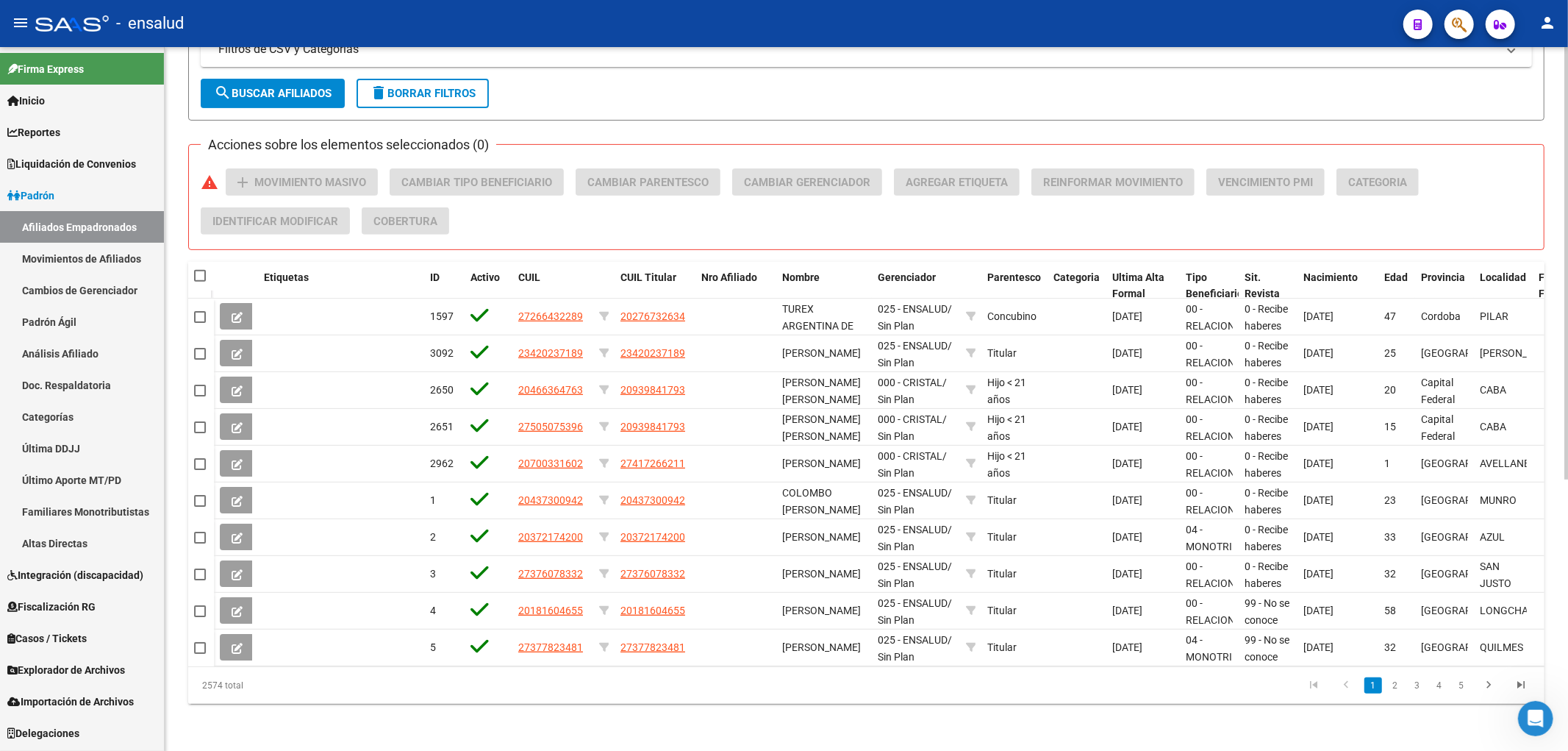
drag, startPoint x: 710, startPoint y: 652, endPoint x: 959, endPoint y: 656, distance: 249.0
click at [959, 656] on datatable-body "1597 27266432289 20276732634 TUREX [GEOGRAPHIC_DATA] [PERSON_NAME] 025 - ENSALU…" at bounding box center [866, 482] width 1357 height 368
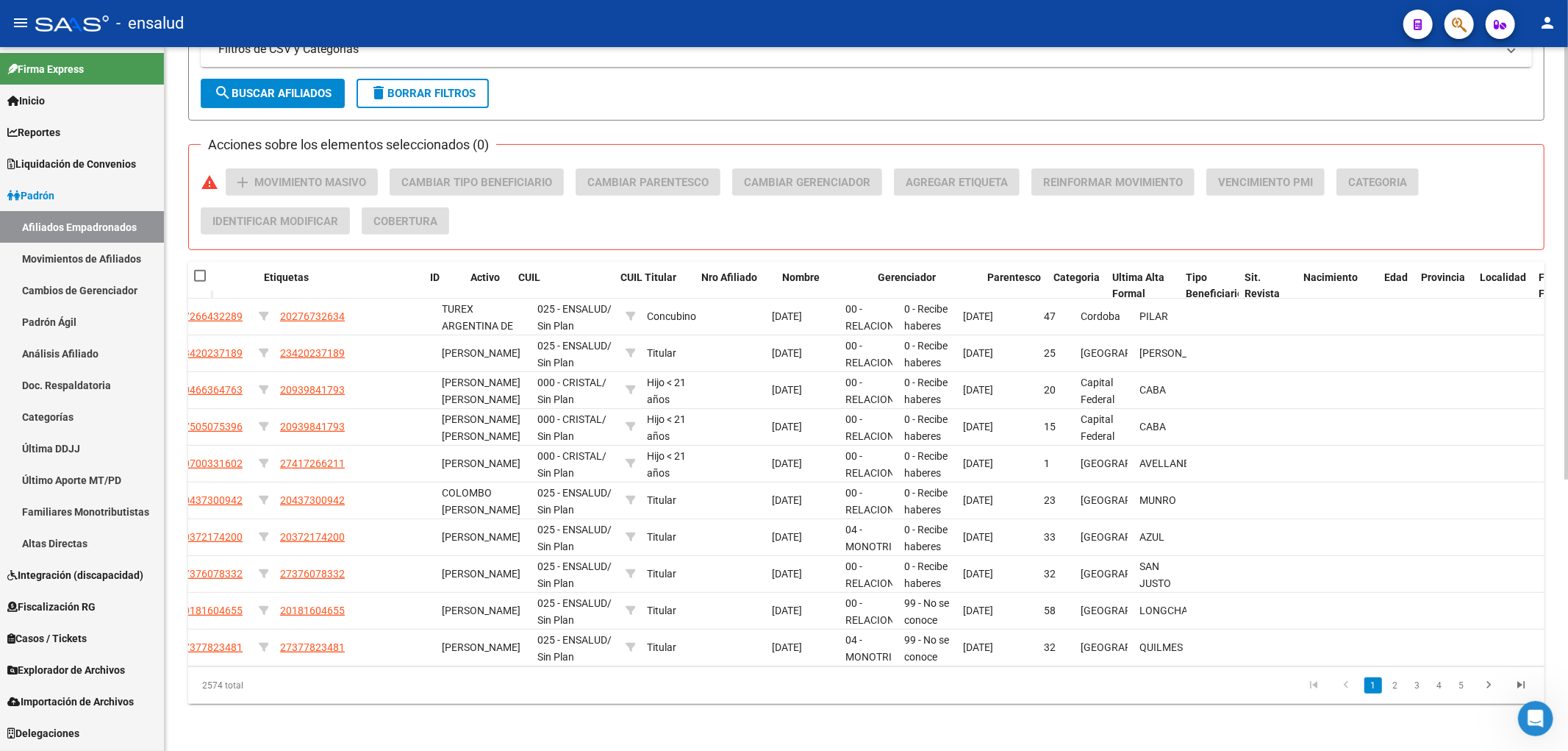
scroll to position [0, 0]
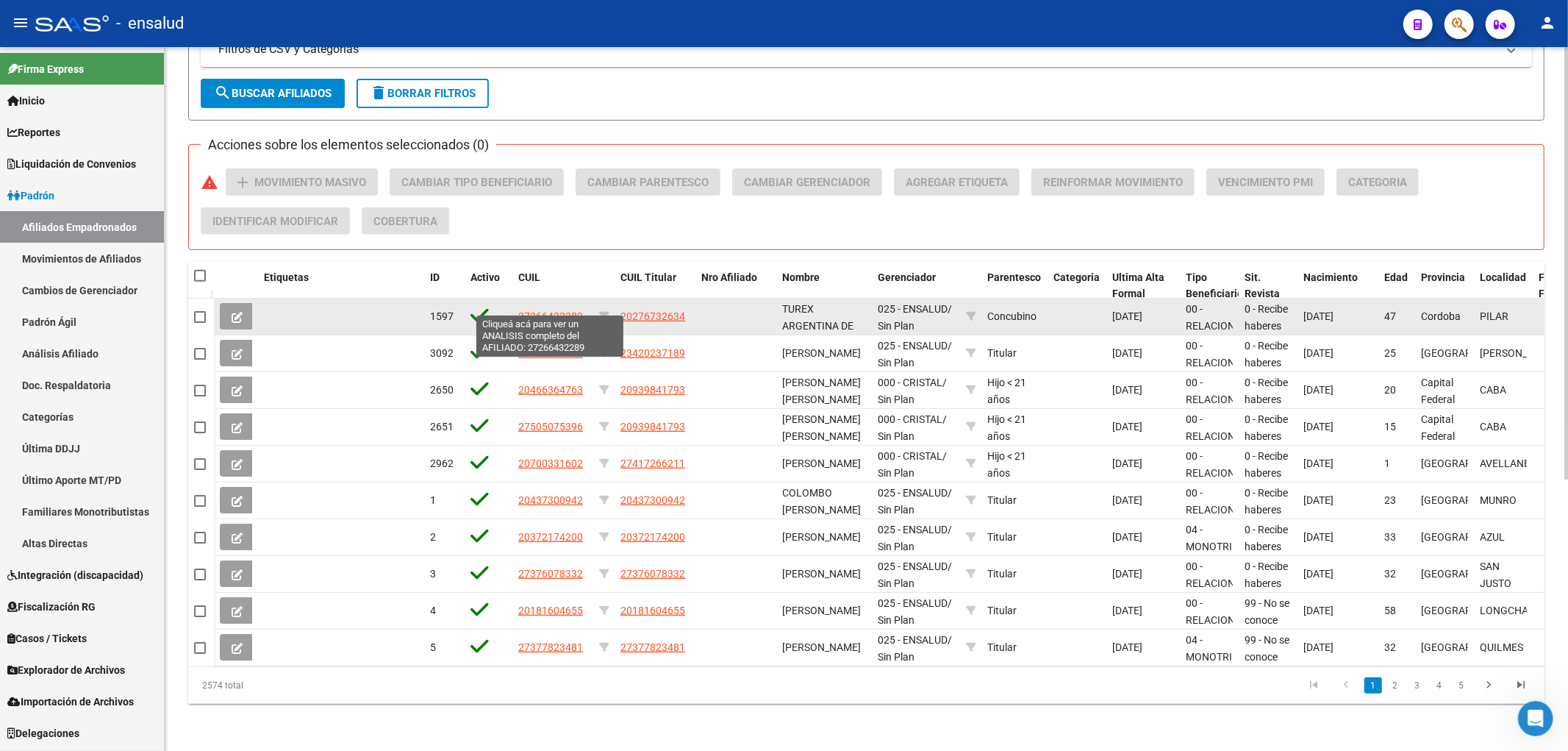
click at [573, 310] on span "27266432289" at bounding box center [551, 316] width 64 height 12
type textarea "27266432289"
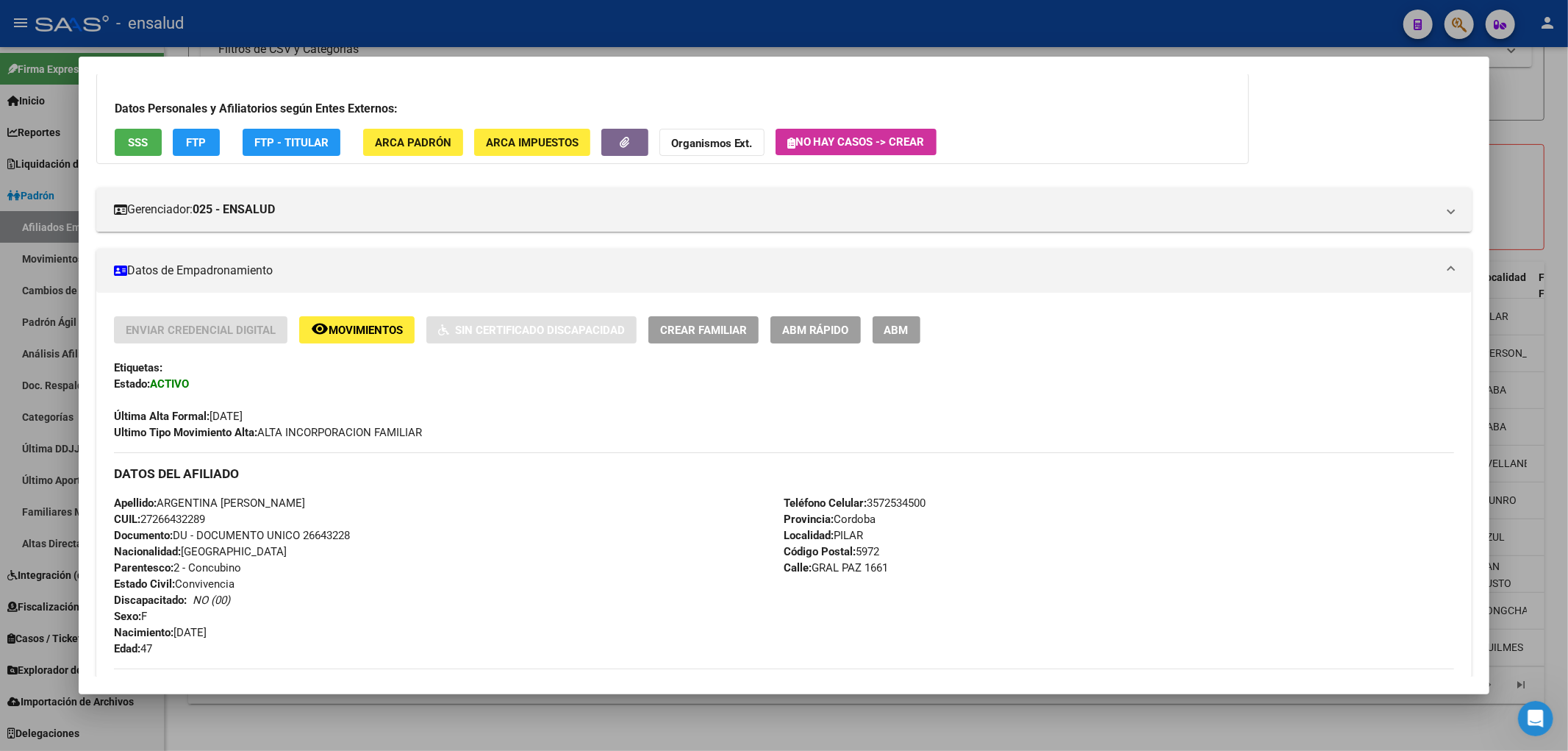
scroll to position [571, 0]
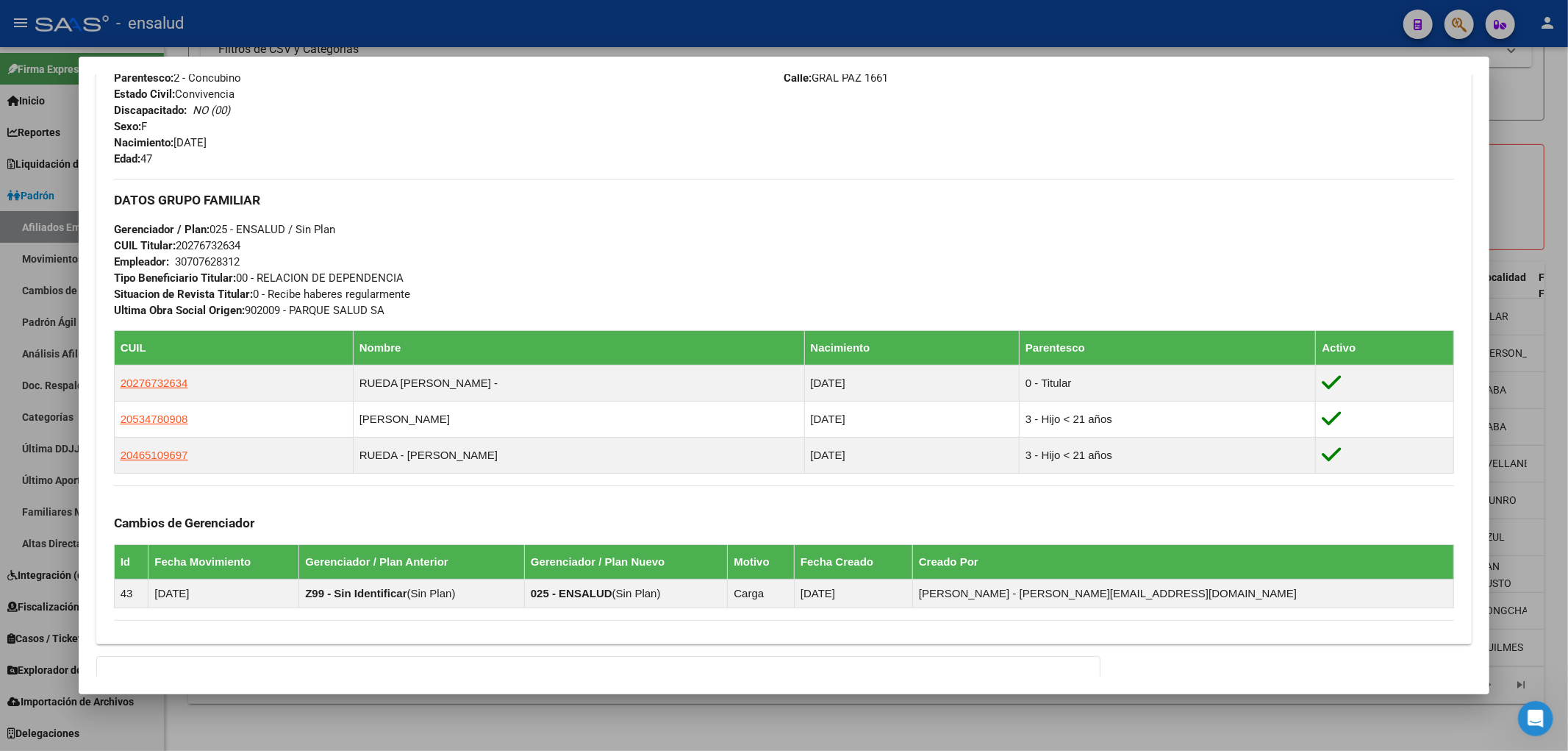
click at [462, 717] on div at bounding box center [784, 376] width 1568 height 751
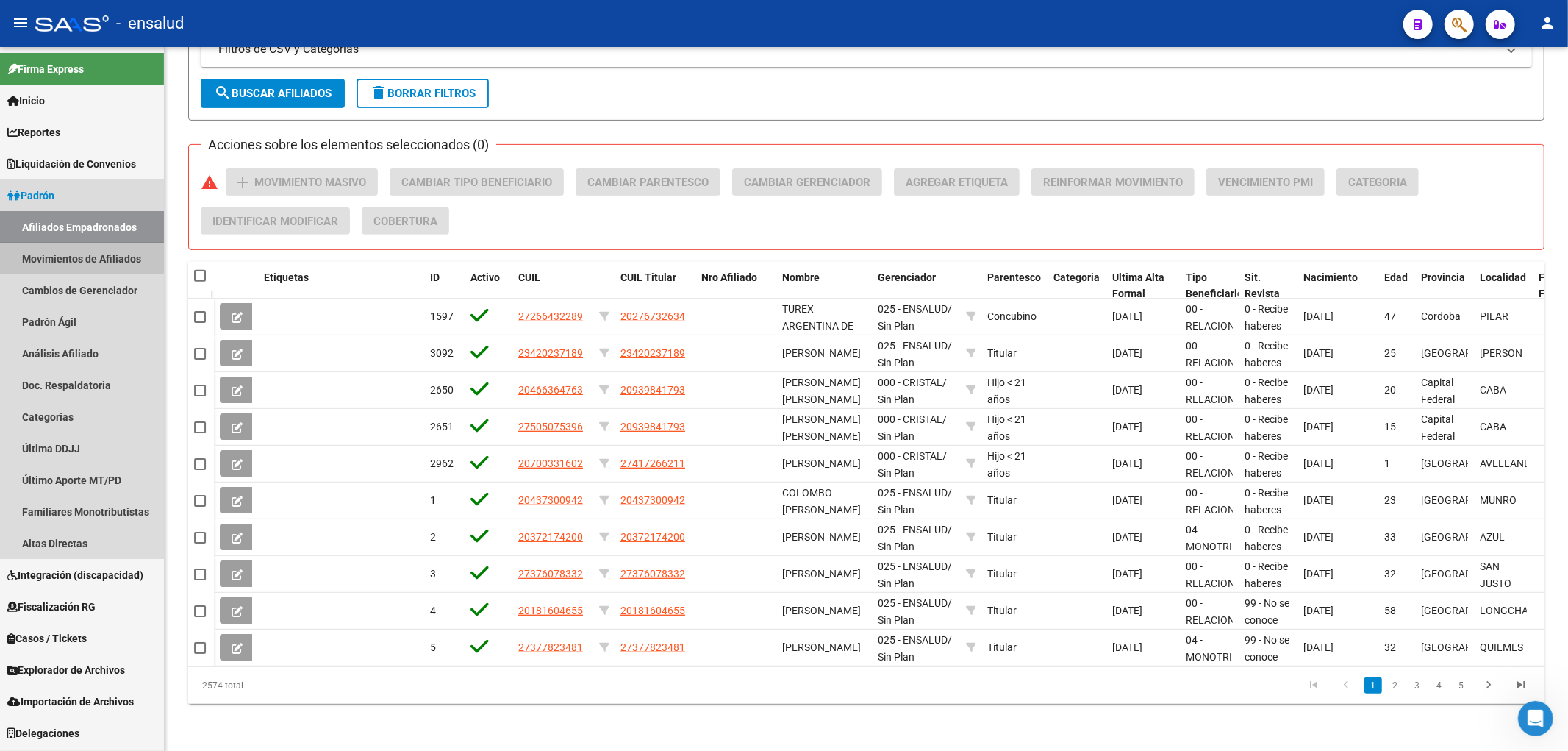
click at [33, 258] on link "Movimientos de Afiliados" at bounding box center [82, 258] width 164 height 31
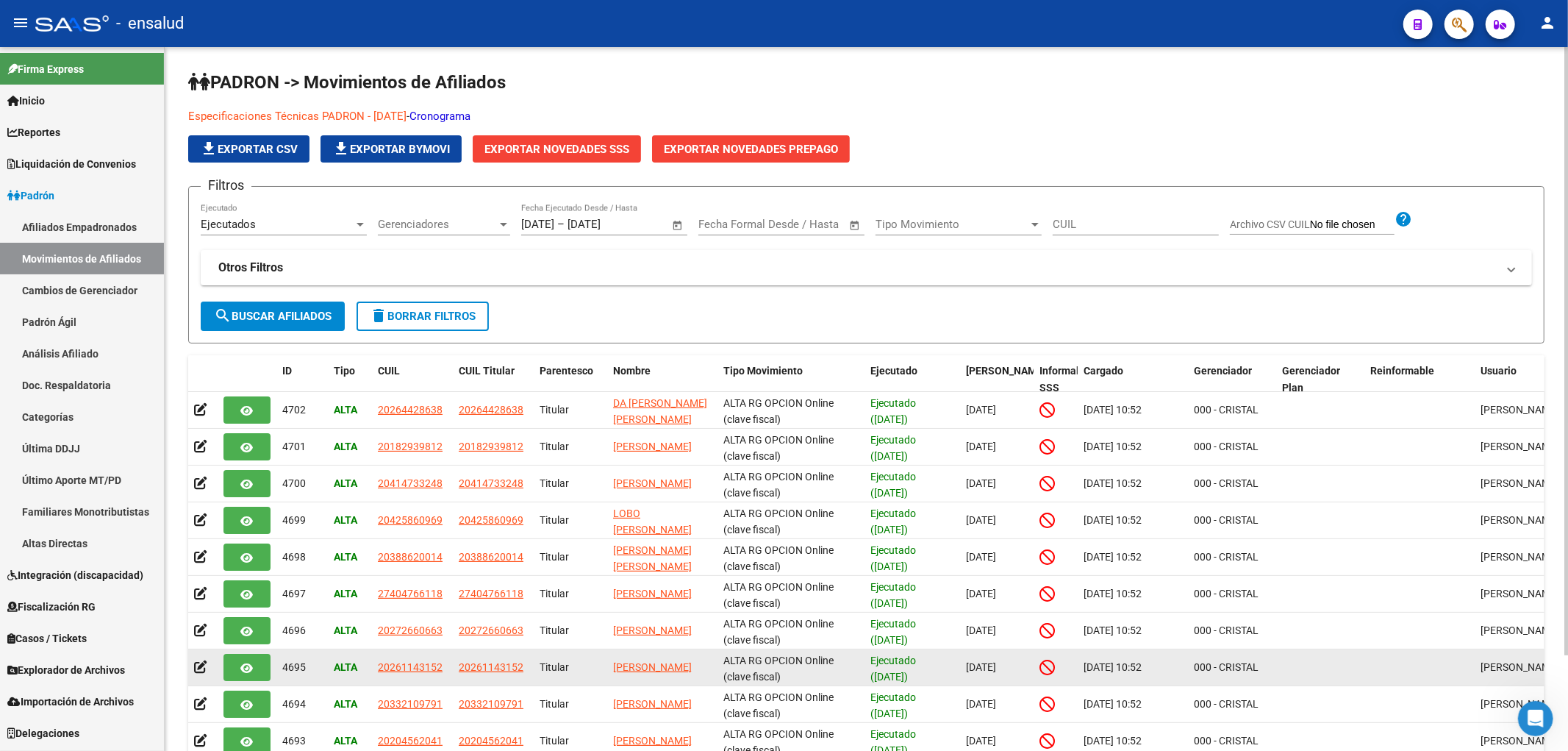
scroll to position [110, 0]
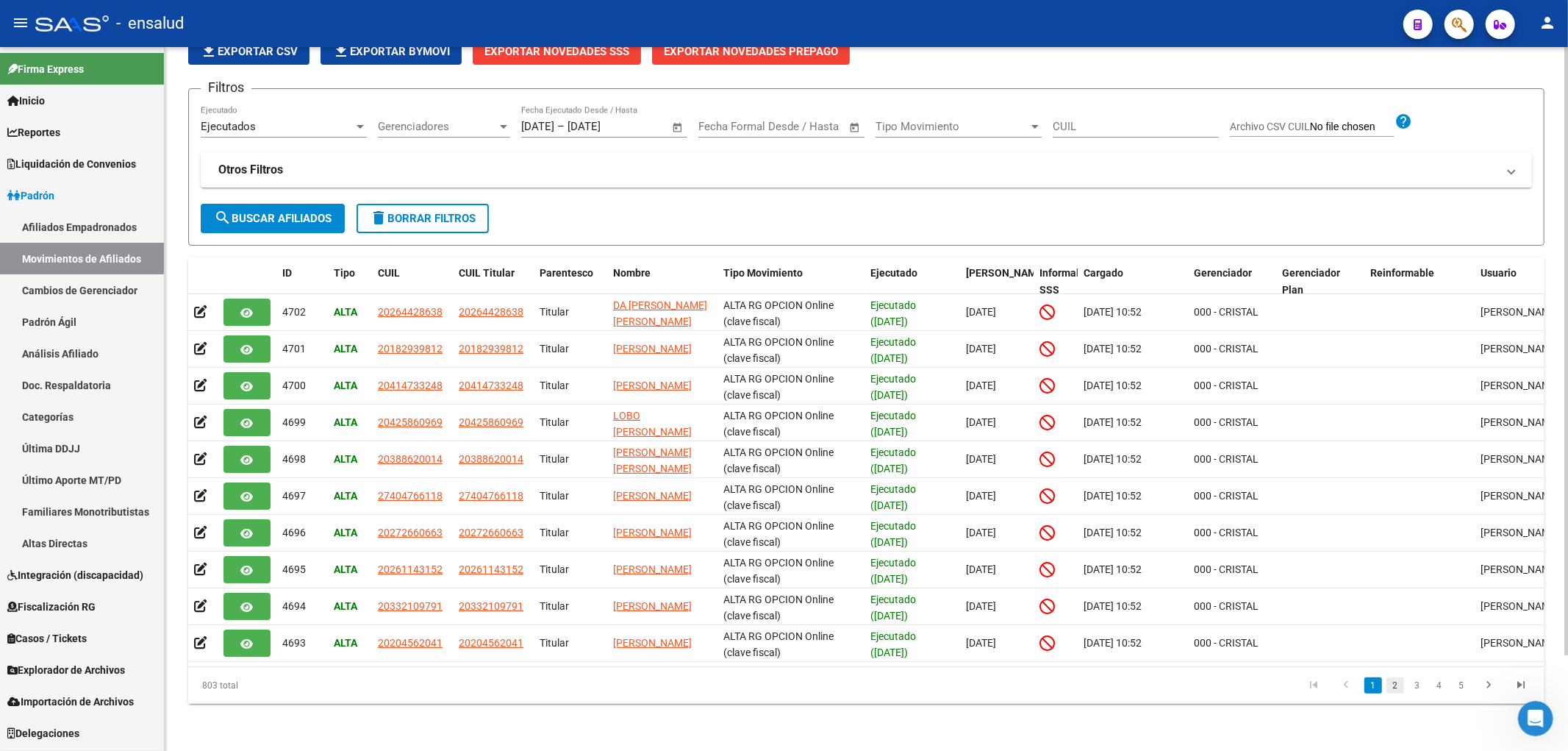
click at [1399, 680] on link "2" at bounding box center [1395, 685] width 17 height 16
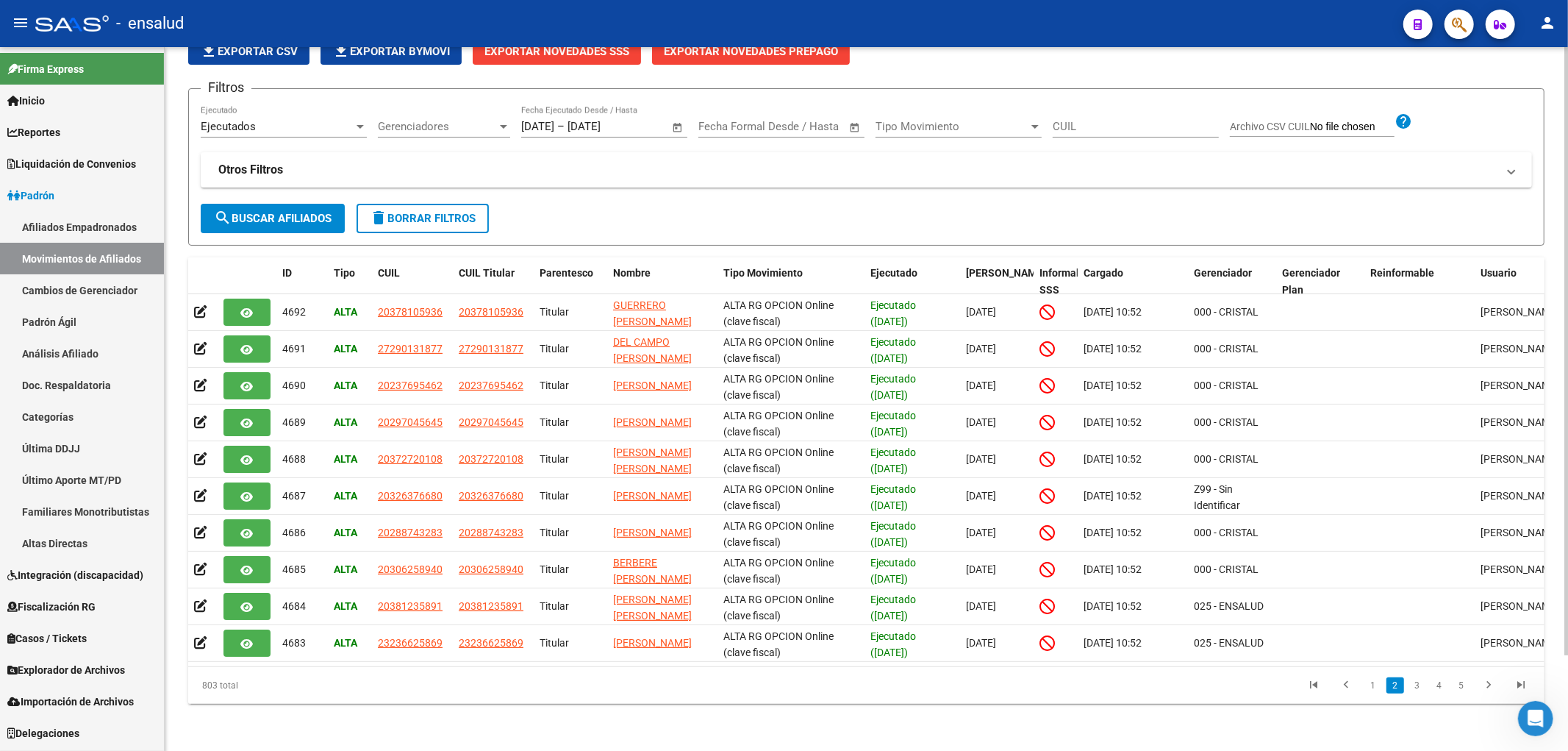
click at [108, 250] on link "Movimientos de Afiliados" at bounding box center [82, 258] width 164 height 31
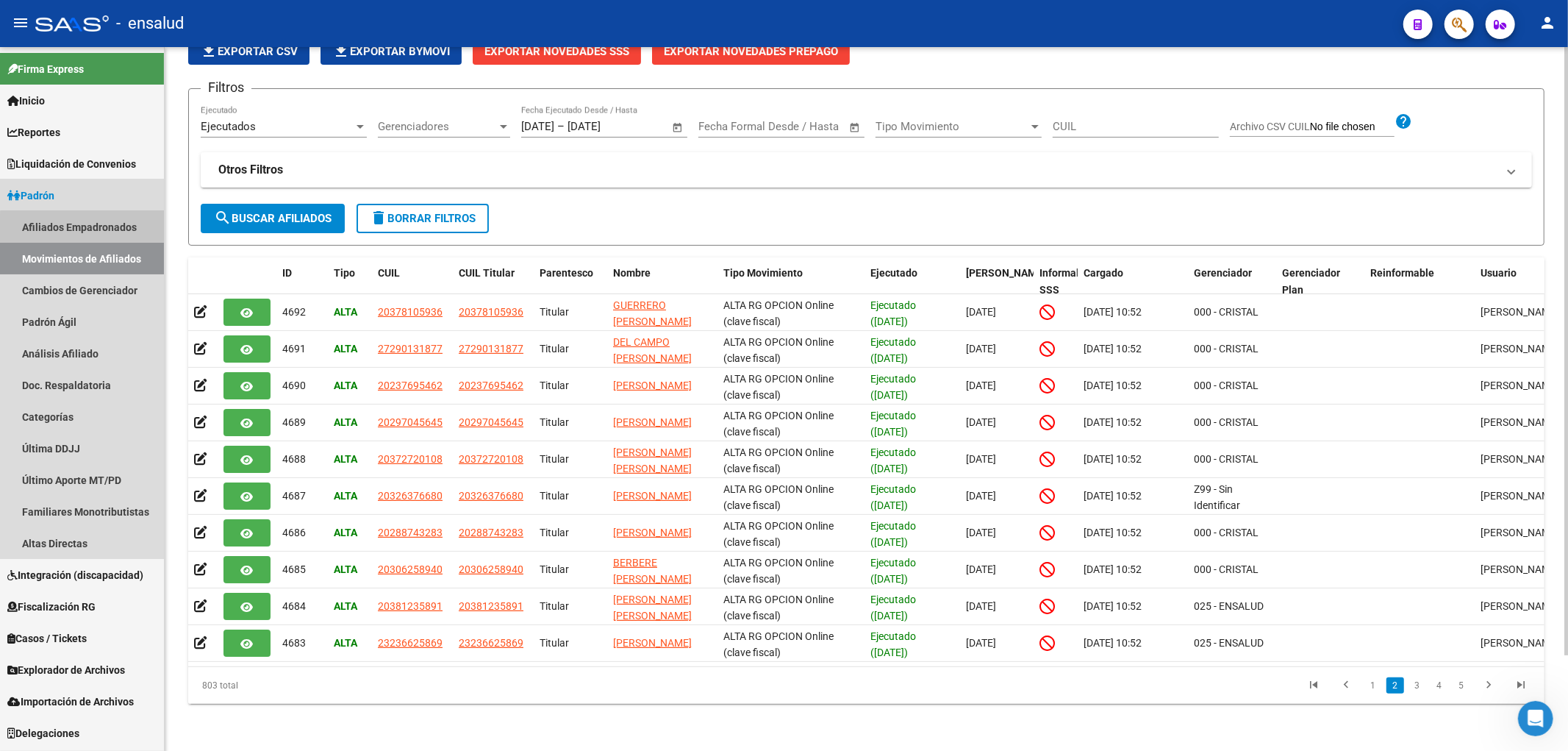
click at [108, 236] on link "Afiliados Empadronados" at bounding box center [82, 227] width 164 height 31
